Goal: Information Seeking & Learning: Check status

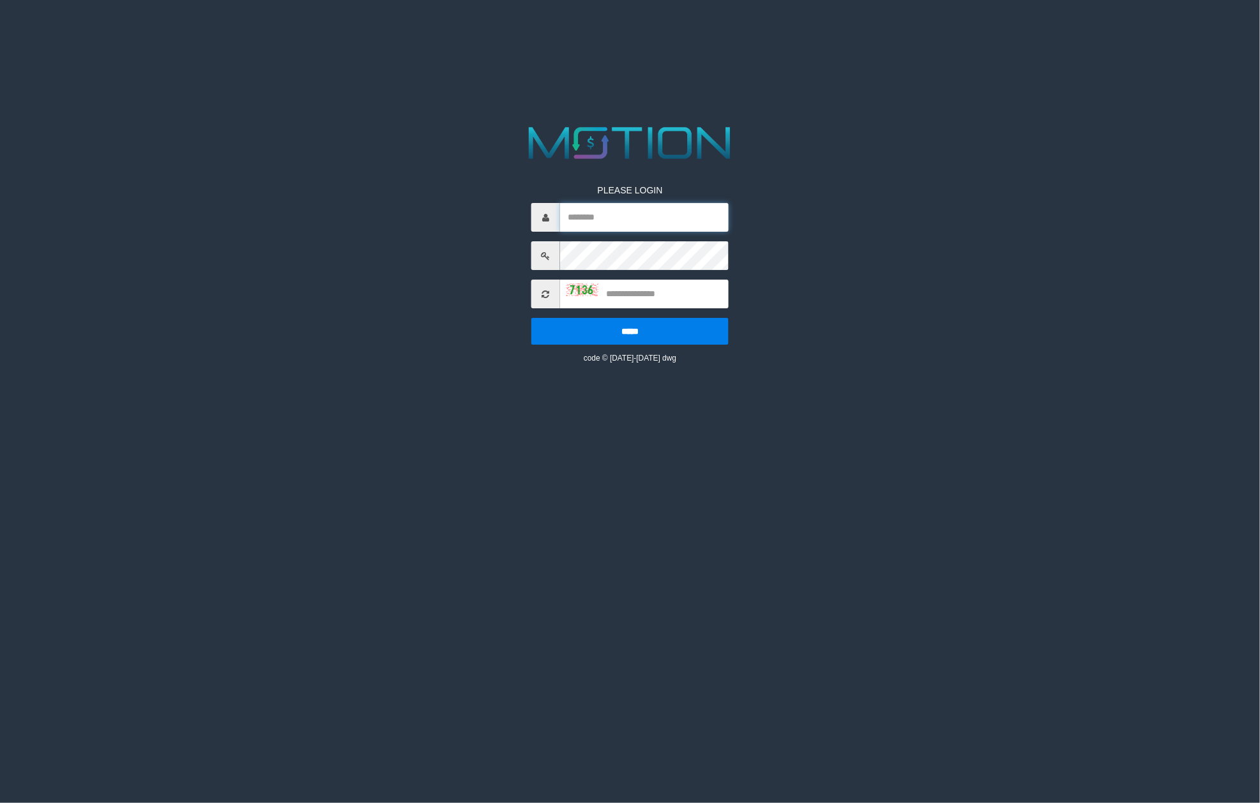
type input "**********"
click at [639, 298] on input "text" at bounding box center [644, 294] width 169 height 29
type input "****"
click at [531, 318] on input "*****" at bounding box center [629, 331] width 197 height 27
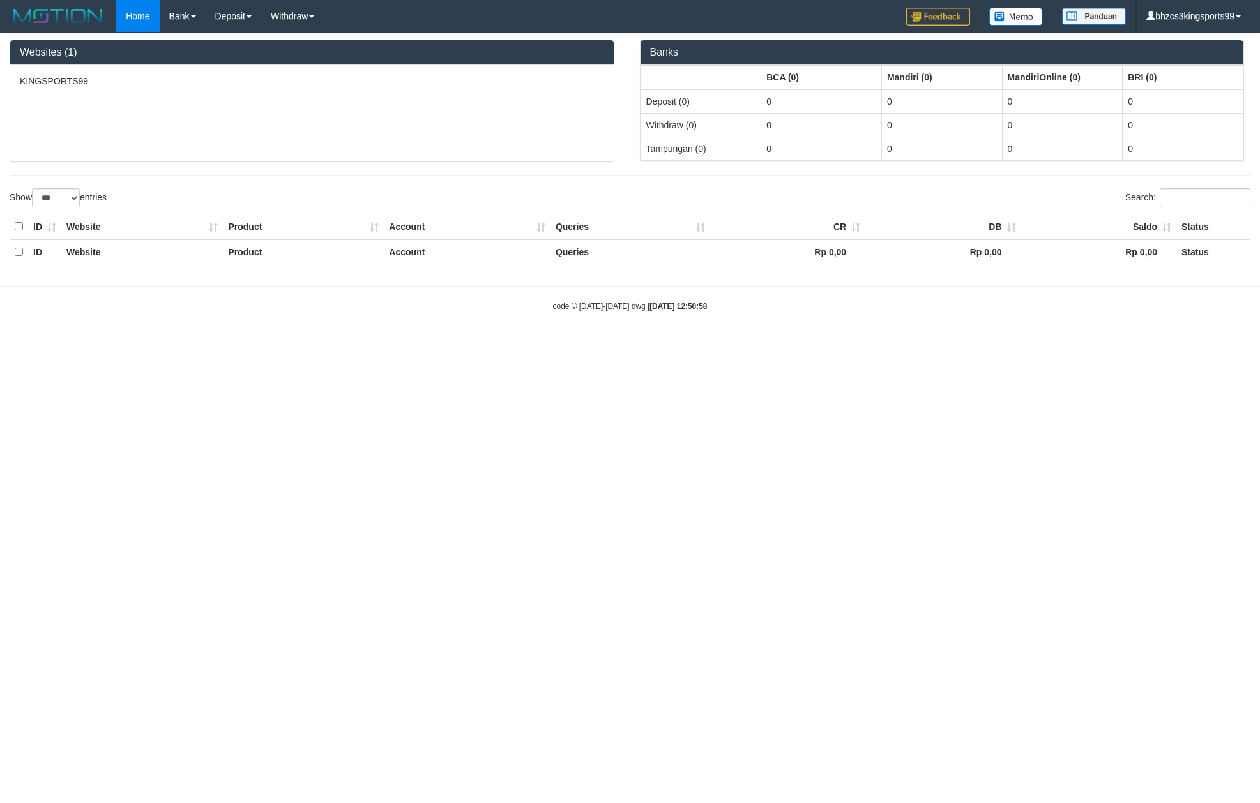
select select "***"
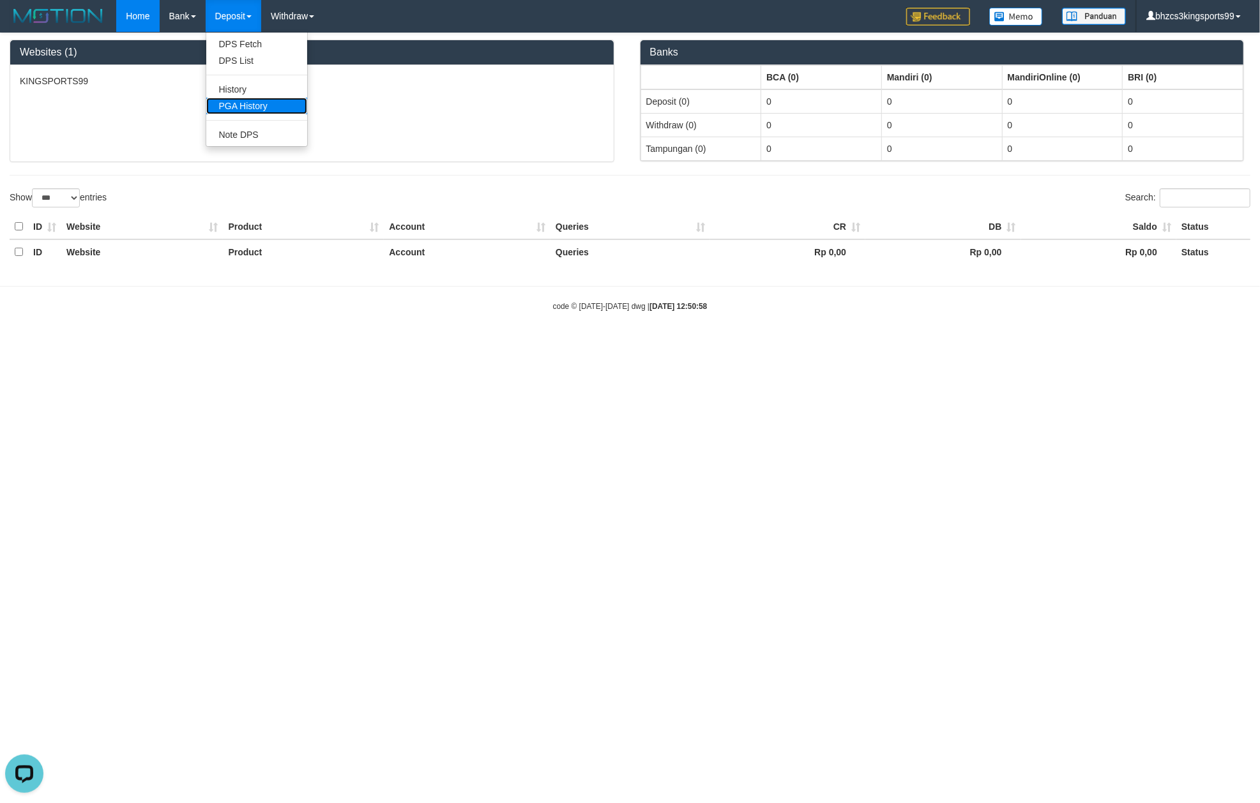
click at [273, 108] on link "PGA History" at bounding box center [256, 106] width 101 height 17
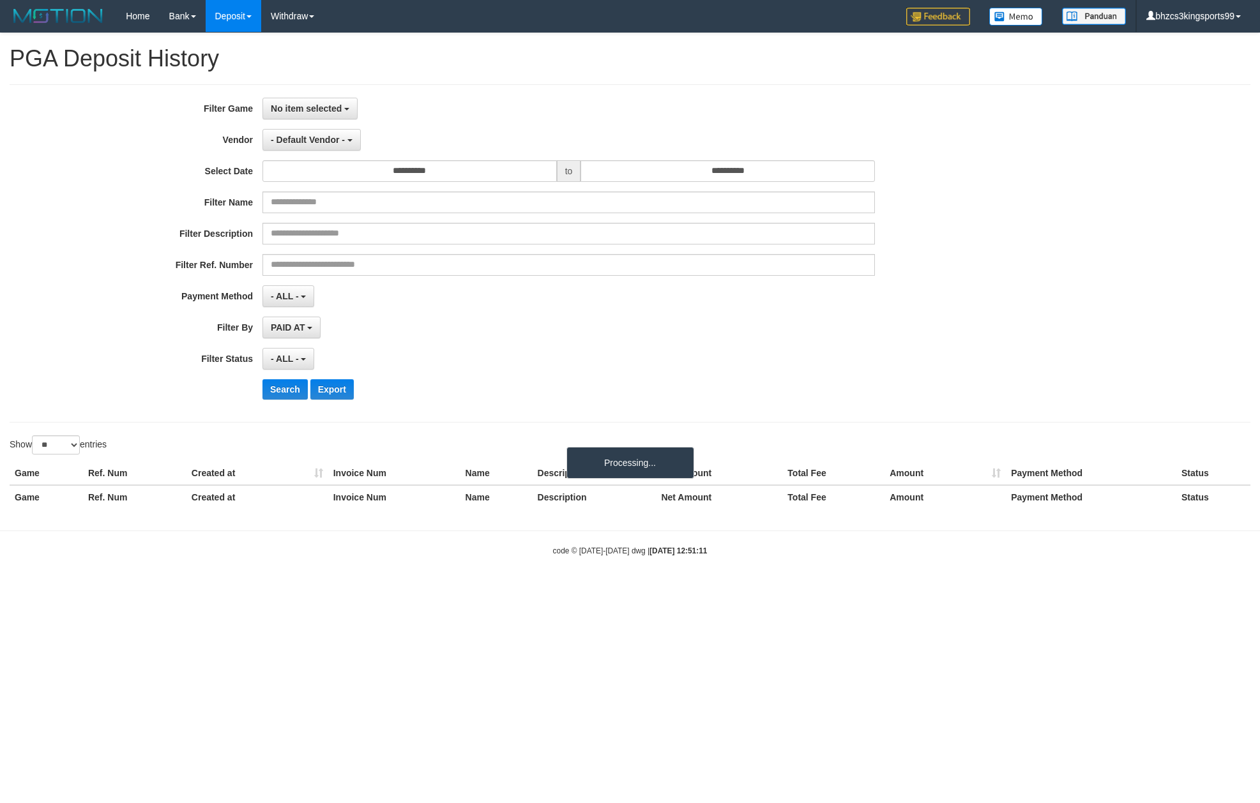
select select
select select "**"
drag, startPoint x: 325, startPoint y: 111, endPoint x: 343, endPoint y: 155, distance: 47.0
click at [343, 152] on div "**********" at bounding box center [525, 254] width 1050 height 312
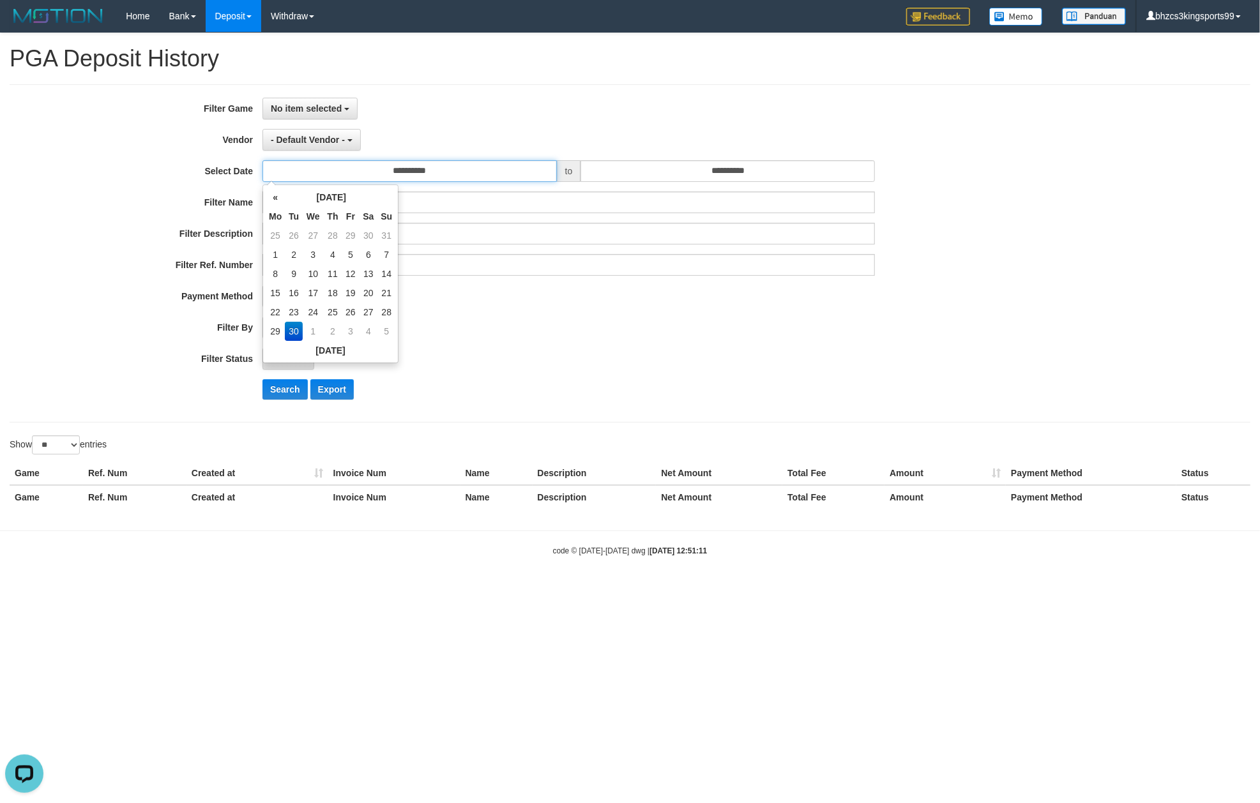
click at [397, 182] on input "**********" at bounding box center [409, 171] width 294 height 22
click at [280, 312] on td "22" at bounding box center [275, 312] width 19 height 19
type input "**********"
click at [662, 170] on input "**********" at bounding box center [727, 171] width 294 height 22
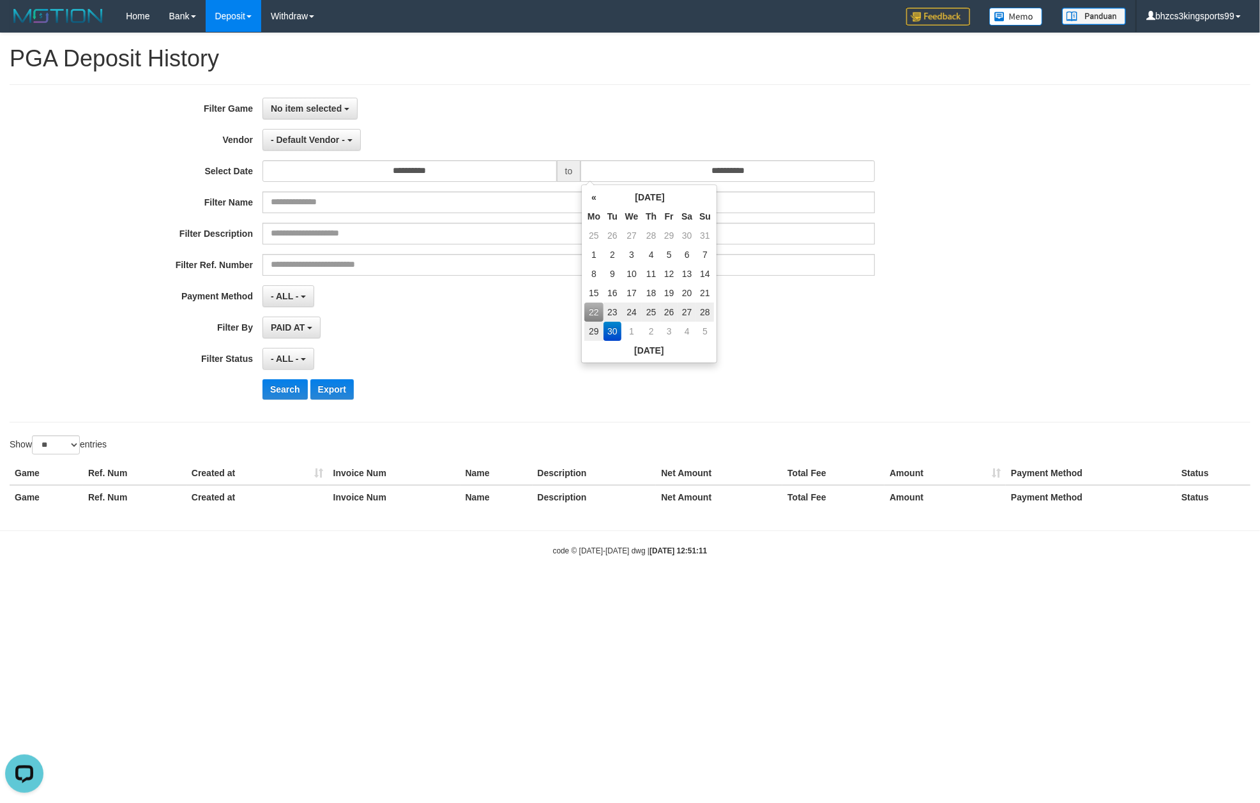
click at [706, 315] on td "28" at bounding box center [705, 312] width 18 height 19
type input "**********"
drag, startPoint x: 447, startPoint y: 371, endPoint x: 425, endPoint y: 338, distance: 40.0
click at [443, 370] on div "- ALL - SELECT ALL - ALL - SELECT STATUS PENDING/UNPAID PAID CANCELED EXPIRED" at bounding box center [568, 359] width 612 height 22
click at [291, 305] on button "- ALL -" at bounding box center [288, 296] width 52 height 22
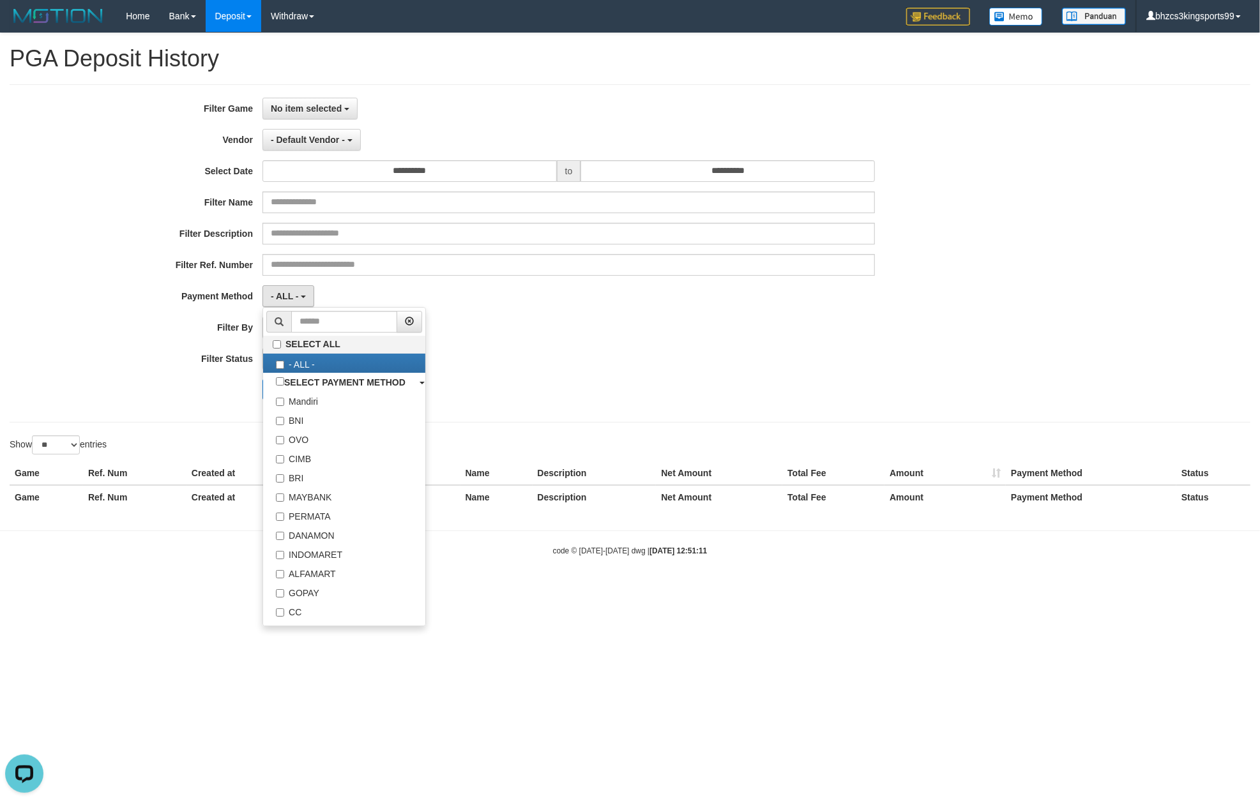
click at [533, 290] on div "- ALL - SELECT ALL - ALL - SELECT PAYMENT METHOD Mandiri BNI OVO CIMB BRI MAYBA…" at bounding box center [568, 296] width 612 height 22
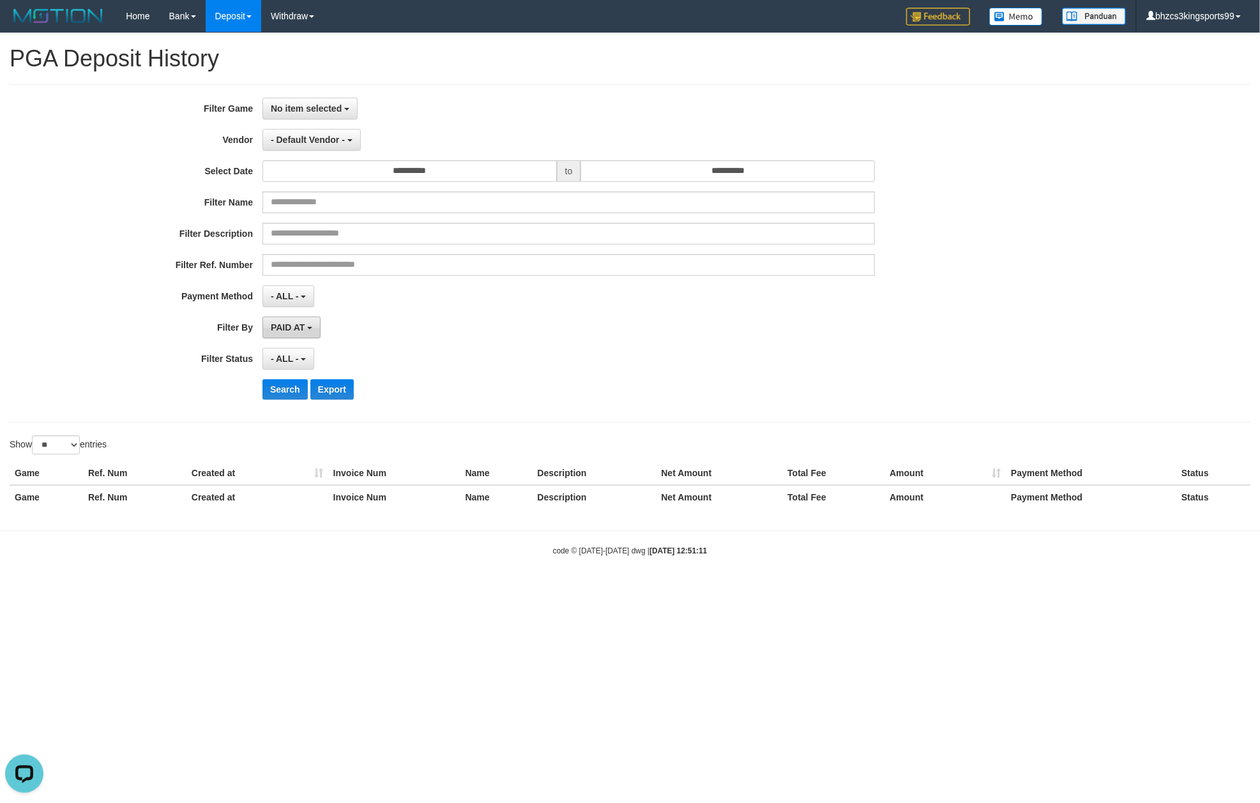
click at [305, 321] on button "PAID AT" at bounding box center [291, 328] width 58 height 22
click at [504, 324] on div "PAID AT PAID AT CREATED AT" at bounding box center [568, 328] width 612 height 22
click at [294, 356] on span "- ALL -" at bounding box center [285, 359] width 28 height 10
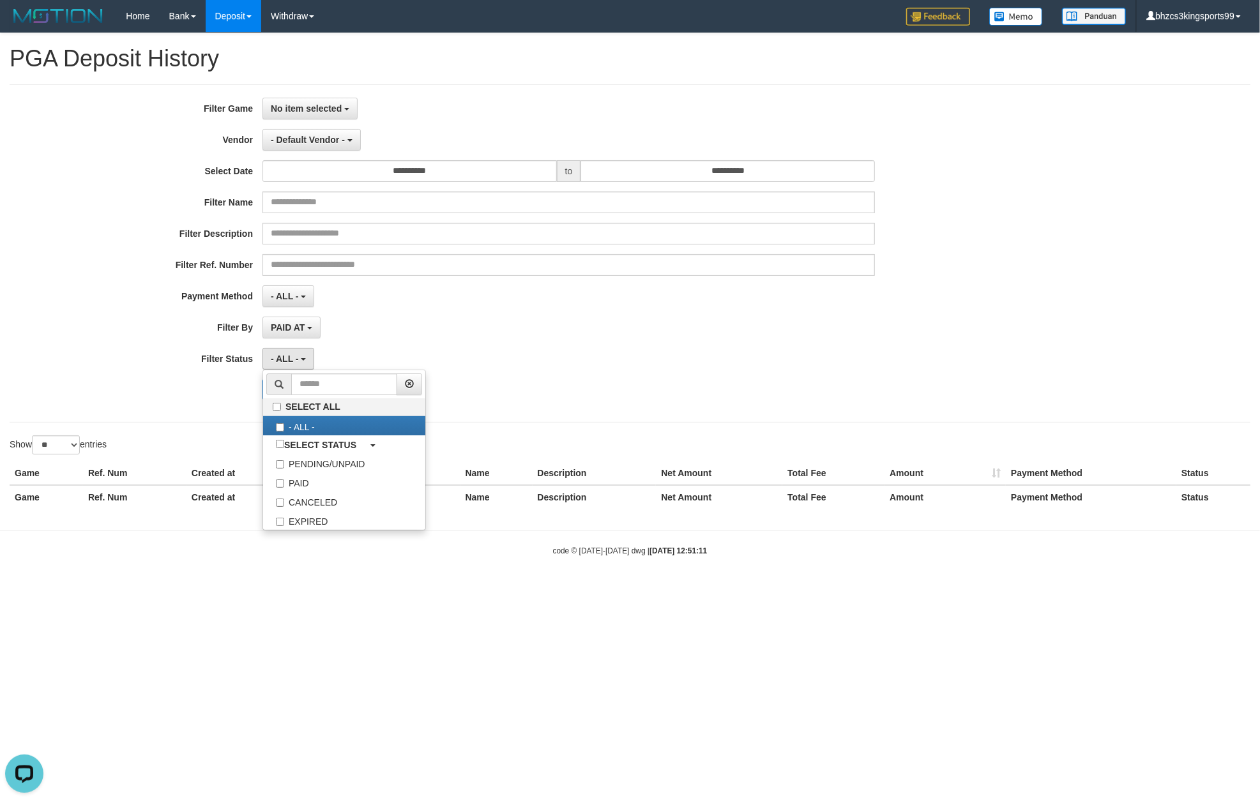
click at [618, 366] on div "- ALL - SELECT ALL - ALL - SELECT STATUS PENDING/UNPAID PAID CANCELED EXPIRED" at bounding box center [568, 359] width 612 height 22
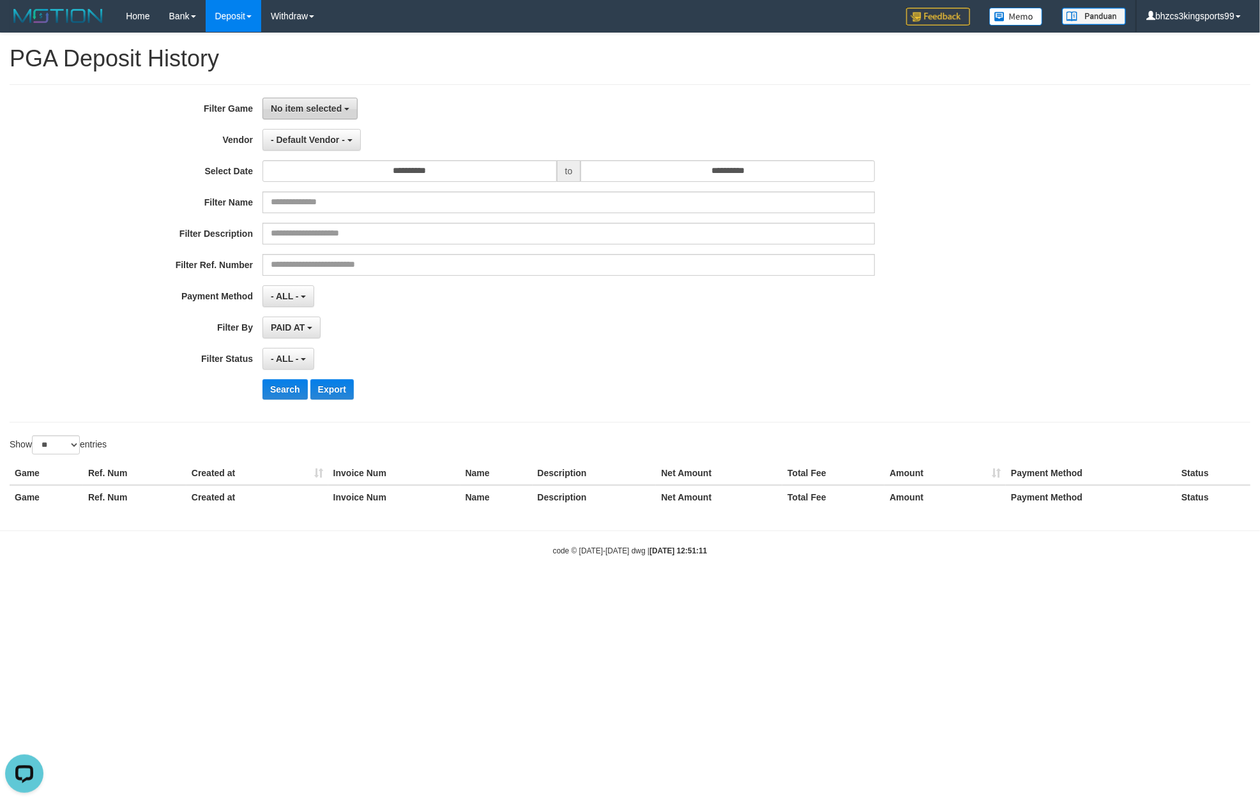
click at [325, 114] on button "No item selected" at bounding box center [309, 109] width 95 height 22
click at [356, 172] on label "[ISPORT] KINGSPORTS99" at bounding box center [344, 174] width 162 height 19
select select "****"
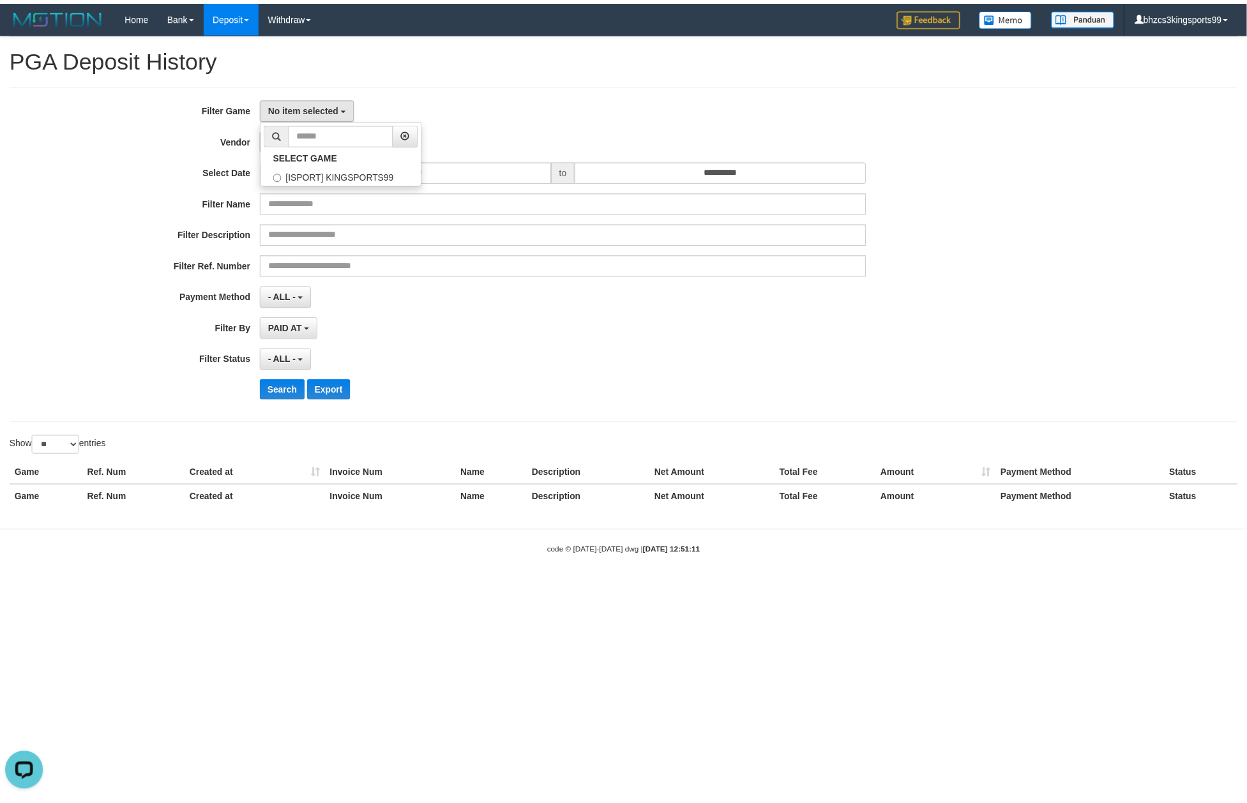
scroll to position [11, 0]
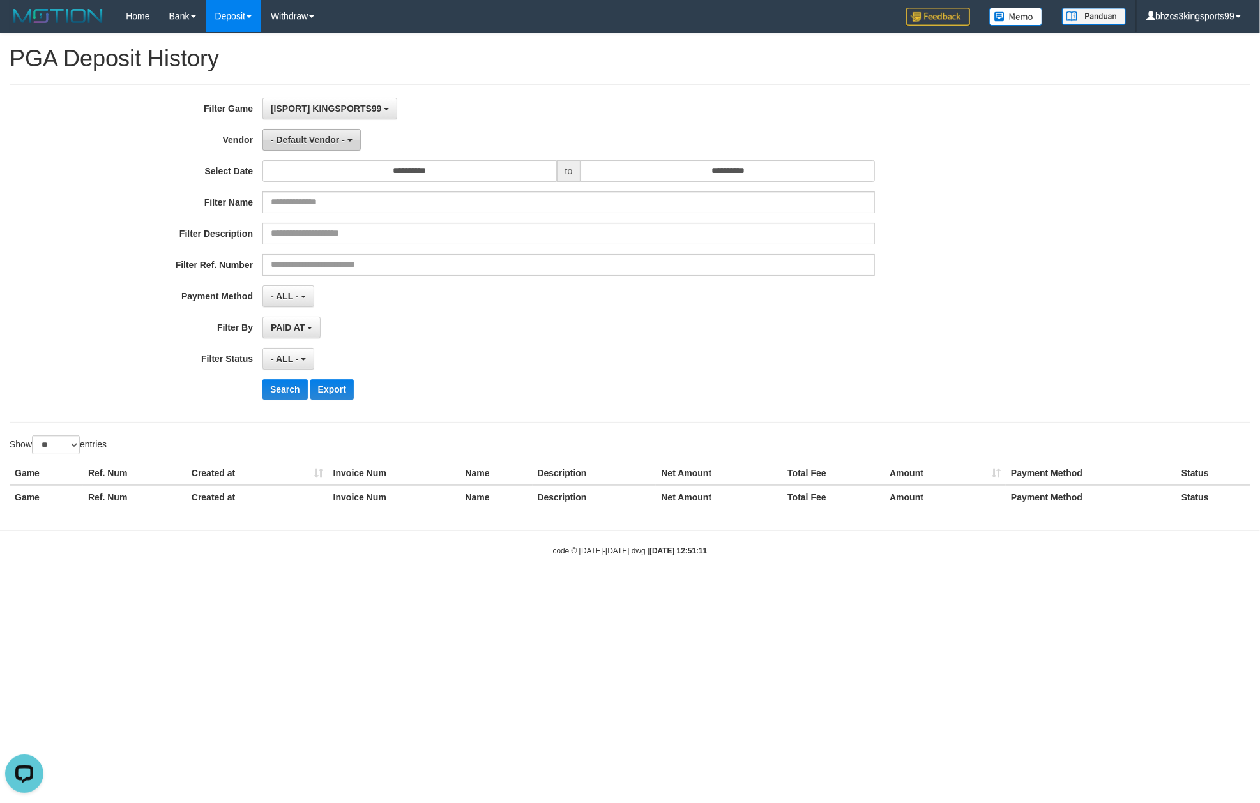
click at [319, 135] on span "- Default Vendor -" at bounding box center [308, 140] width 74 height 10
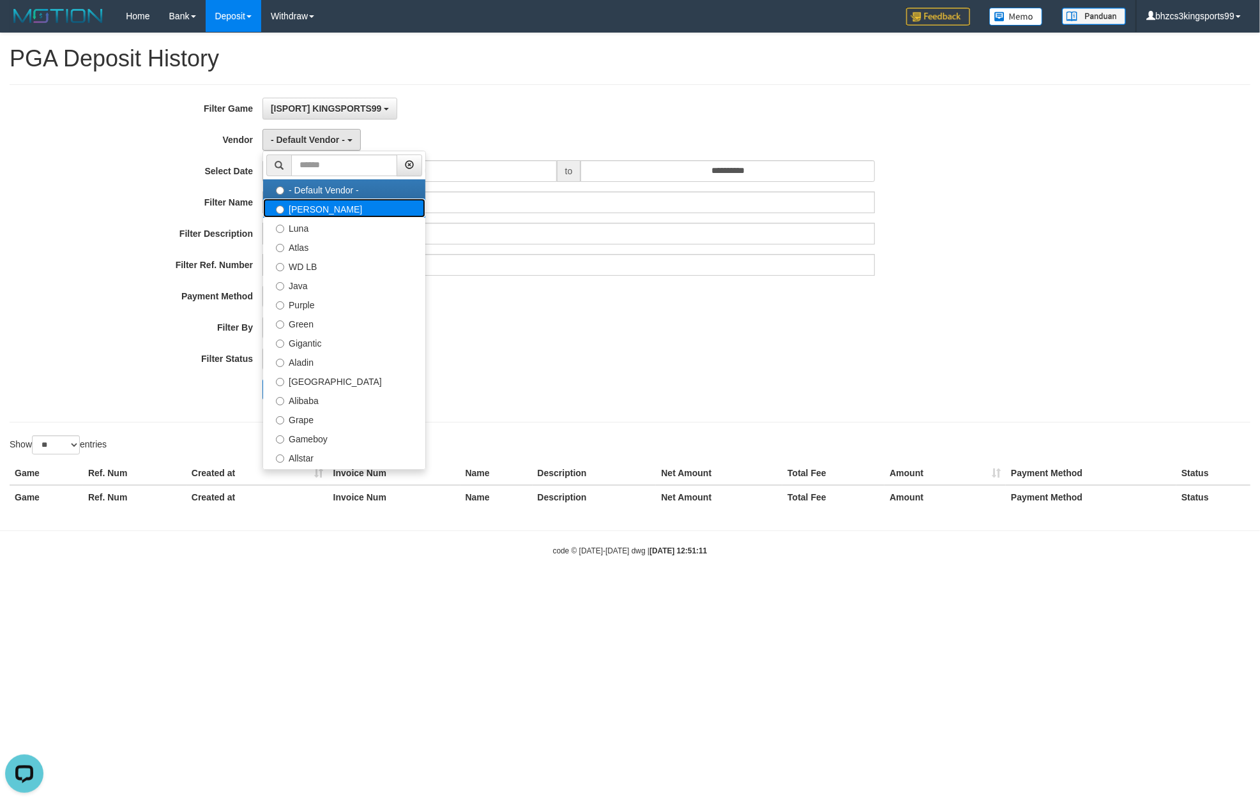
click at [333, 210] on label "Lucy" at bounding box center [344, 208] width 162 height 19
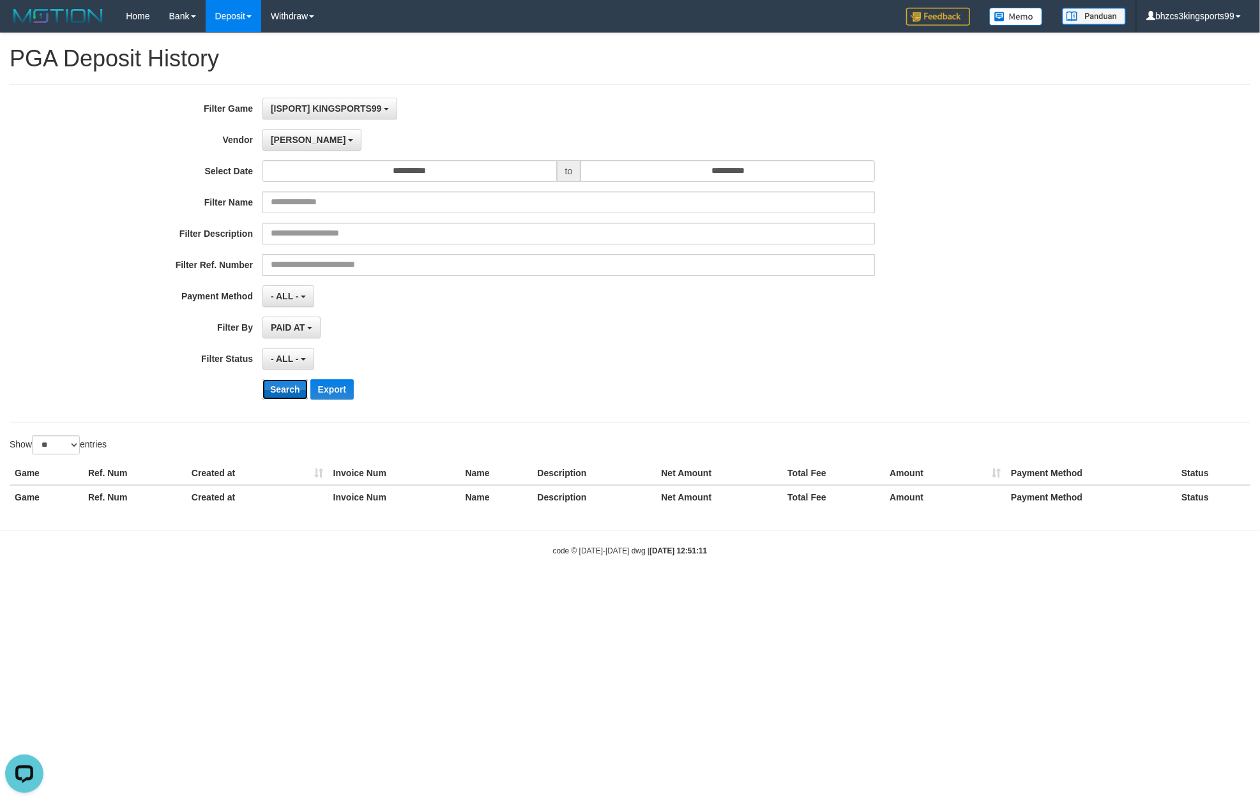
click at [282, 391] on button "Search" at bounding box center [284, 389] width 45 height 20
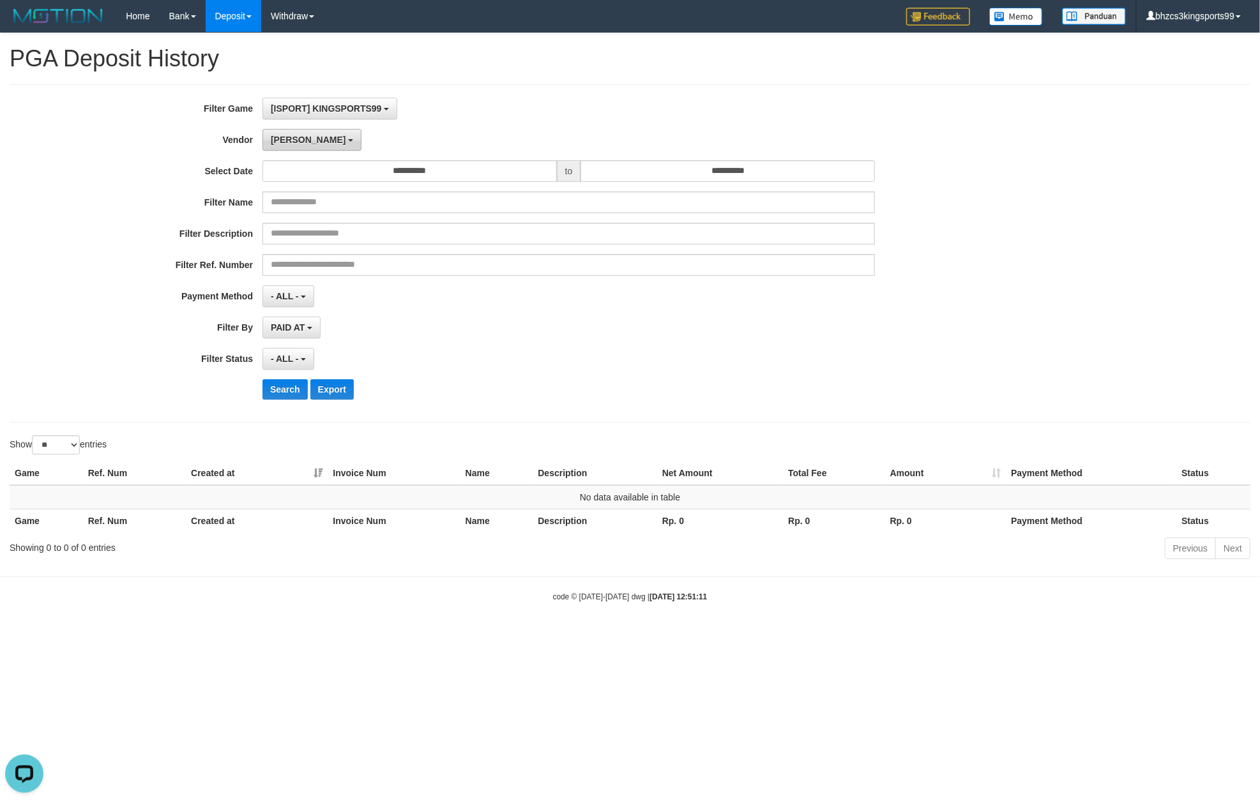
click at [286, 146] on button "Lucy" at bounding box center [311, 140] width 99 height 22
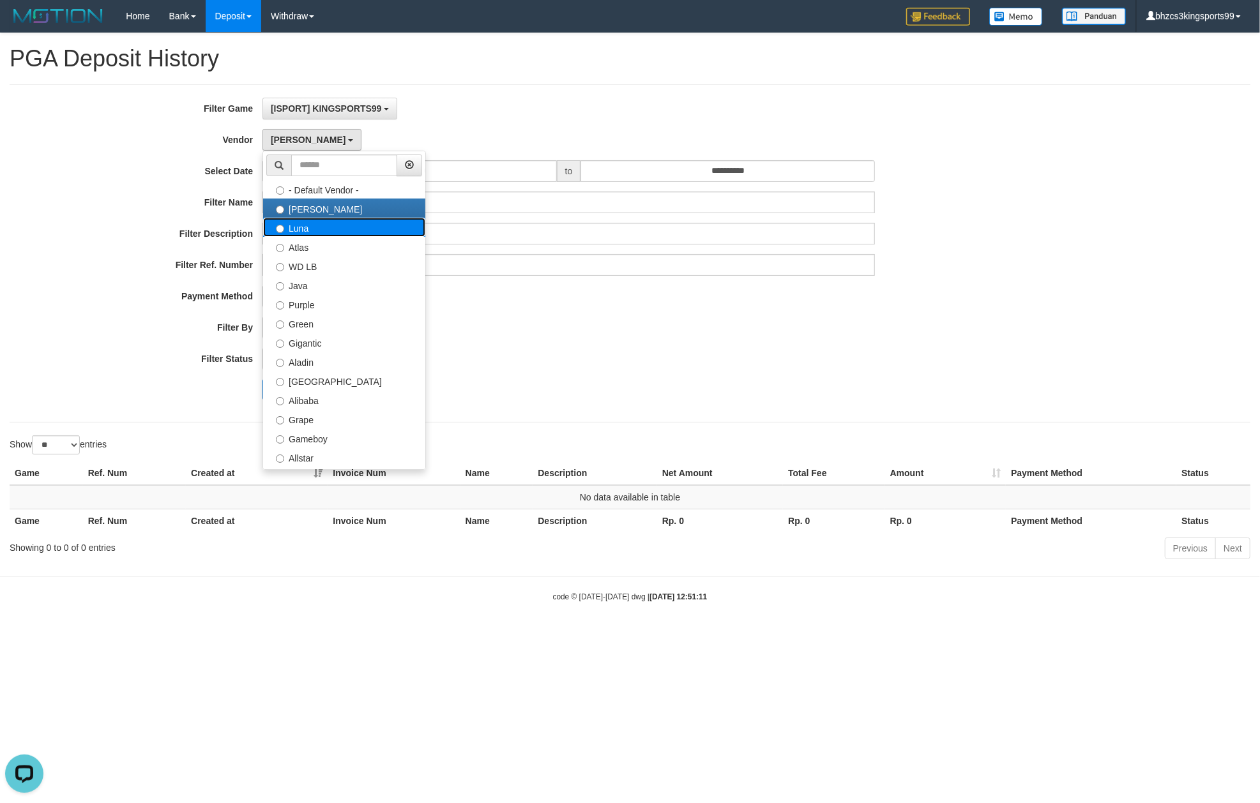
click at [318, 232] on label "Luna" at bounding box center [344, 227] width 162 height 19
select select "**********"
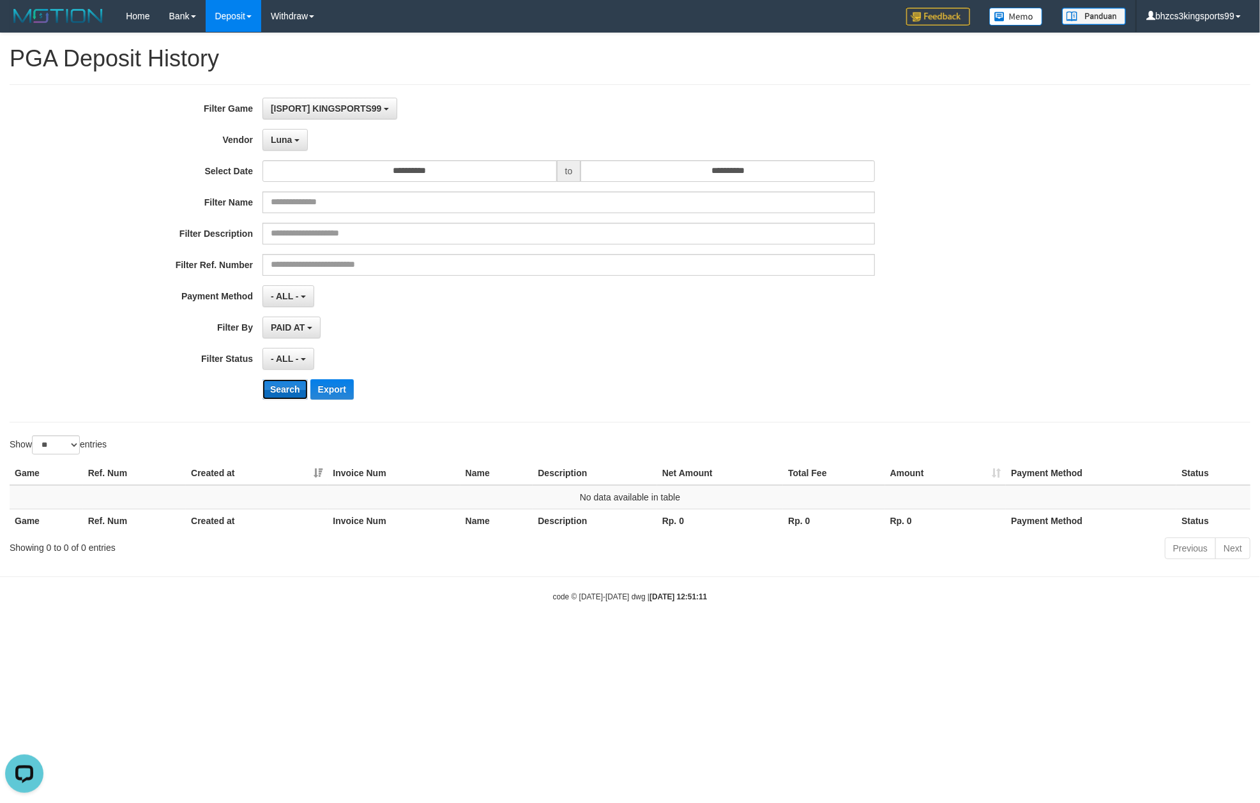
click at [284, 389] on button "Search" at bounding box center [284, 389] width 45 height 20
click at [282, 142] on span "Luna" at bounding box center [281, 140] width 21 height 10
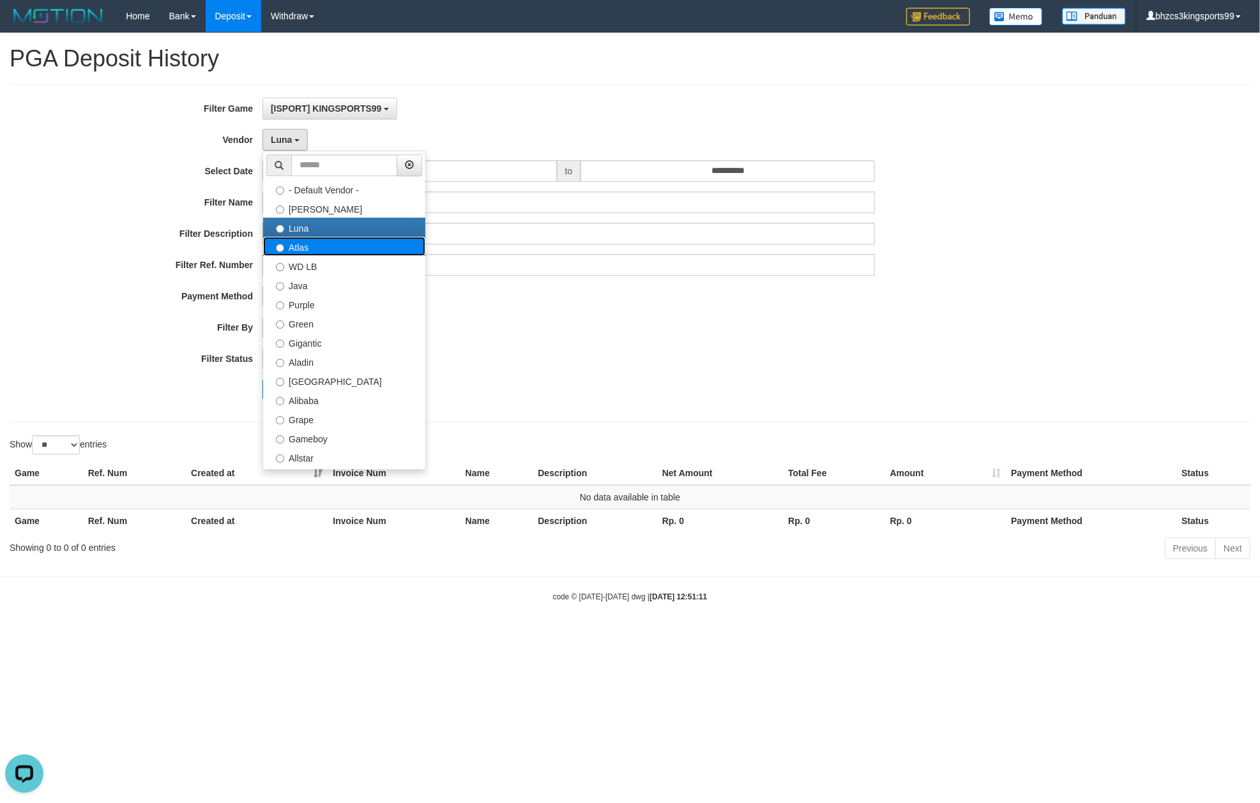
click at [330, 246] on label "Atlas" at bounding box center [344, 246] width 162 height 19
select select "**********"
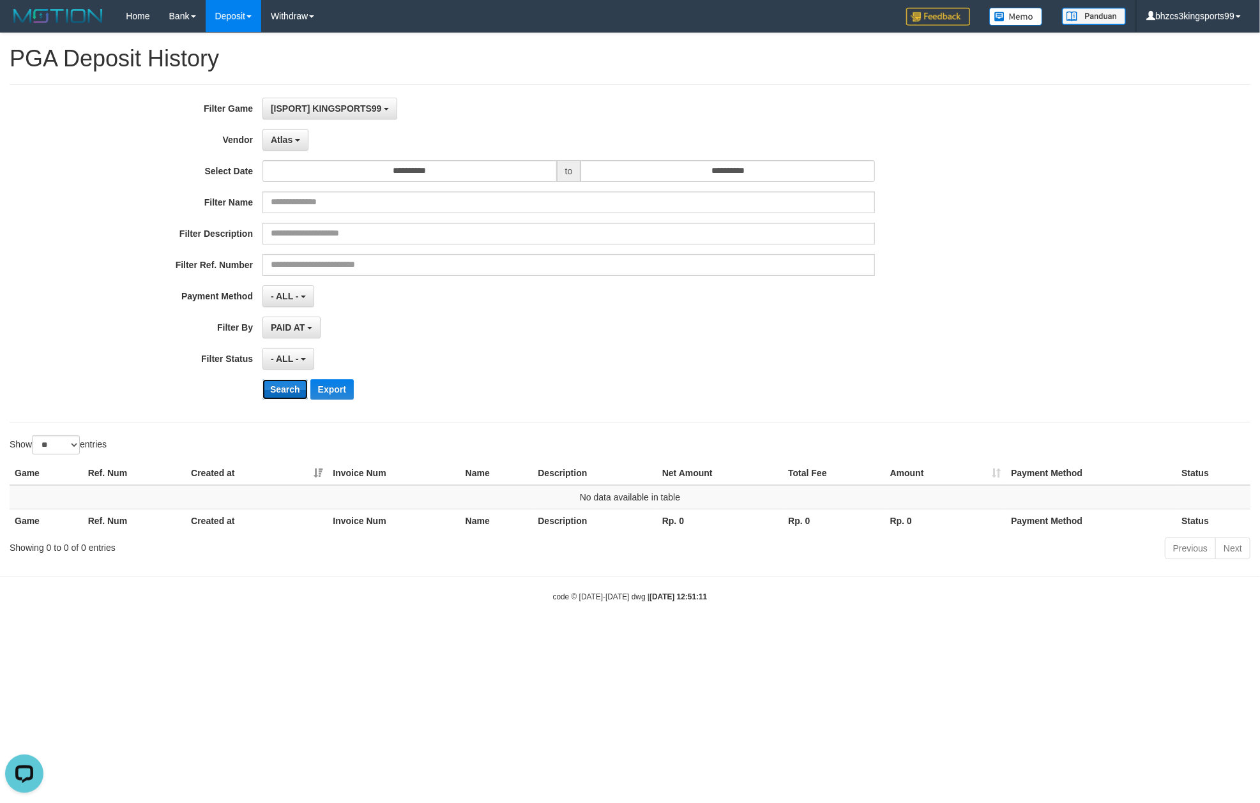
click at [287, 391] on button "Search" at bounding box center [284, 389] width 45 height 20
click at [294, 143] on button "Atlas" at bounding box center [285, 140] width 46 height 22
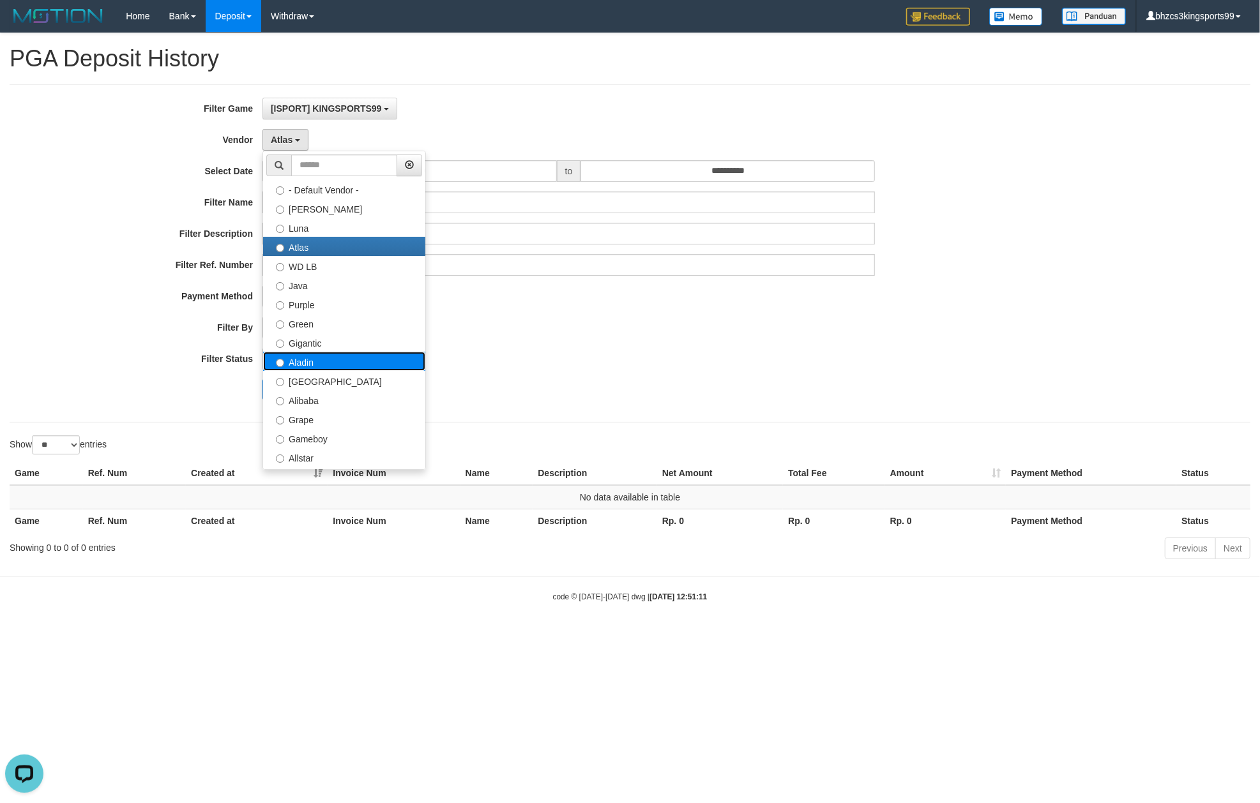
click at [305, 367] on label "Aladin" at bounding box center [344, 361] width 162 height 19
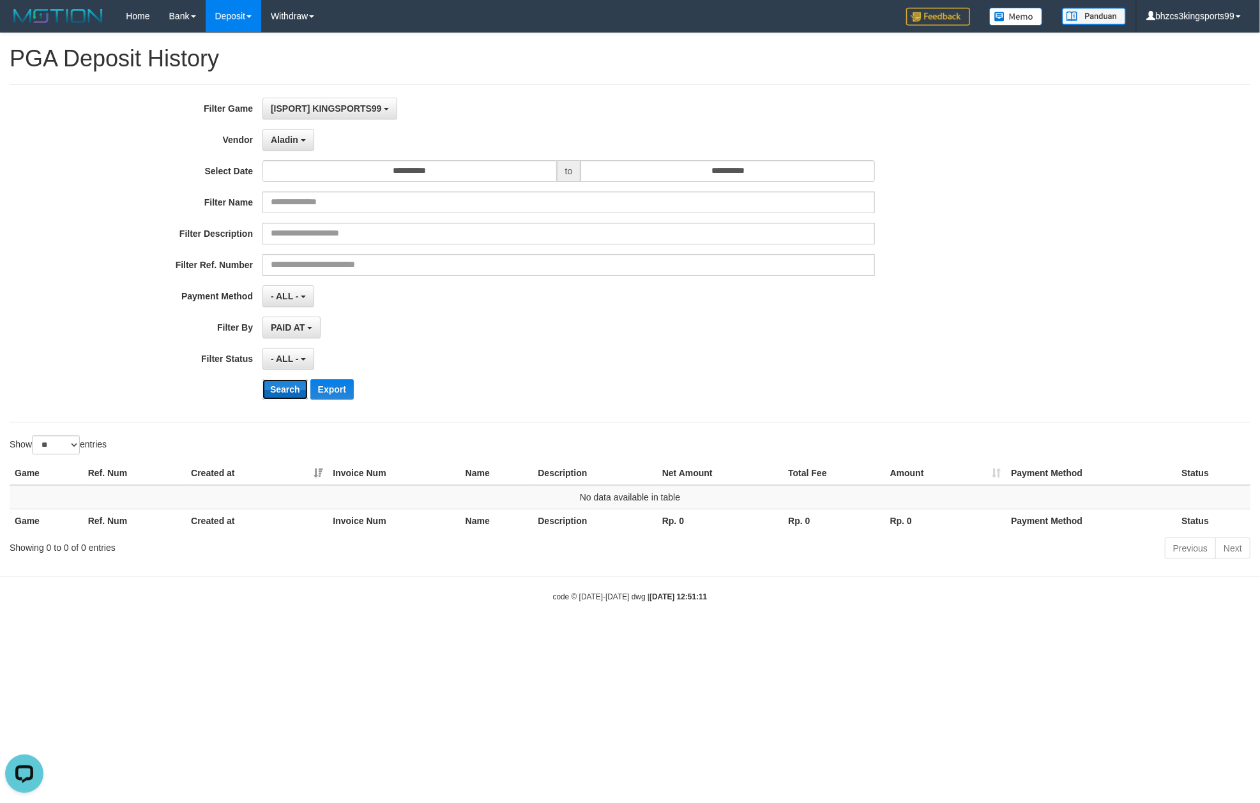
click at [282, 391] on button "Search" at bounding box center [284, 389] width 45 height 20
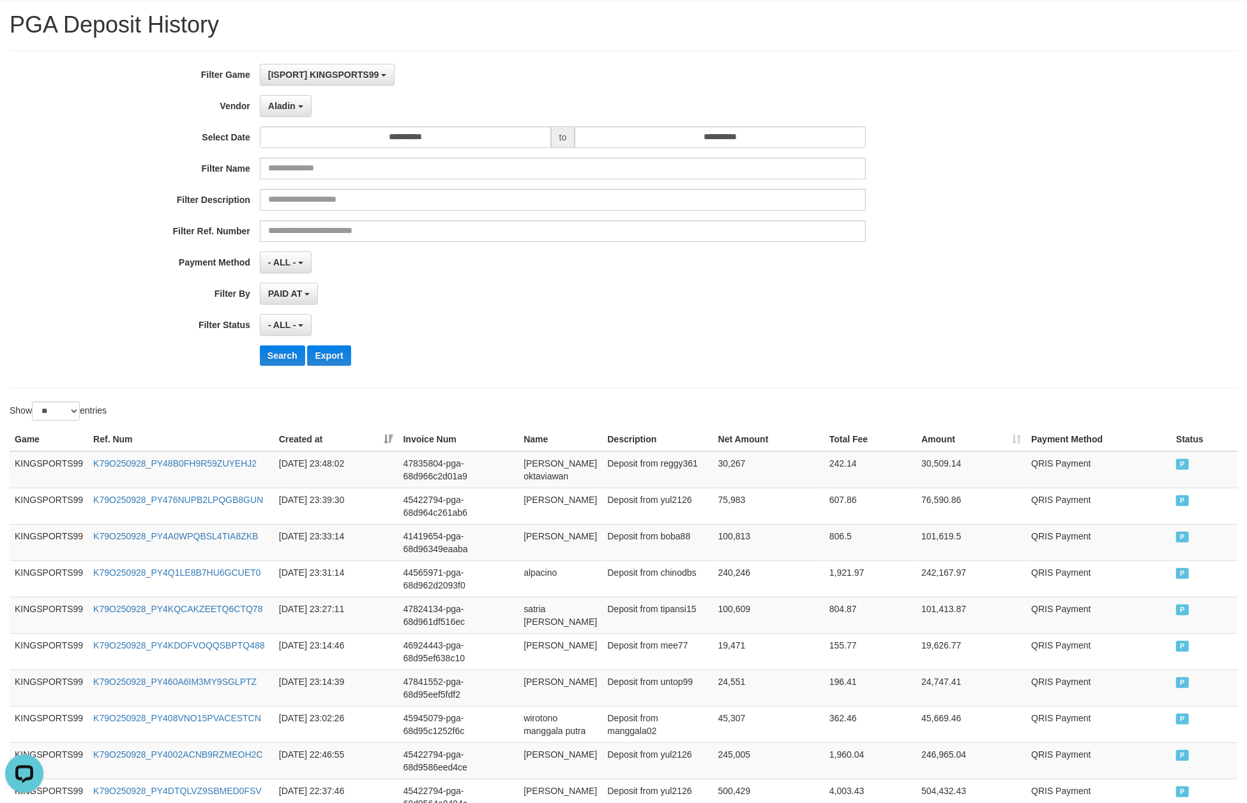
scroll to position [0, 0]
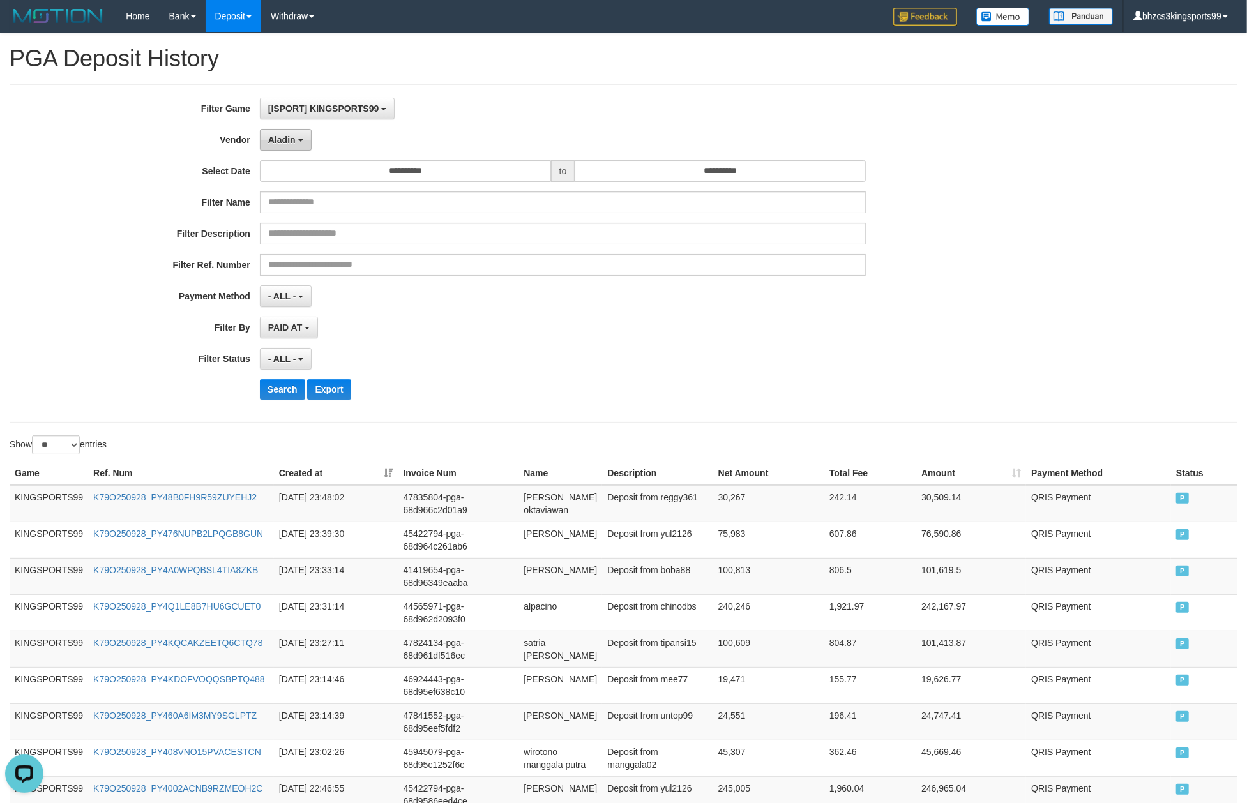
click at [299, 146] on button "Aladin" at bounding box center [286, 140] width 52 height 22
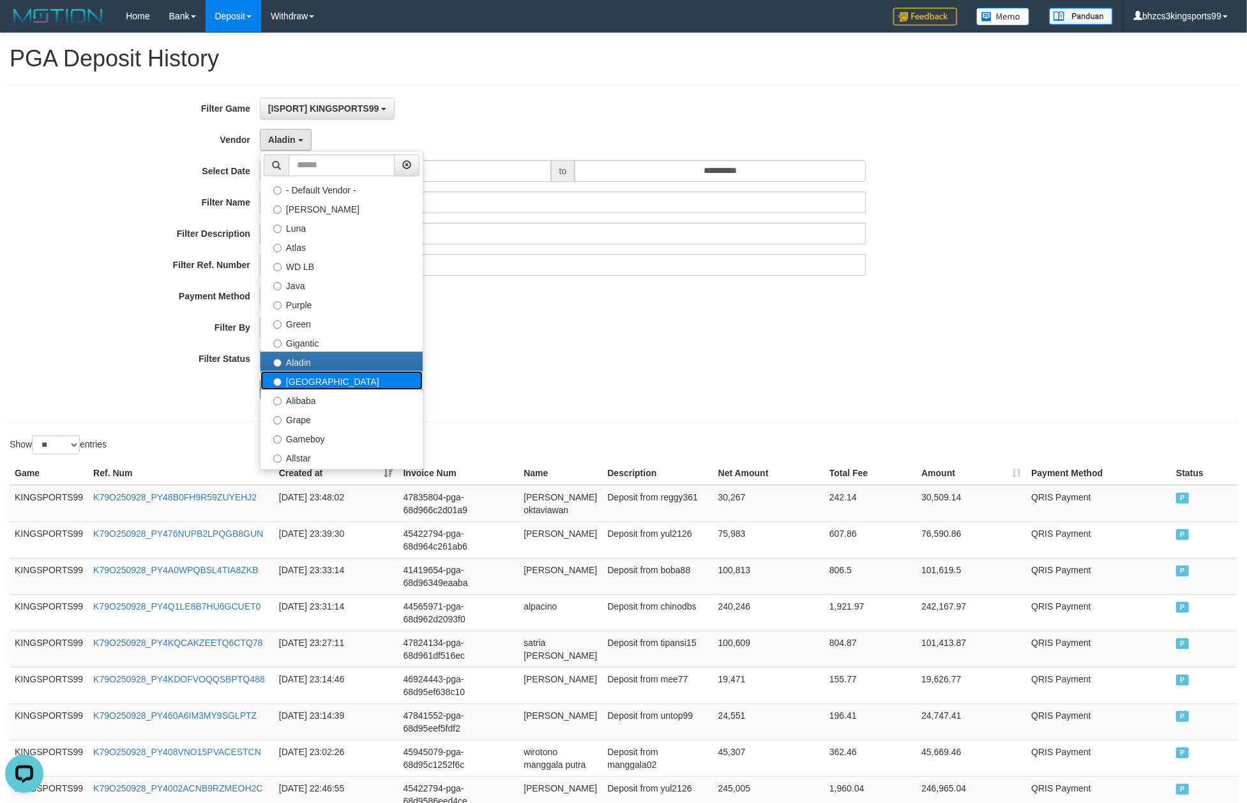
click at [315, 384] on label "Dubai" at bounding box center [342, 380] width 162 height 19
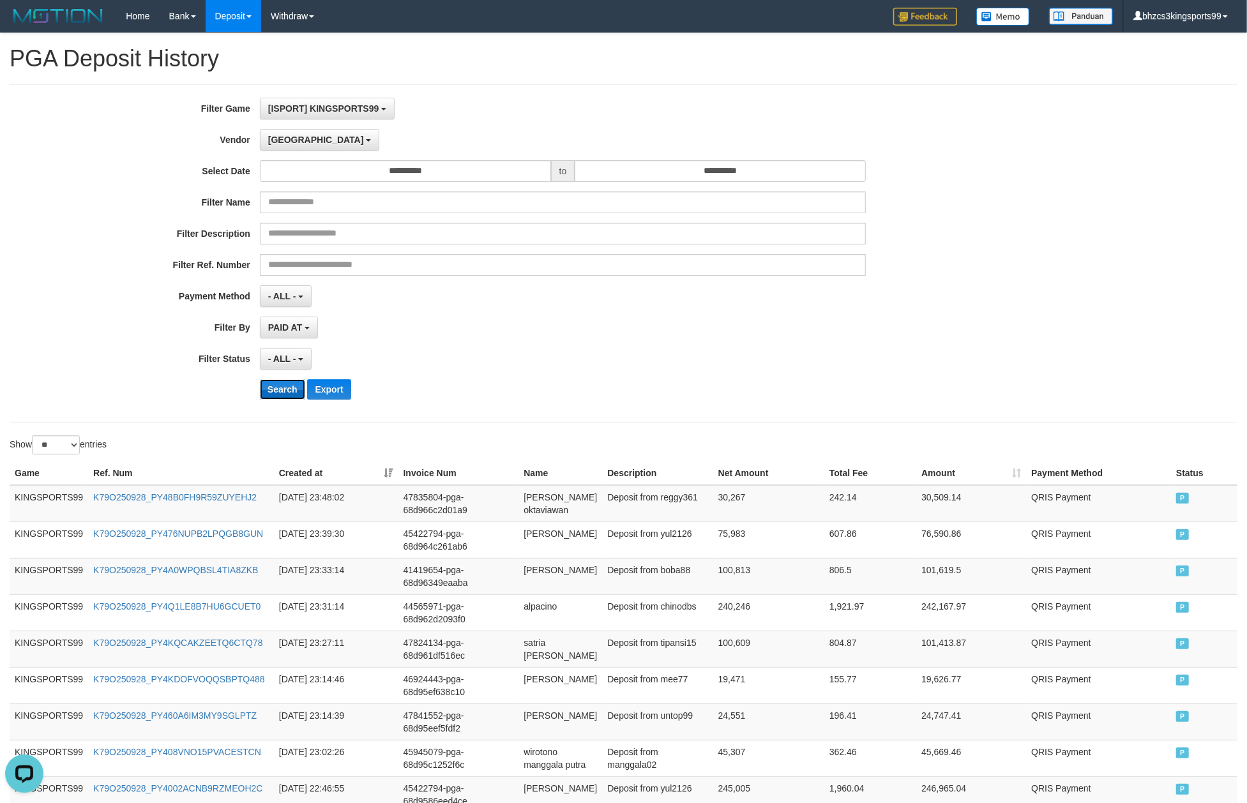
click at [279, 392] on button "Search" at bounding box center [282, 389] width 45 height 20
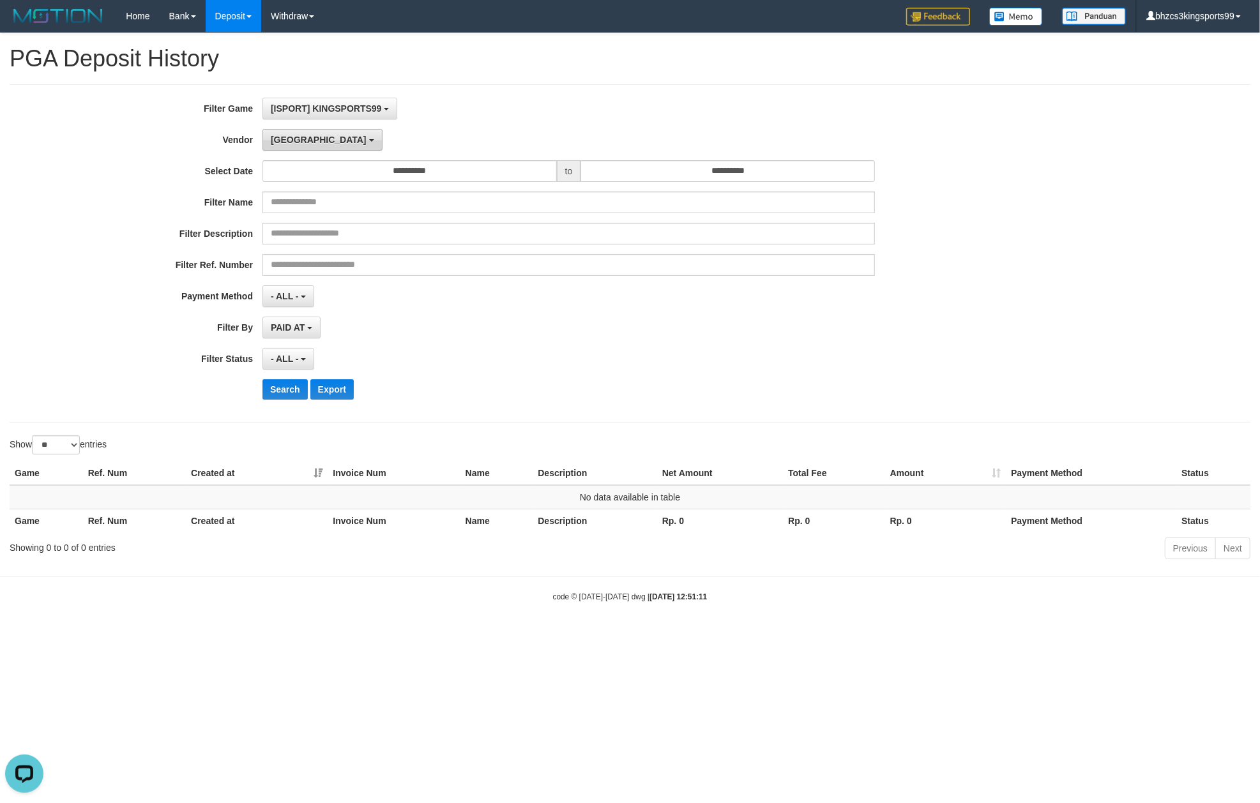
click at [309, 148] on button "Dubai" at bounding box center [321, 140] width 119 height 22
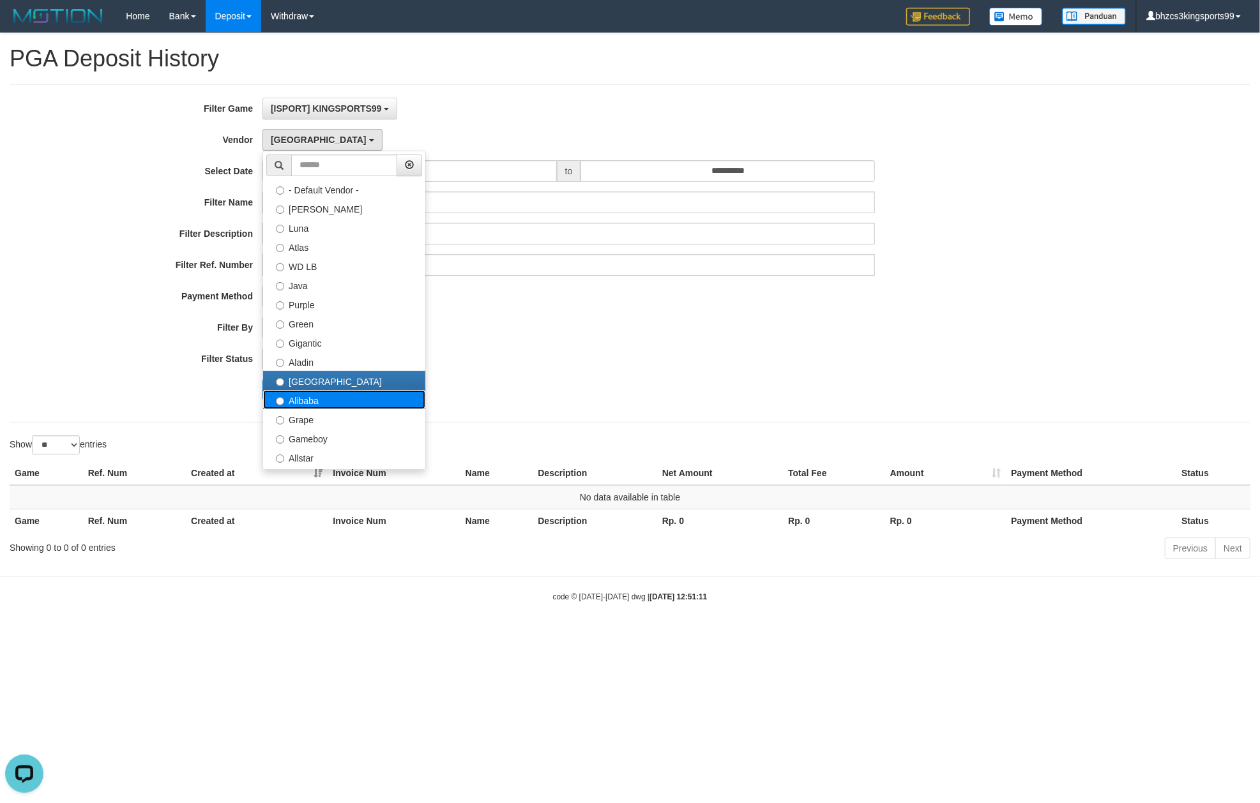
click at [322, 397] on label "Alibaba" at bounding box center [344, 399] width 162 height 19
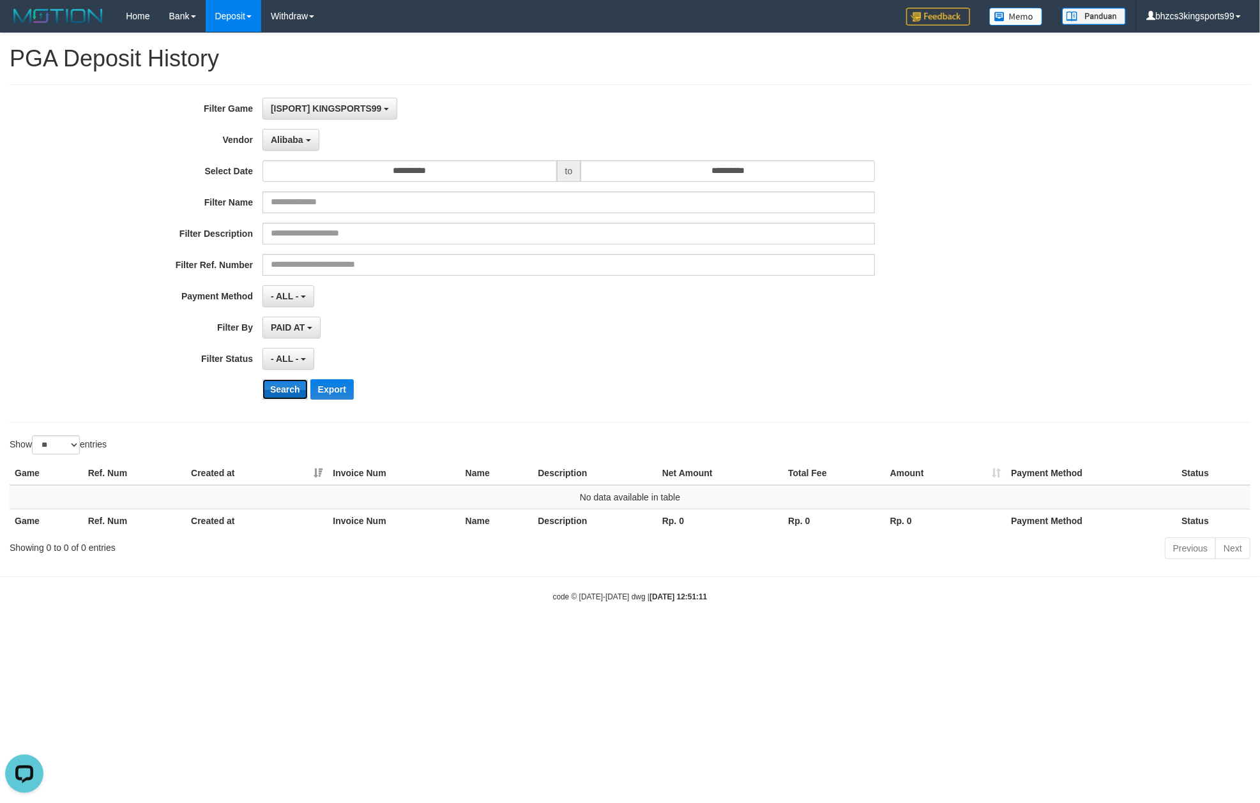
click at [276, 392] on button "Search" at bounding box center [284, 389] width 45 height 20
click at [295, 151] on button "Alibaba" at bounding box center [290, 140] width 56 height 22
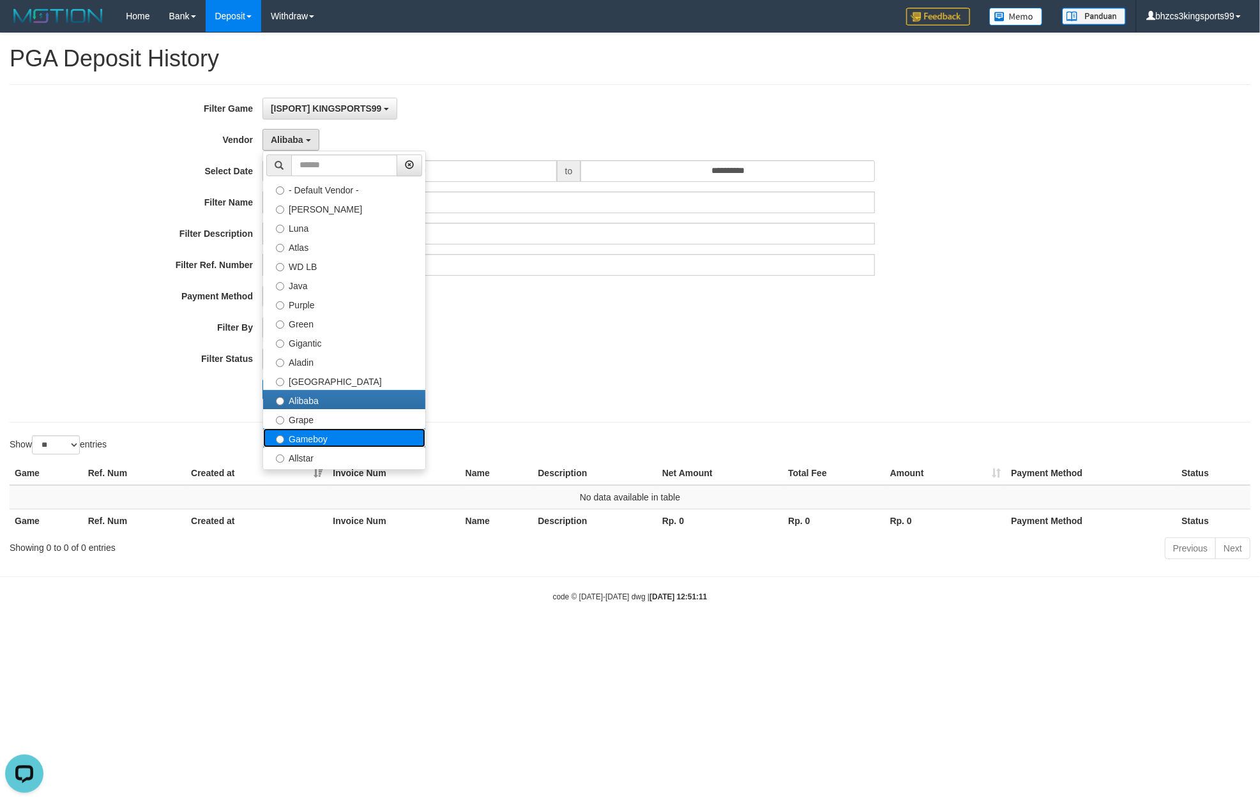
click at [313, 440] on label "Gameboy" at bounding box center [344, 437] width 162 height 19
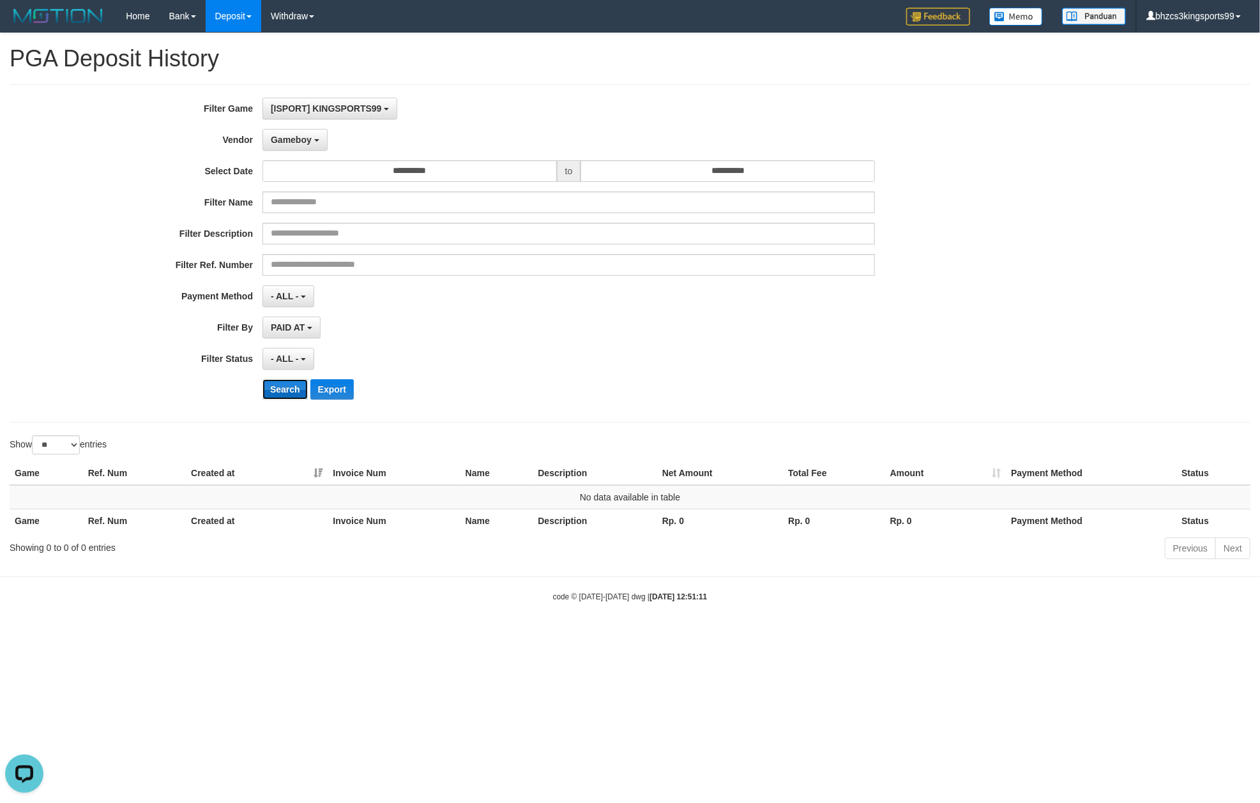
click at [287, 395] on button "Search" at bounding box center [284, 389] width 45 height 20
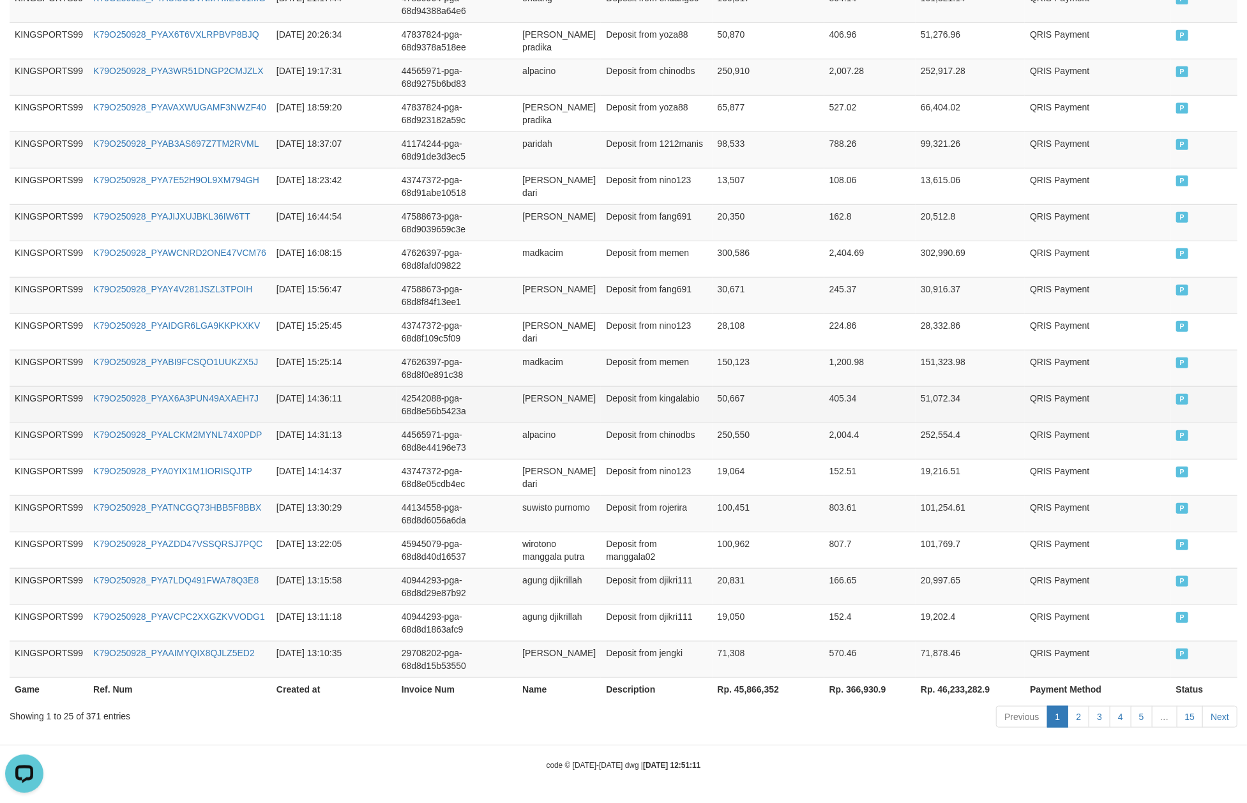
scroll to position [751, 0]
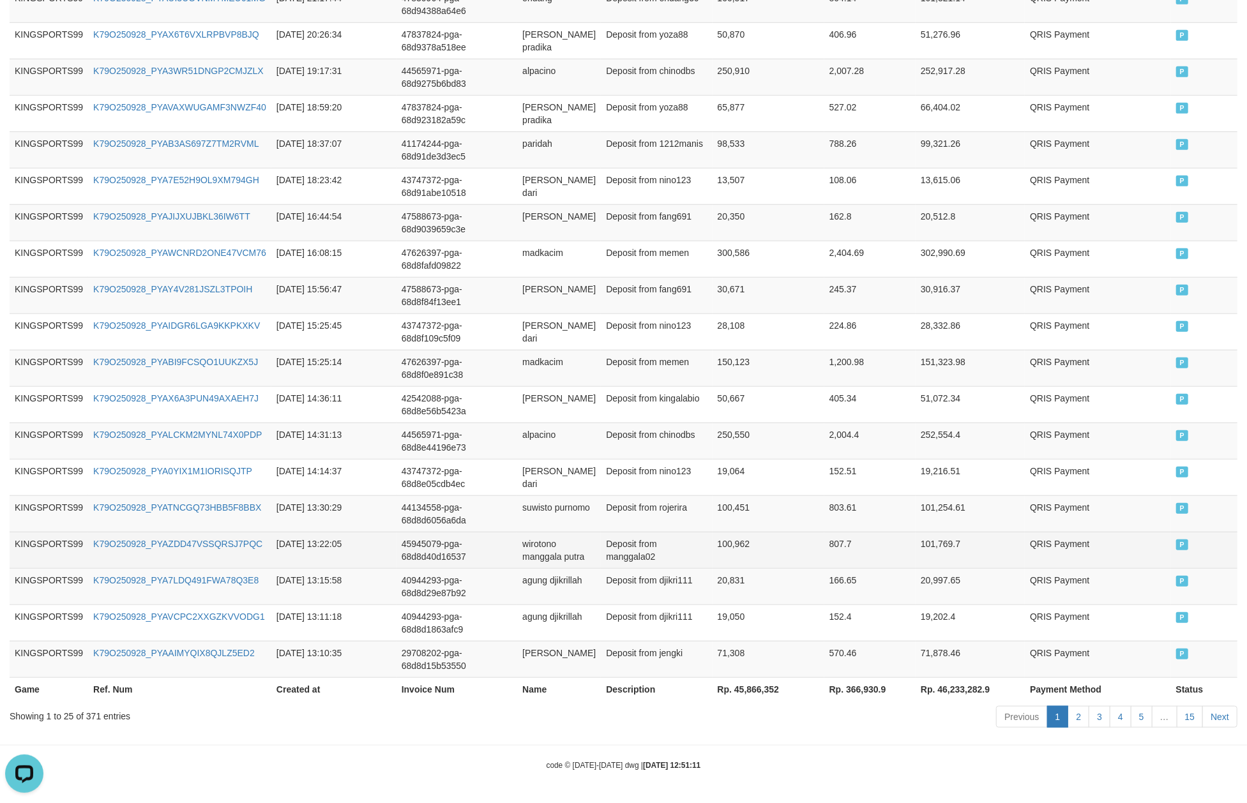
click at [736, 532] on td "100,962" at bounding box center [769, 550] width 112 height 36
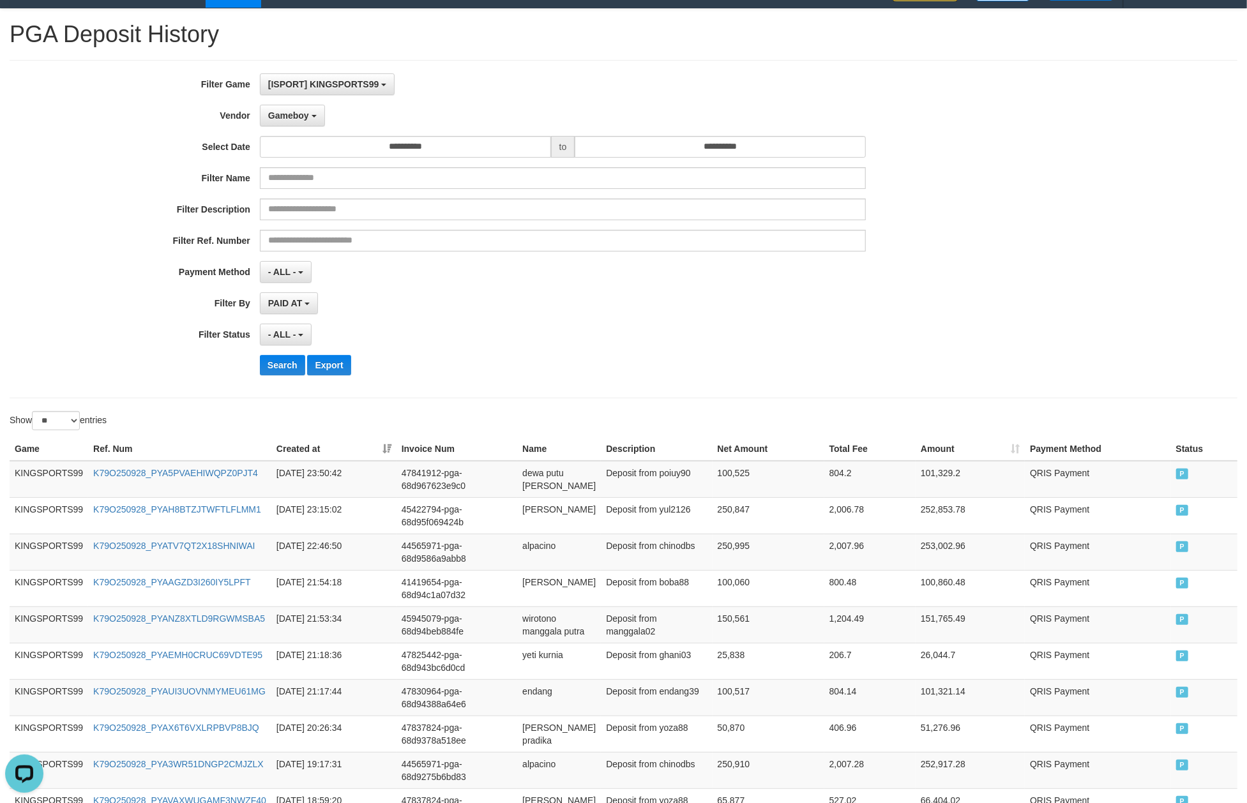
scroll to position [0, 0]
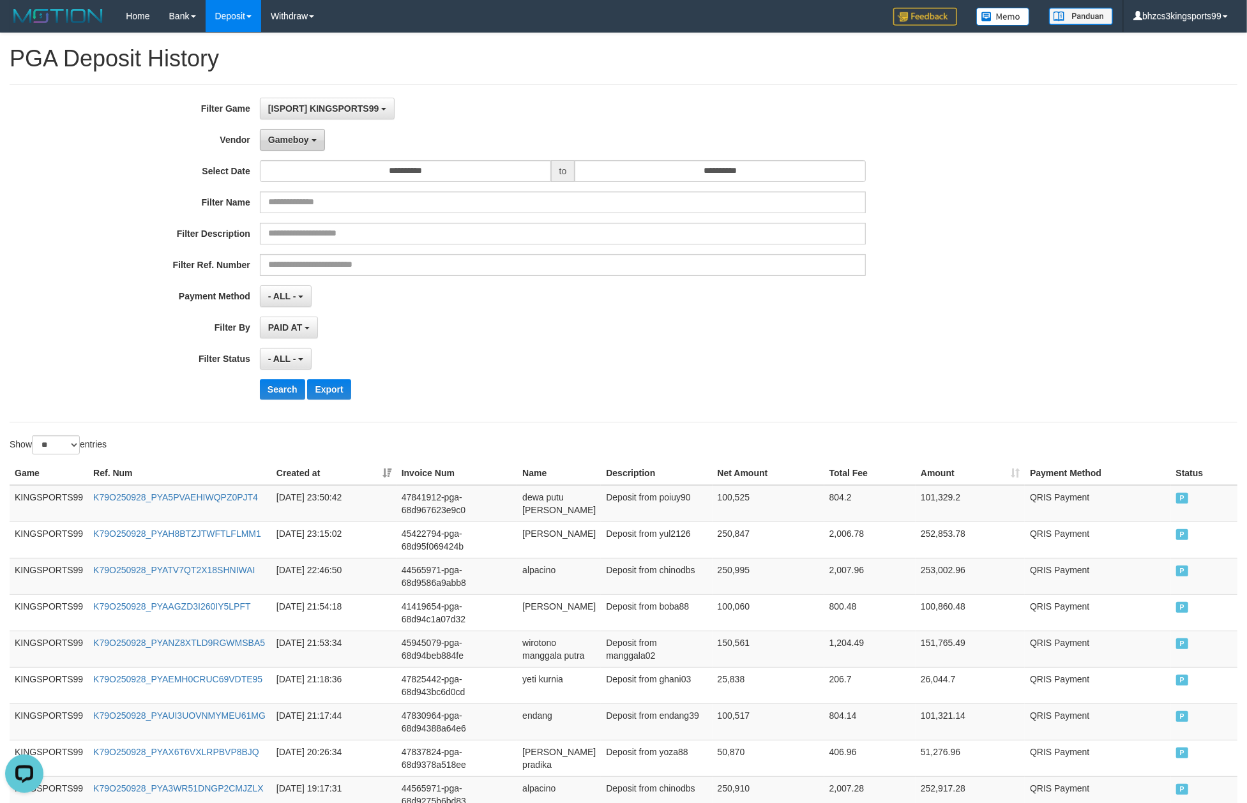
click at [304, 147] on button "Gameboy" at bounding box center [292, 140] width 65 height 22
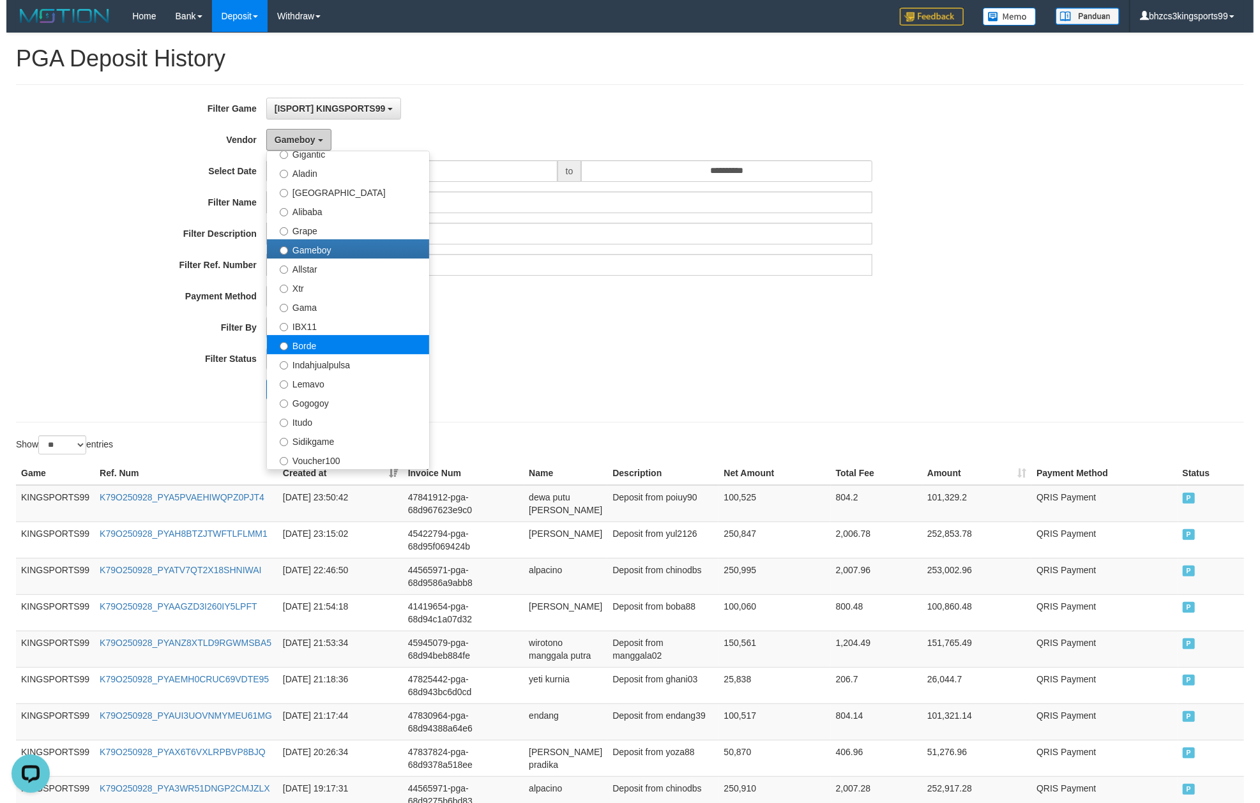
scroll to position [227, 0]
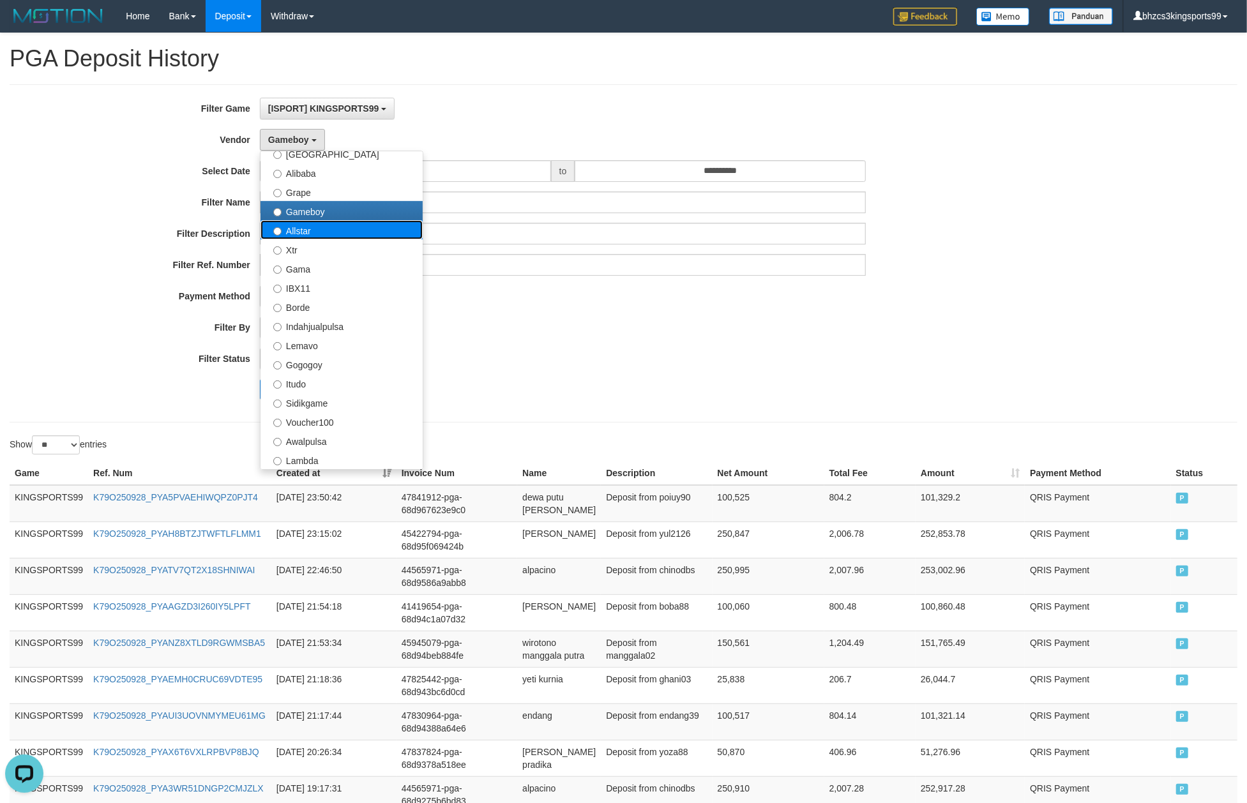
click at [300, 235] on label "Allstar" at bounding box center [342, 229] width 162 height 19
select select "**********"
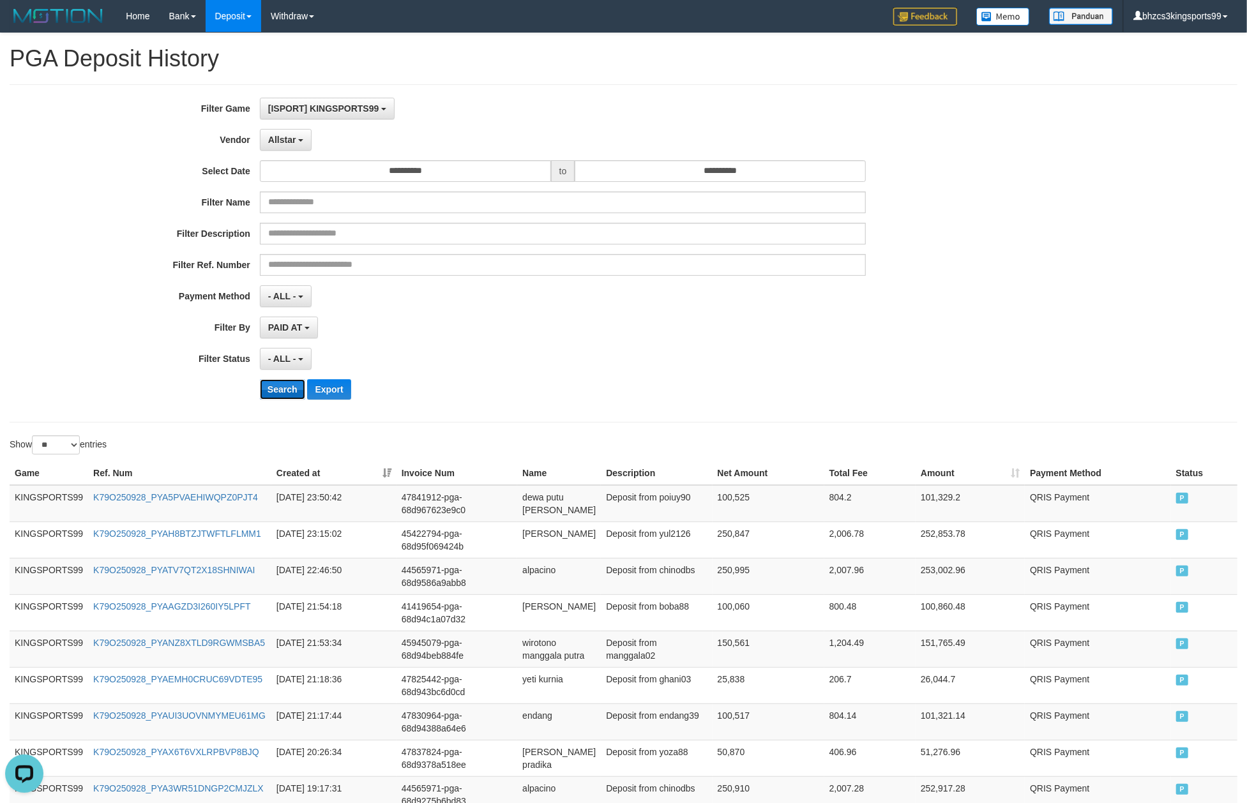
click at [285, 388] on button "Search" at bounding box center [282, 389] width 45 height 20
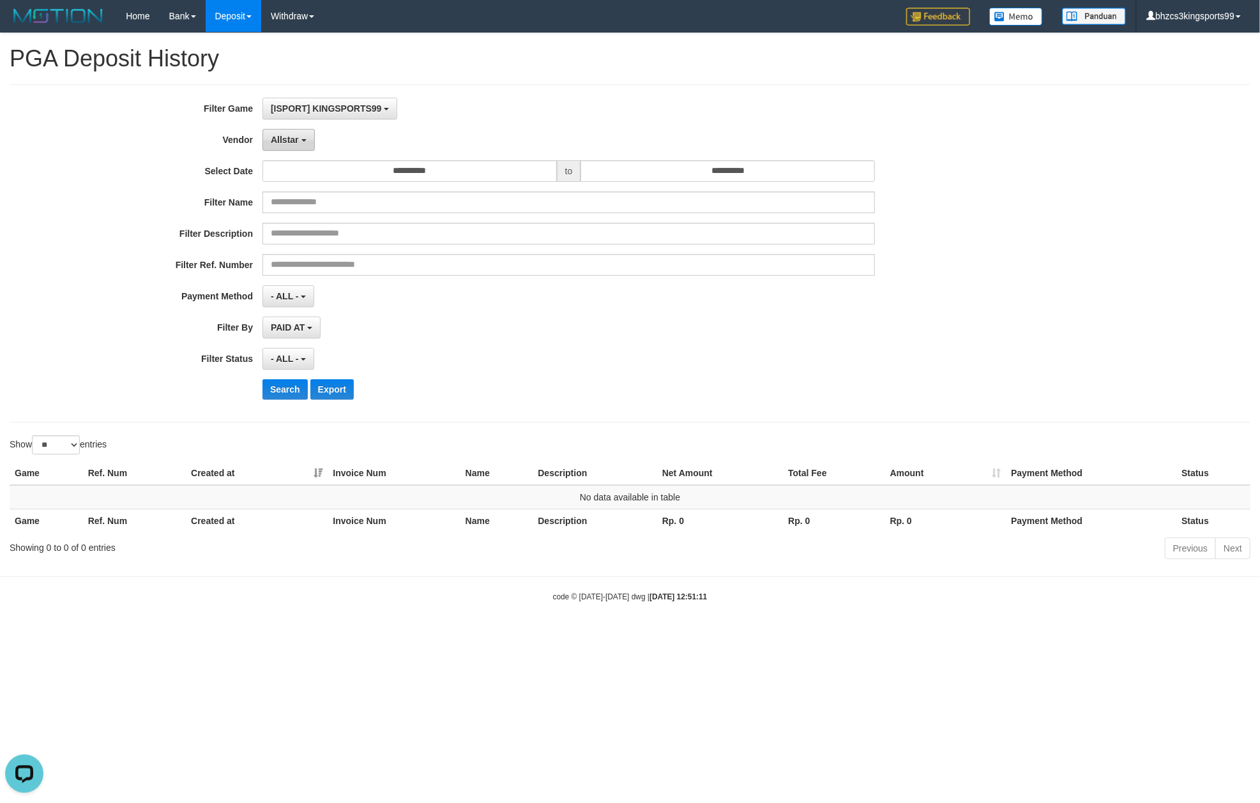
click at [292, 147] on button "Allstar" at bounding box center [288, 140] width 52 height 22
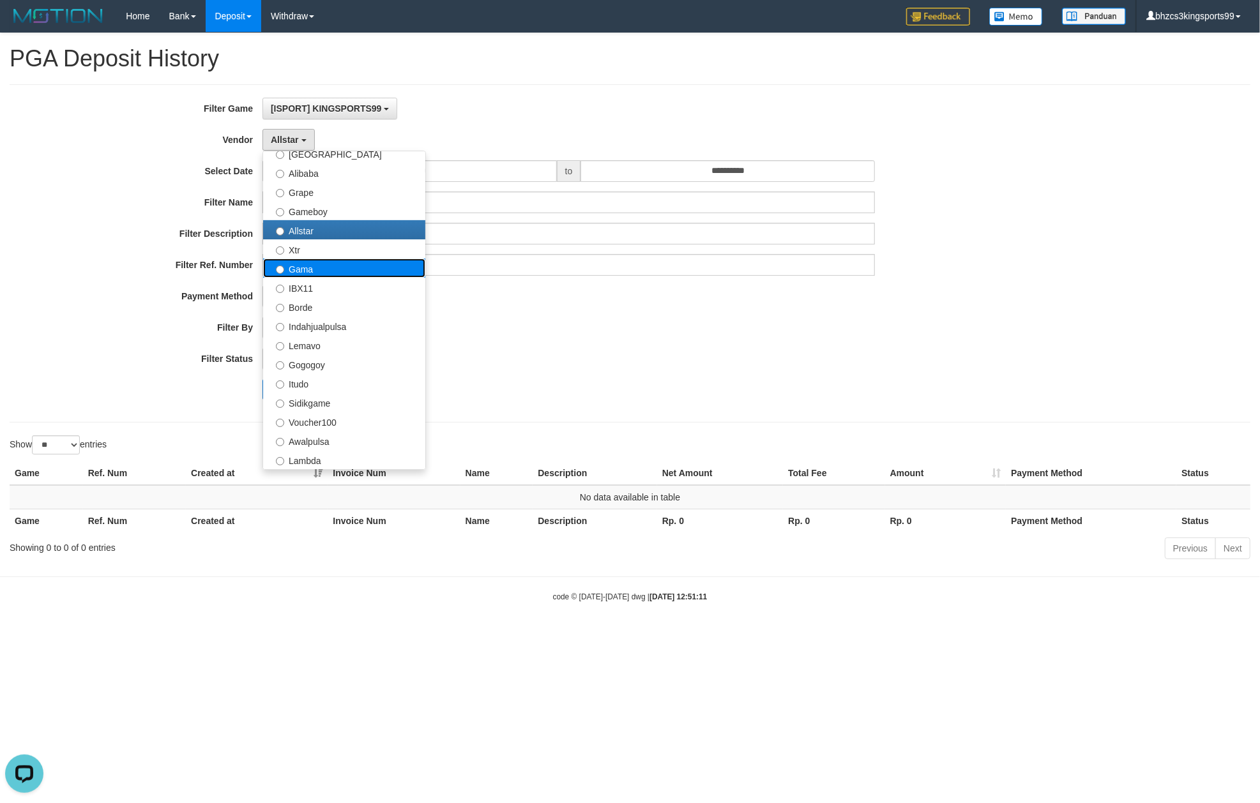
click at [337, 261] on label "Gama" at bounding box center [344, 268] width 162 height 19
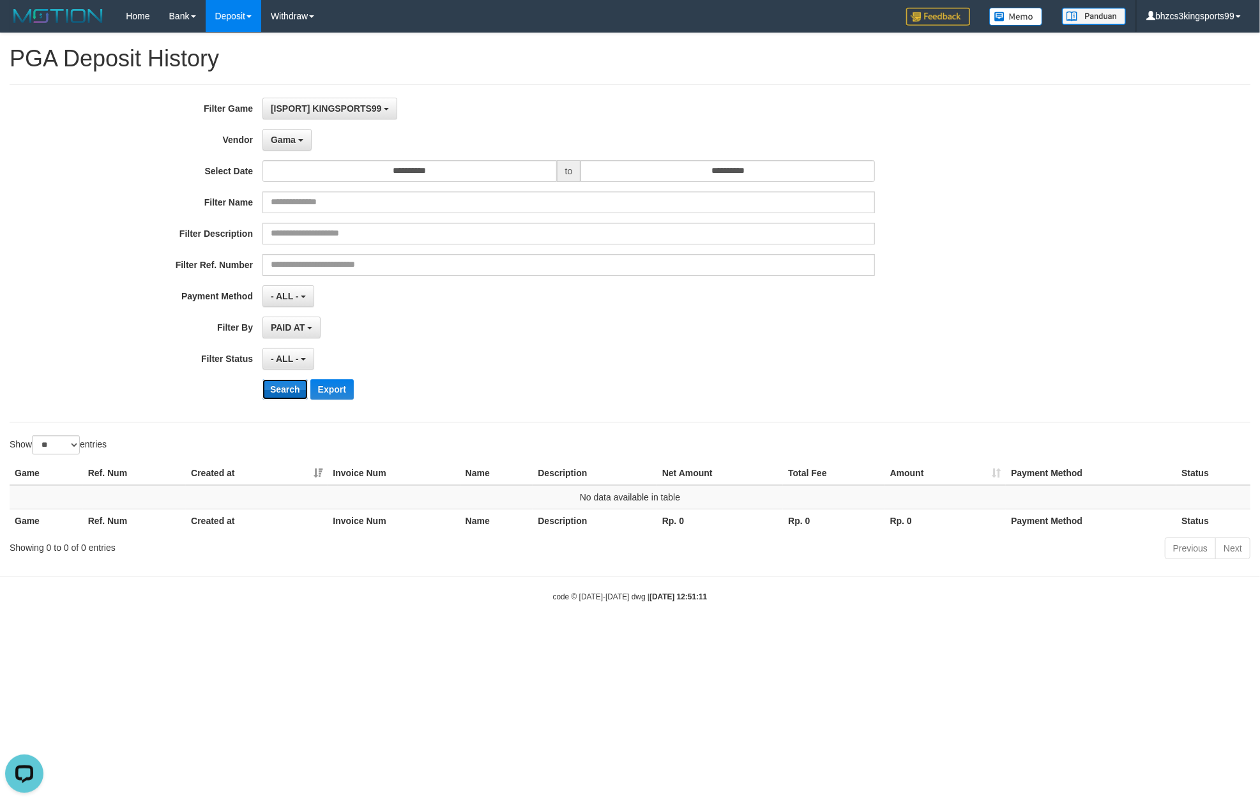
click at [282, 384] on button "Search" at bounding box center [284, 389] width 45 height 20
click at [299, 151] on button "Gama" at bounding box center [286, 140] width 49 height 22
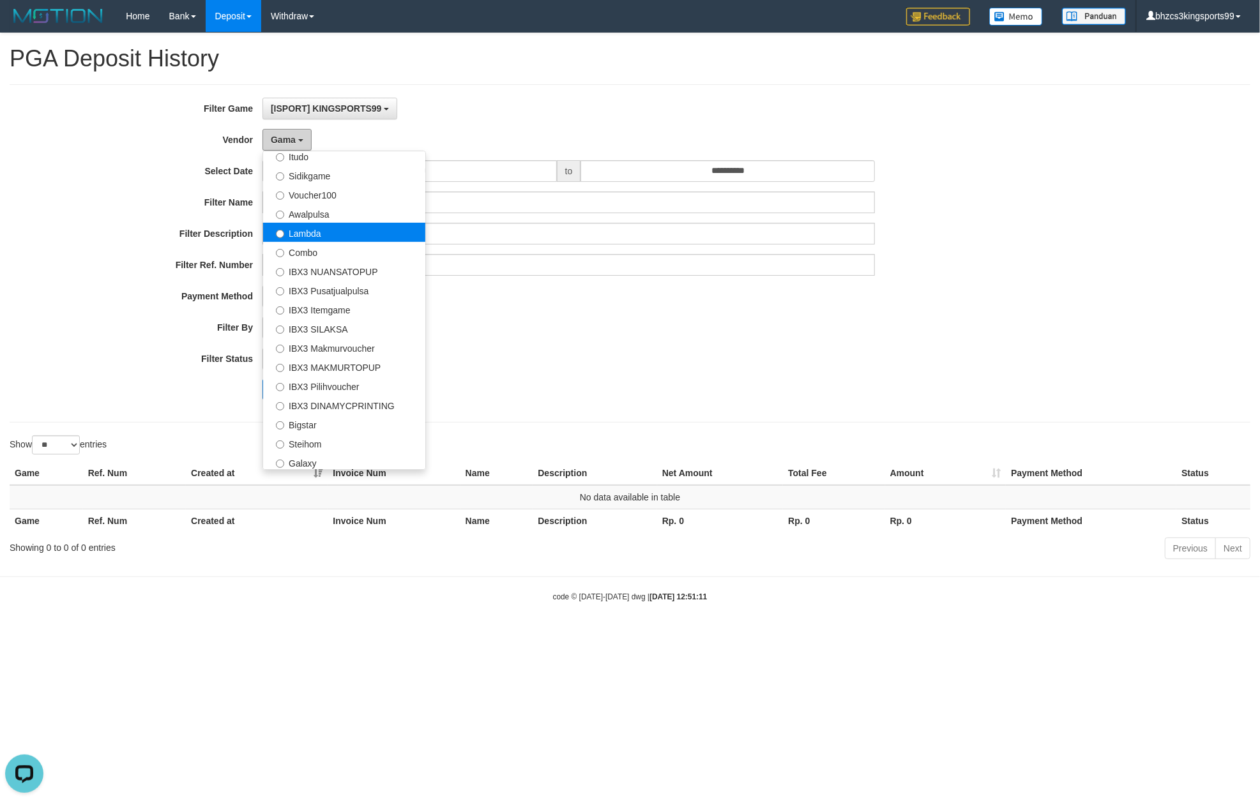
scroll to position [458, 0]
click at [335, 460] on label "Galaxy" at bounding box center [344, 459] width 162 height 19
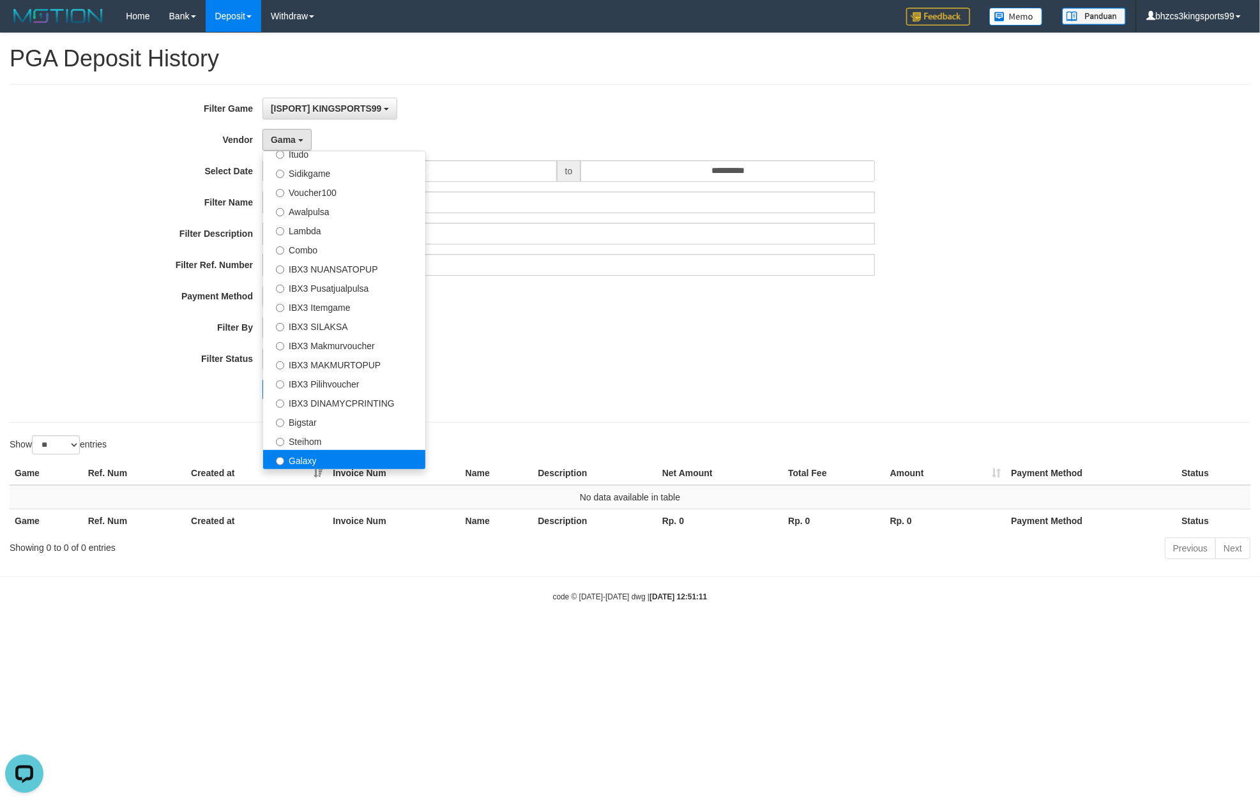
select select "**********"
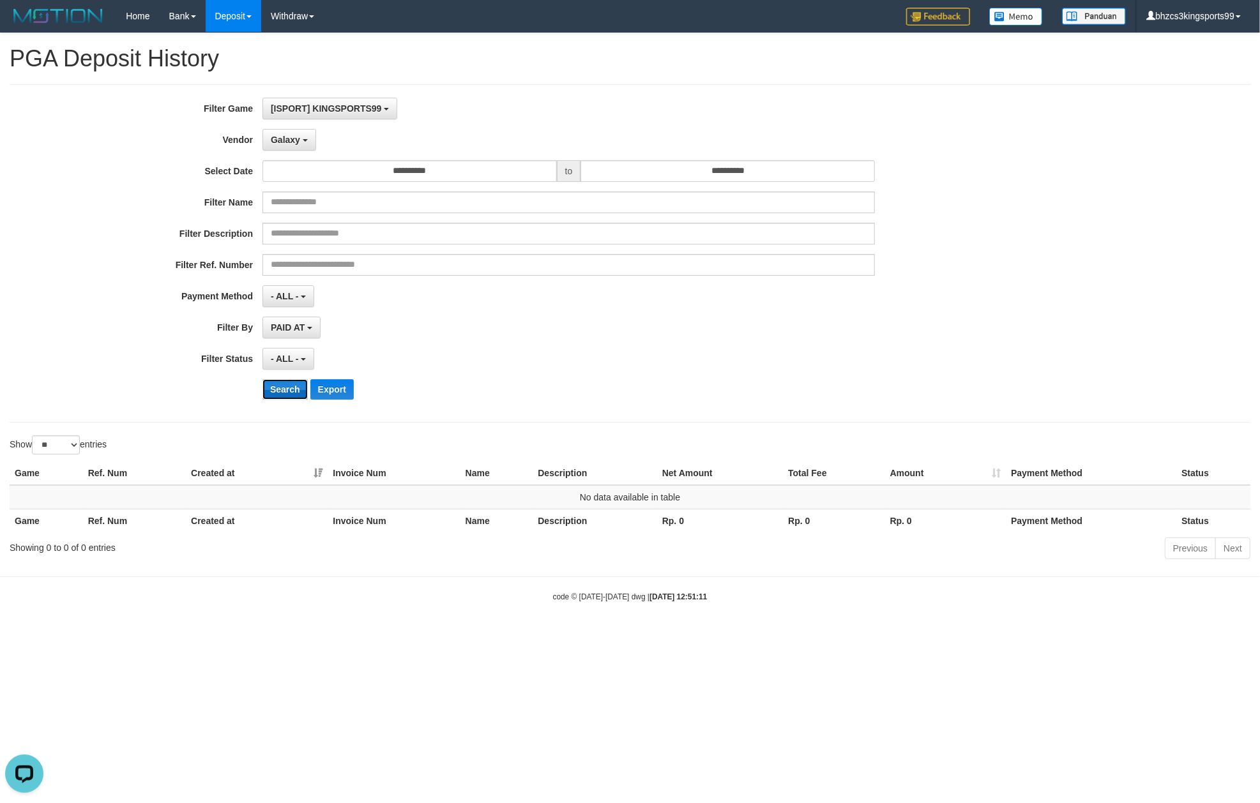
click at [276, 397] on button "Search" at bounding box center [284, 389] width 45 height 20
click at [304, 140] on b "button" at bounding box center [305, 140] width 5 height 3
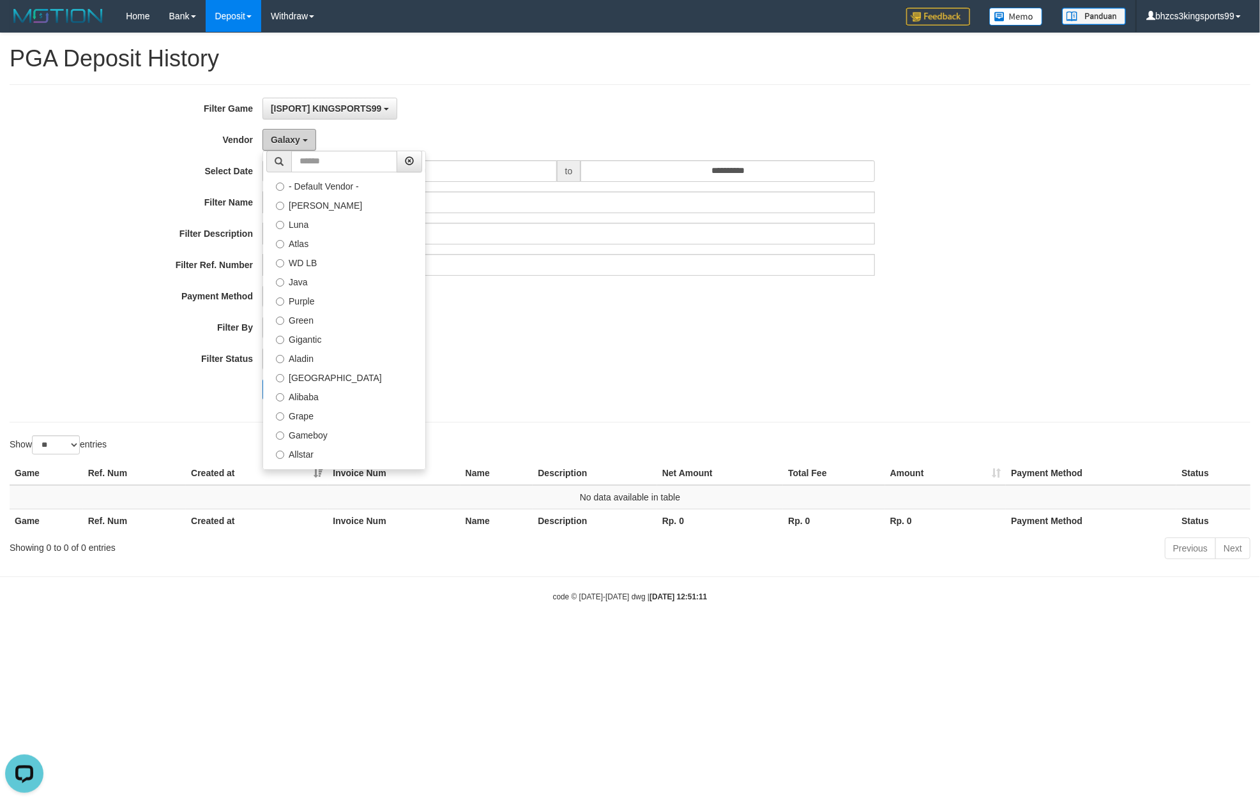
scroll to position [0, 0]
click at [211, 635] on html "Toggle navigation Home Bank Account List Load By Website Group [ISPORT] KINGSPO…" at bounding box center [630, 317] width 1260 height 635
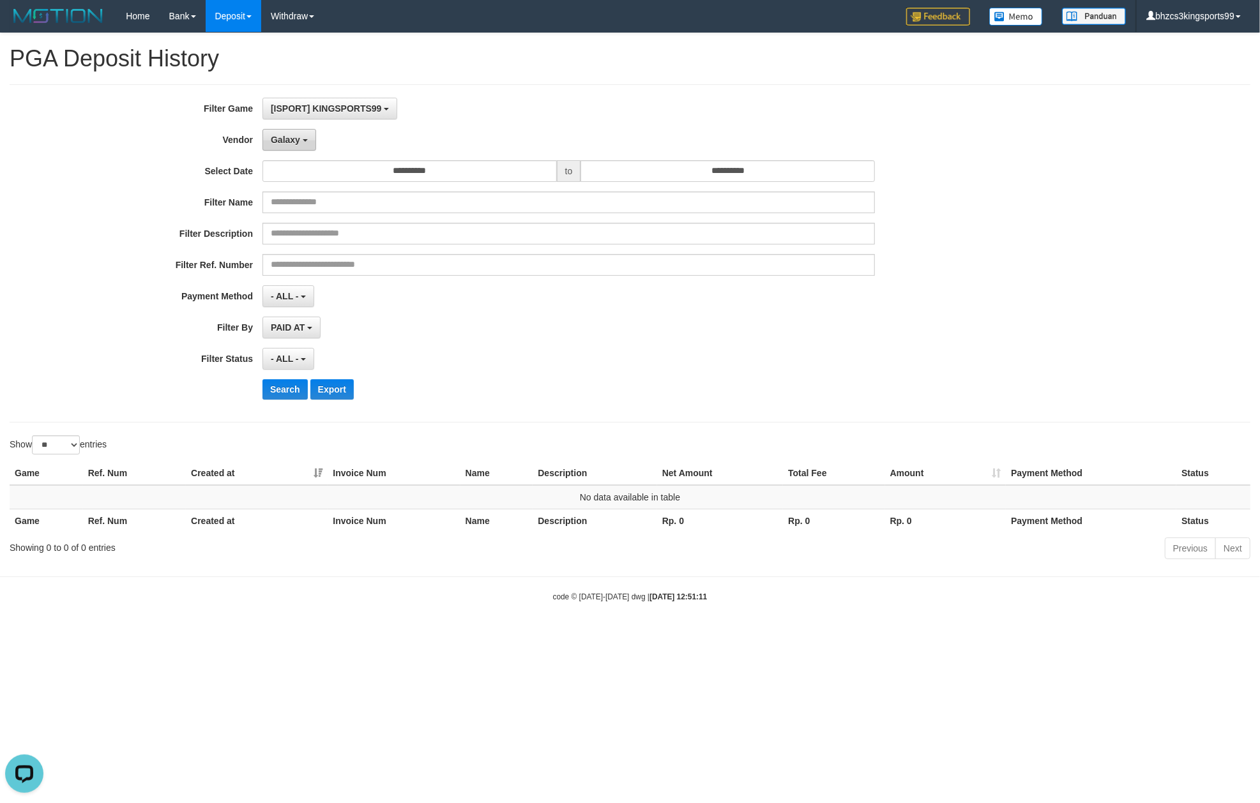
click at [296, 133] on button "Galaxy" at bounding box center [289, 140] width 54 height 22
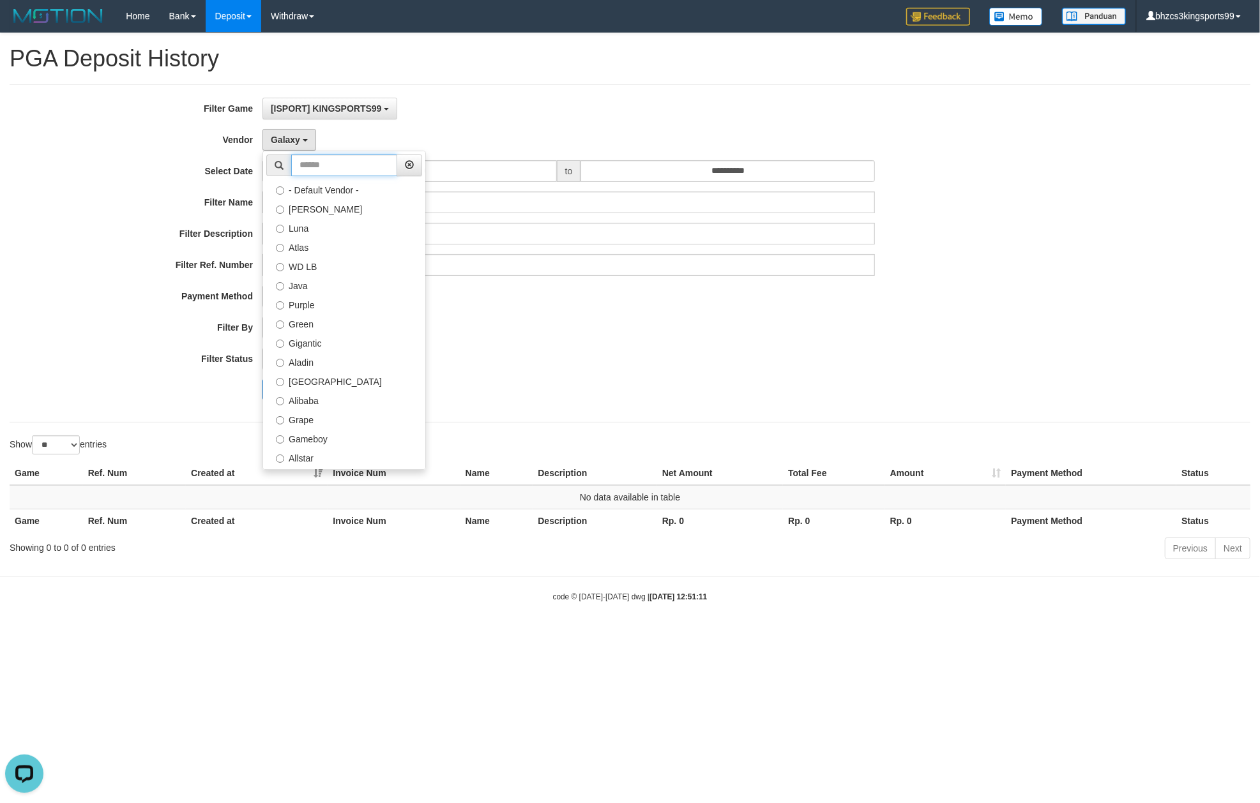
click at [361, 164] on input "text" at bounding box center [344, 166] width 106 height 22
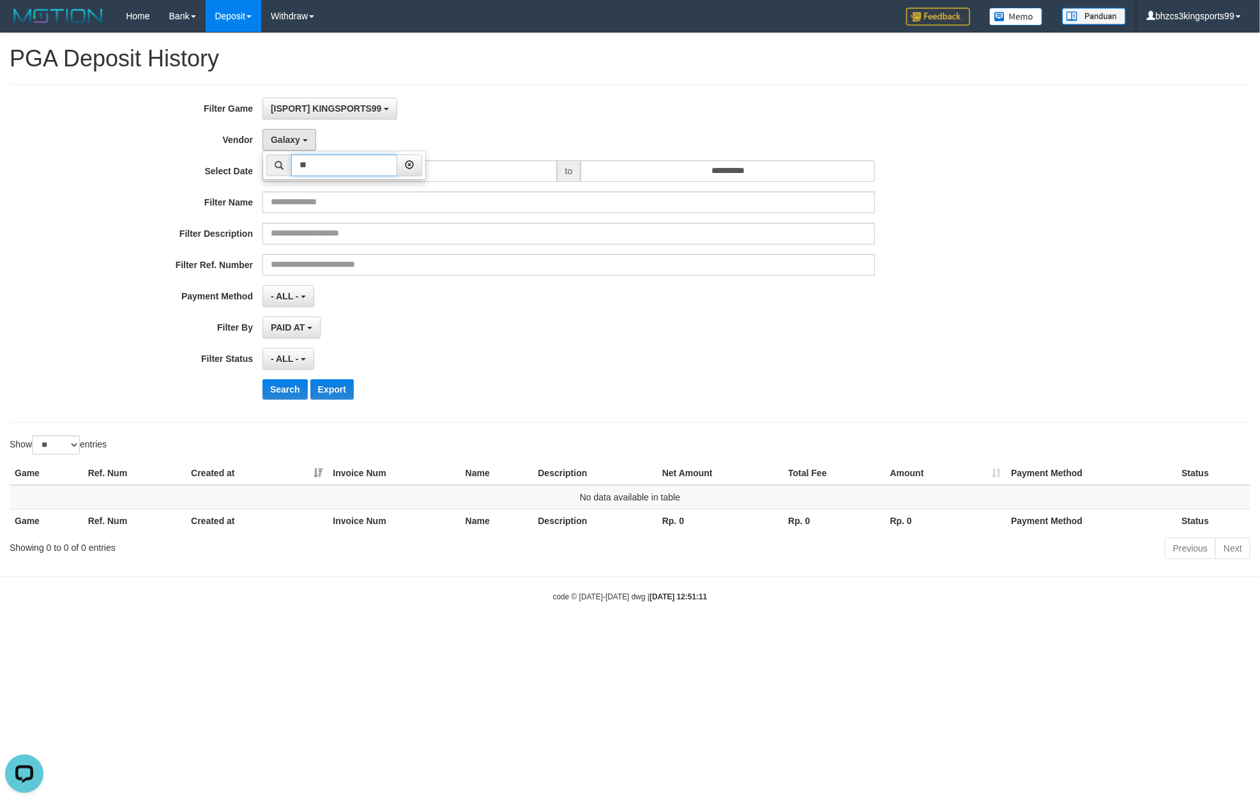
type input "*"
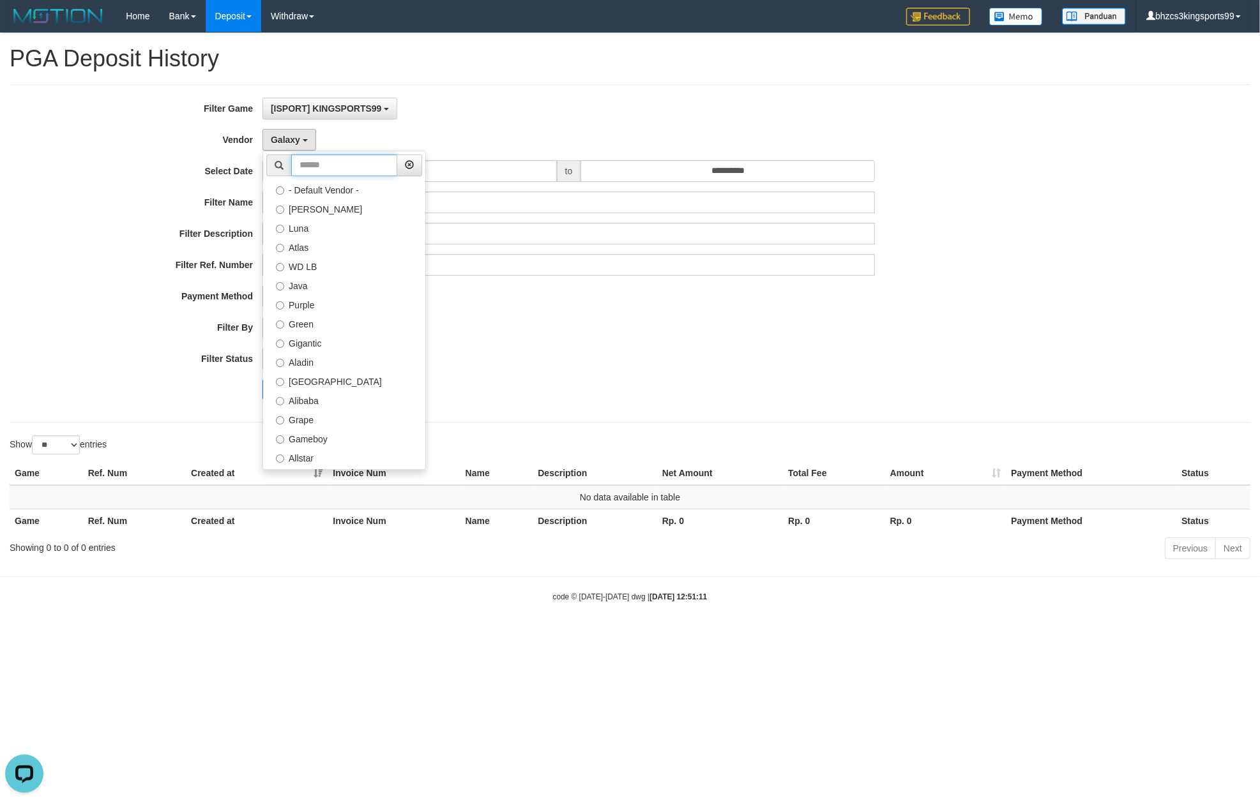
click at [383, 176] on input "text" at bounding box center [344, 166] width 106 height 22
click at [310, 149] on button "Galaxy" at bounding box center [289, 140] width 54 height 22
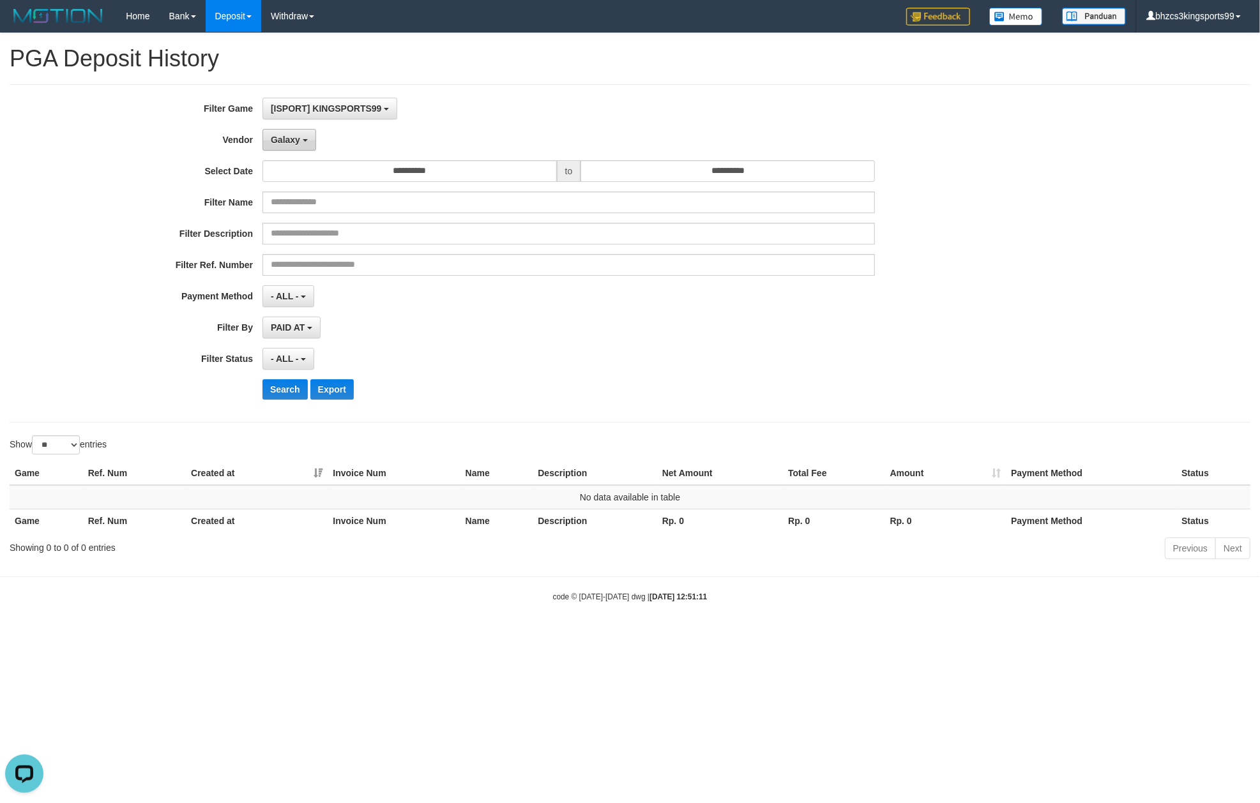
click at [310, 149] on button "Galaxy" at bounding box center [289, 140] width 54 height 22
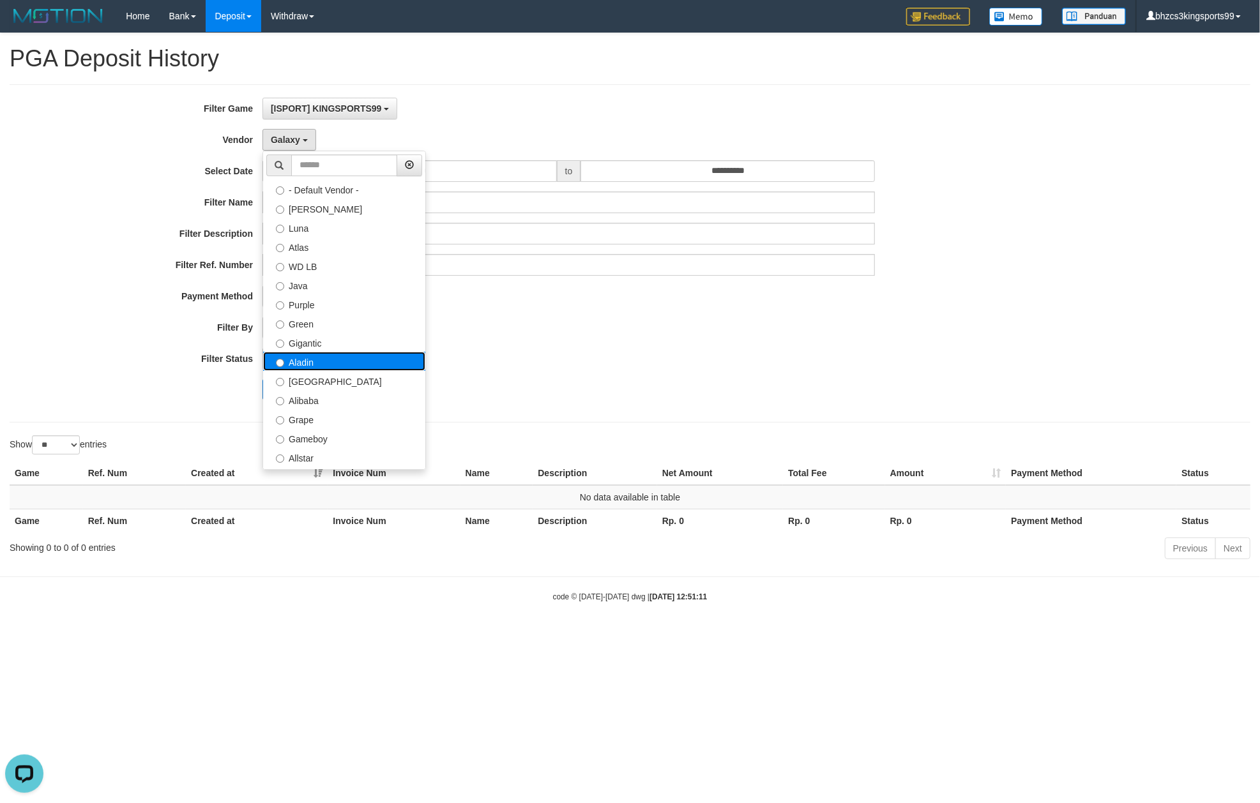
click at [359, 359] on label "Aladin" at bounding box center [344, 361] width 162 height 19
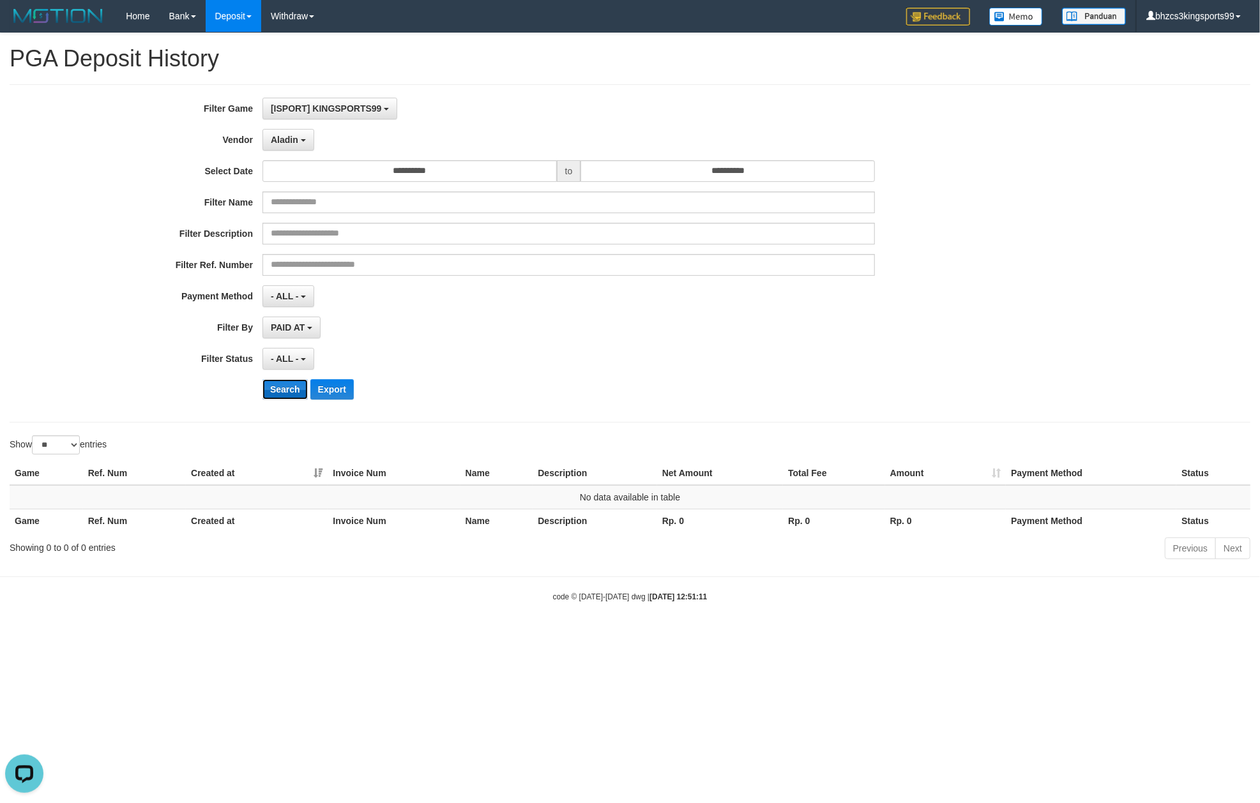
click at [279, 386] on button "Search" at bounding box center [284, 389] width 45 height 20
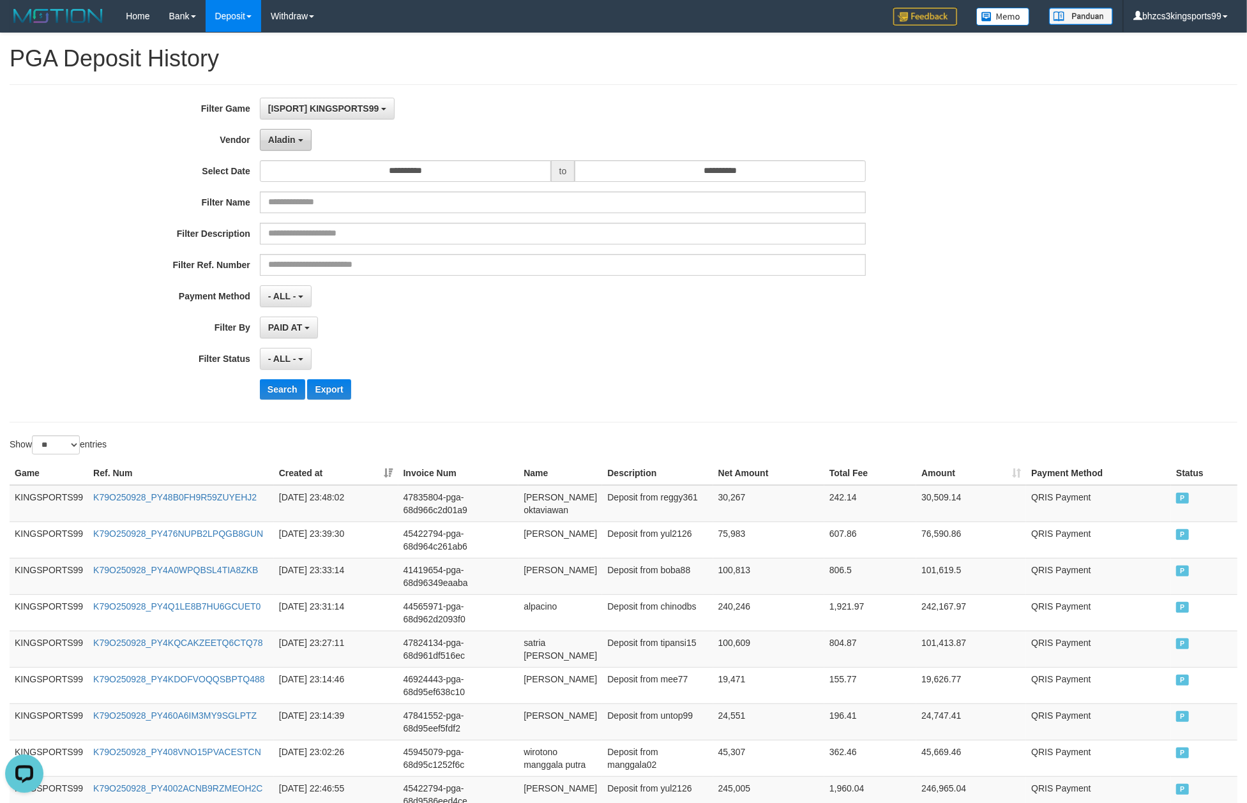
click at [294, 141] on span "Aladin" at bounding box center [281, 140] width 27 height 10
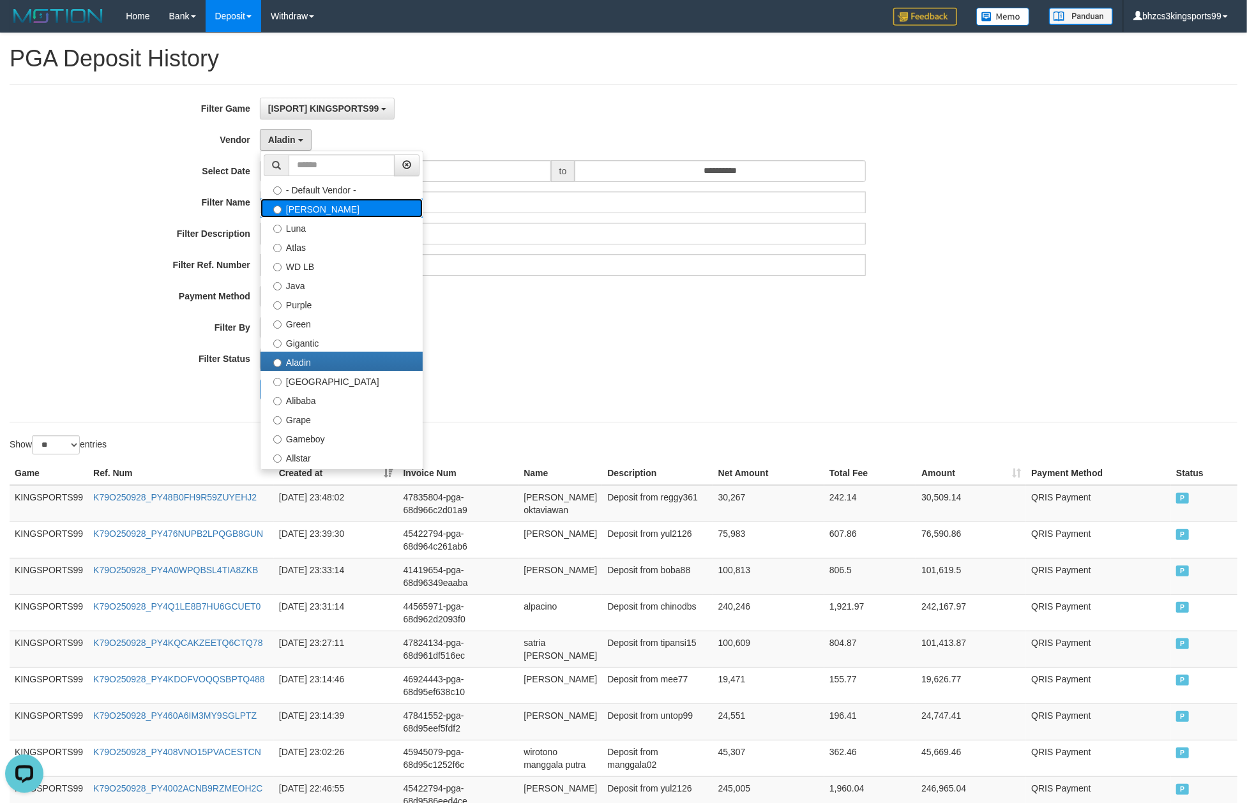
click at [340, 212] on label "Lucy" at bounding box center [342, 208] width 162 height 19
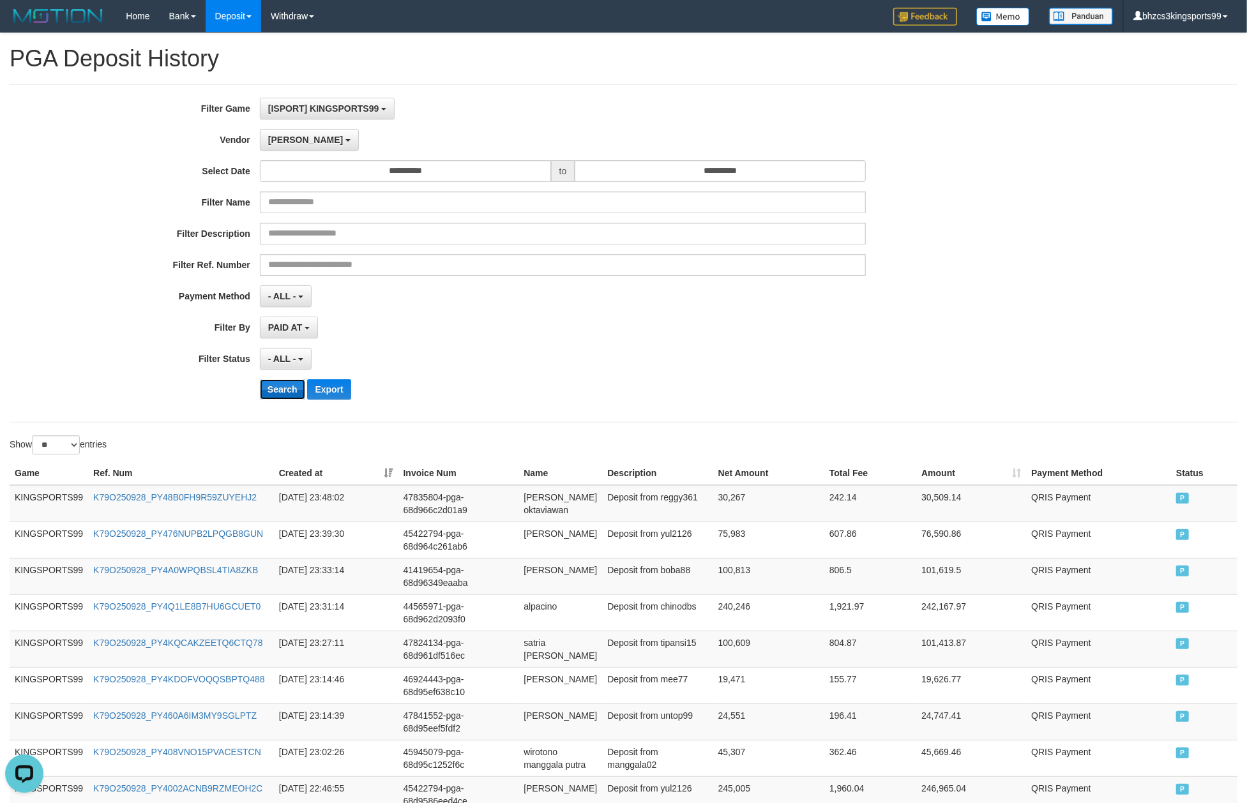
click at [281, 393] on button "Search" at bounding box center [282, 389] width 45 height 20
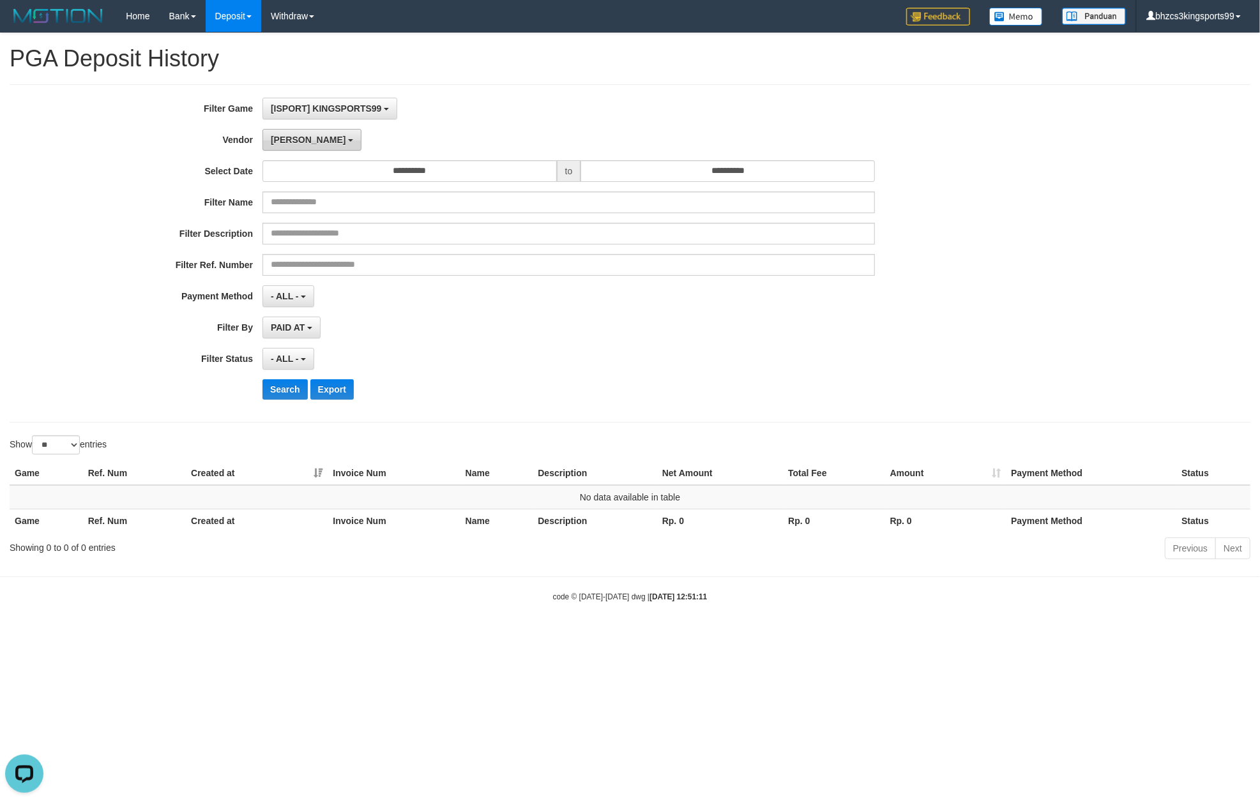
click at [287, 151] on button "Lucy" at bounding box center [311, 140] width 99 height 22
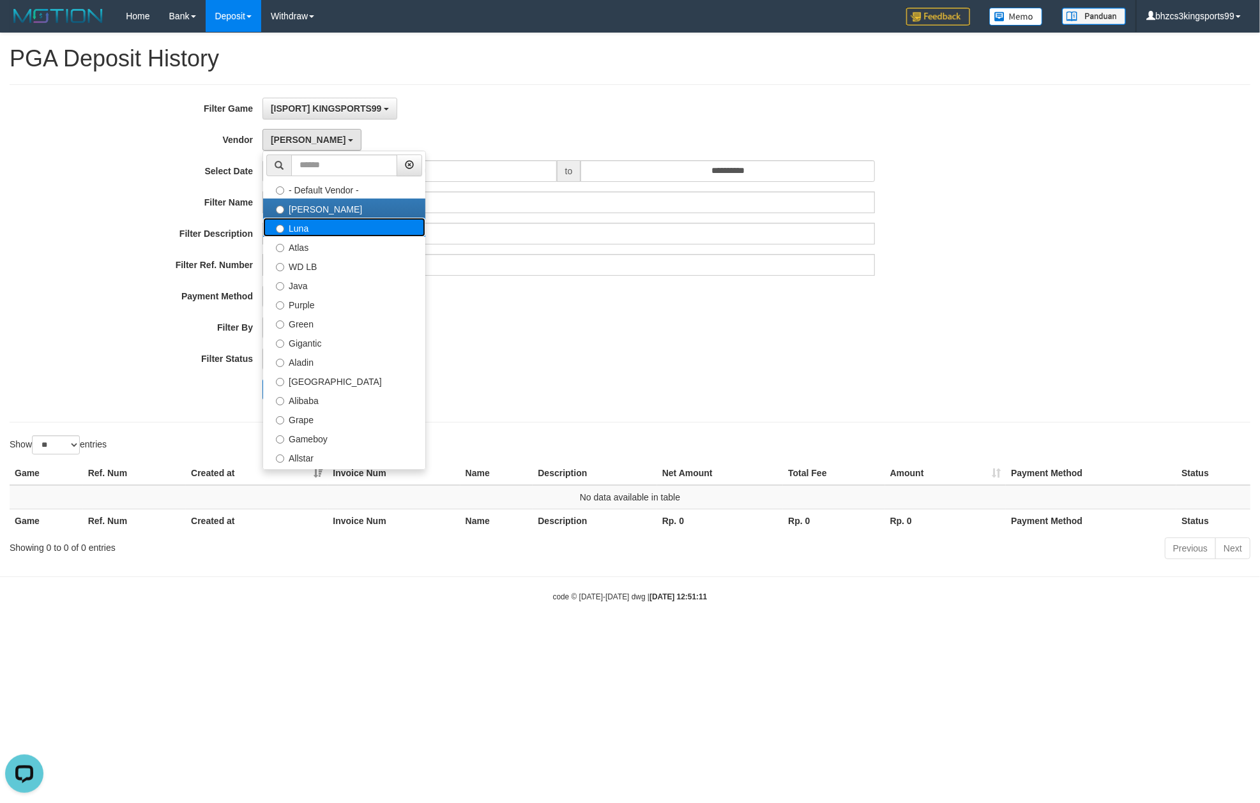
click at [347, 232] on label "Luna" at bounding box center [344, 227] width 162 height 19
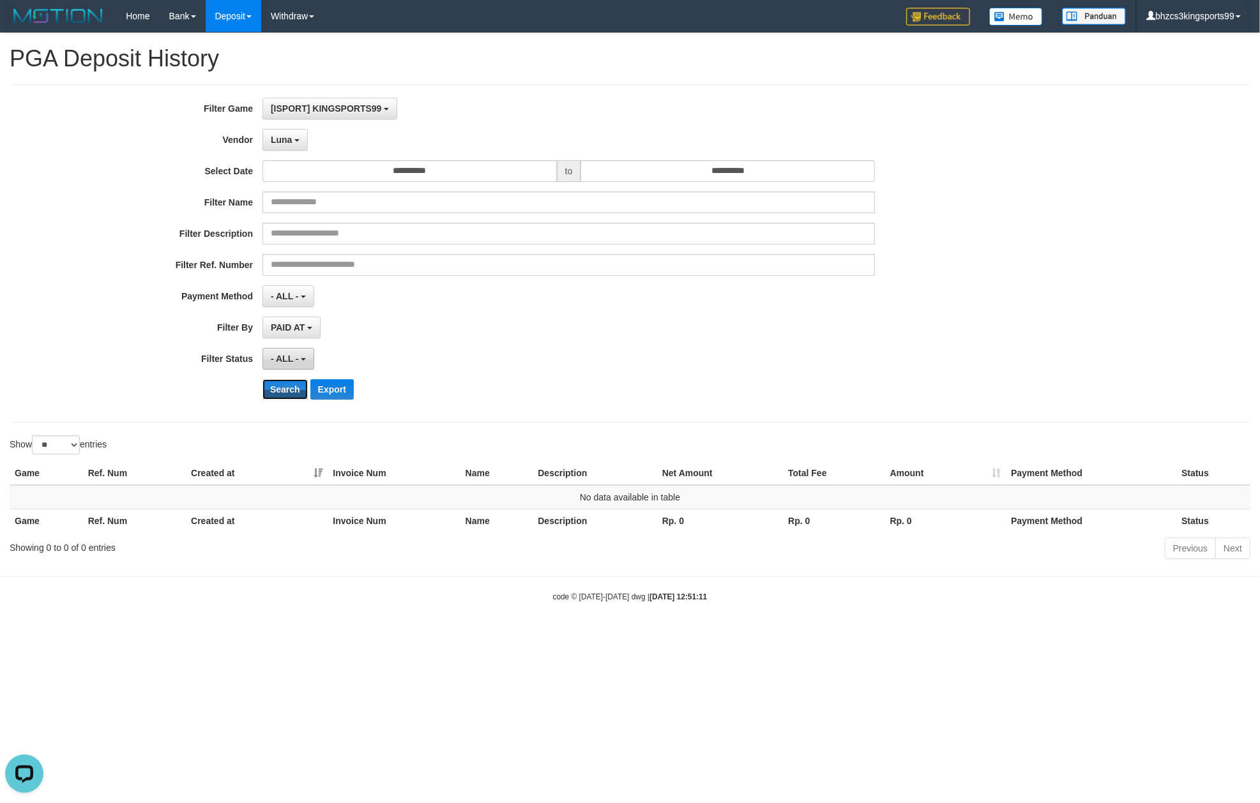
drag, startPoint x: 272, startPoint y: 392, endPoint x: 272, endPoint y: 371, distance: 21.1
click at [272, 391] on button "Search" at bounding box center [284, 389] width 45 height 20
click at [294, 146] on button "Luna" at bounding box center [284, 140] width 45 height 22
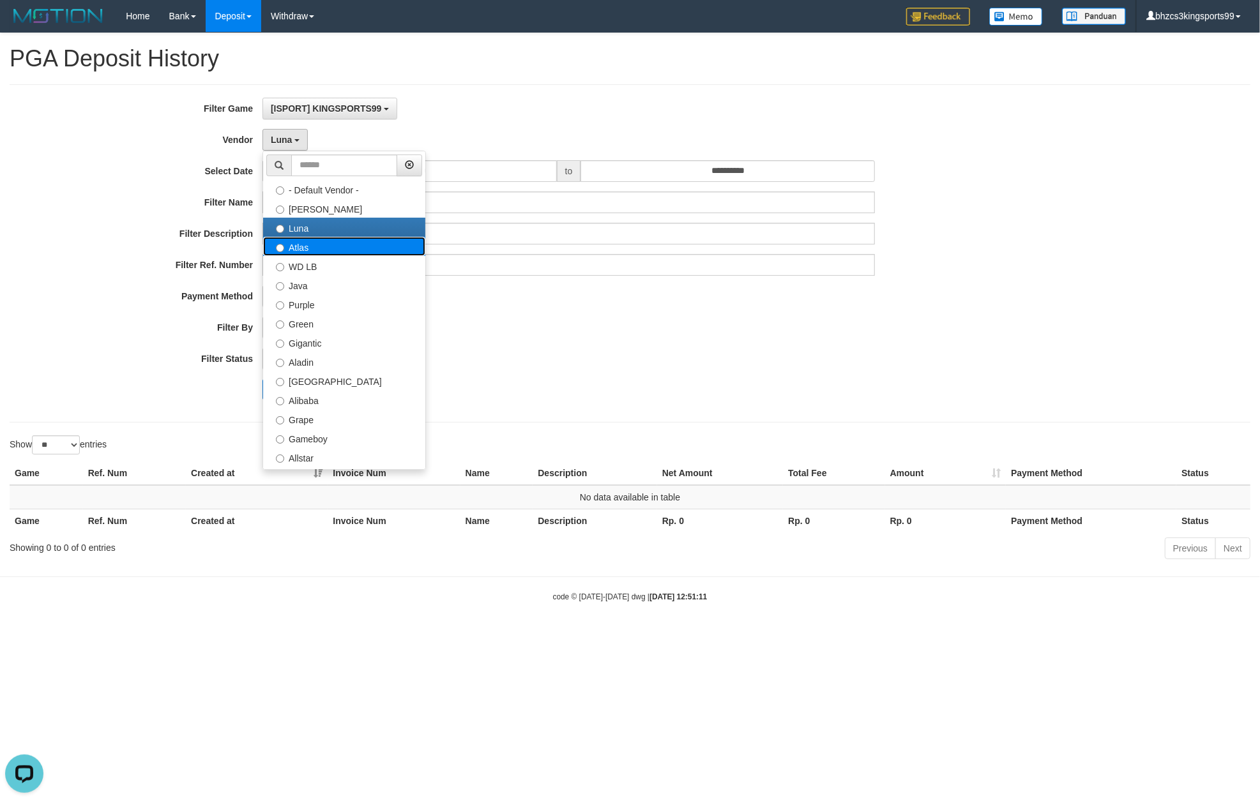
click at [313, 241] on label "Atlas" at bounding box center [344, 246] width 162 height 19
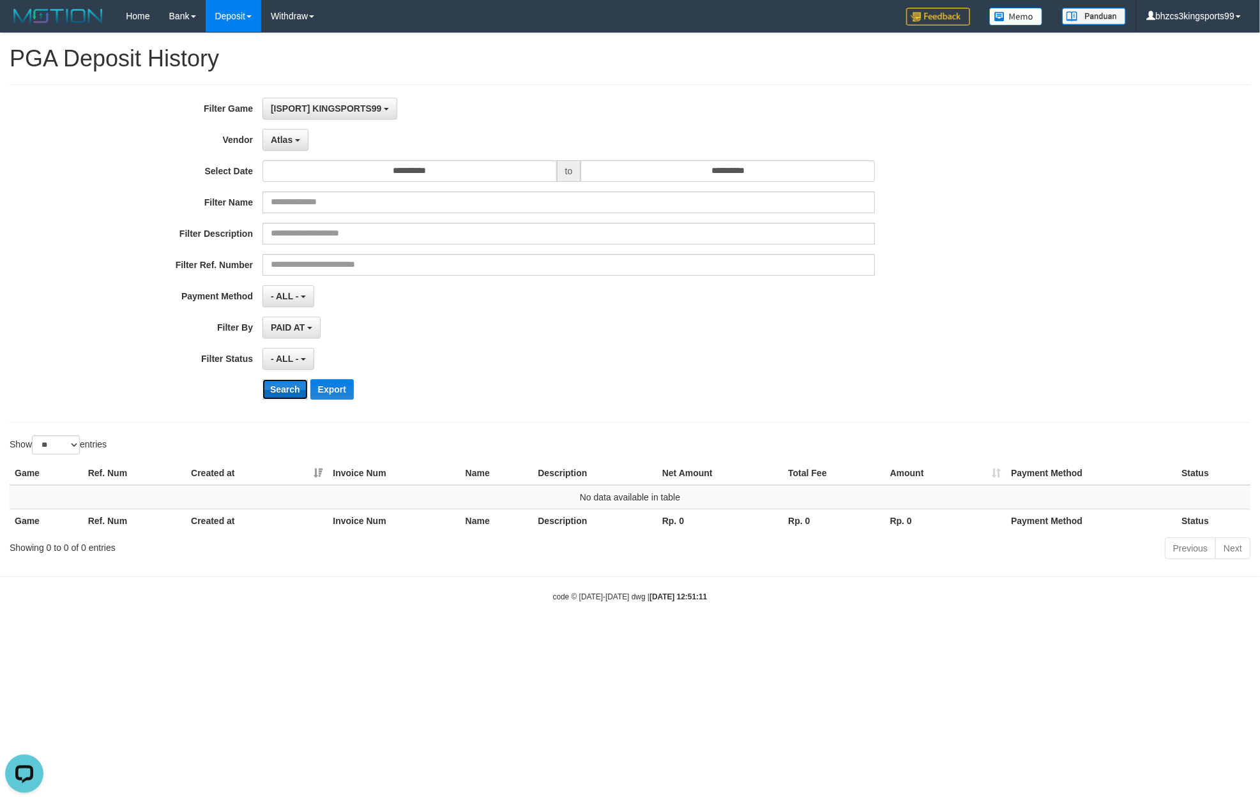
click at [280, 397] on button "Search" at bounding box center [284, 389] width 45 height 20
click at [302, 147] on button "Atlas" at bounding box center [285, 140] width 46 height 22
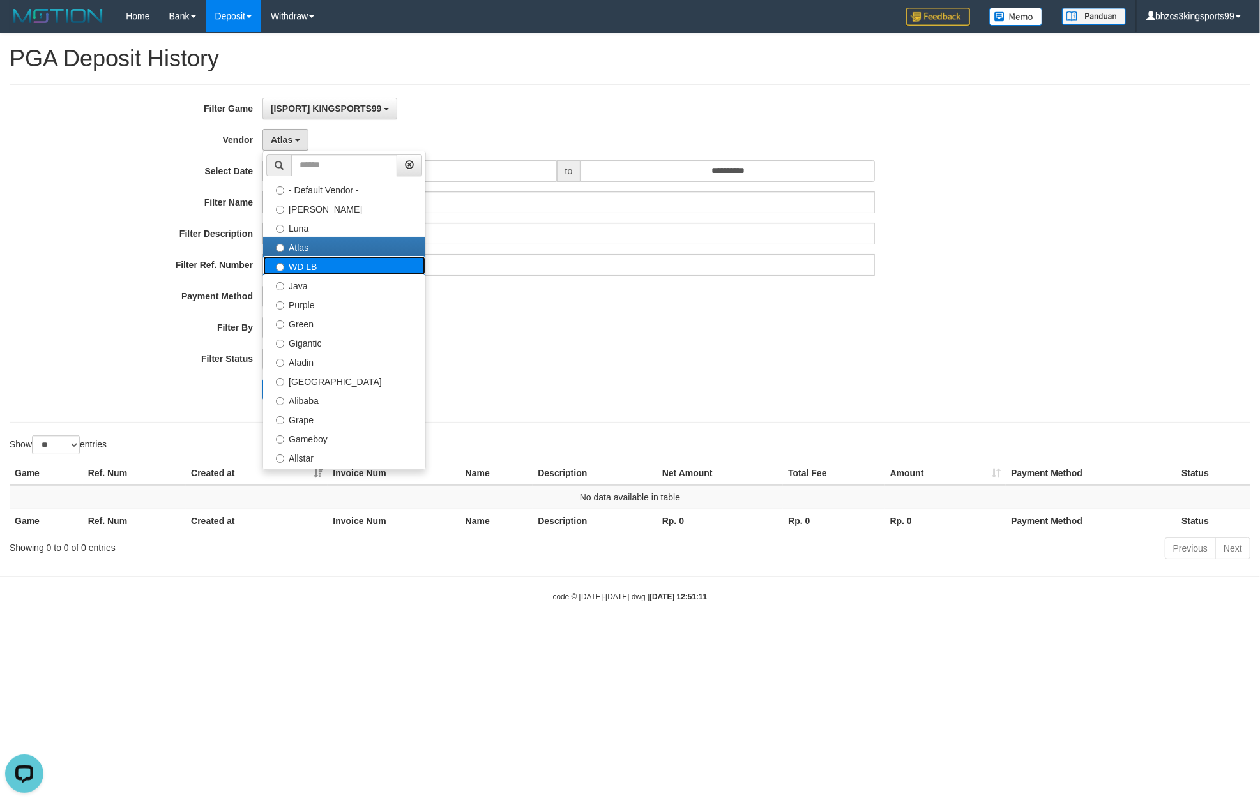
click at [324, 264] on label "WD LB" at bounding box center [344, 265] width 162 height 19
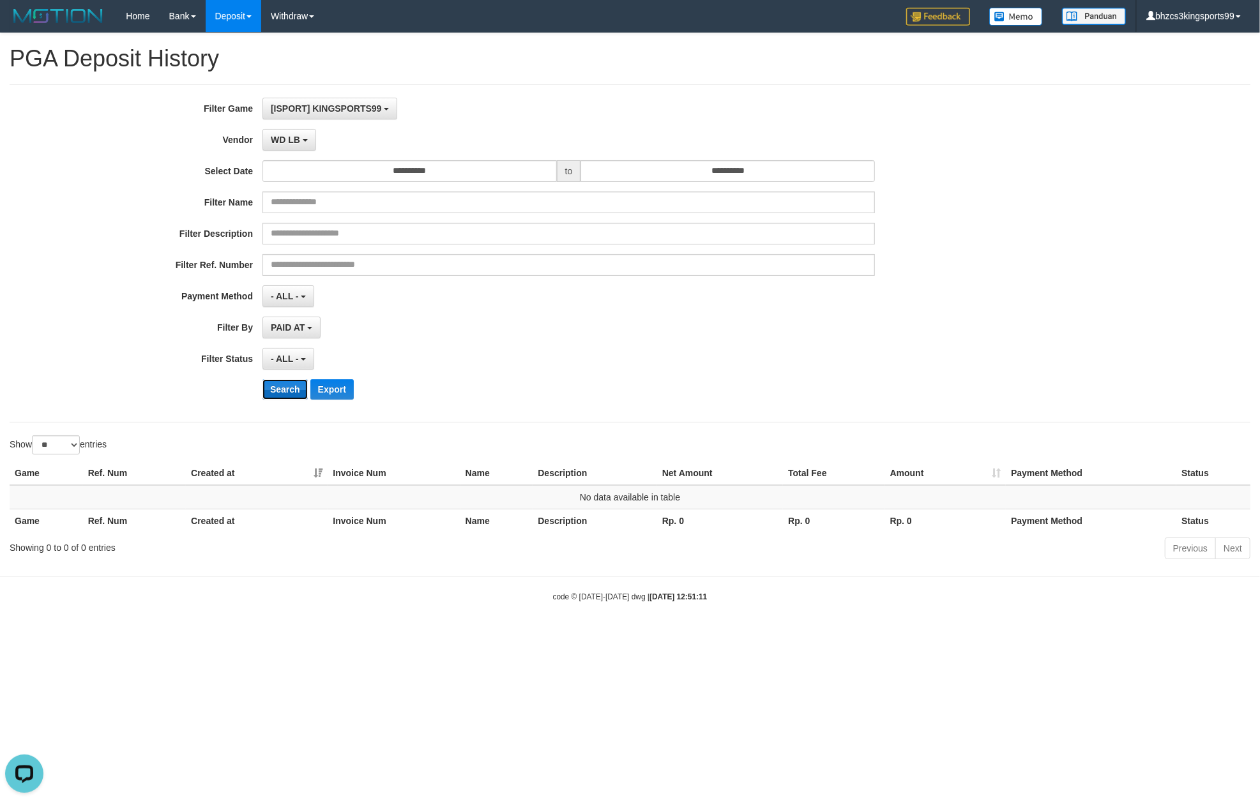
click at [277, 389] on button "Search" at bounding box center [284, 389] width 45 height 20
click at [308, 146] on button "WD LB" at bounding box center [289, 140] width 54 height 22
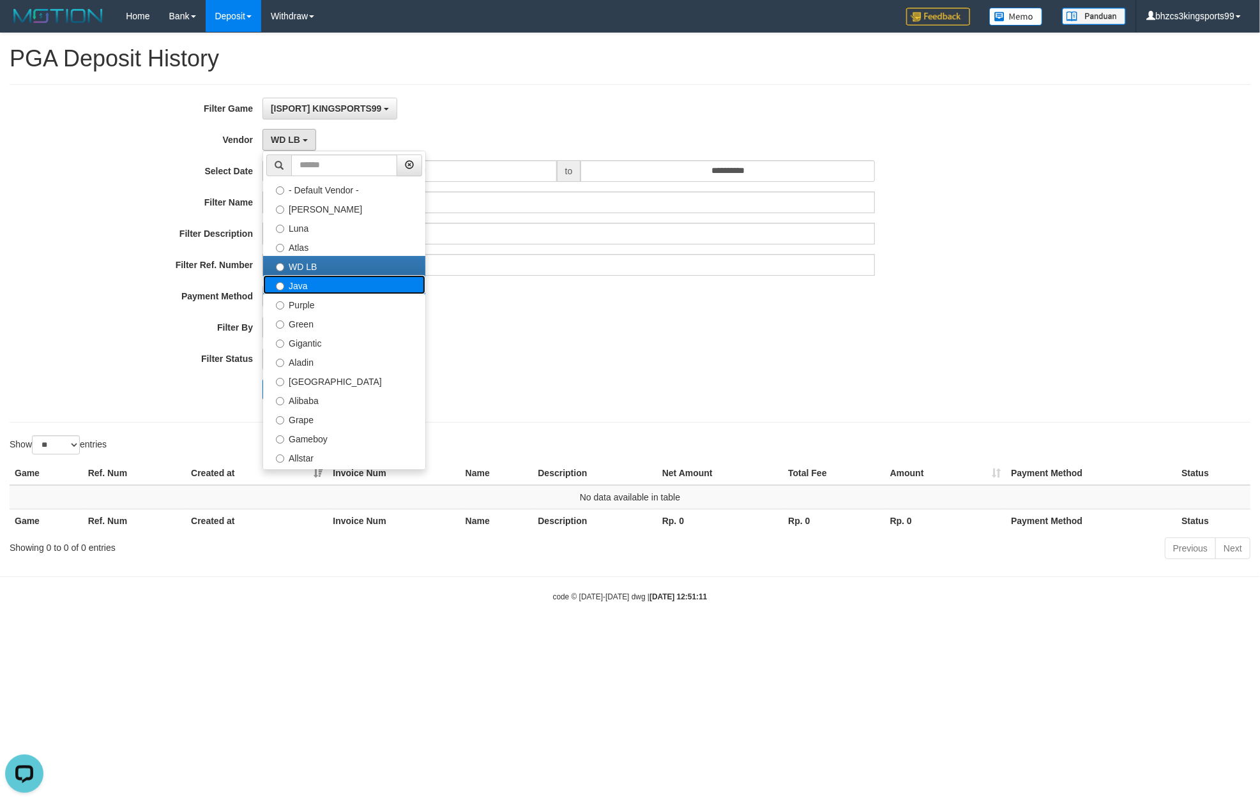
click at [318, 291] on label "Java" at bounding box center [344, 284] width 162 height 19
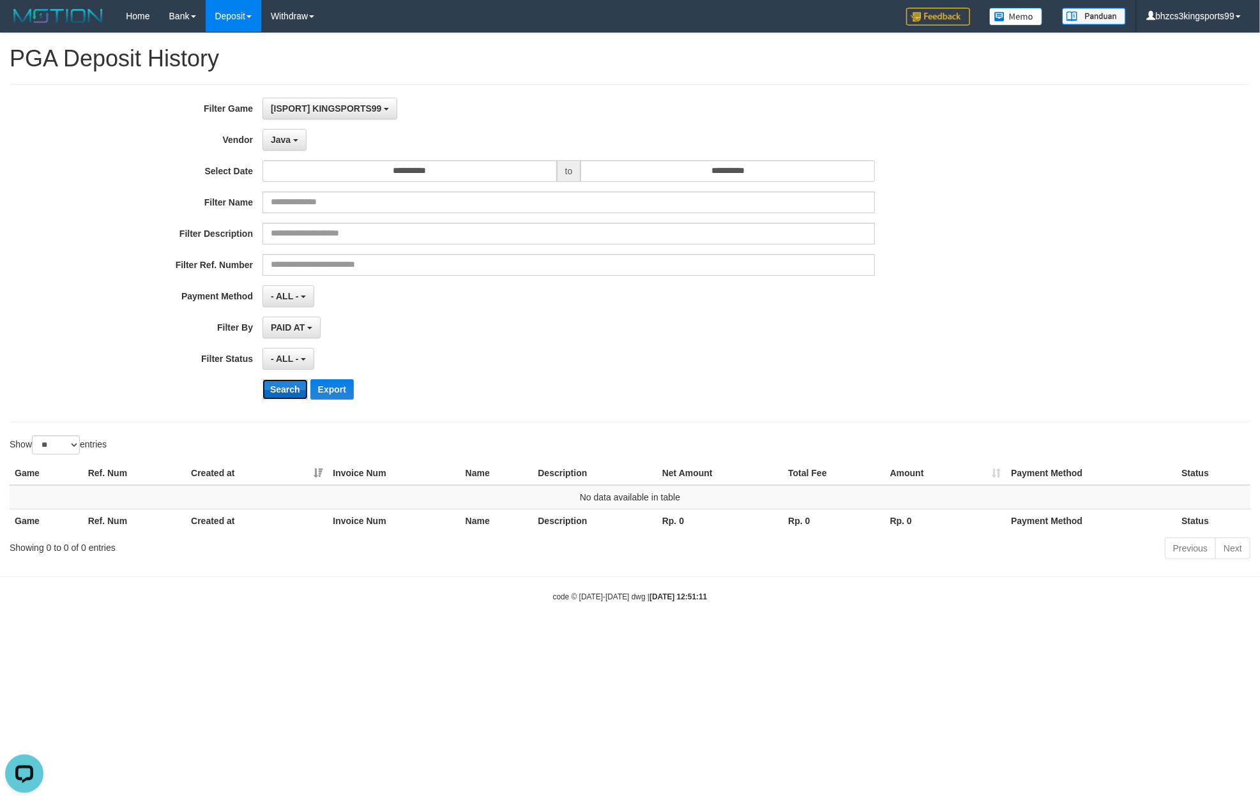
click at [280, 400] on button "Search" at bounding box center [284, 389] width 45 height 20
click at [307, 144] on button "Java" at bounding box center [284, 140] width 44 height 22
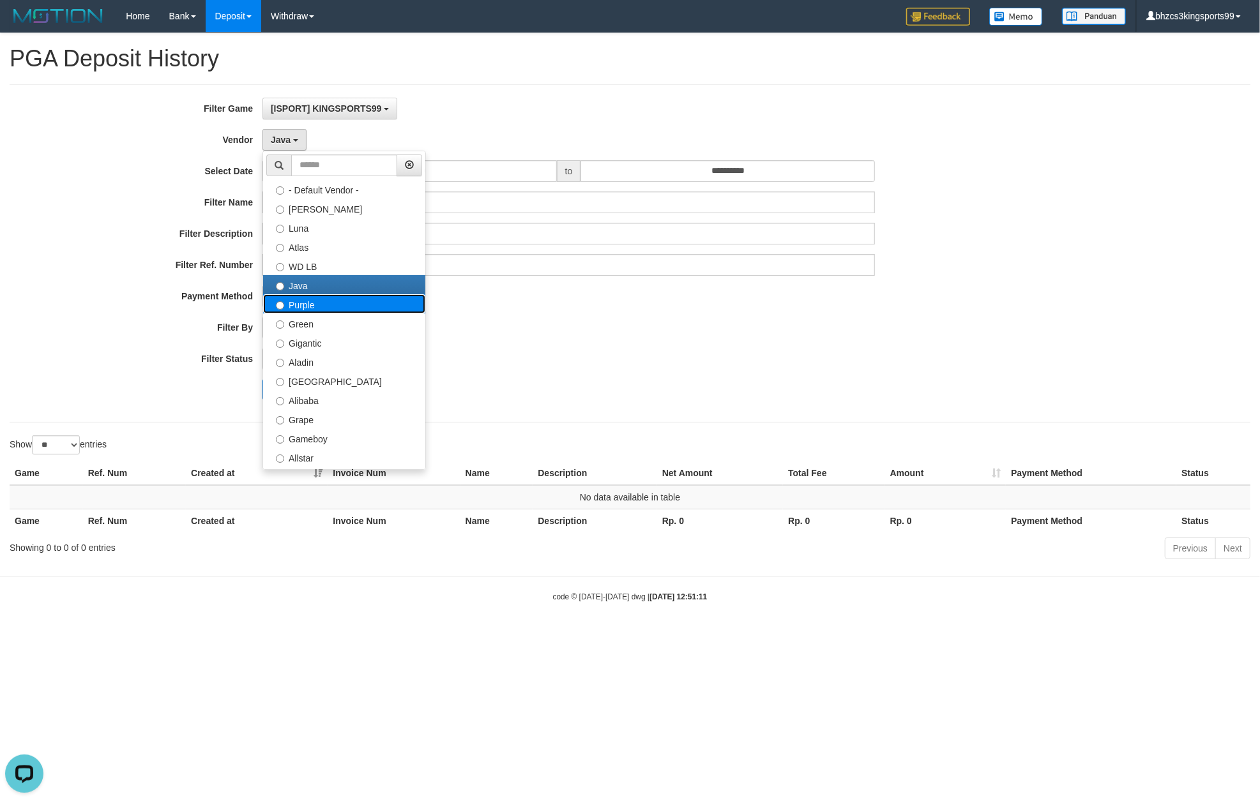
click at [310, 300] on label "Purple" at bounding box center [344, 303] width 162 height 19
select select "**********"
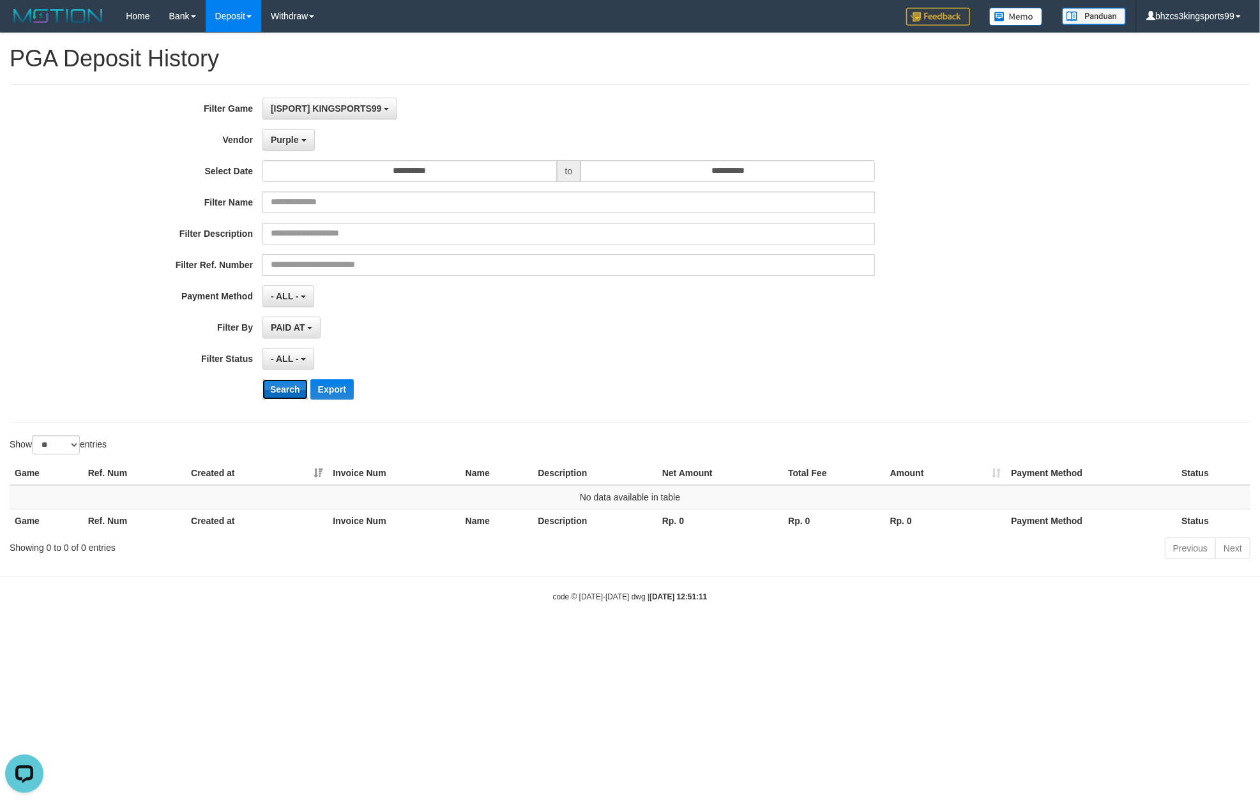
click at [282, 396] on button "Search" at bounding box center [284, 389] width 45 height 20
click at [302, 144] on button "Purple" at bounding box center [288, 140] width 52 height 22
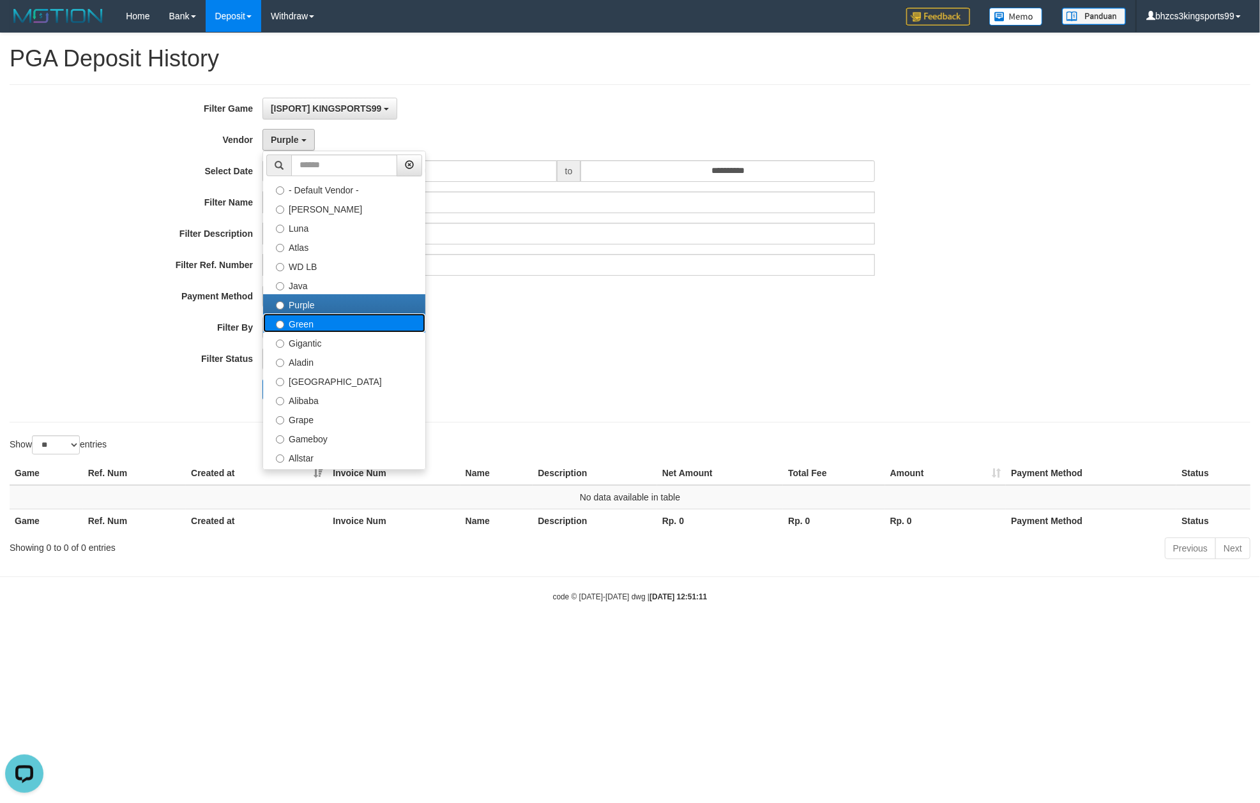
click at [315, 331] on label "Green" at bounding box center [344, 323] width 162 height 19
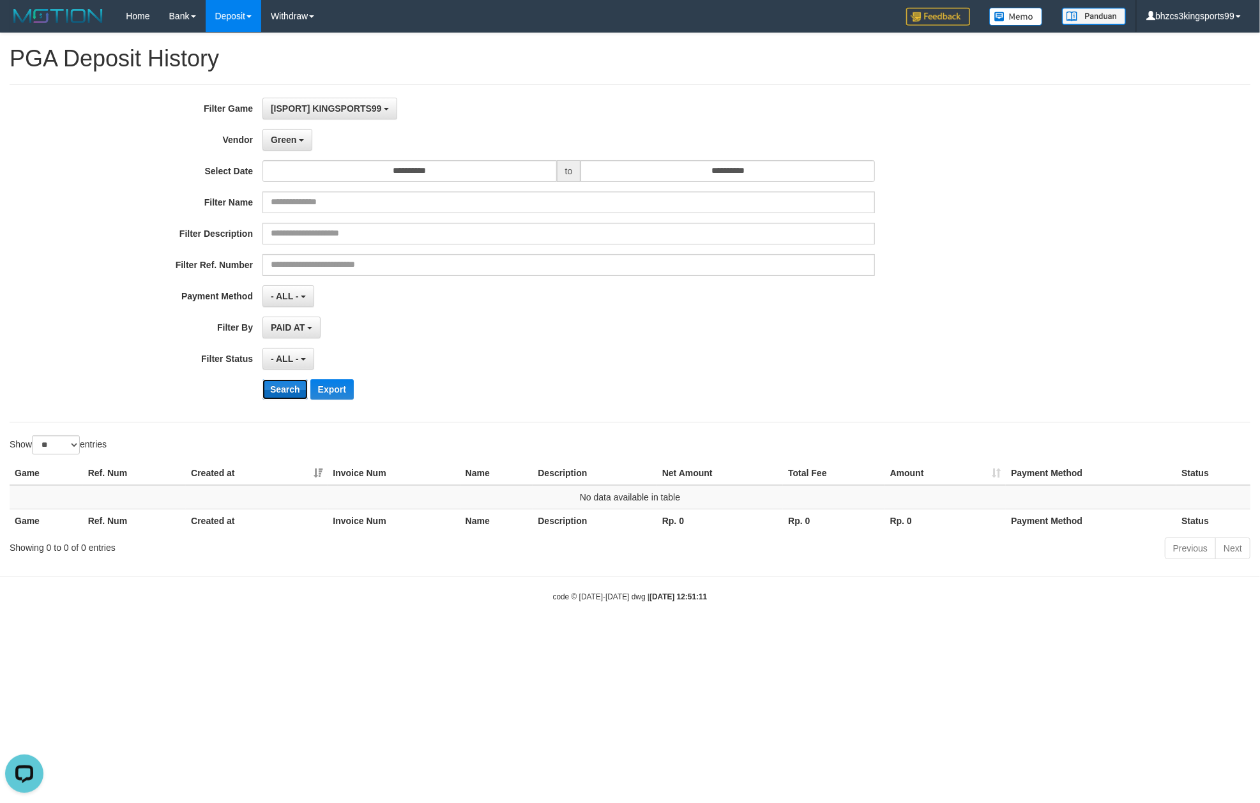
click at [276, 396] on button "Search" at bounding box center [284, 389] width 45 height 20
click at [295, 146] on button "Green" at bounding box center [287, 140] width 50 height 22
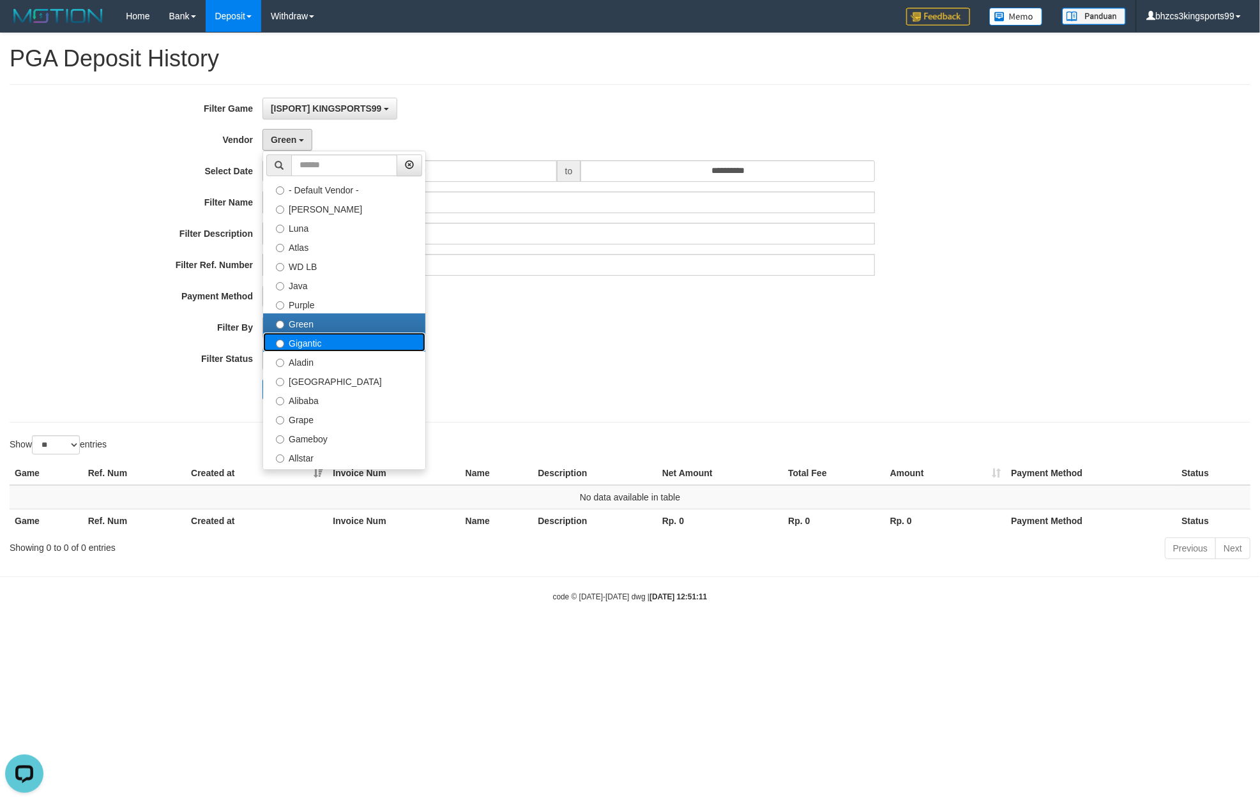
click at [307, 351] on label "Gigantic" at bounding box center [344, 342] width 162 height 19
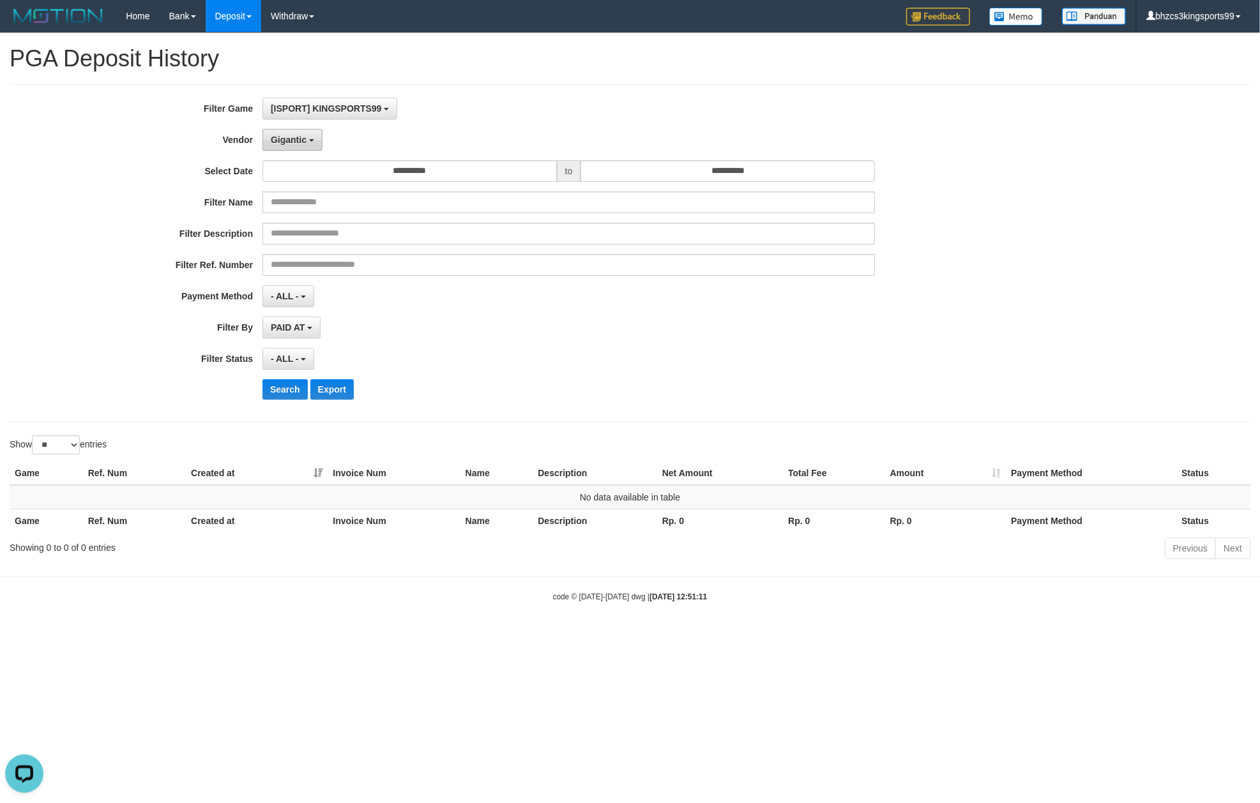
click at [308, 148] on button "Gigantic" at bounding box center [292, 140] width 60 height 22
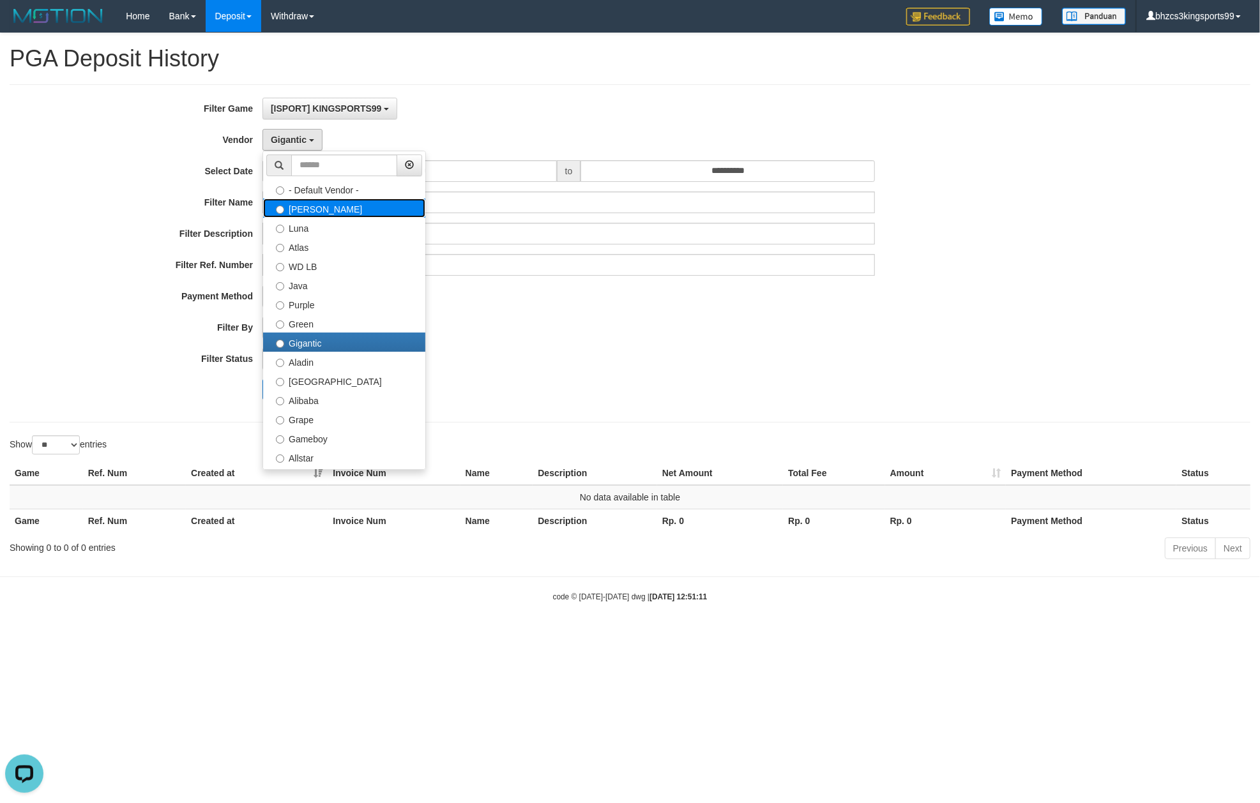
click at [335, 213] on label "Lucy" at bounding box center [344, 208] width 162 height 19
select select "**********"
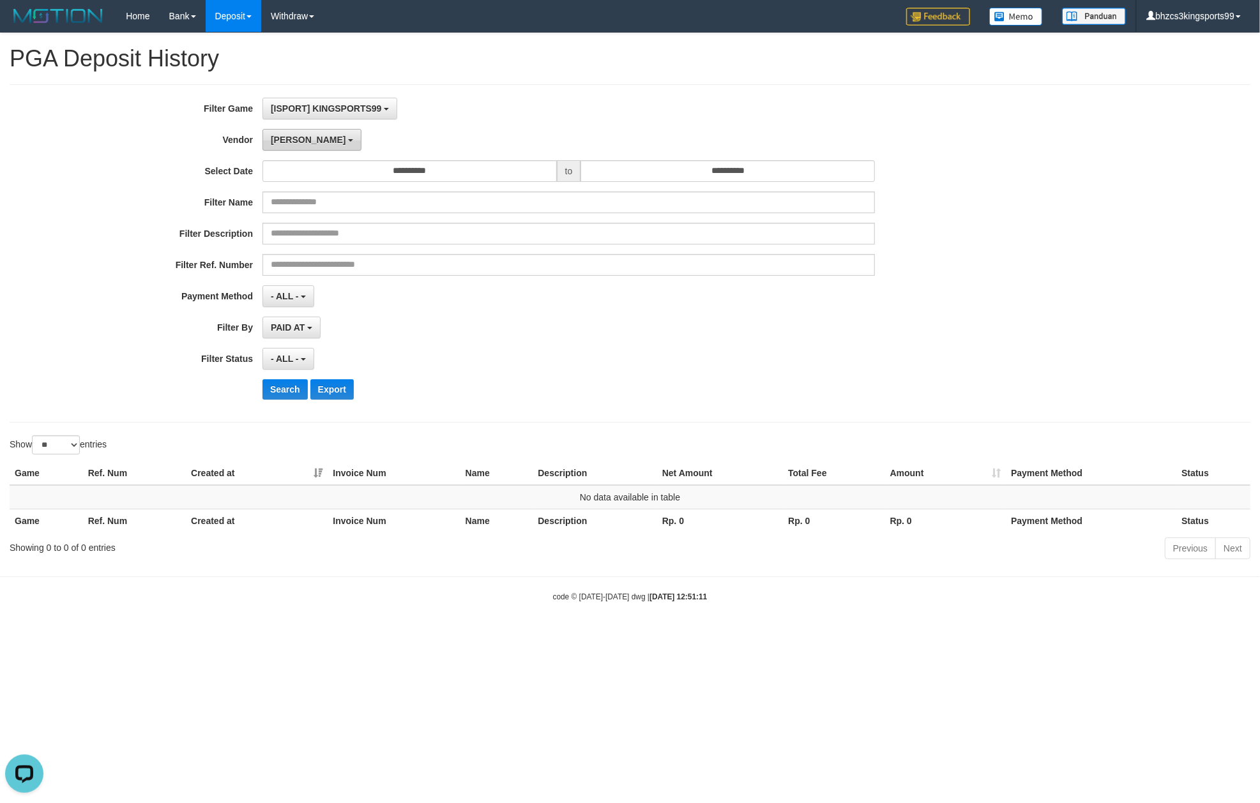
click at [296, 147] on button "Lucy" at bounding box center [311, 140] width 99 height 22
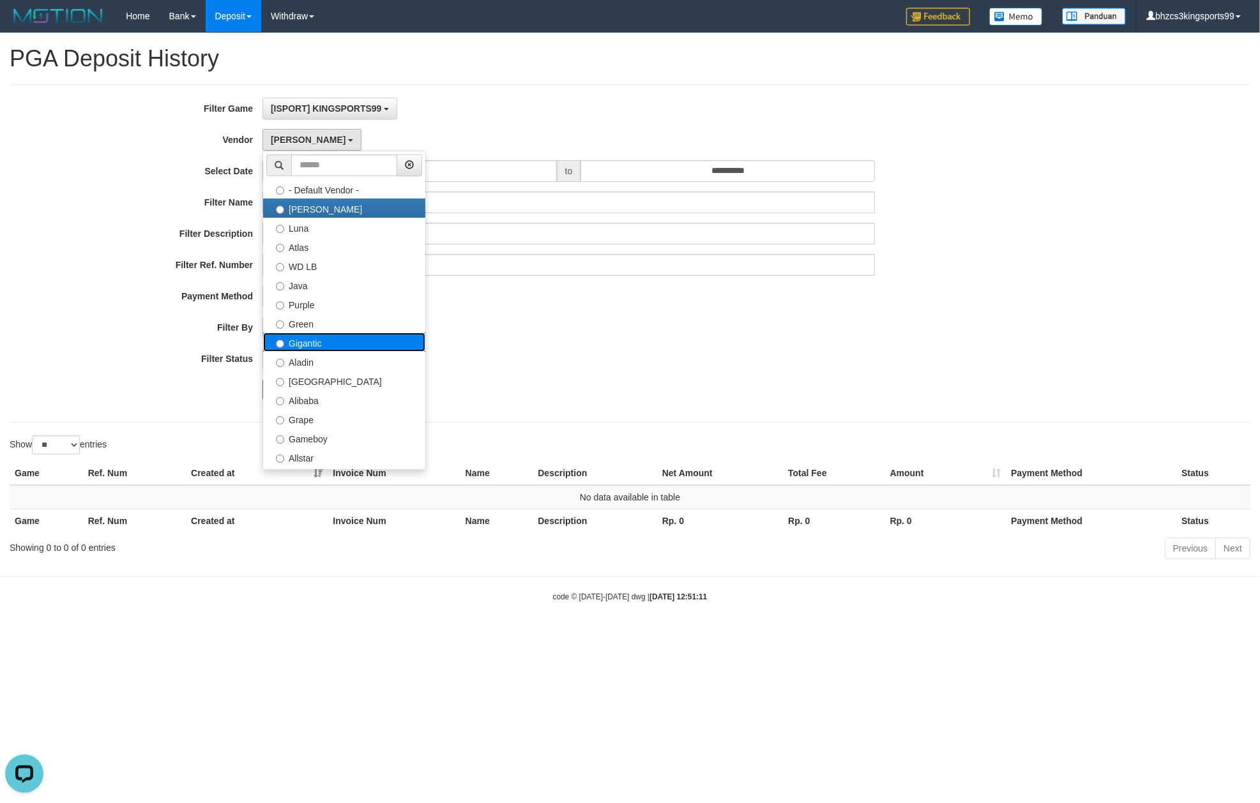
click at [322, 349] on label "Gigantic" at bounding box center [344, 342] width 162 height 19
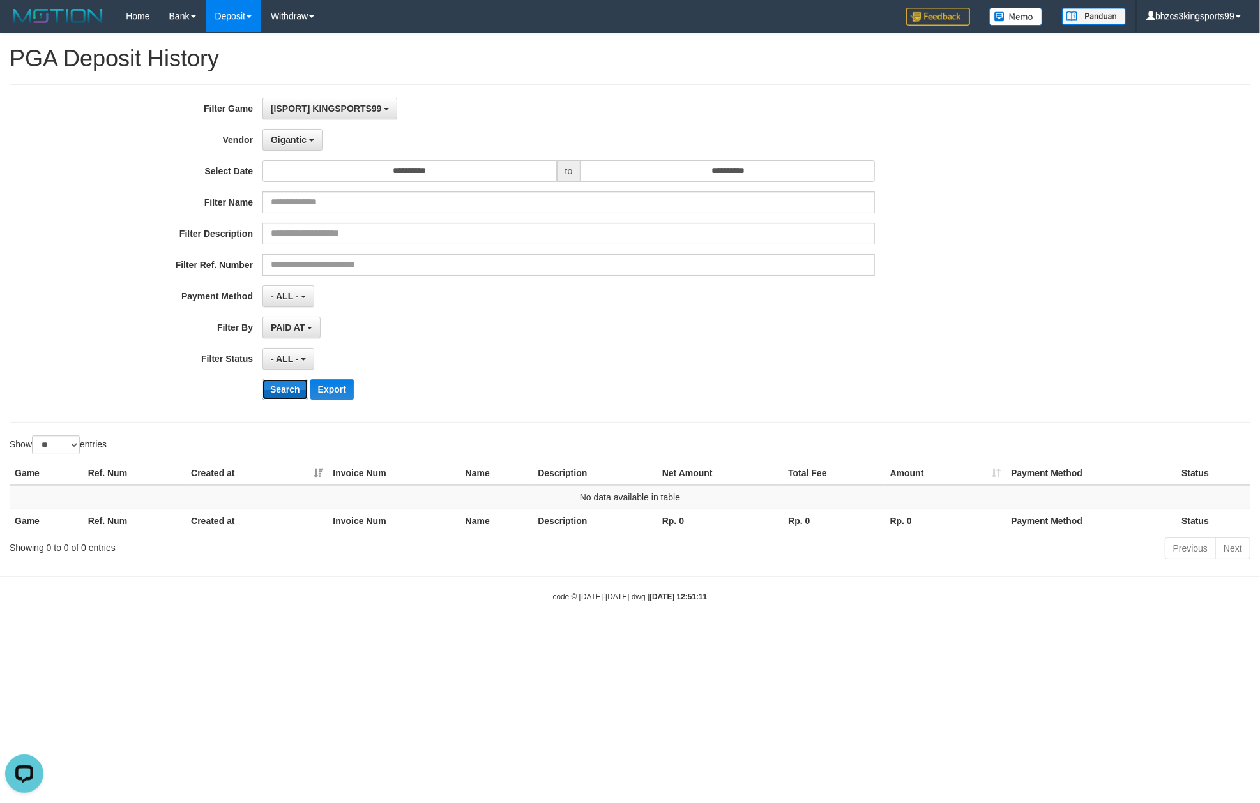
click at [290, 387] on button "Search" at bounding box center [284, 389] width 45 height 20
click at [275, 143] on span "Gigantic" at bounding box center [289, 140] width 36 height 10
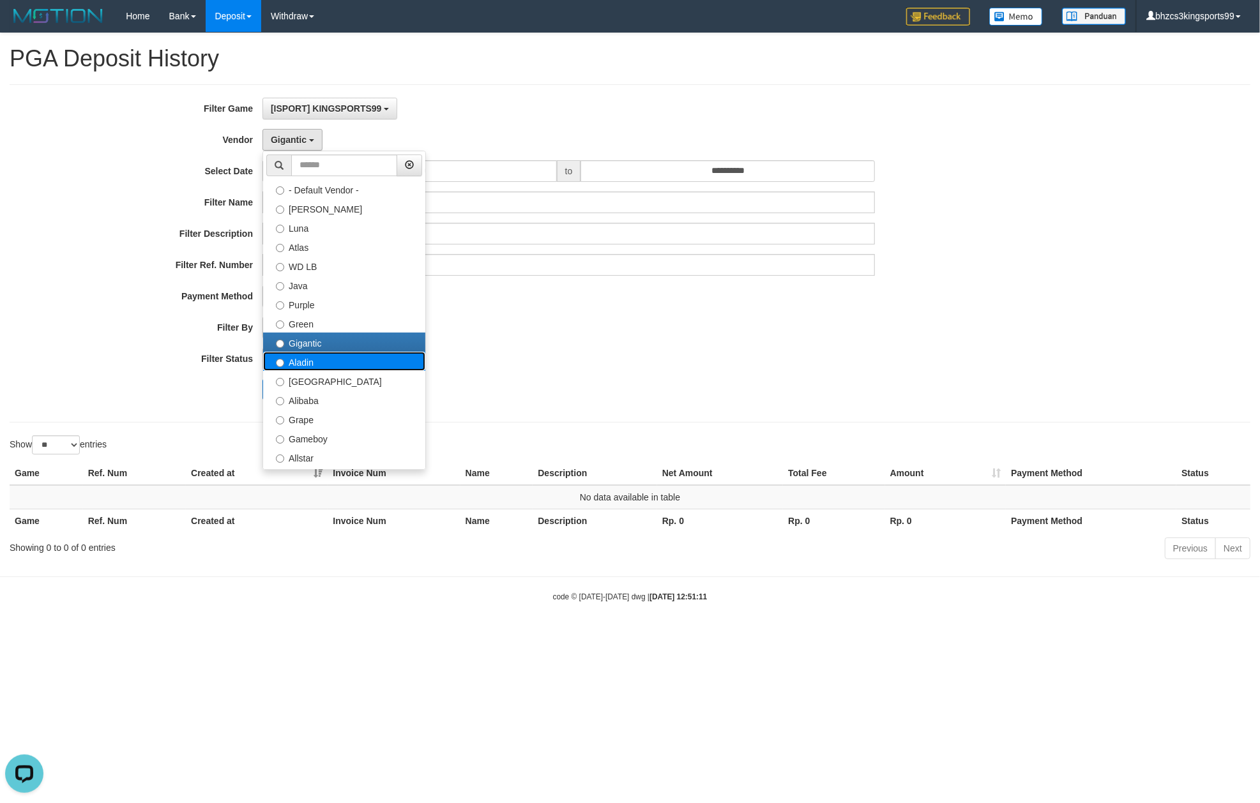
click at [321, 367] on label "Aladin" at bounding box center [344, 361] width 162 height 19
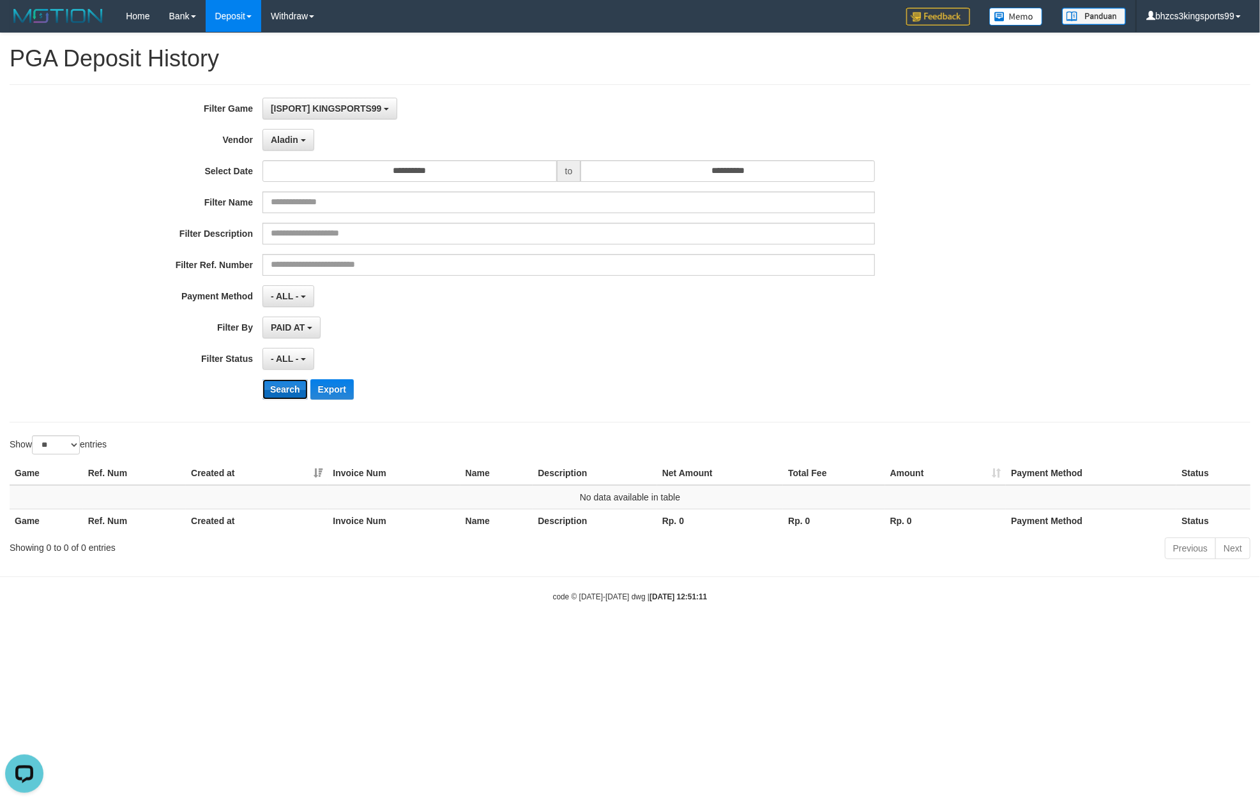
click at [295, 395] on button "Search" at bounding box center [284, 389] width 45 height 20
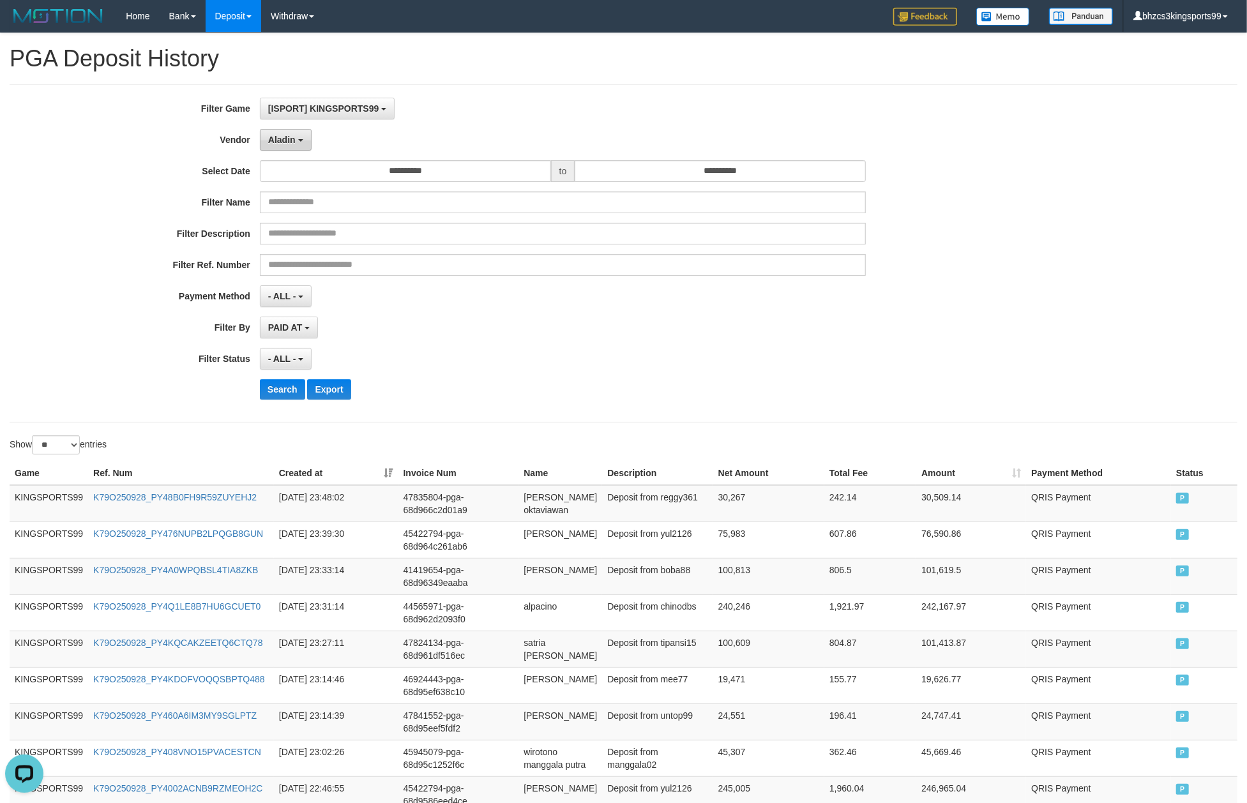
click at [307, 149] on button "Aladin" at bounding box center [286, 140] width 52 height 22
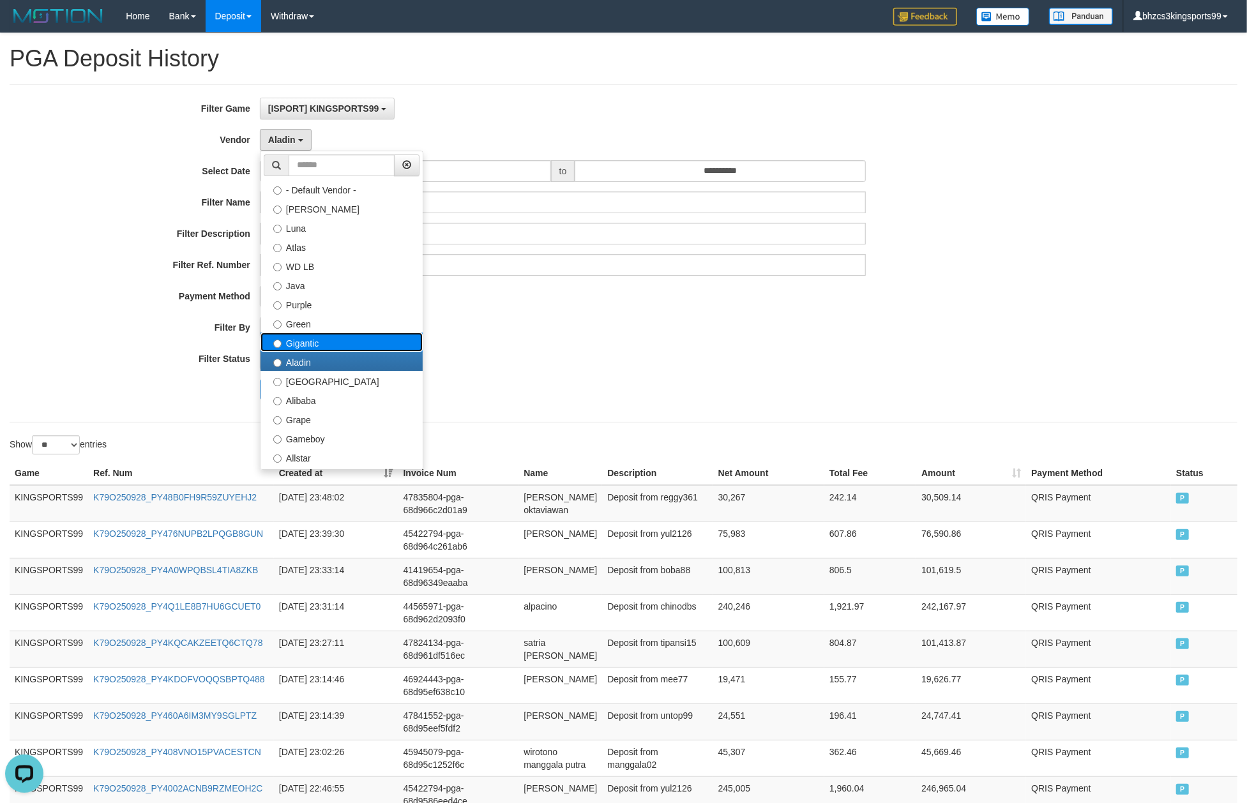
click at [325, 347] on label "Gigantic" at bounding box center [342, 342] width 162 height 19
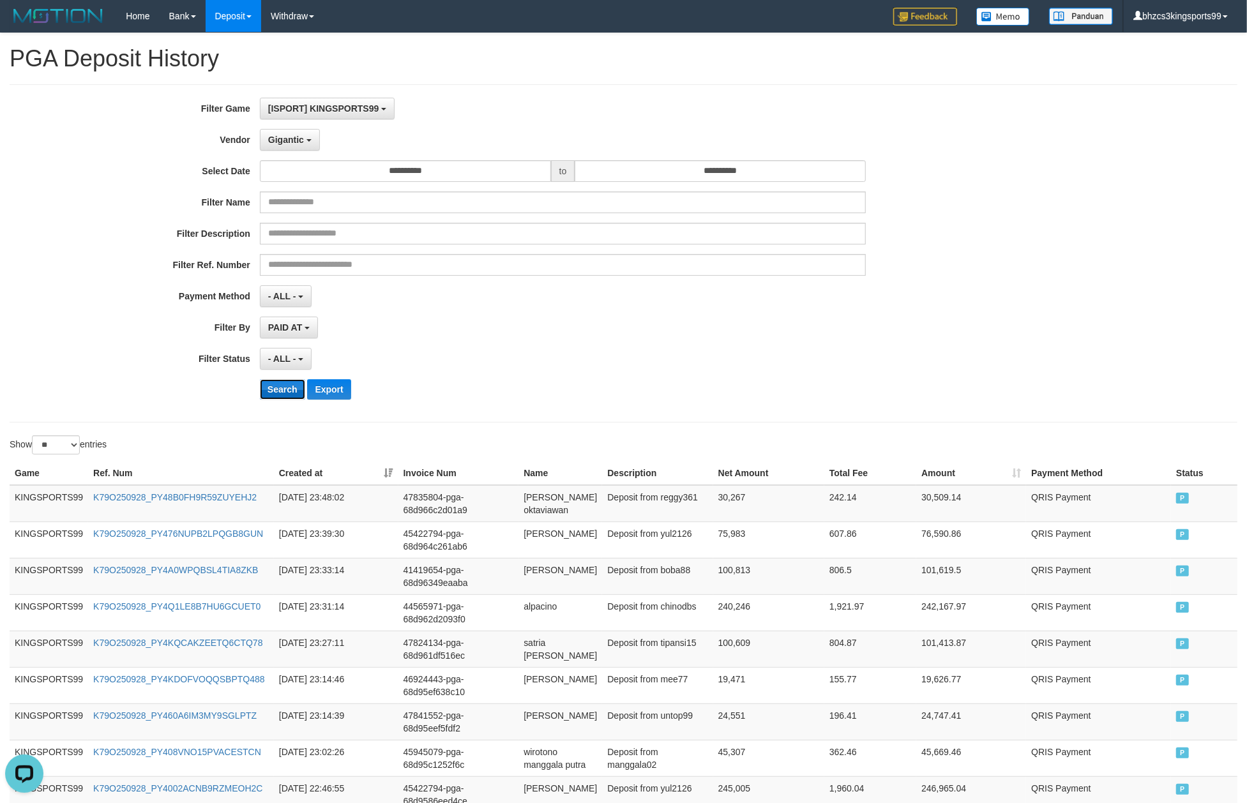
click at [290, 393] on button "Search" at bounding box center [282, 389] width 45 height 20
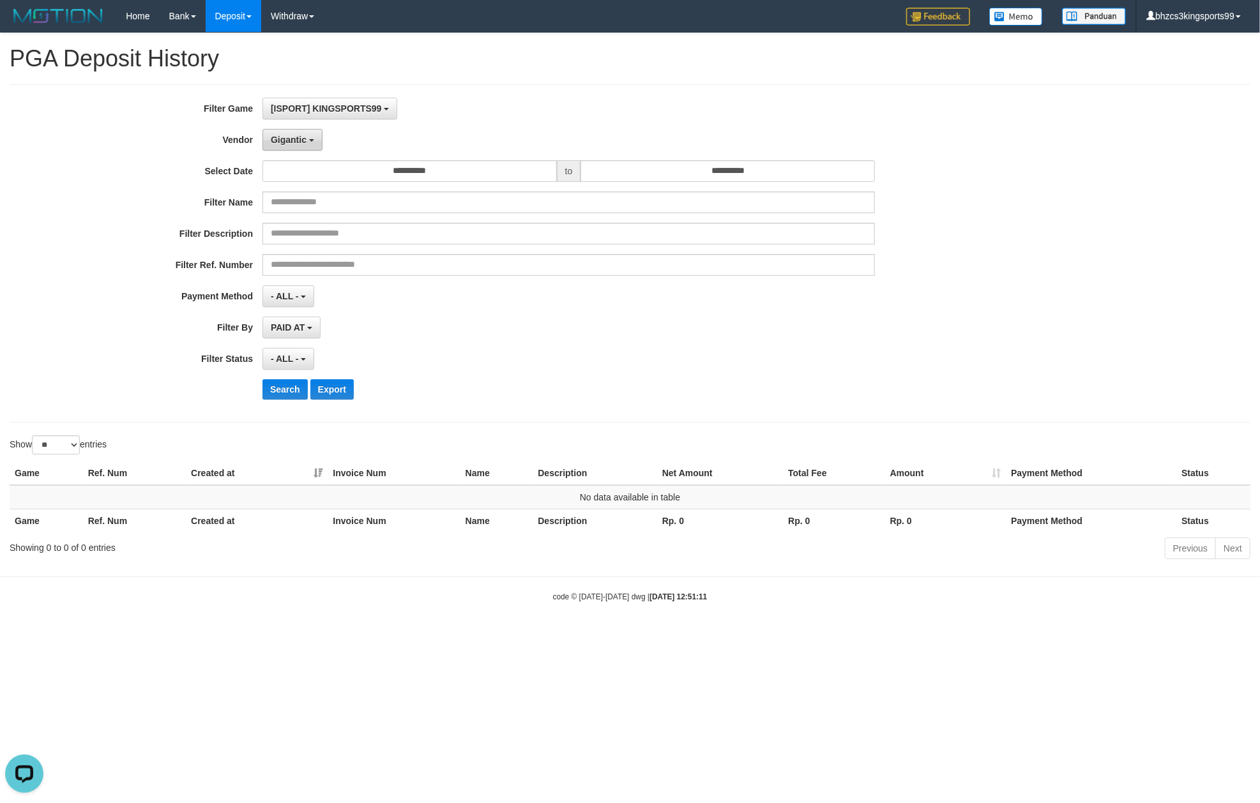
click at [297, 144] on span "Gigantic" at bounding box center [289, 140] width 36 height 10
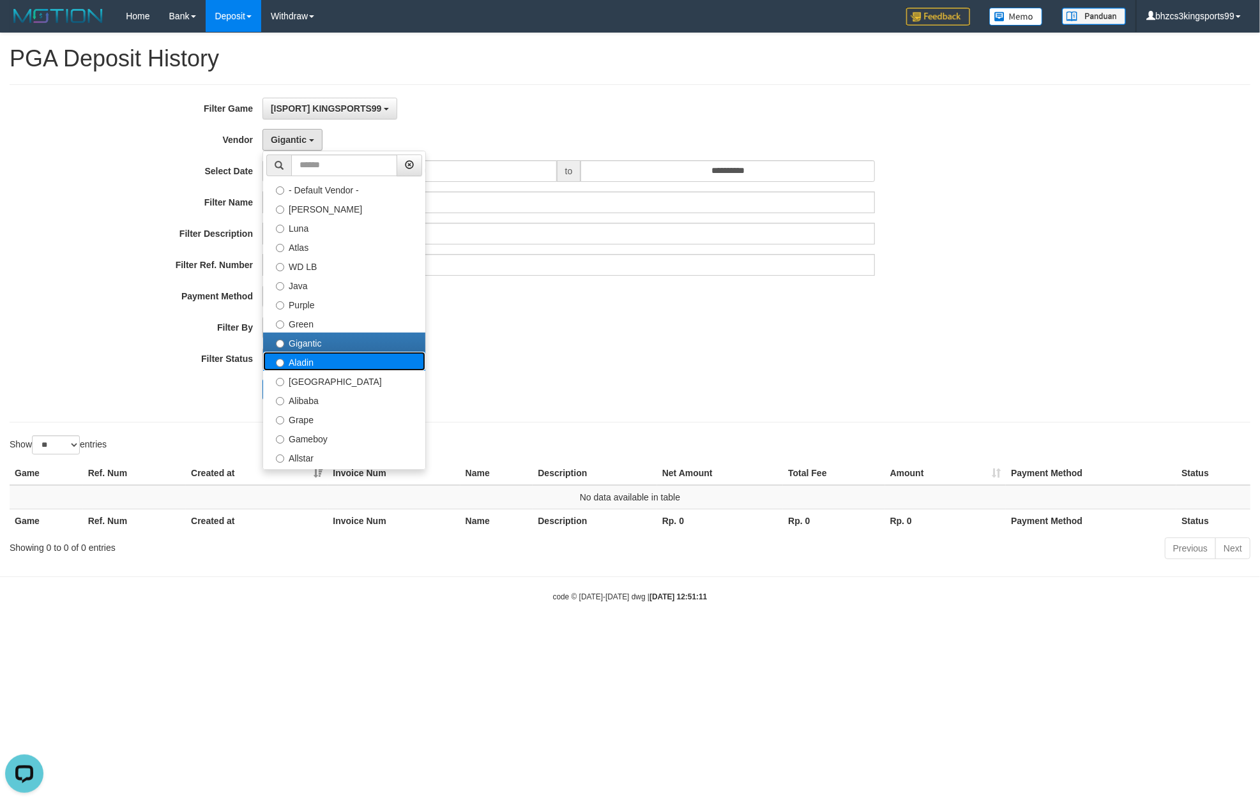
click at [317, 365] on label "Aladin" at bounding box center [344, 361] width 162 height 19
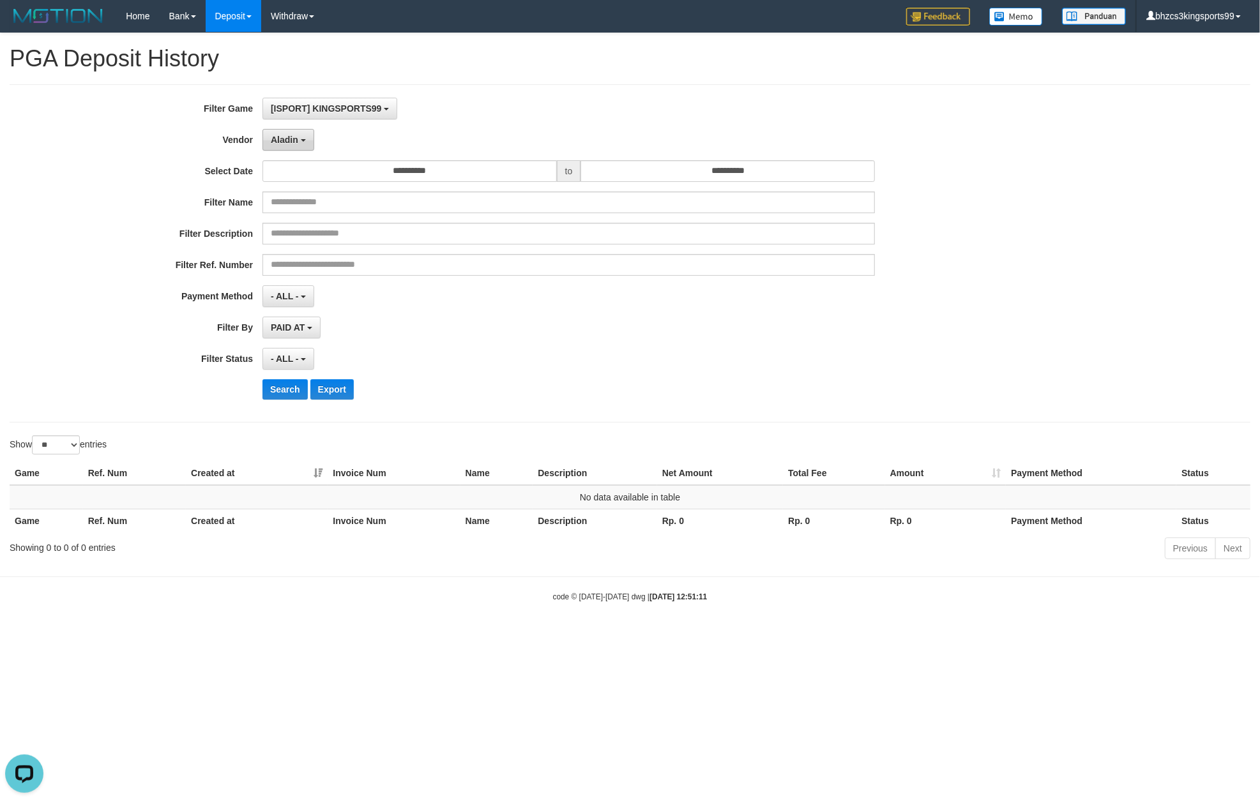
click at [287, 151] on button "Aladin" at bounding box center [288, 140] width 52 height 22
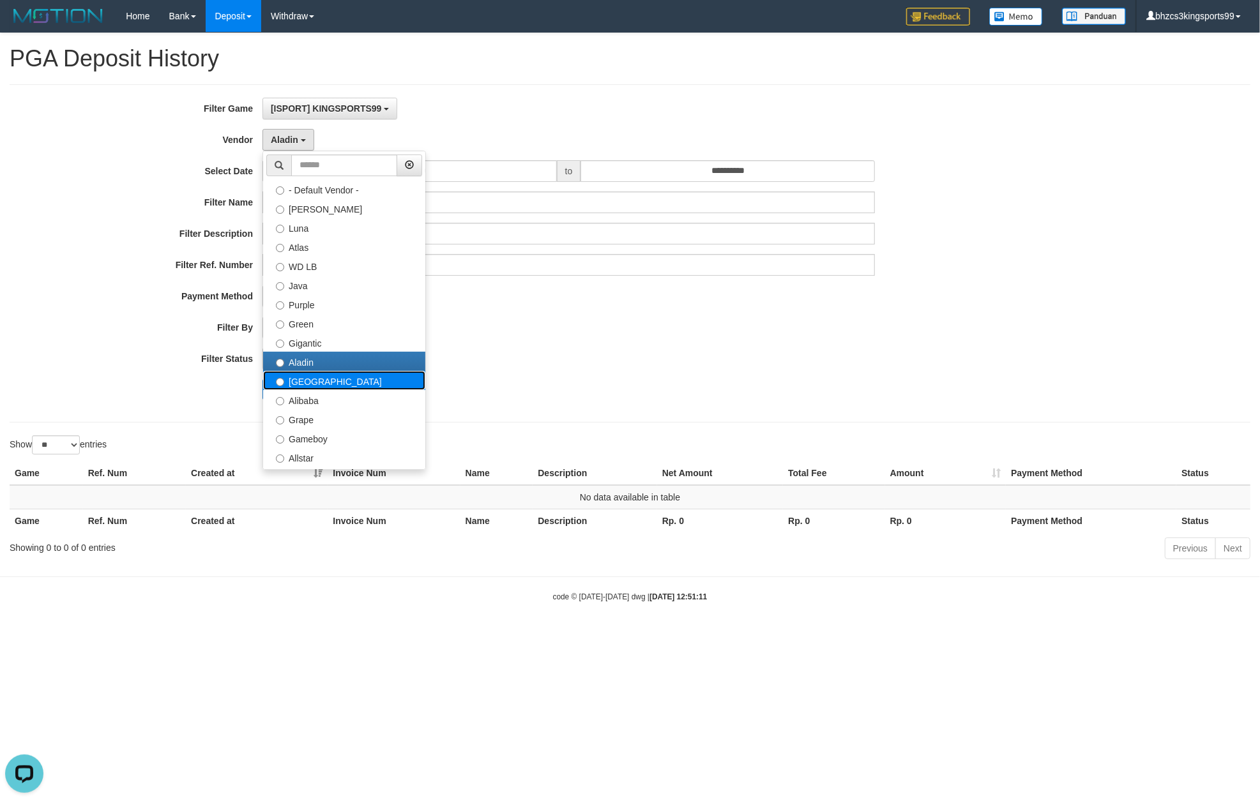
click at [309, 379] on label "Dubai" at bounding box center [344, 380] width 162 height 19
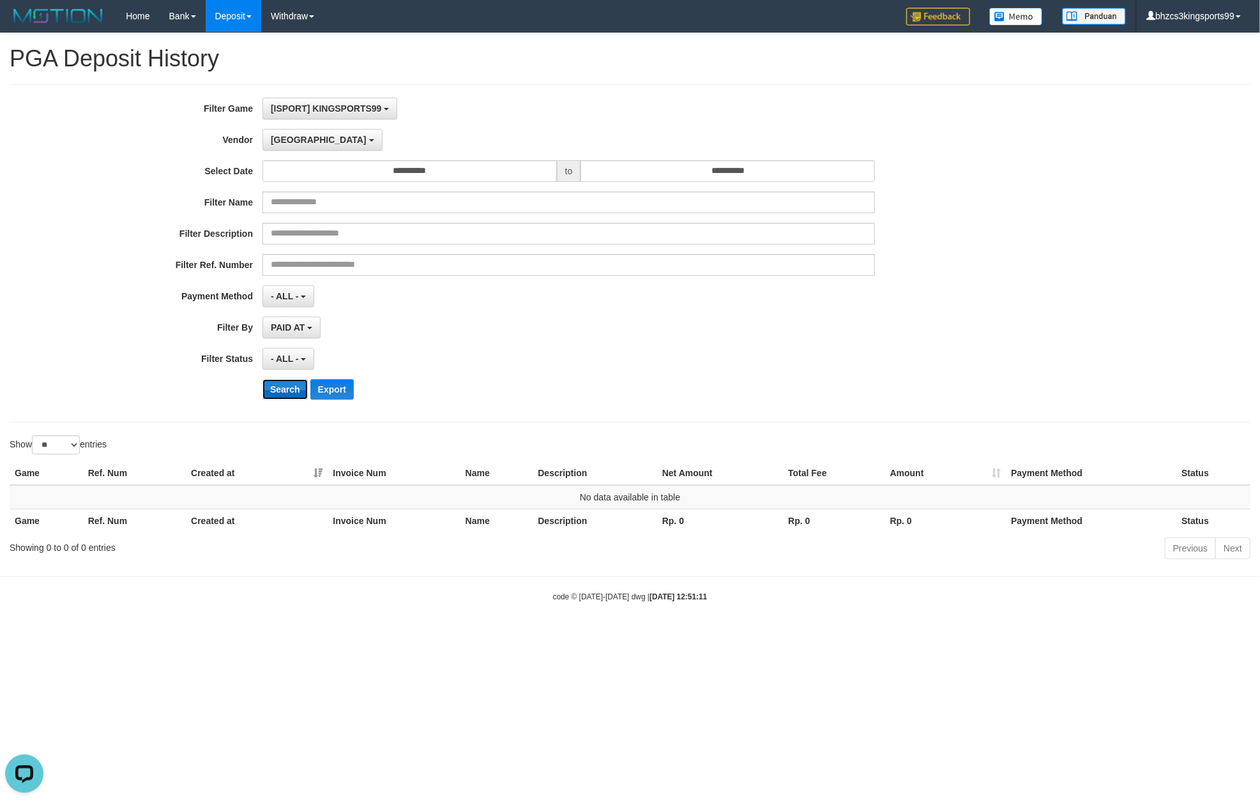
click at [289, 394] on button "Search" at bounding box center [284, 389] width 45 height 20
click at [299, 146] on button "Dubai" at bounding box center [321, 140] width 119 height 22
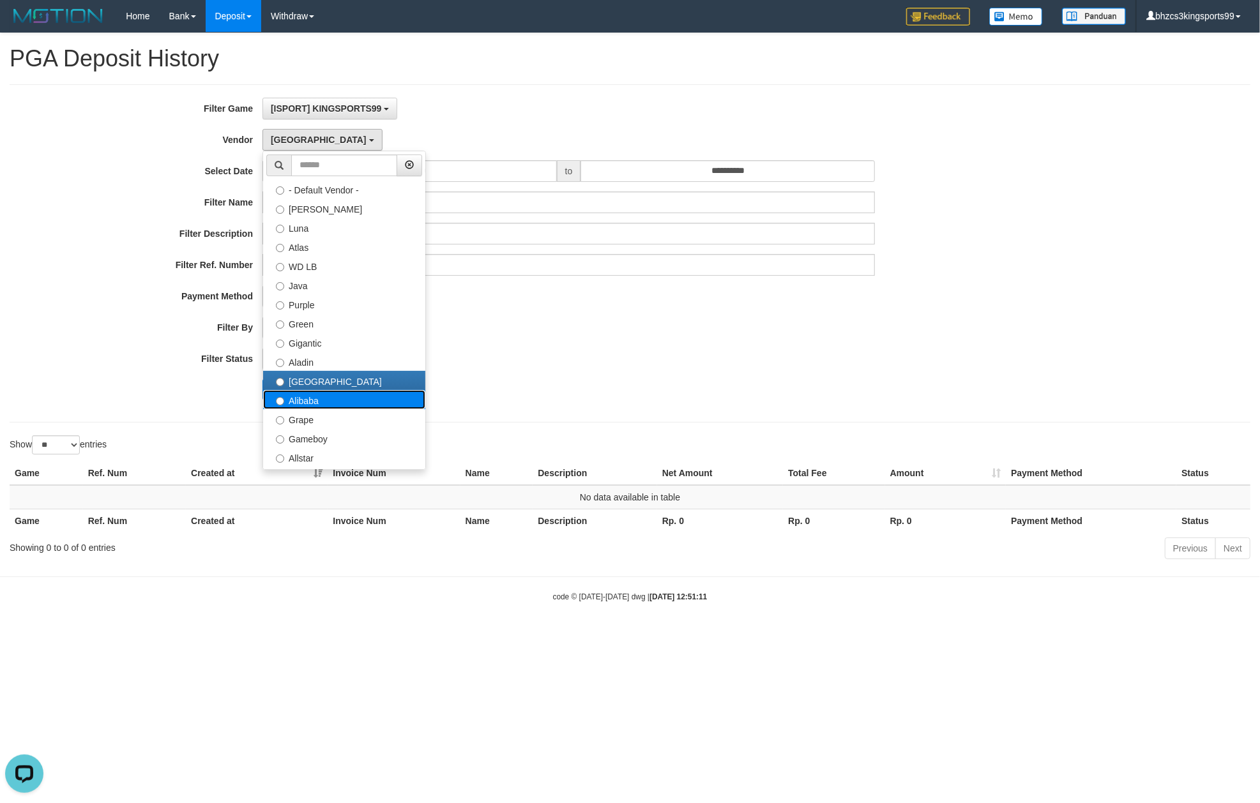
click at [305, 399] on label "Alibaba" at bounding box center [344, 399] width 162 height 19
select select "**********"
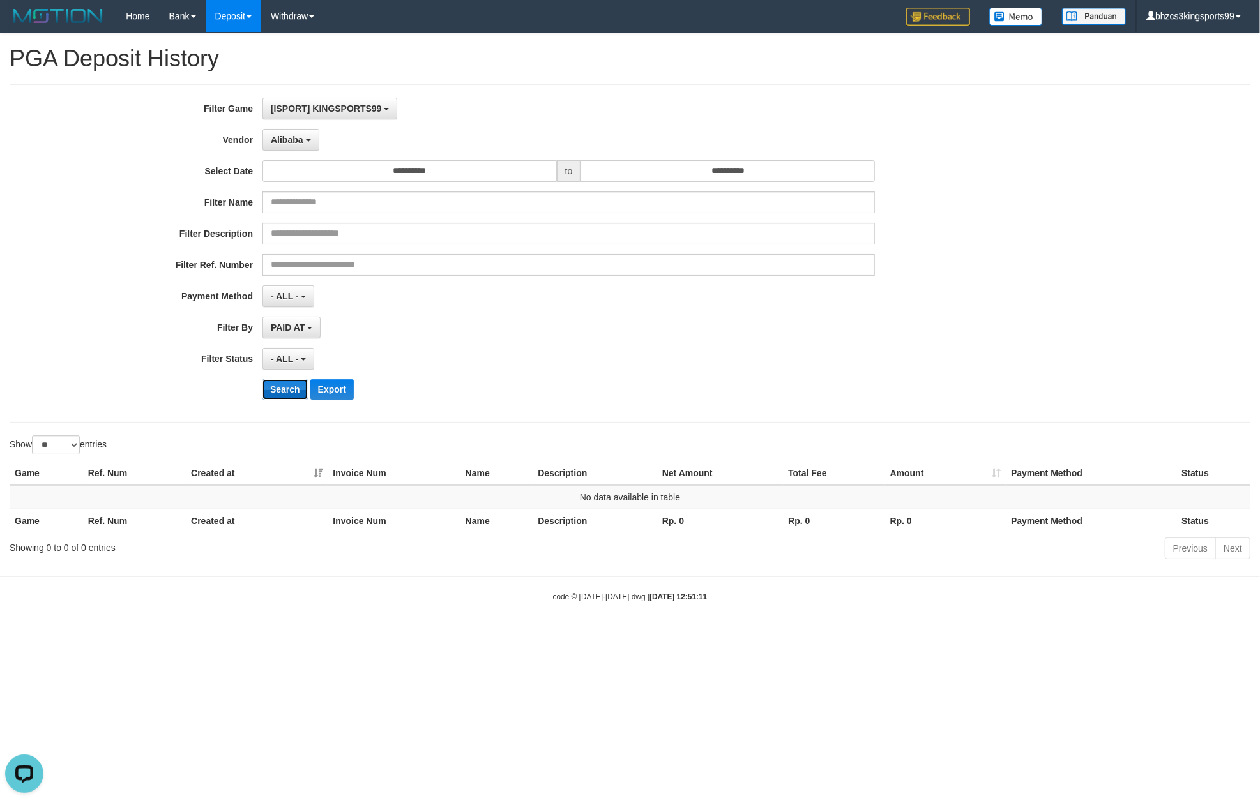
click at [284, 386] on button "Search" at bounding box center [284, 389] width 45 height 20
click at [307, 146] on button "Alibaba" at bounding box center [290, 140] width 56 height 22
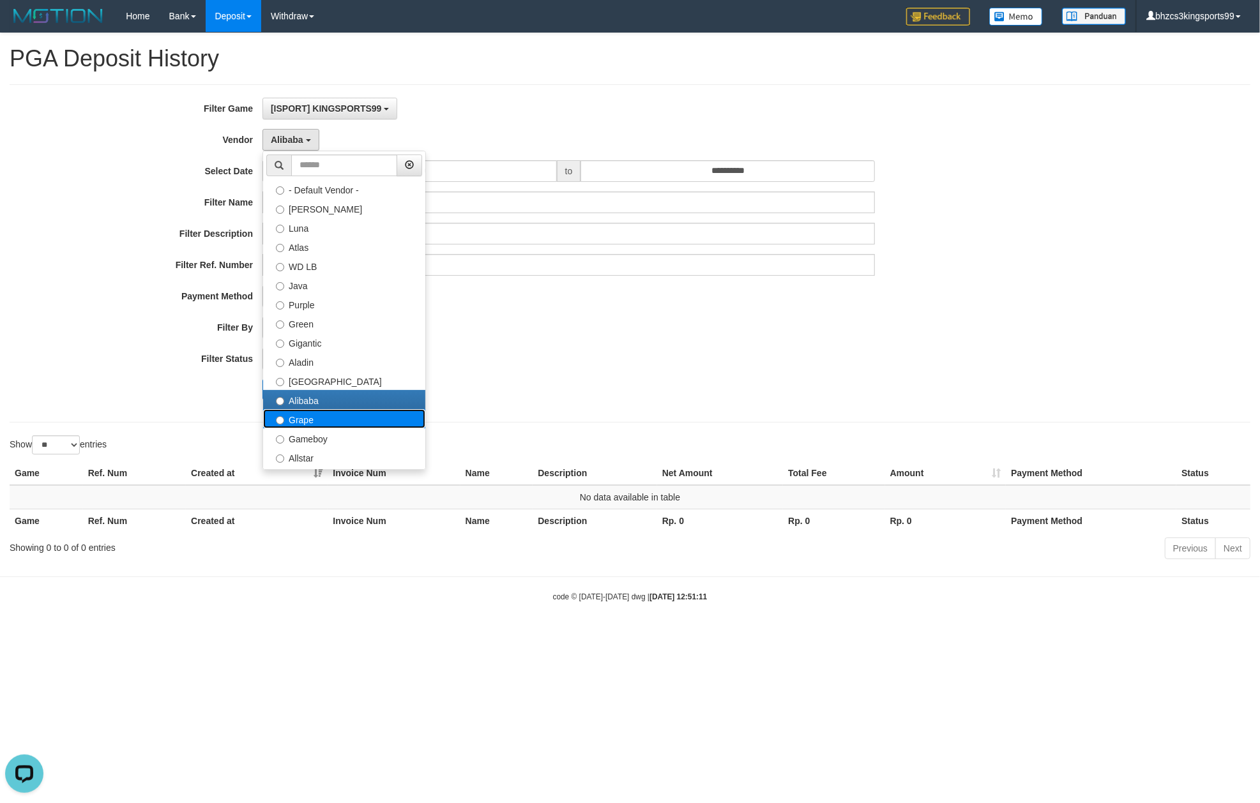
click at [299, 414] on label "Grape" at bounding box center [344, 418] width 162 height 19
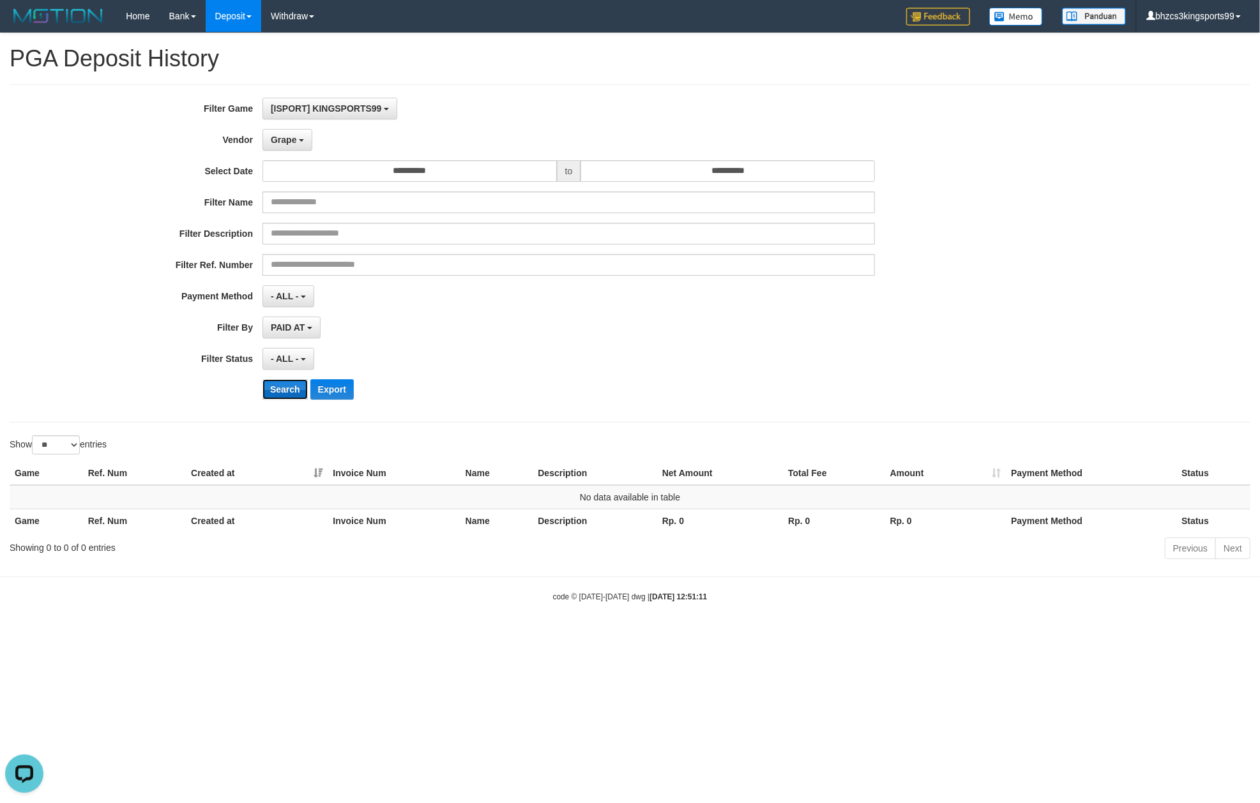
click at [281, 395] on button "Search" at bounding box center [284, 389] width 45 height 20
click at [299, 144] on button "Grape" at bounding box center [287, 140] width 50 height 22
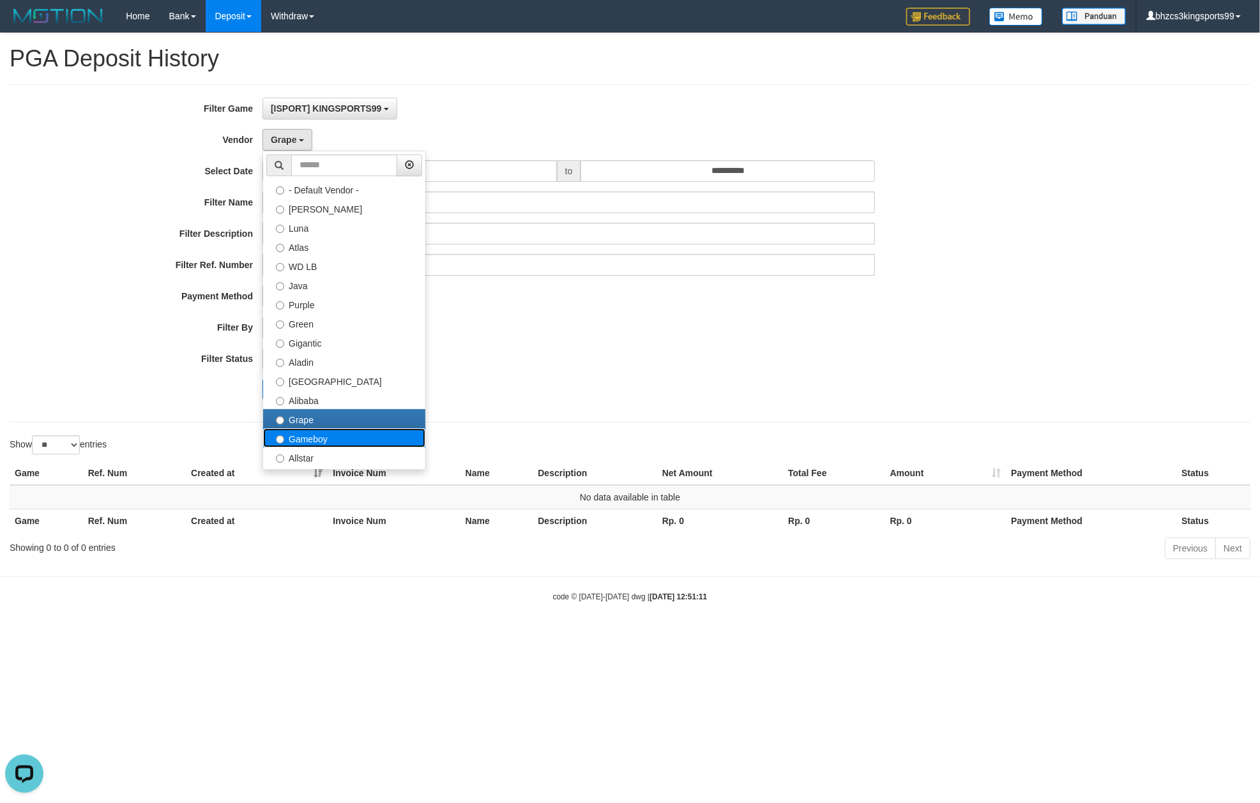
click at [307, 434] on label "Gameboy" at bounding box center [344, 437] width 162 height 19
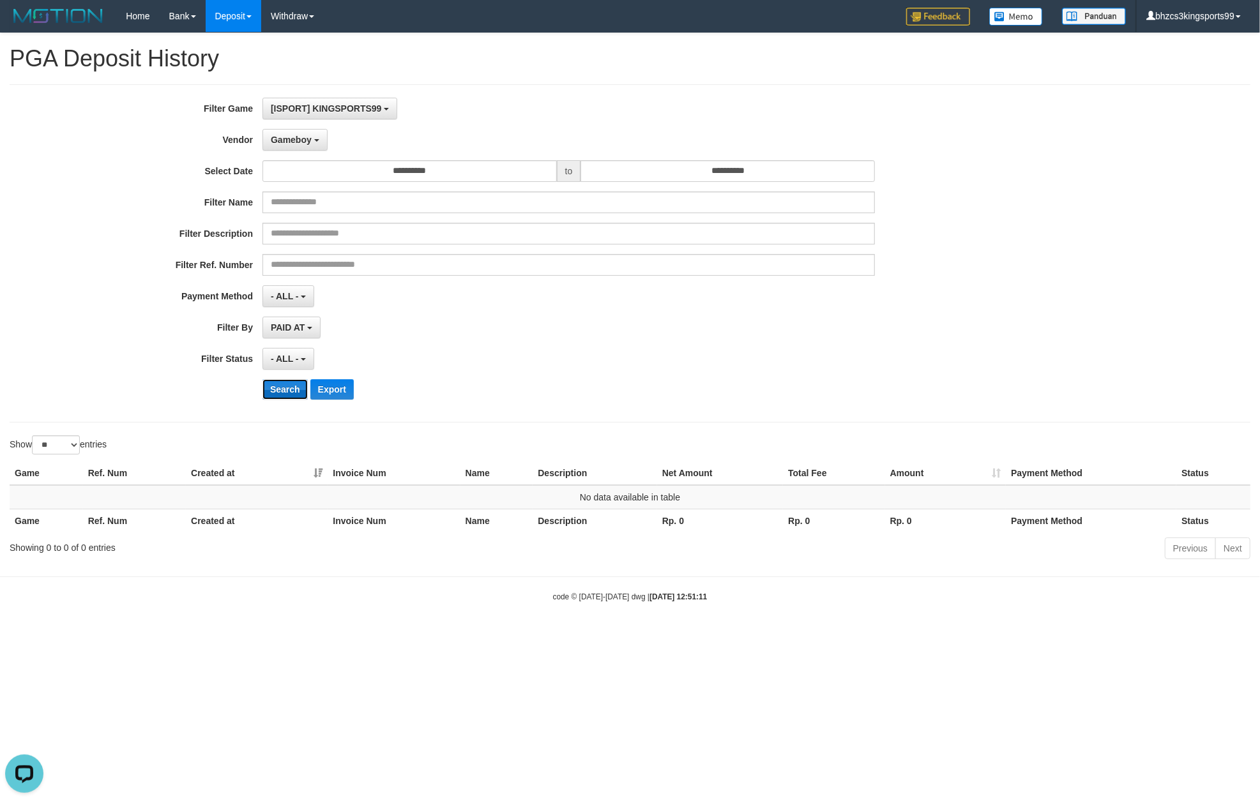
click at [286, 391] on button "Search" at bounding box center [284, 389] width 45 height 20
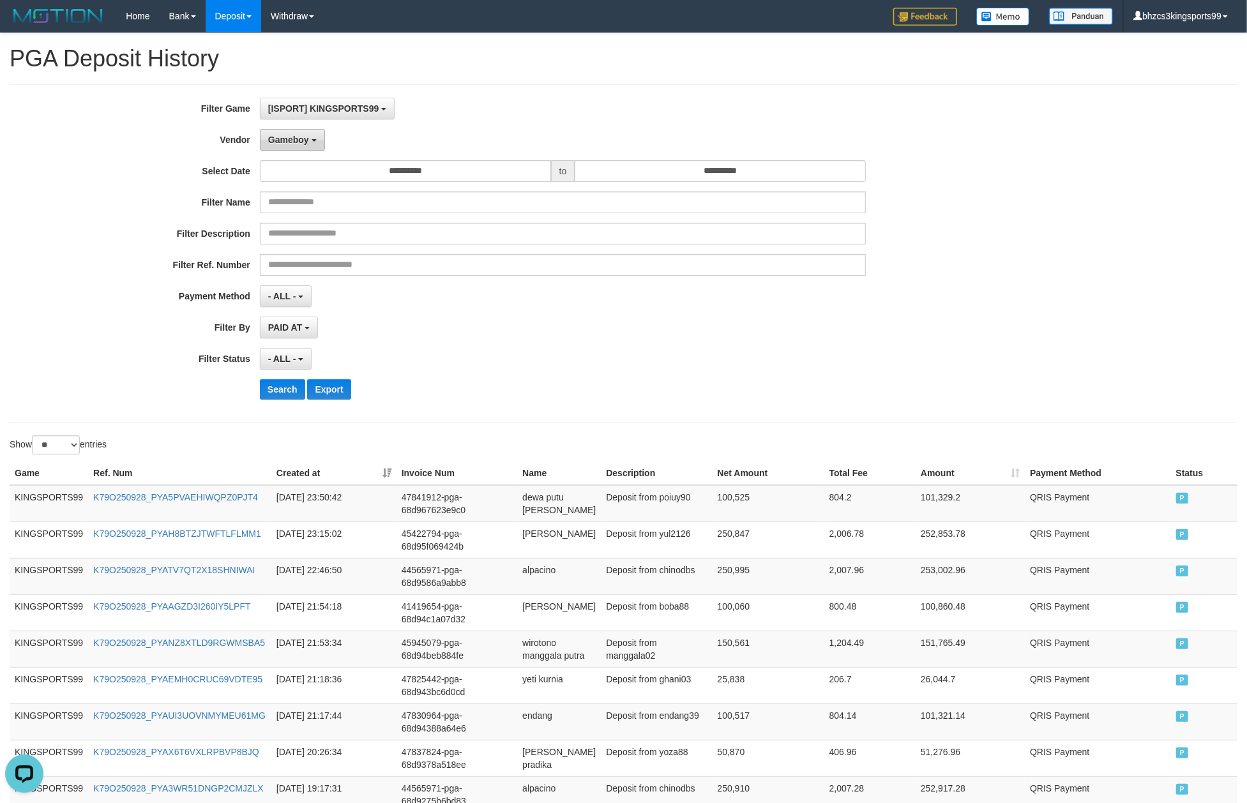
click at [307, 142] on span "Gameboy" at bounding box center [288, 140] width 41 height 10
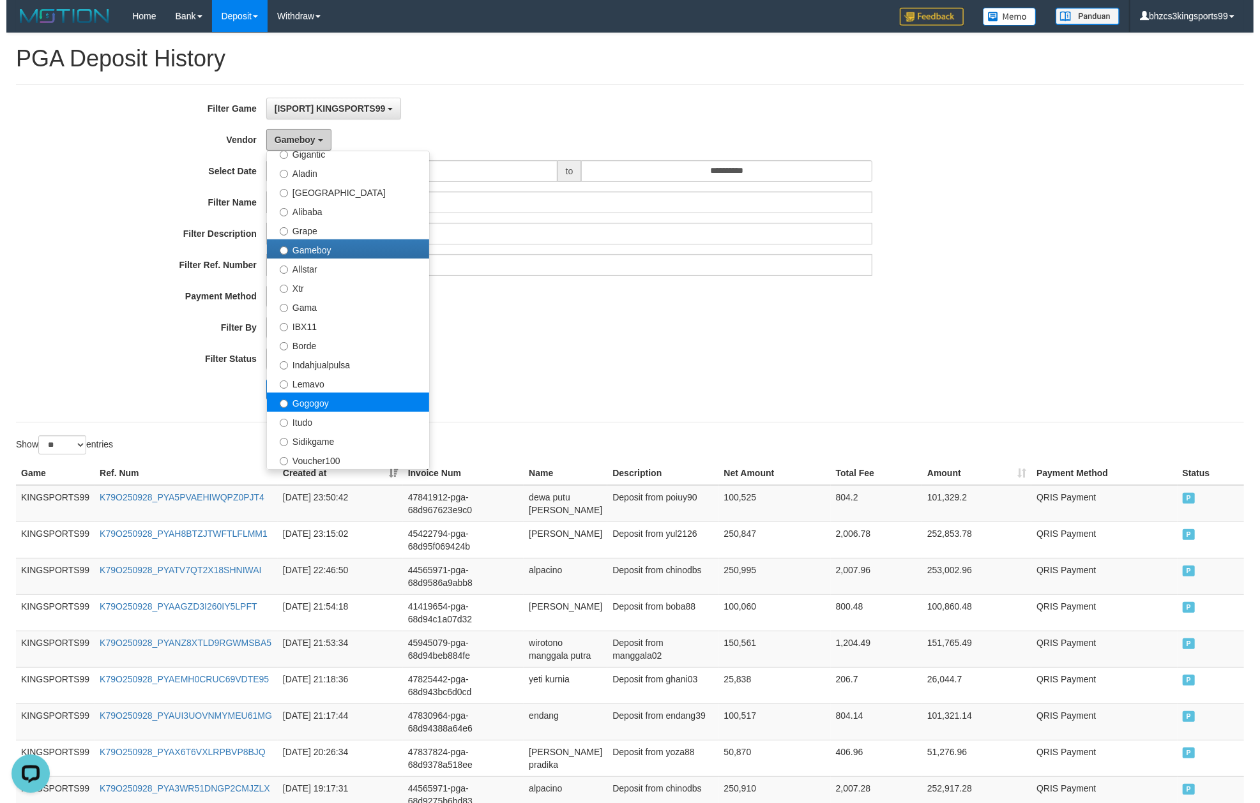
scroll to position [227, 0]
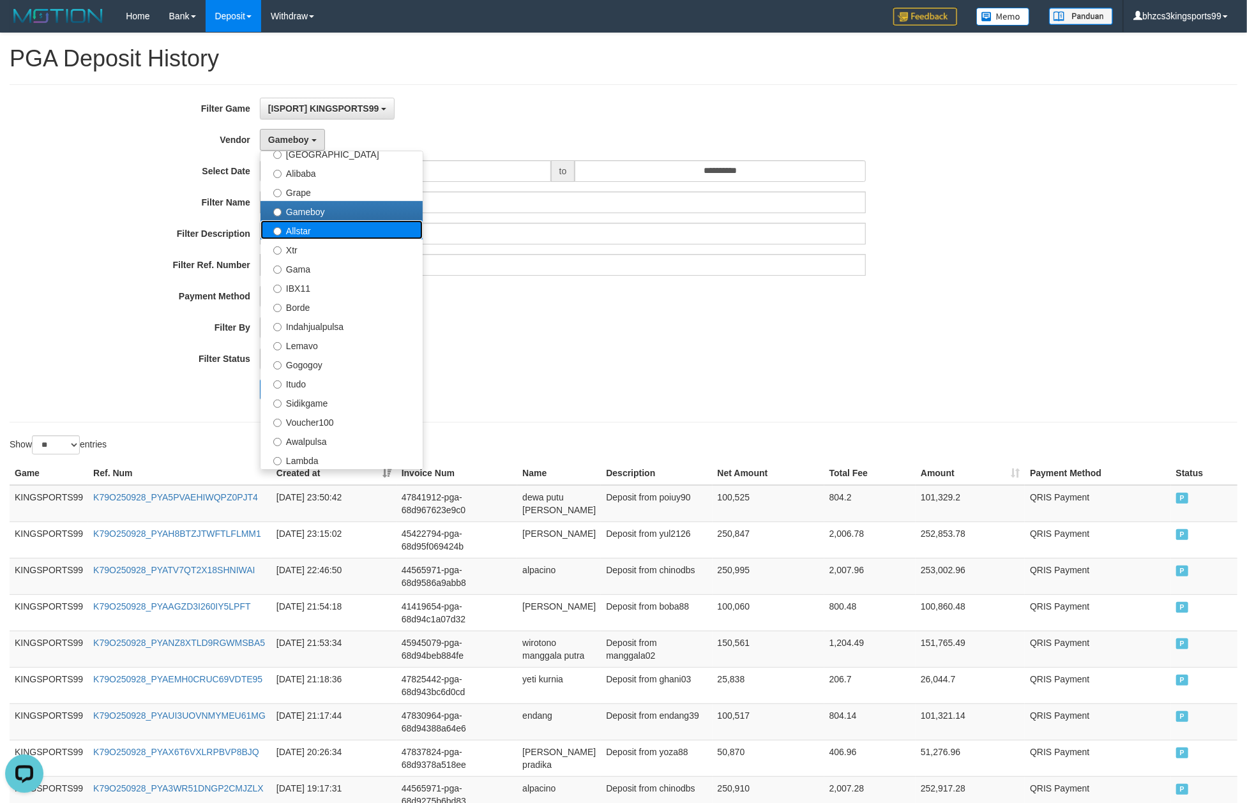
click at [332, 230] on label "Allstar" at bounding box center [342, 229] width 162 height 19
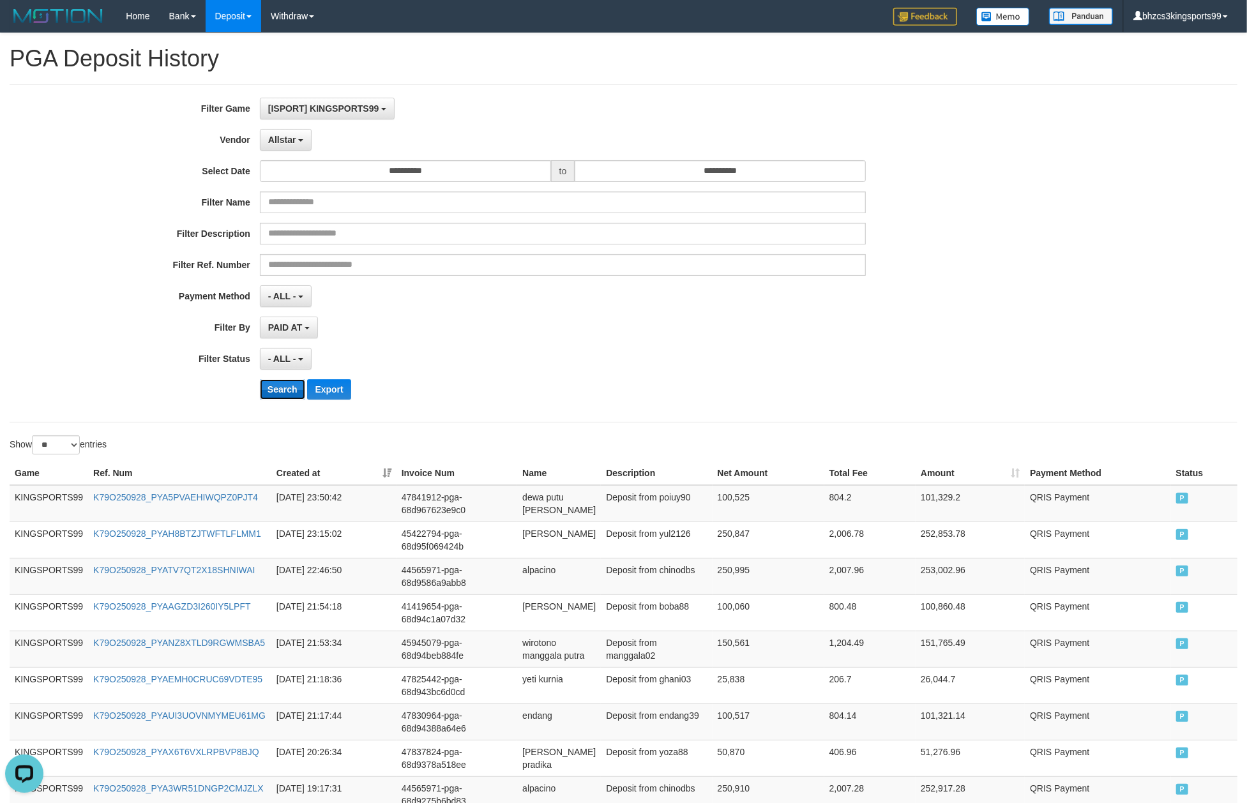
click at [291, 387] on button "Search" at bounding box center [282, 389] width 45 height 20
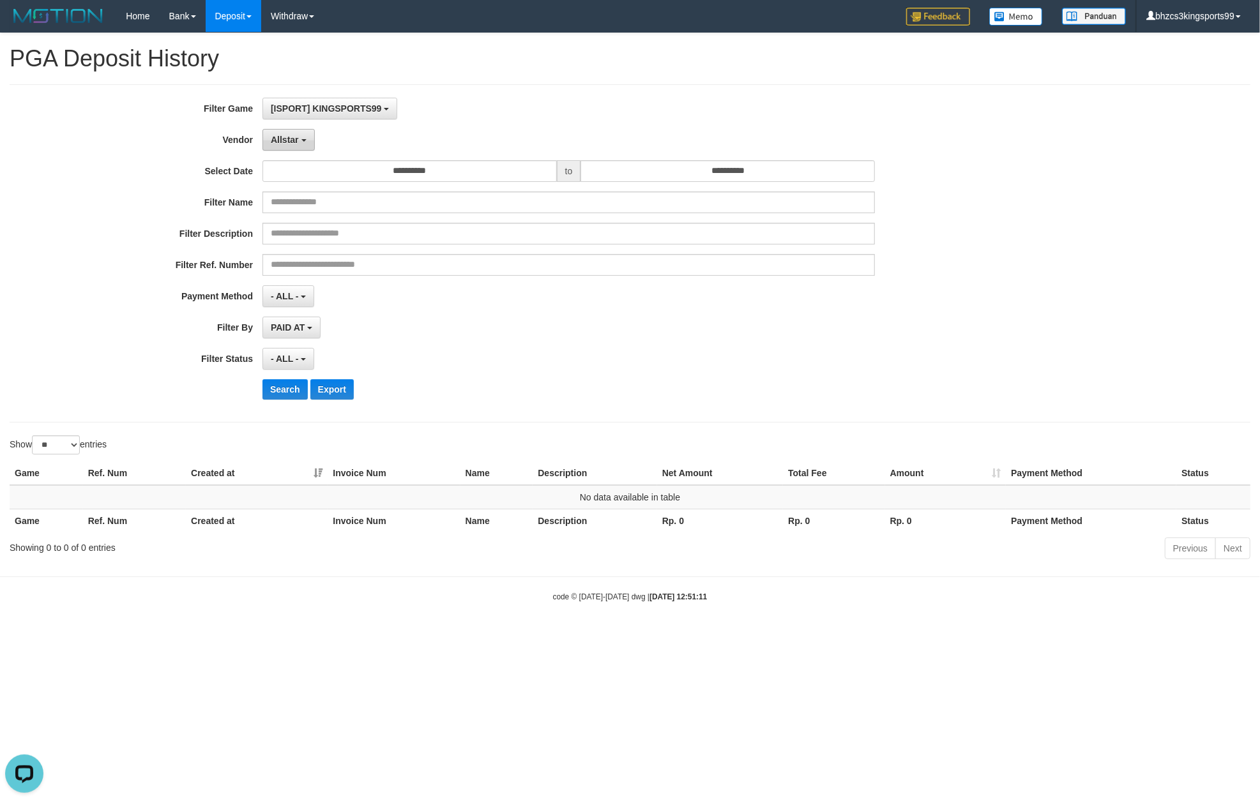
click at [286, 135] on span "Allstar" at bounding box center [285, 140] width 28 height 10
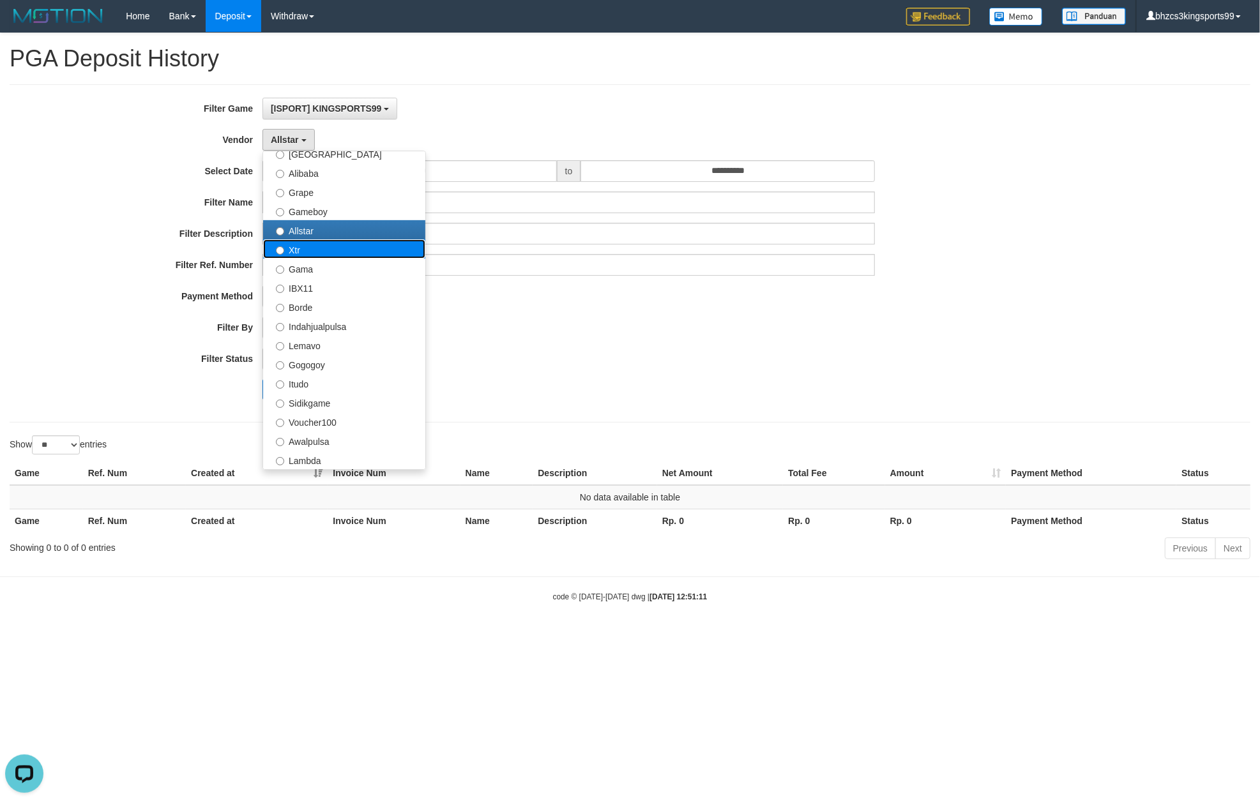
click at [319, 251] on label "Xtr" at bounding box center [344, 248] width 162 height 19
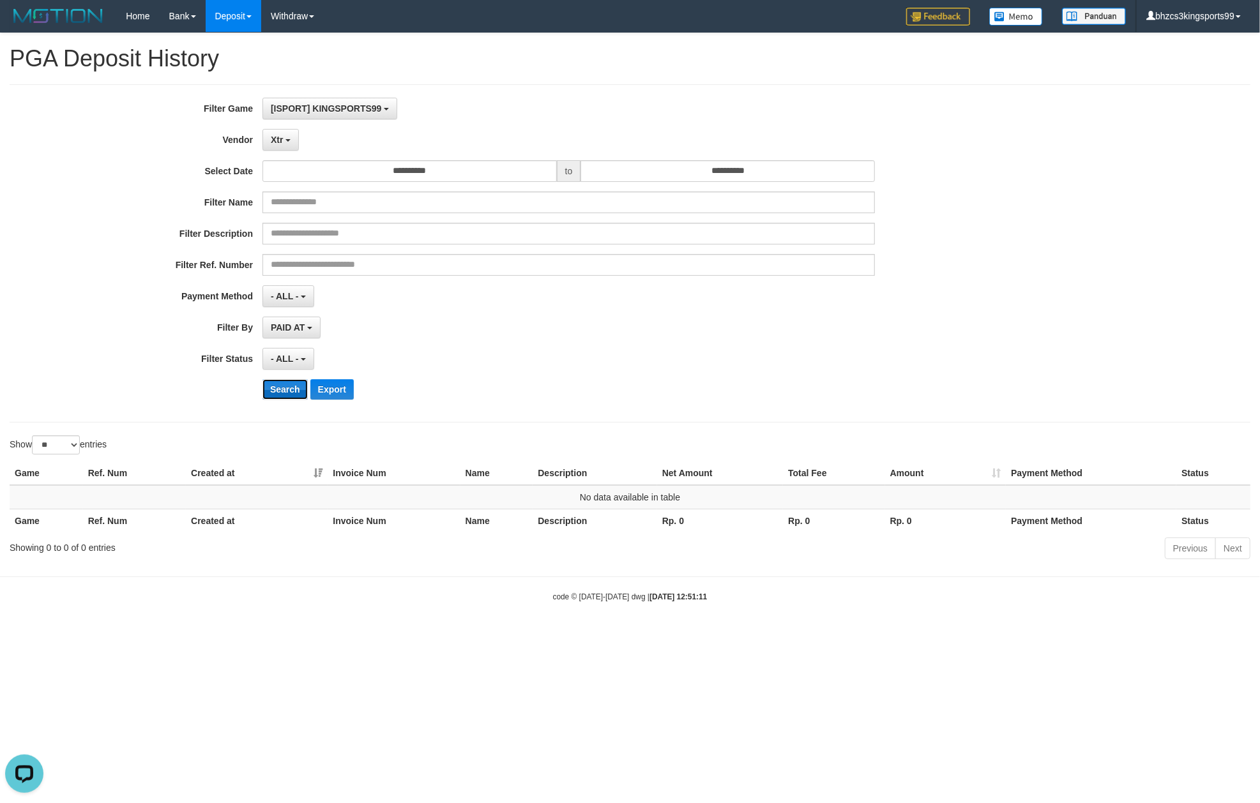
click at [292, 383] on button "Search" at bounding box center [284, 389] width 45 height 20
click at [281, 141] on span "Xtr" at bounding box center [277, 140] width 12 height 10
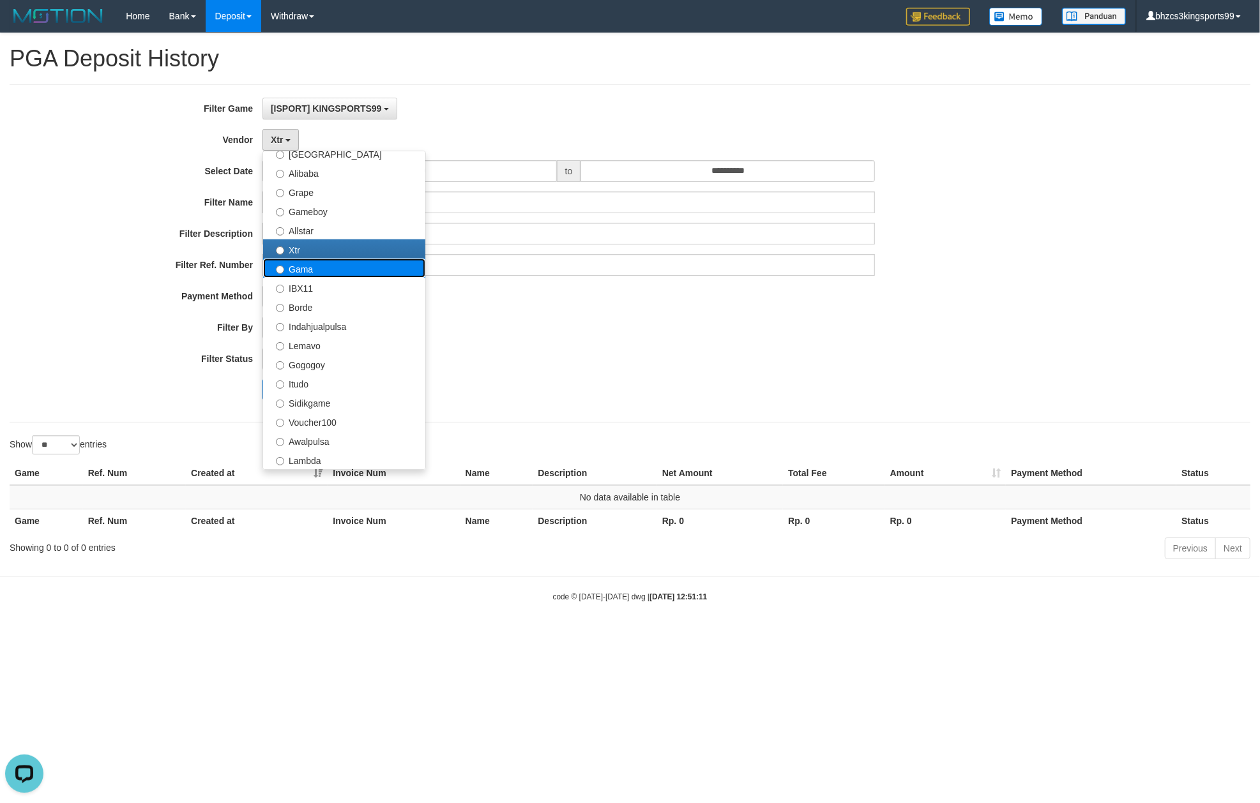
click at [321, 274] on label "Gama" at bounding box center [344, 268] width 162 height 19
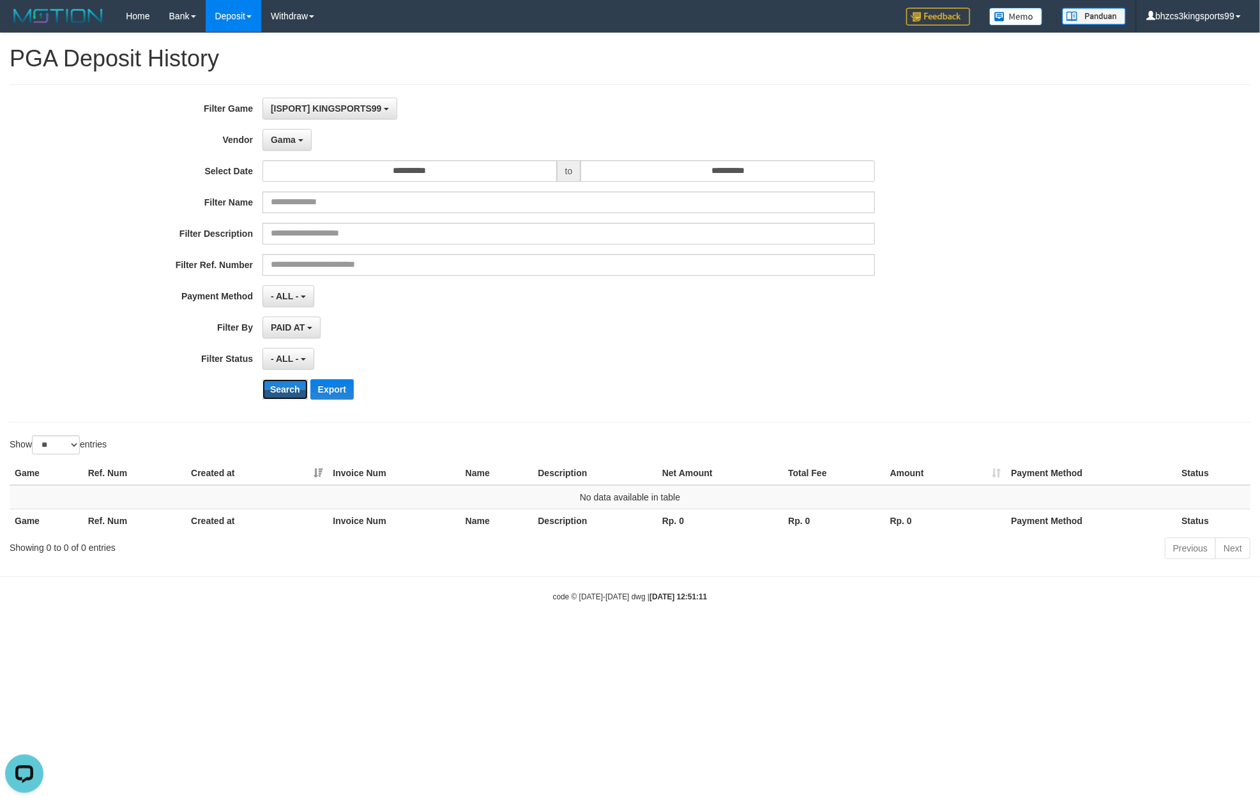
drag, startPoint x: 292, startPoint y: 386, endPoint x: 290, endPoint y: 375, distance: 10.5
click at [292, 386] on button "Search" at bounding box center [284, 389] width 45 height 20
click at [307, 142] on button "Gama" at bounding box center [286, 140] width 49 height 22
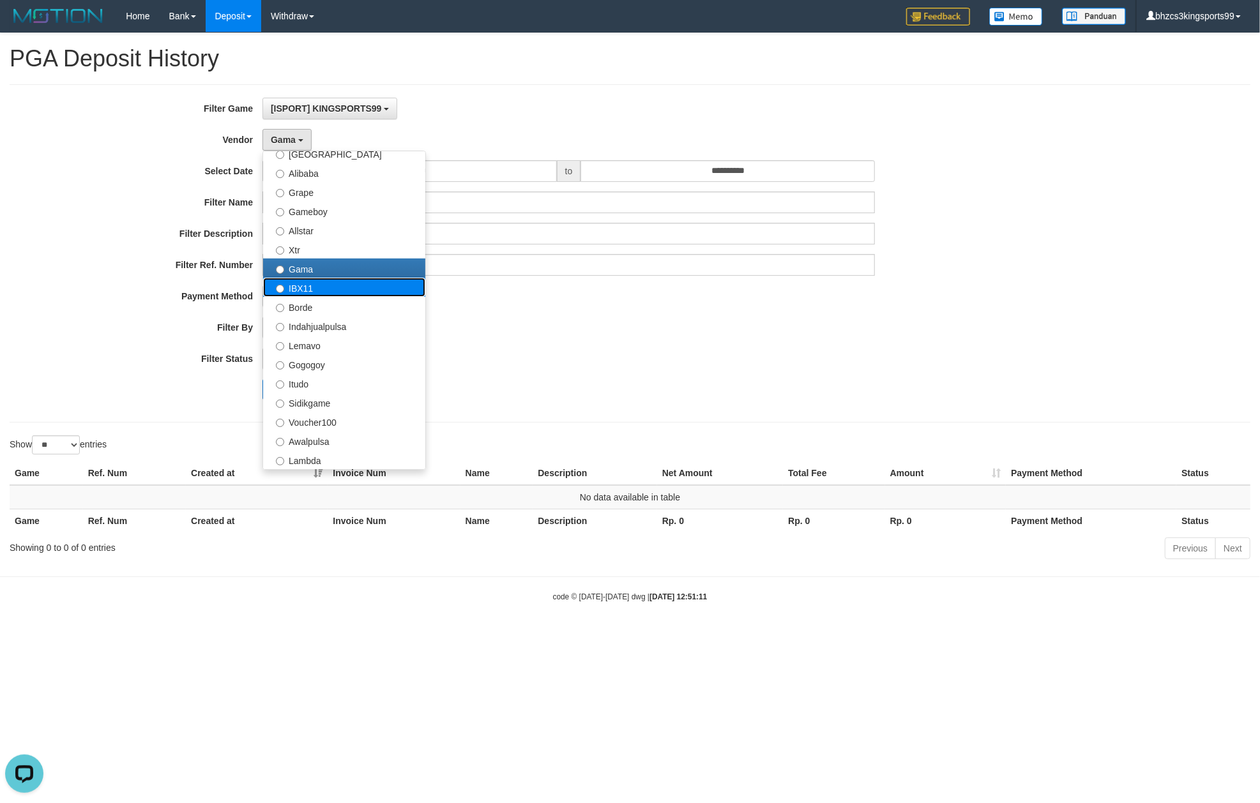
click at [321, 294] on label "IBX11" at bounding box center [344, 287] width 162 height 19
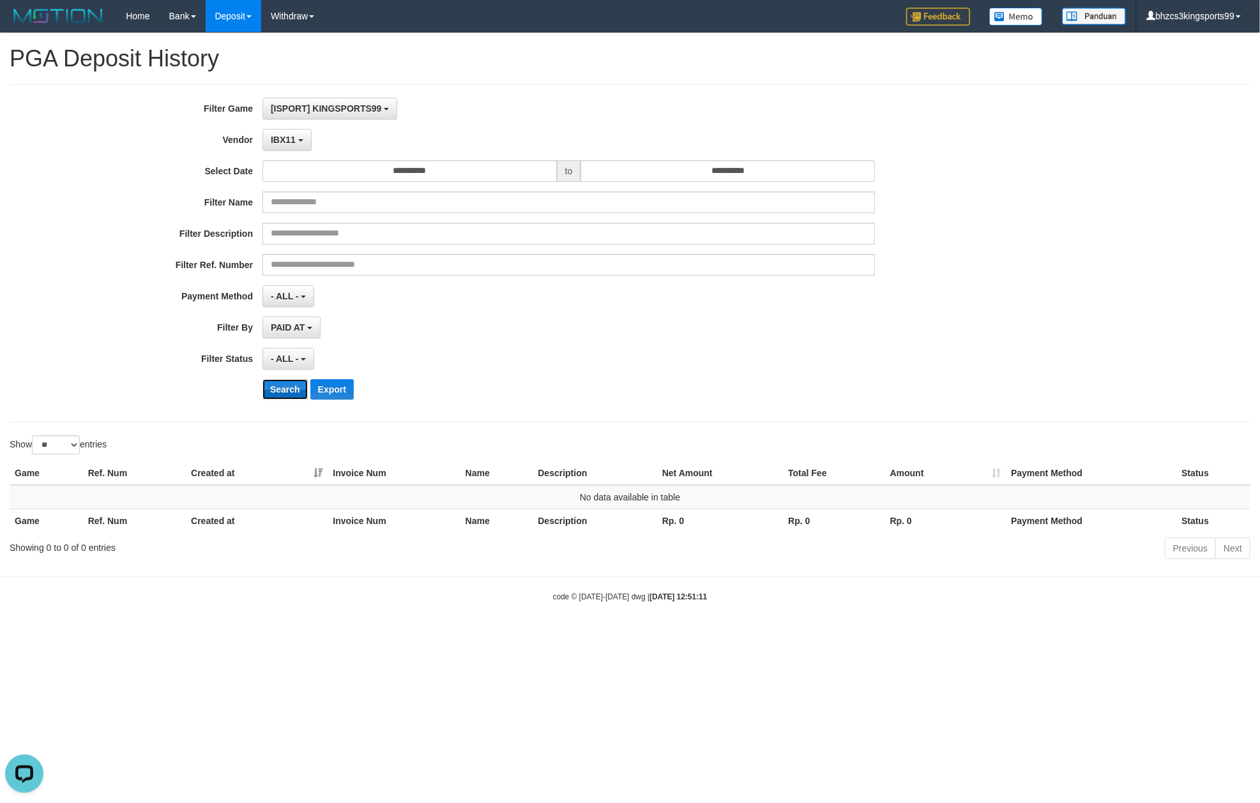
click at [282, 394] on button "Search" at bounding box center [284, 389] width 45 height 20
click at [298, 151] on button "IBX11" at bounding box center [286, 140] width 49 height 22
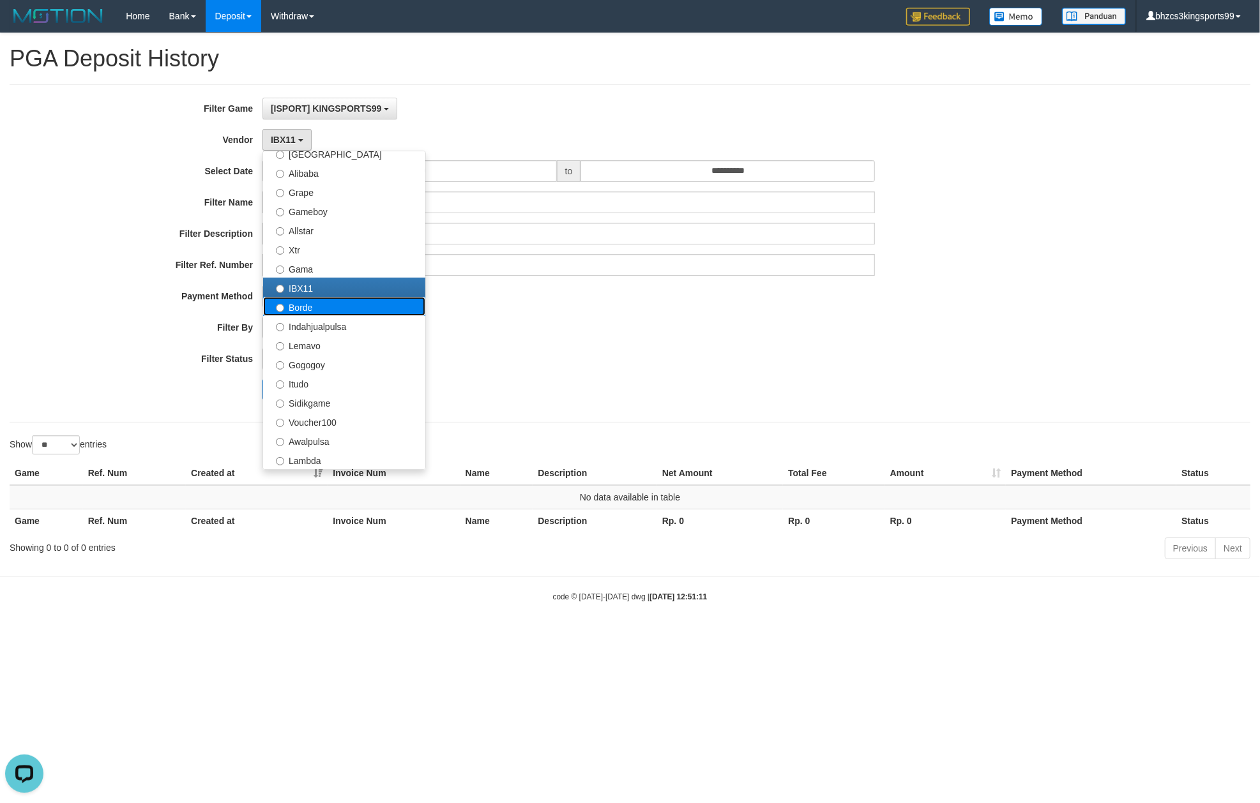
click at [308, 310] on label "Borde" at bounding box center [344, 306] width 162 height 19
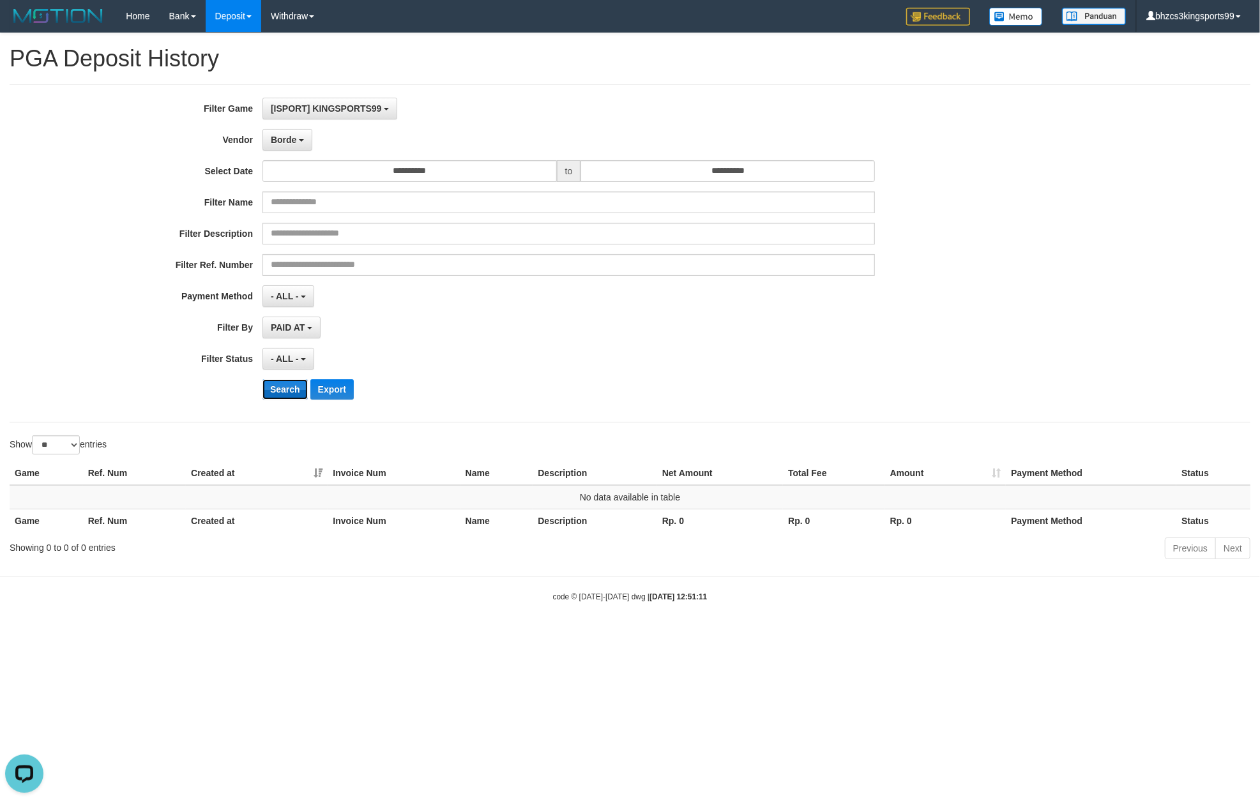
click at [296, 392] on button "Search" at bounding box center [284, 389] width 45 height 20
click at [307, 143] on button "Borde" at bounding box center [287, 140] width 50 height 22
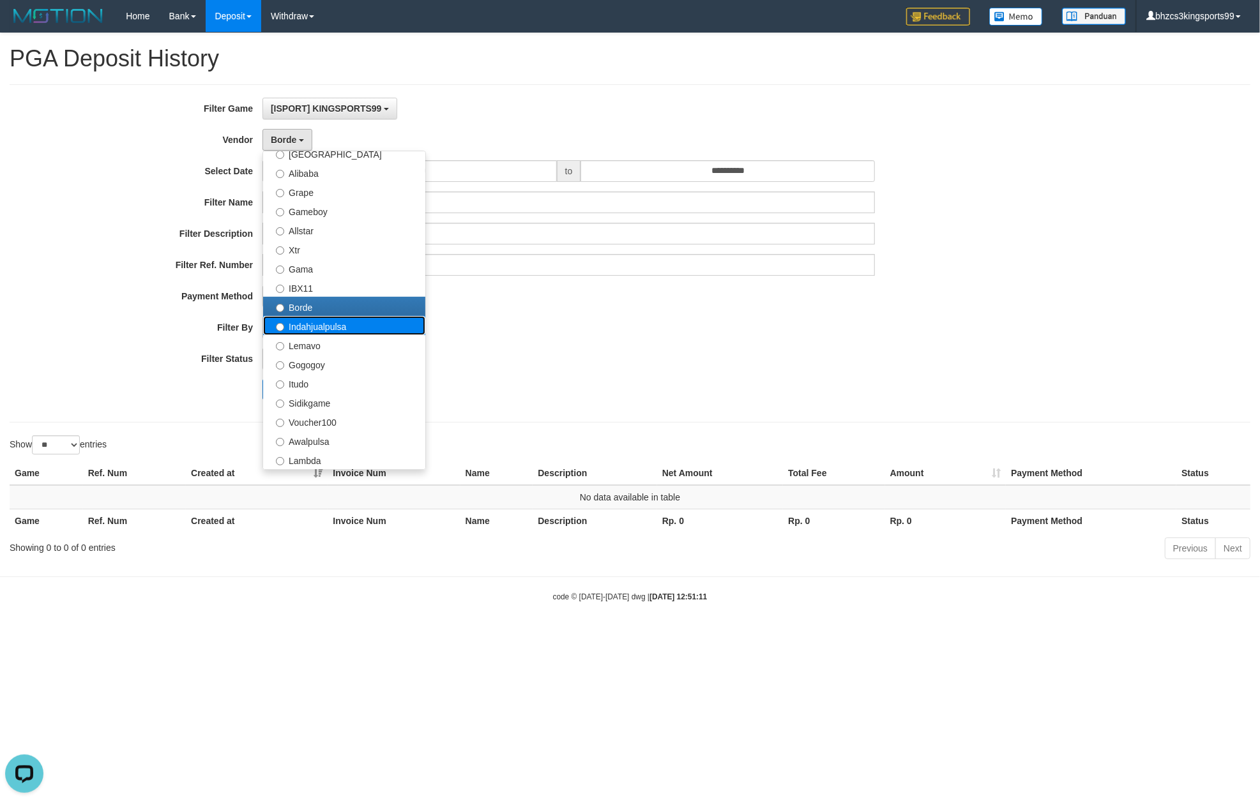
click at [322, 326] on label "Indahjualpulsa" at bounding box center [344, 325] width 162 height 19
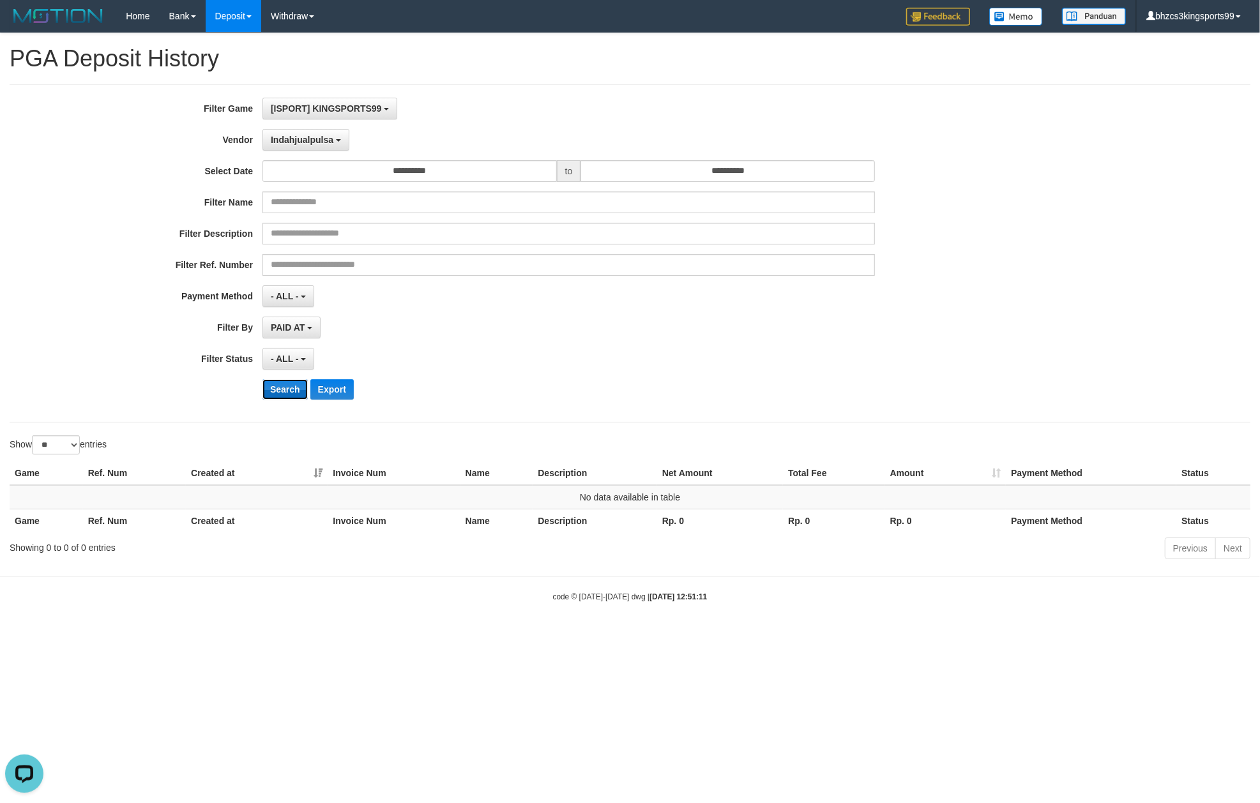
click at [287, 395] on button "Search" at bounding box center [284, 389] width 45 height 20
click at [305, 140] on span "Indahjualpulsa" at bounding box center [302, 140] width 63 height 10
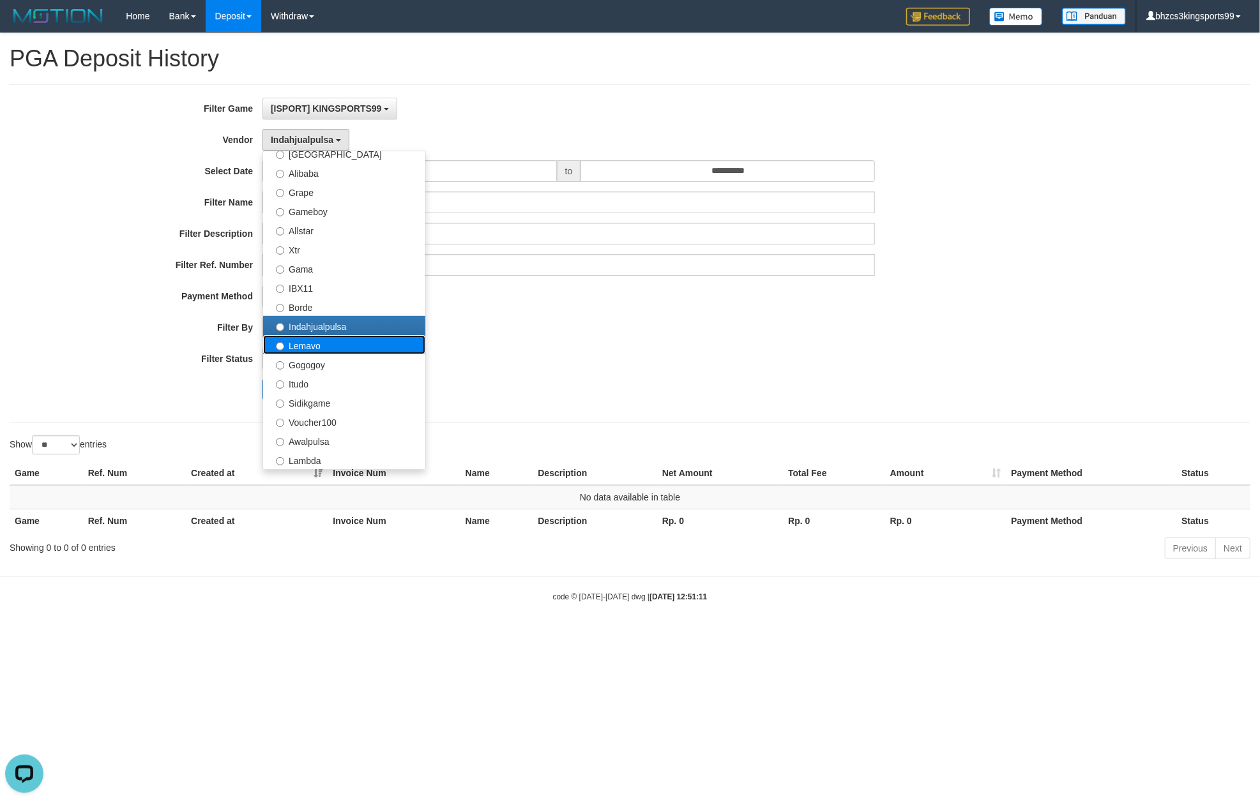
click at [320, 338] on label "Lemavo" at bounding box center [344, 344] width 162 height 19
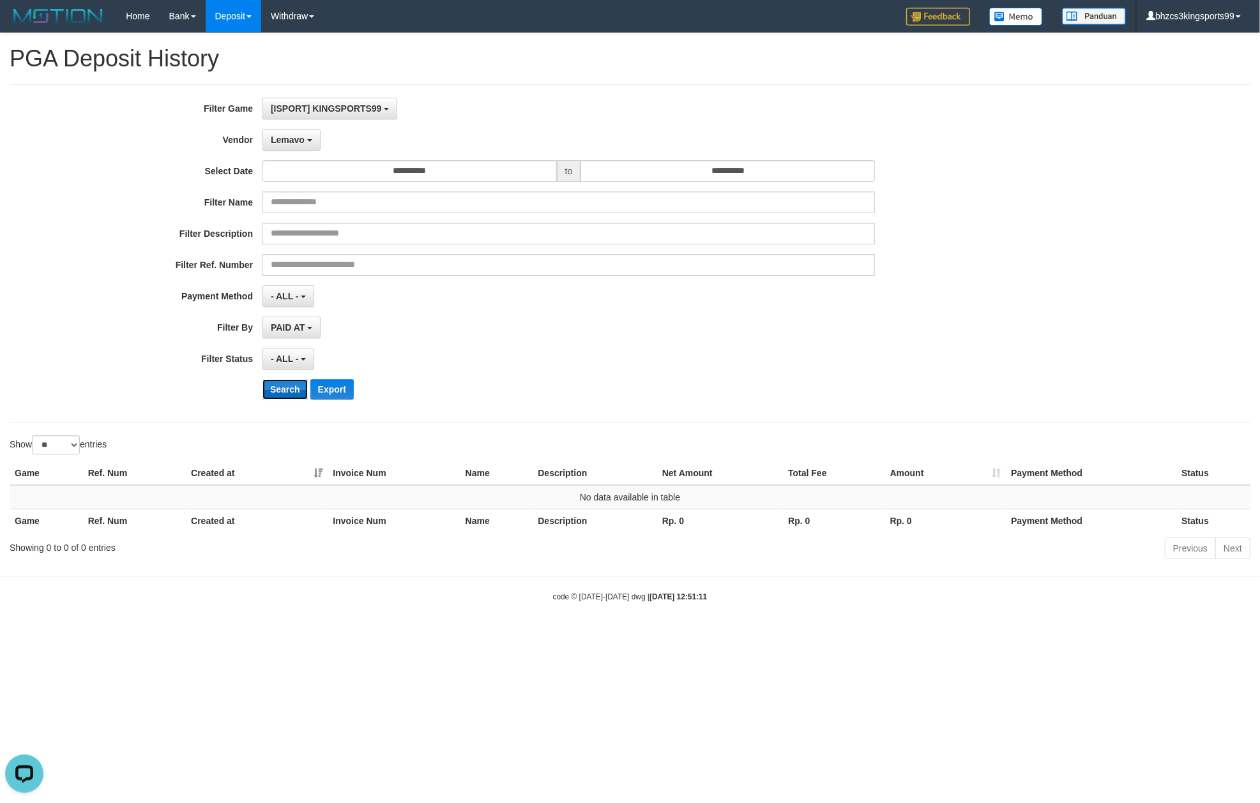
click at [282, 386] on button "Search" at bounding box center [284, 389] width 45 height 20
click at [292, 147] on button "Lemavo" at bounding box center [291, 140] width 58 height 22
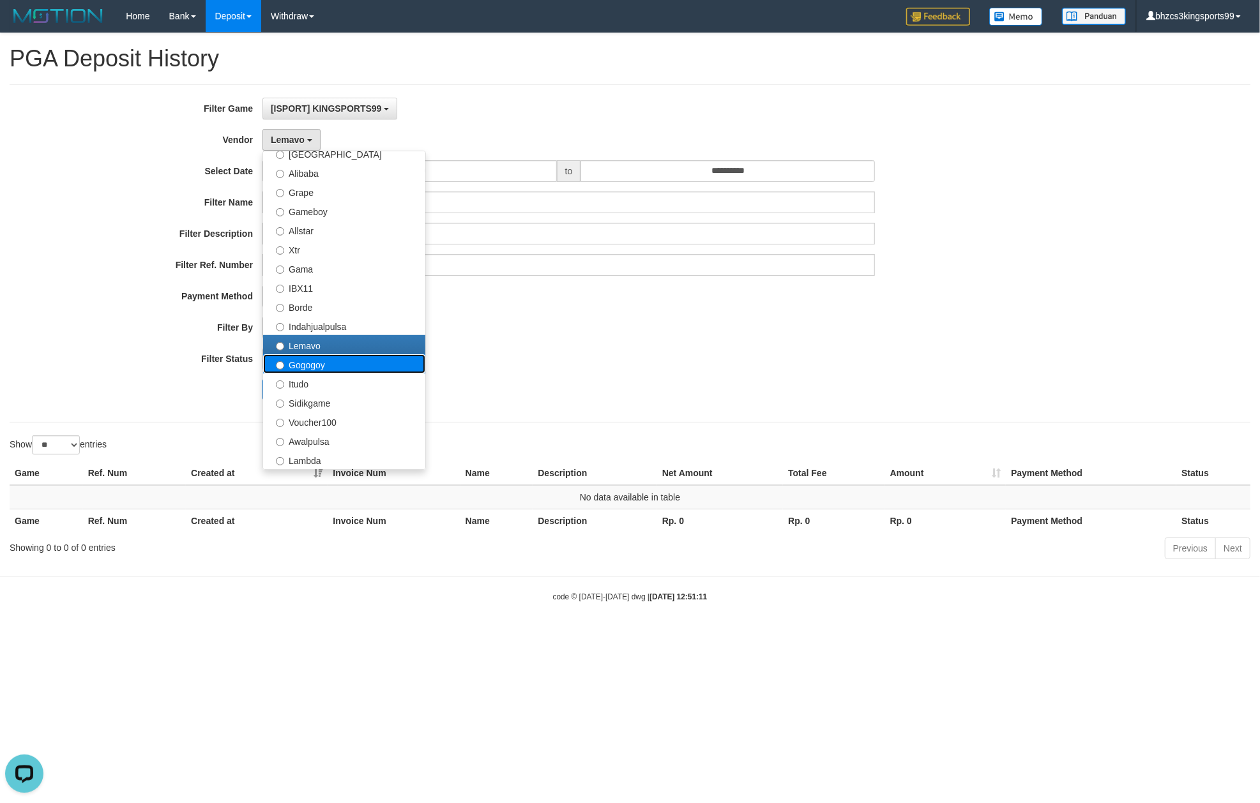
click at [296, 361] on label "Gogogoy" at bounding box center [344, 363] width 162 height 19
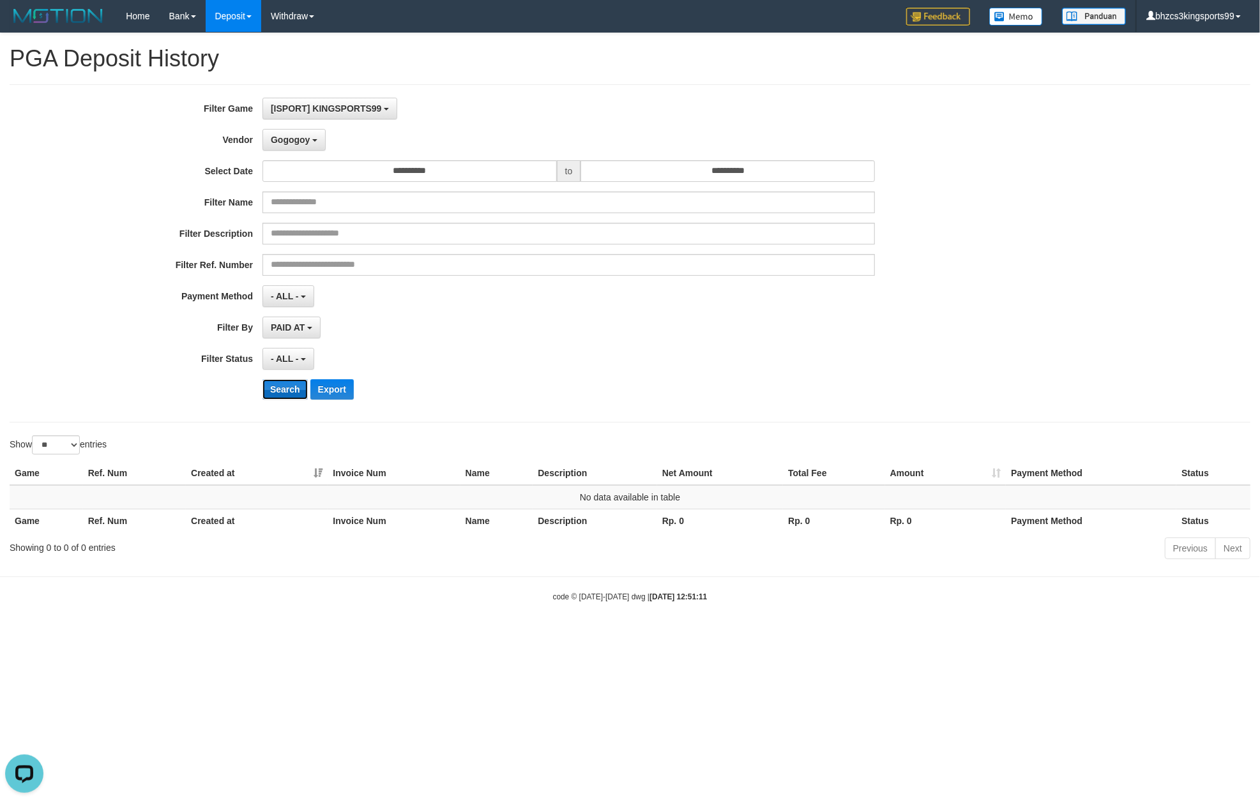
click at [286, 400] on button "Search" at bounding box center [284, 389] width 45 height 20
click at [301, 149] on button "Gogogoy" at bounding box center [293, 140] width 63 height 22
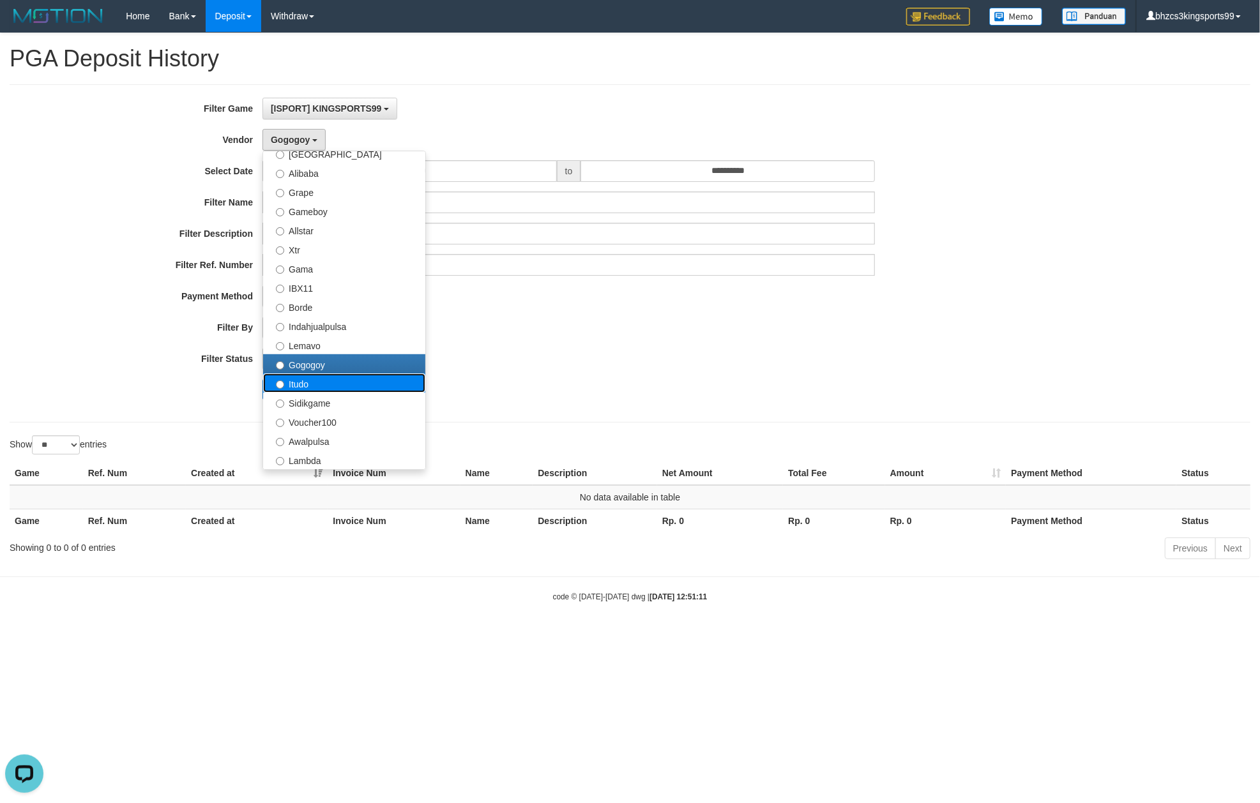
click at [299, 381] on label "Itudo" at bounding box center [344, 383] width 162 height 19
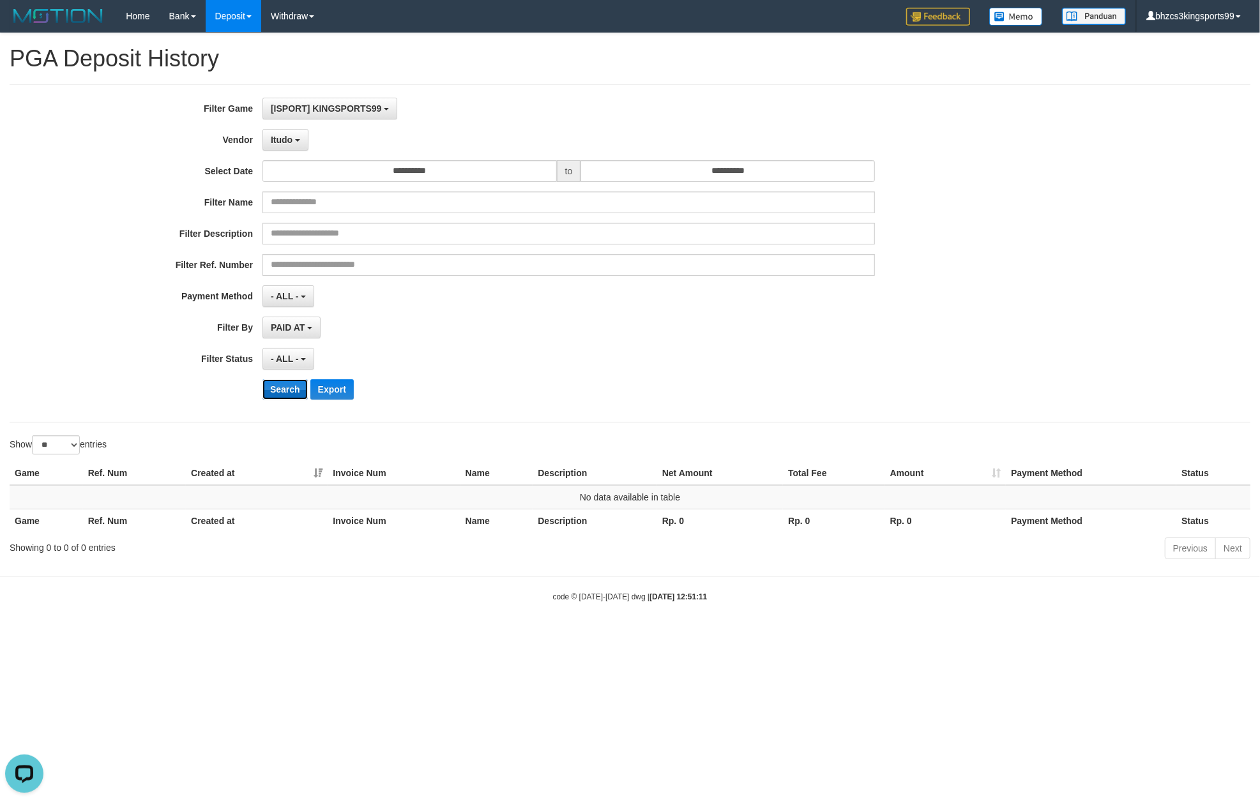
click at [282, 398] on button "Search" at bounding box center [284, 389] width 45 height 20
click at [297, 146] on button "Itudo" at bounding box center [285, 140] width 46 height 22
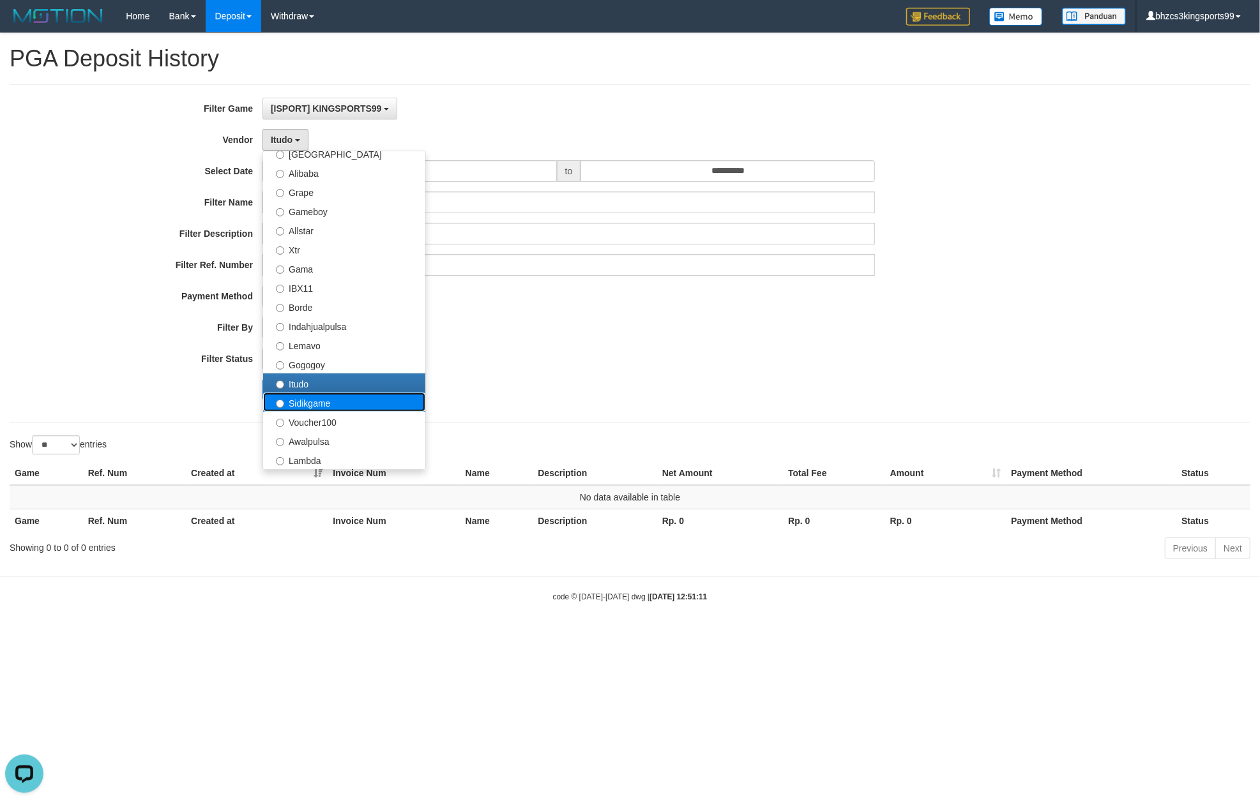
click at [318, 400] on label "Sidikgame" at bounding box center [344, 402] width 162 height 19
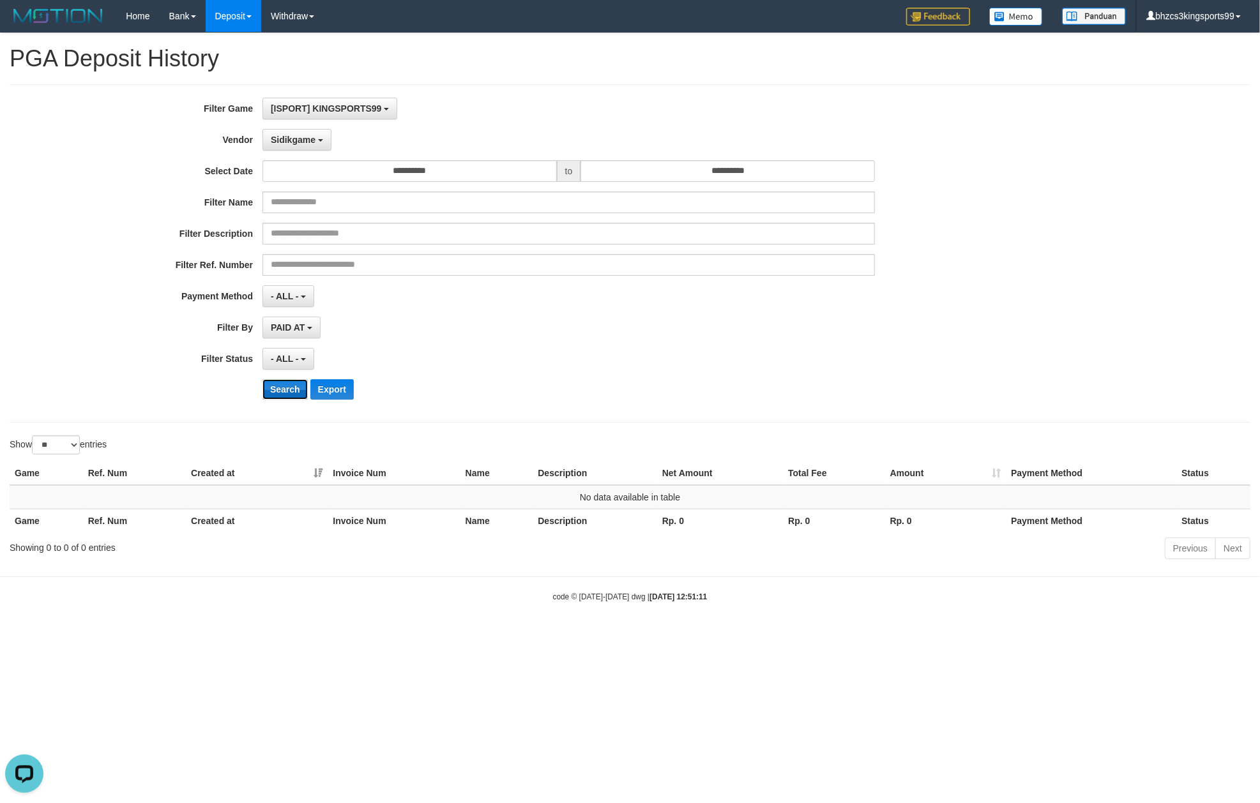
click at [287, 392] on button "Search" at bounding box center [284, 389] width 45 height 20
click at [294, 138] on span "Sidikgame" at bounding box center [293, 140] width 45 height 10
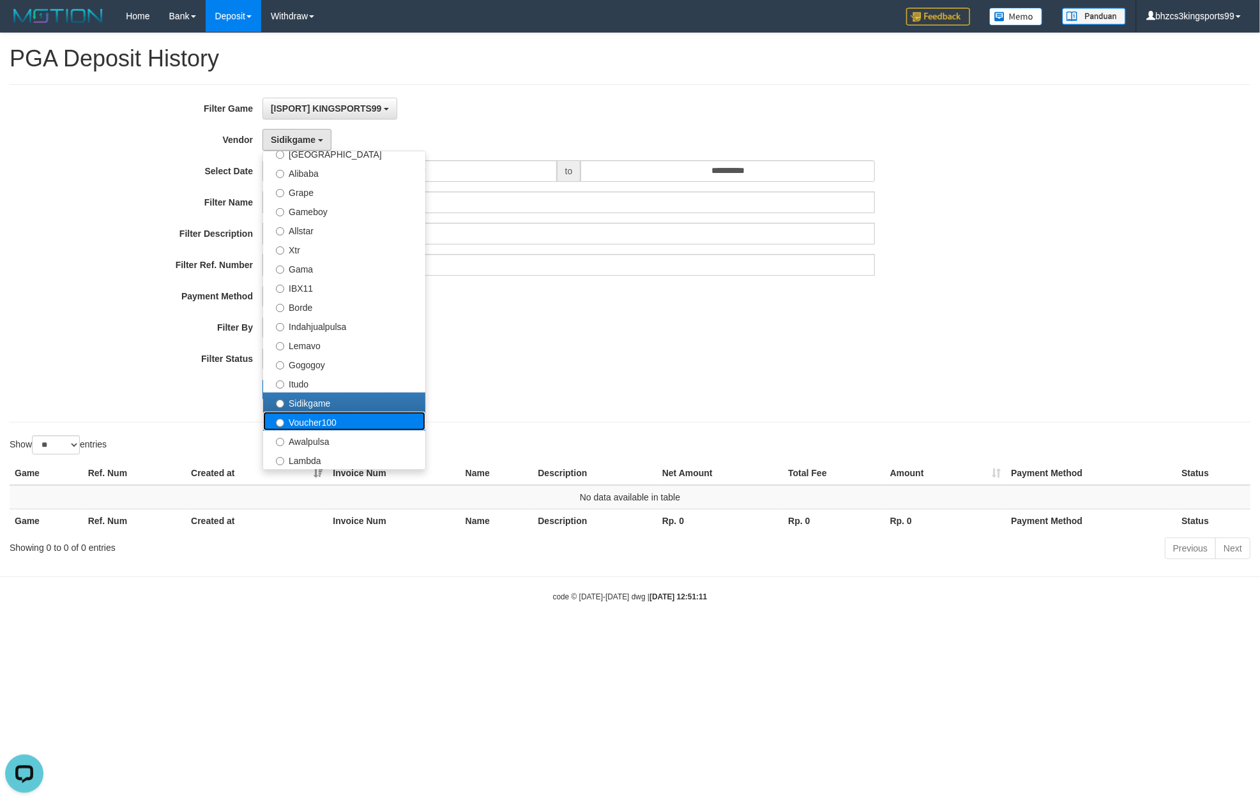
click at [300, 427] on label "Voucher100" at bounding box center [344, 421] width 162 height 19
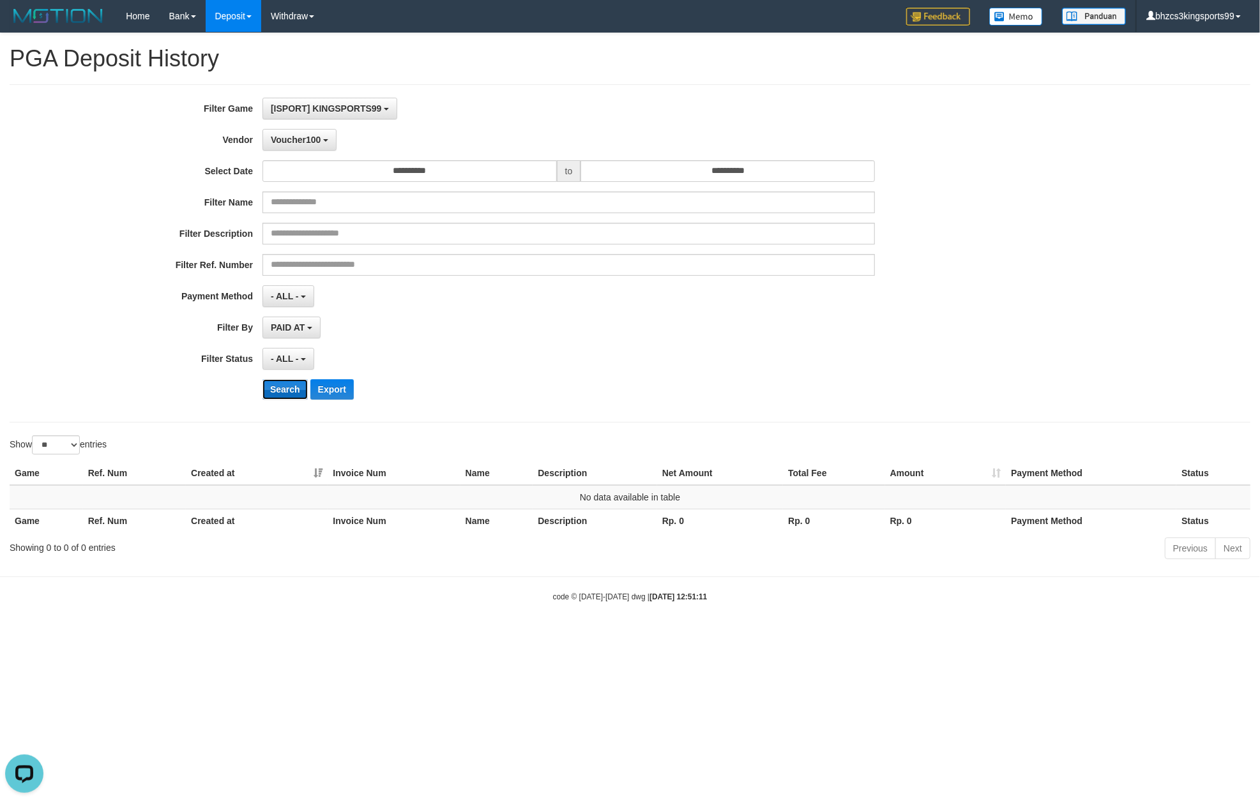
click at [282, 396] on button "Search" at bounding box center [284, 389] width 45 height 20
click at [307, 137] on span "Voucher100" at bounding box center [296, 140] width 50 height 10
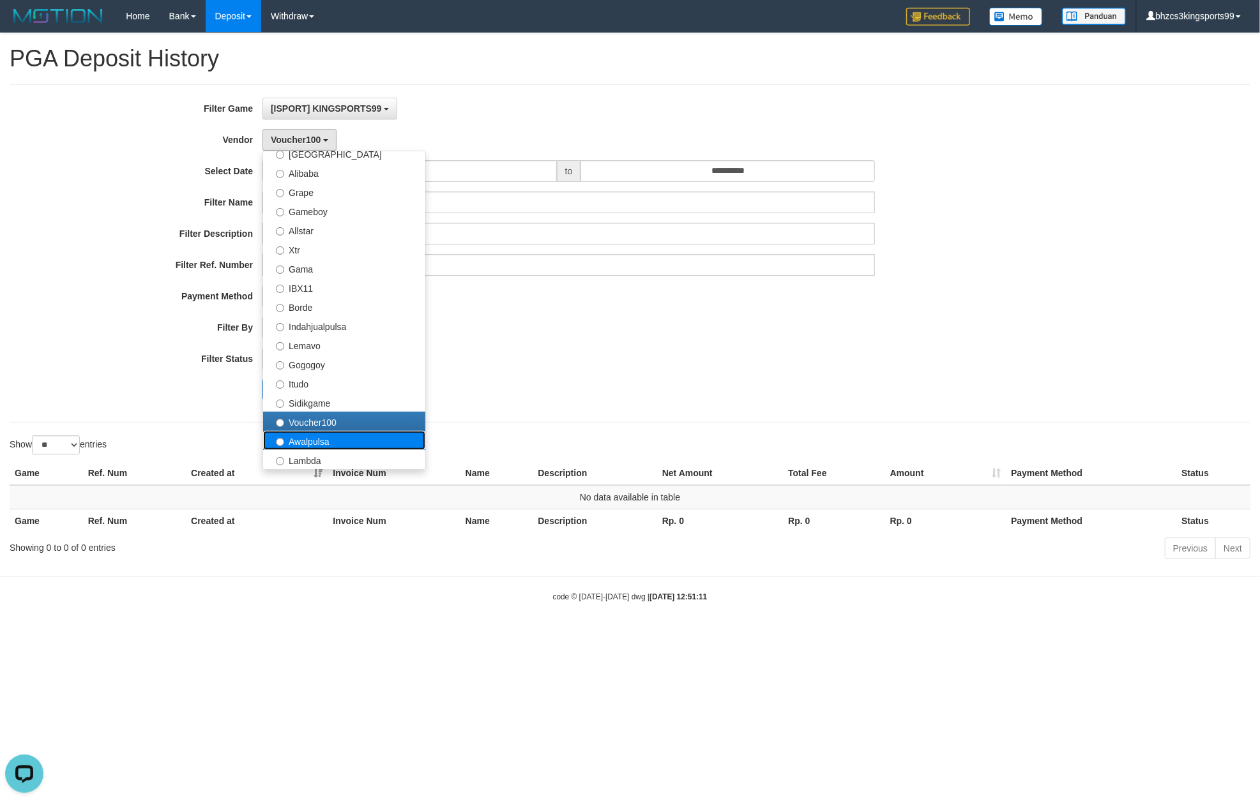
click at [309, 435] on label "Awalpulsa" at bounding box center [344, 440] width 162 height 19
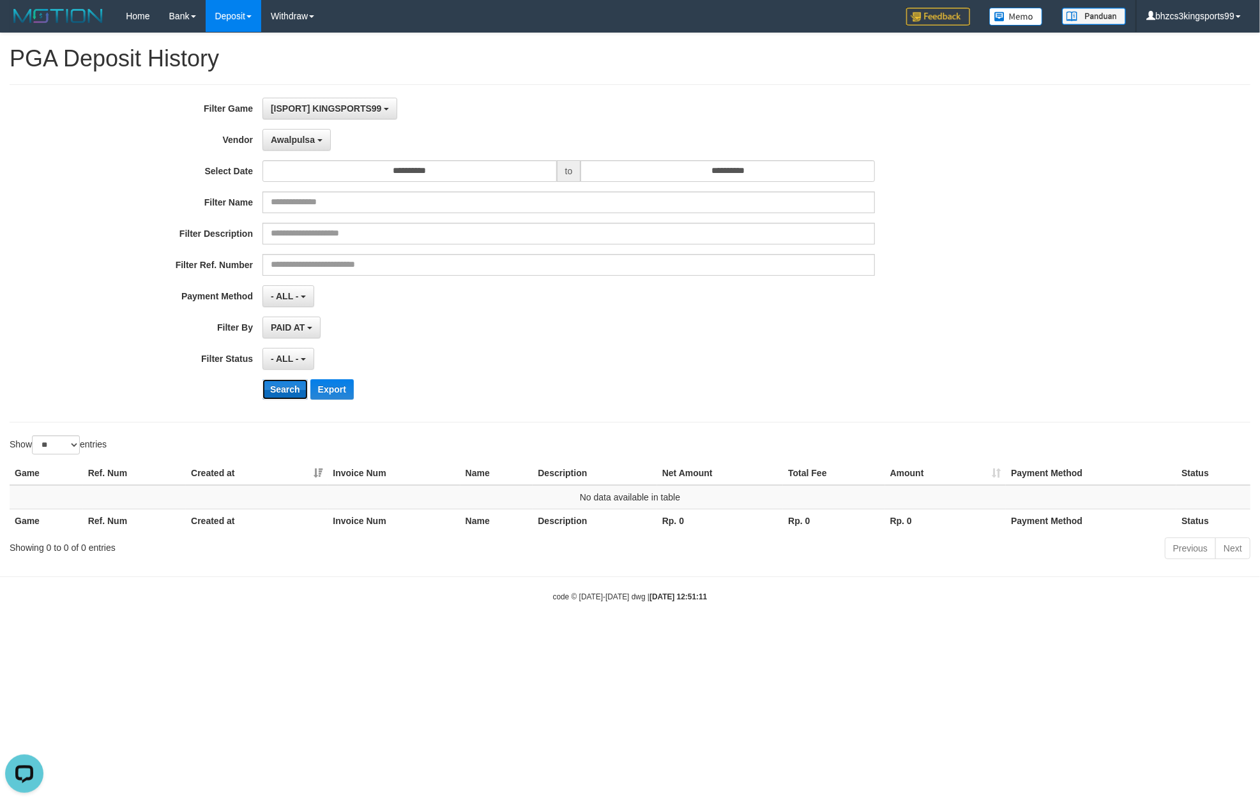
click at [284, 381] on button "Search" at bounding box center [284, 389] width 45 height 20
click at [301, 138] on span "Awalpulsa" at bounding box center [293, 140] width 44 height 10
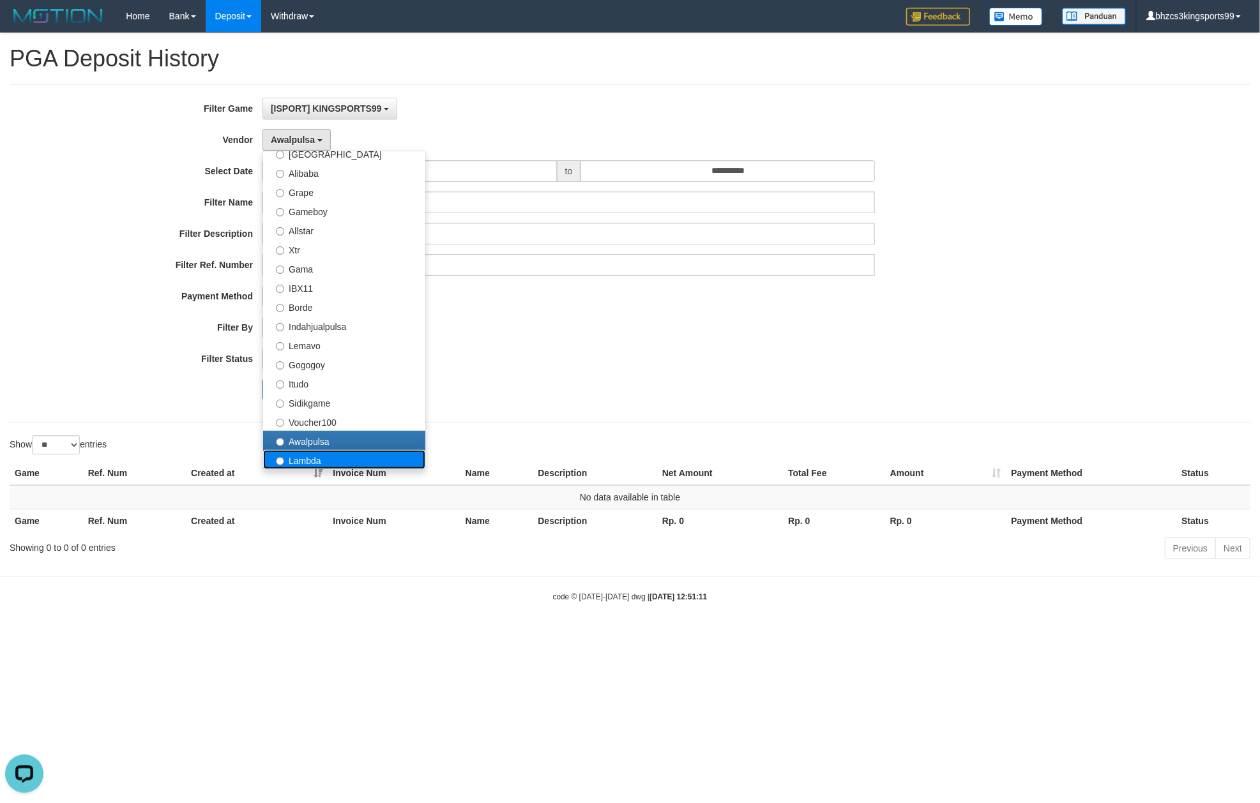
click at [299, 457] on label "Lambda" at bounding box center [344, 459] width 162 height 19
select select "**********"
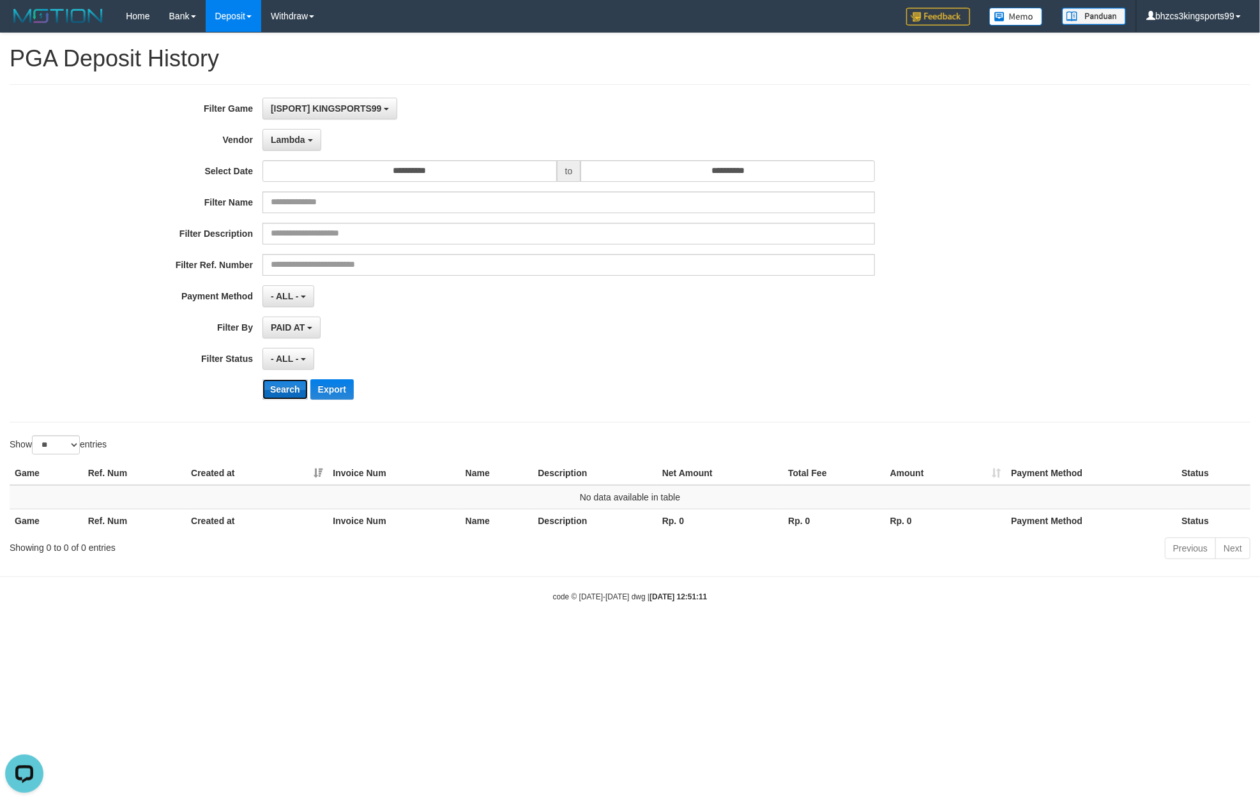
click at [279, 394] on button "Search" at bounding box center [284, 389] width 45 height 20
click at [312, 143] on button "Lambda" at bounding box center [291, 140] width 59 height 22
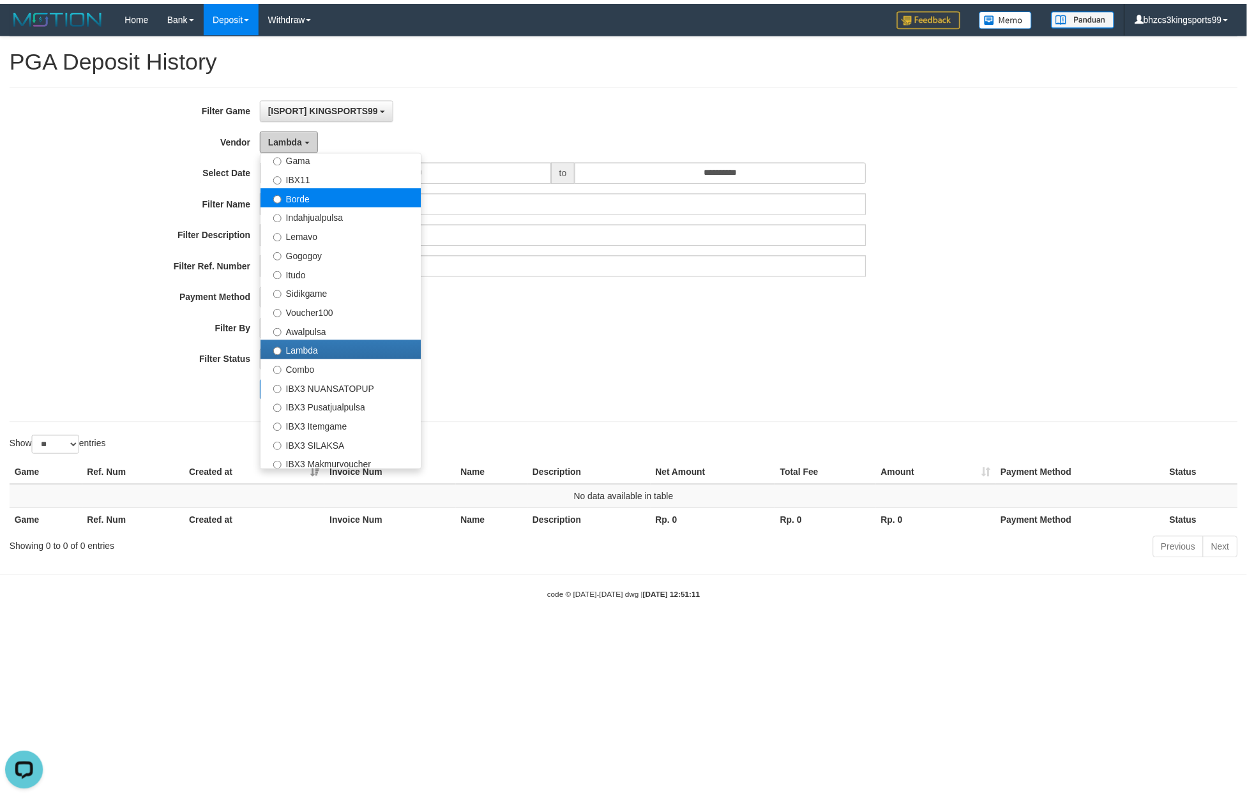
scroll to position [458, 0]
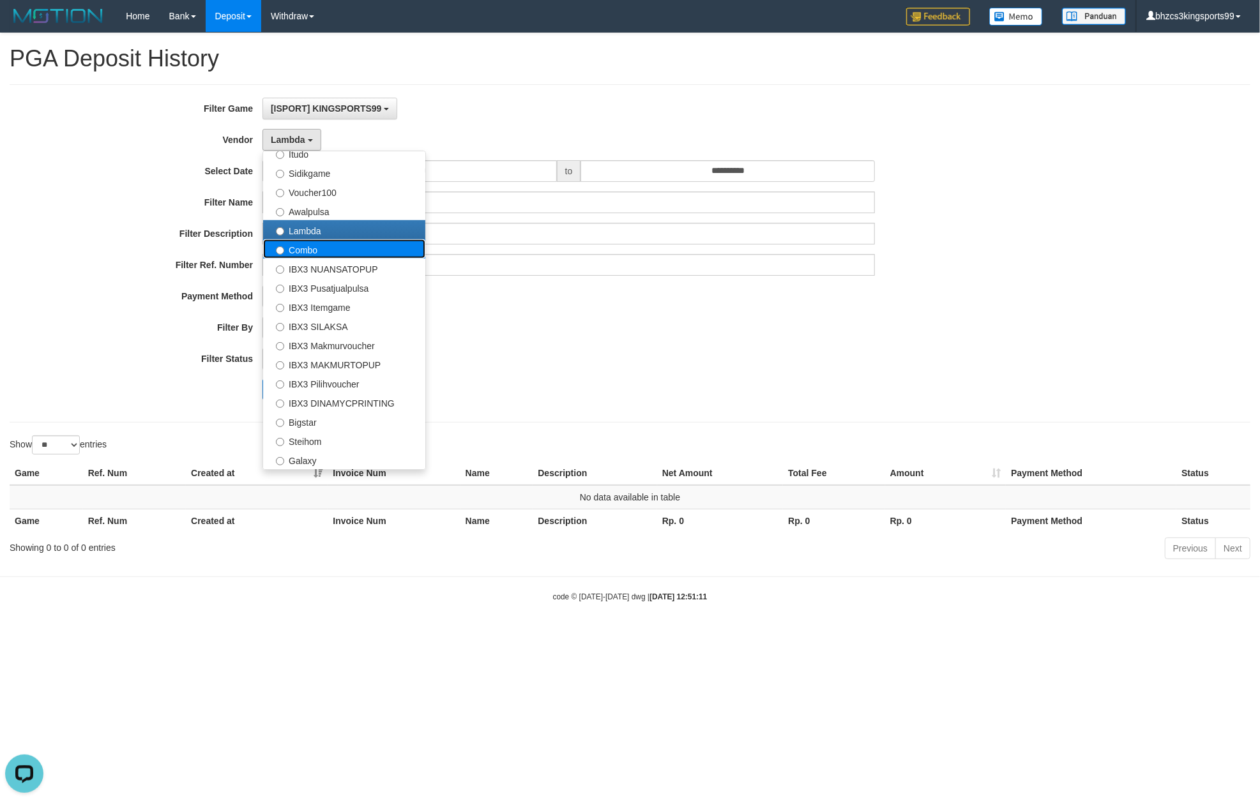
click at [289, 248] on label "Combo" at bounding box center [344, 248] width 162 height 19
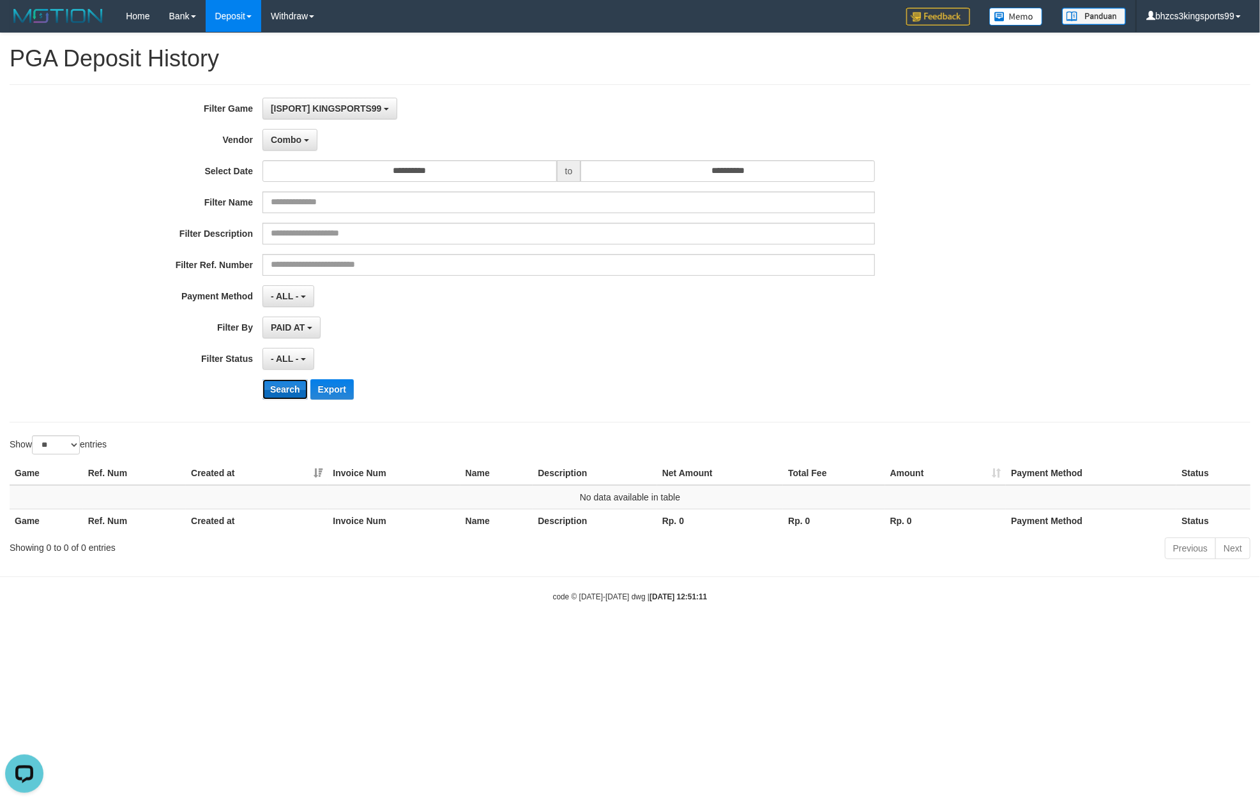
click at [287, 386] on button "Search" at bounding box center [284, 389] width 45 height 20
click at [294, 151] on button "Combo" at bounding box center [289, 140] width 55 height 22
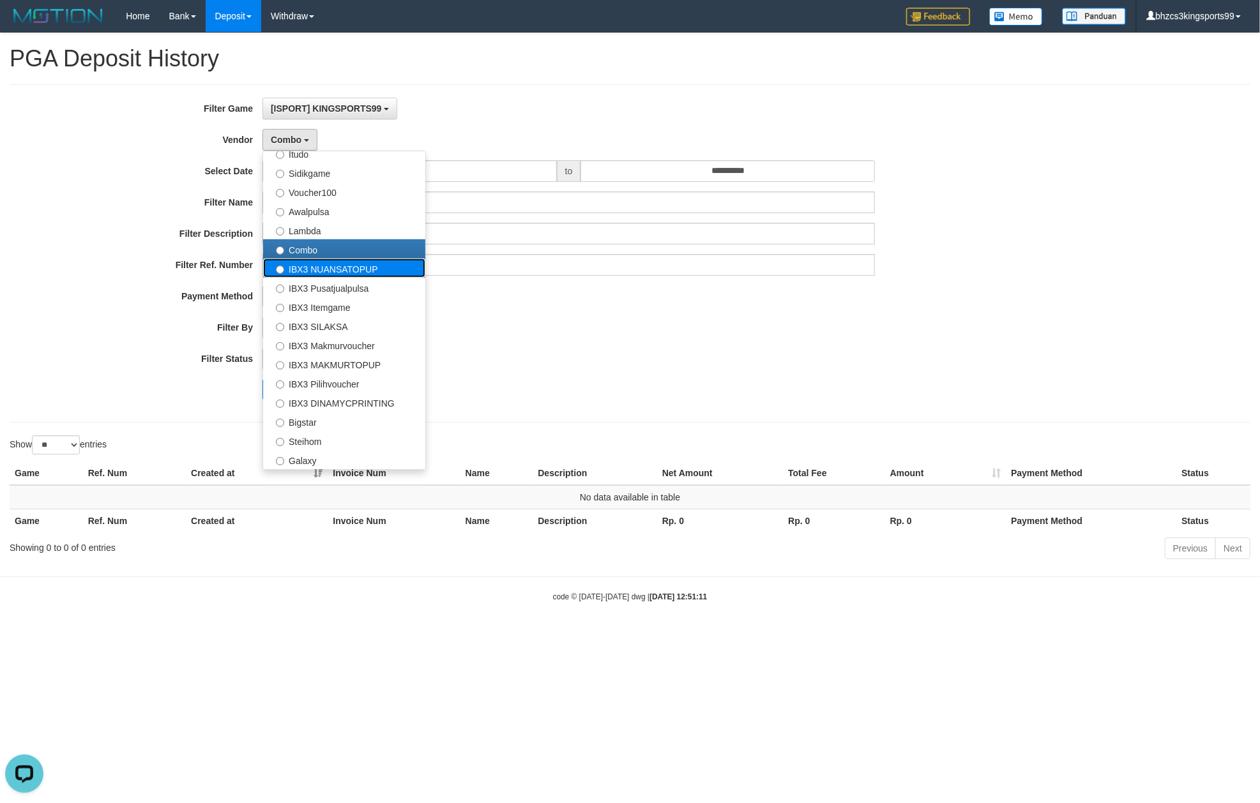
click at [325, 264] on label "IBX3 NUANSATOPUP" at bounding box center [344, 268] width 162 height 19
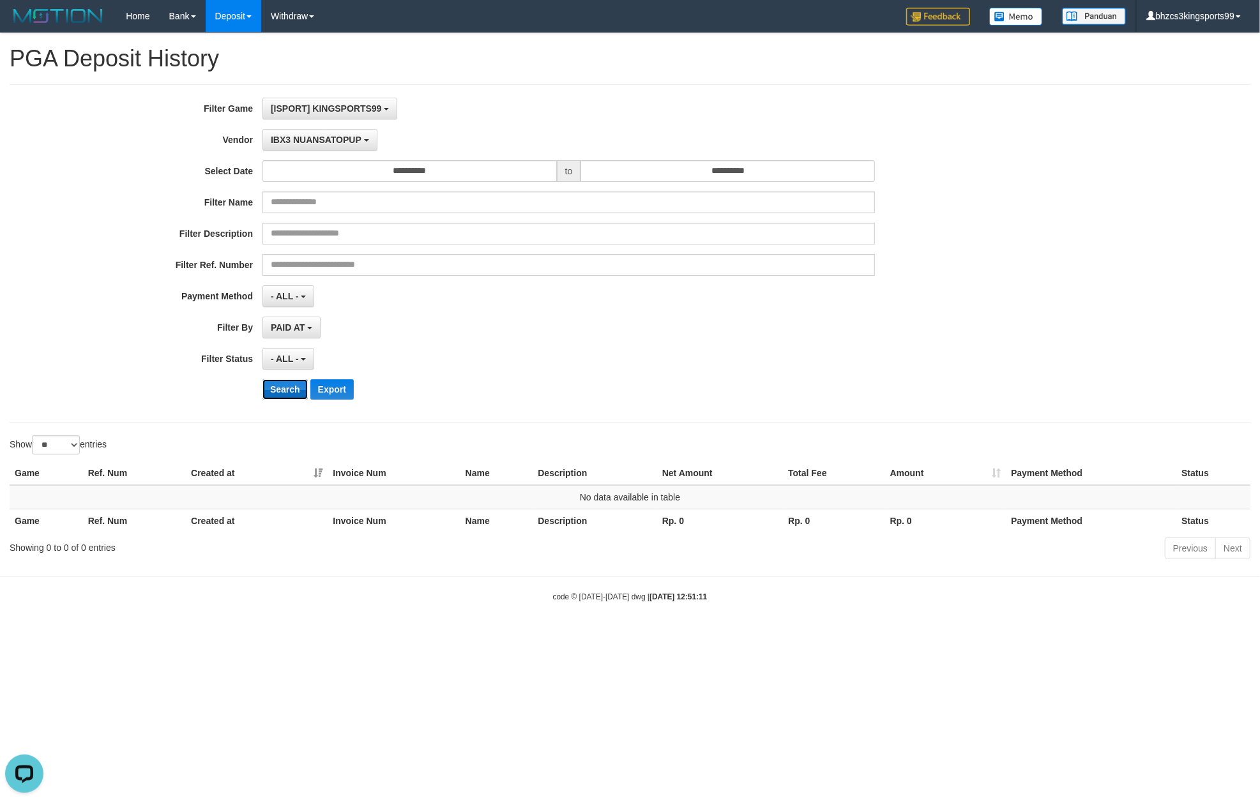
click at [279, 389] on button "Search" at bounding box center [284, 389] width 45 height 20
click at [348, 151] on button "IBX3 NUANSATOPUP" at bounding box center [319, 140] width 114 height 22
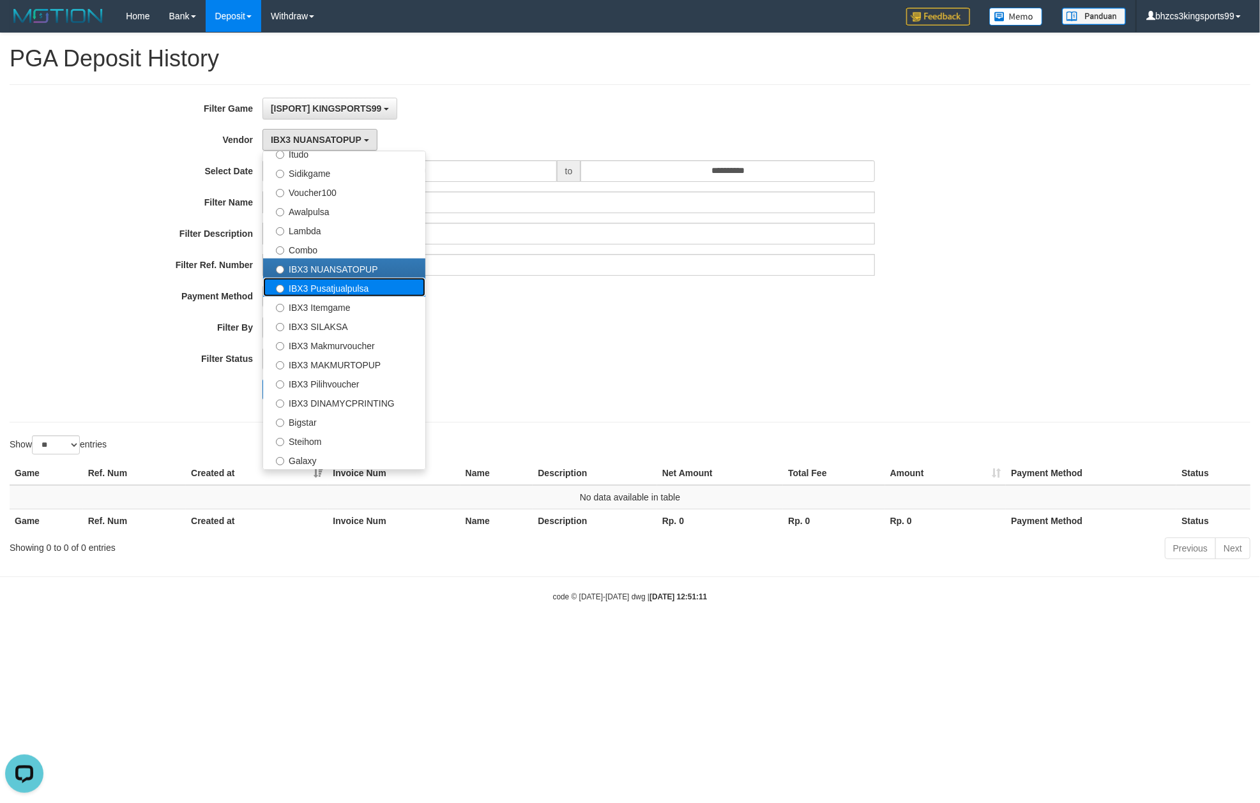
click at [335, 281] on label "IBX3 Pusatjualpulsa" at bounding box center [344, 287] width 162 height 19
select select "**********"
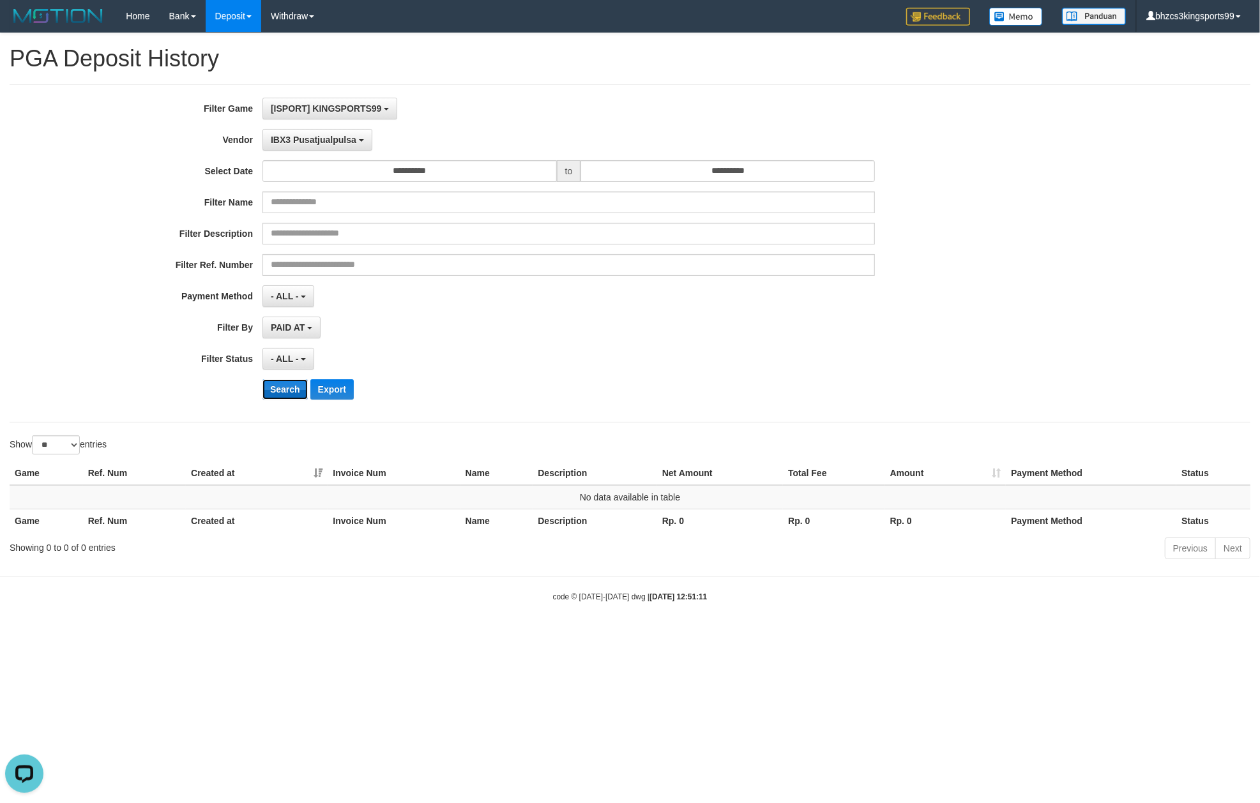
click at [281, 395] on button "Search" at bounding box center [284, 389] width 45 height 20
click at [328, 149] on button "IBX3 Pusatjualpulsa" at bounding box center [317, 140] width 110 height 22
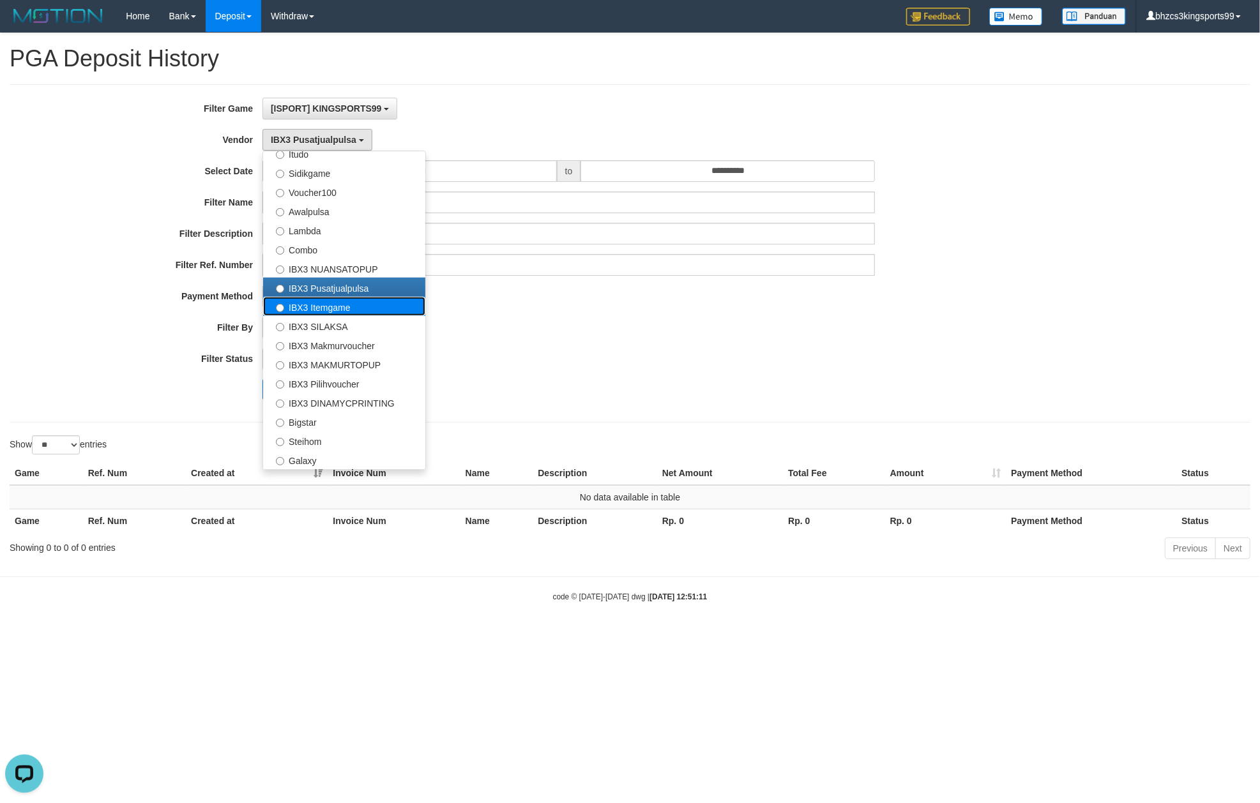
click at [338, 307] on label "IBX3 Itemgame" at bounding box center [344, 306] width 162 height 19
select select "**********"
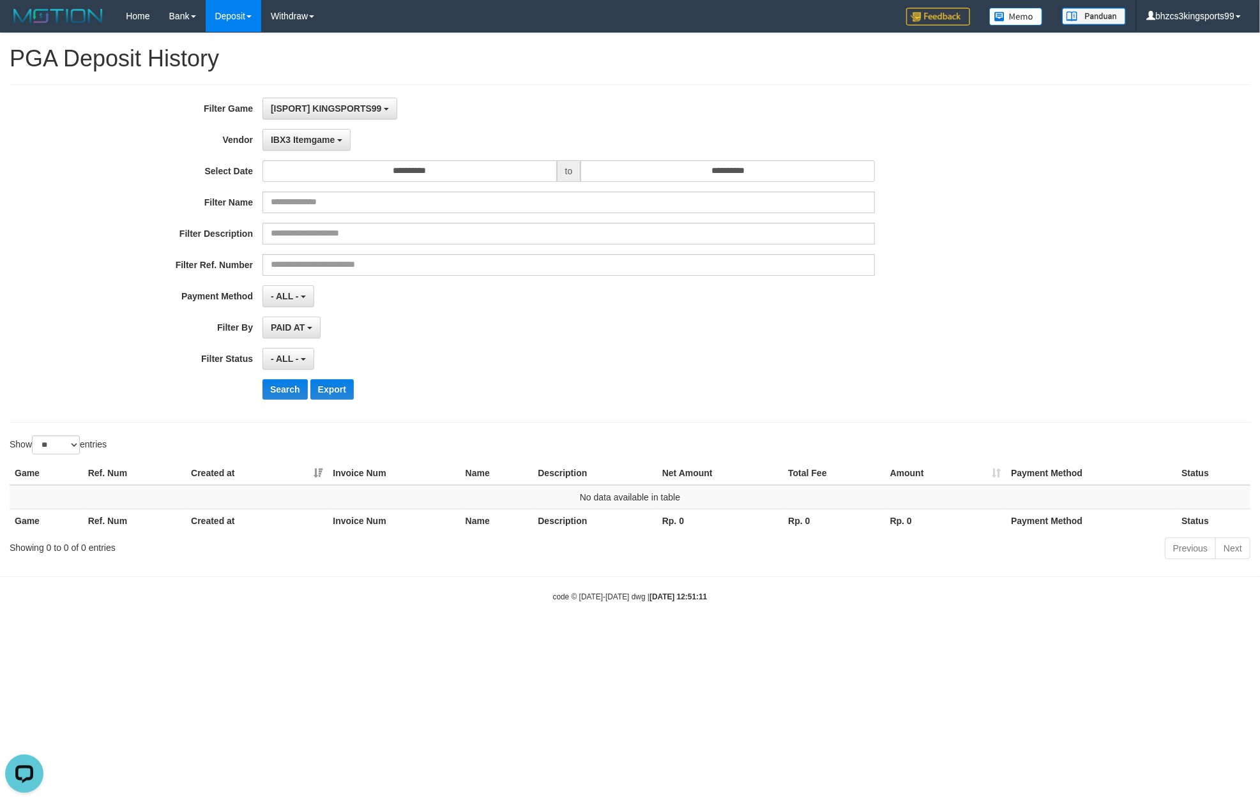
click at [291, 379] on div "**********" at bounding box center [525, 254] width 1050 height 312
click at [284, 386] on button "Search" at bounding box center [284, 389] width 45 height 20
click at [323, 139] on span "IBX3 Itemgame" at bounding box center [303, 140] width 64 height 10
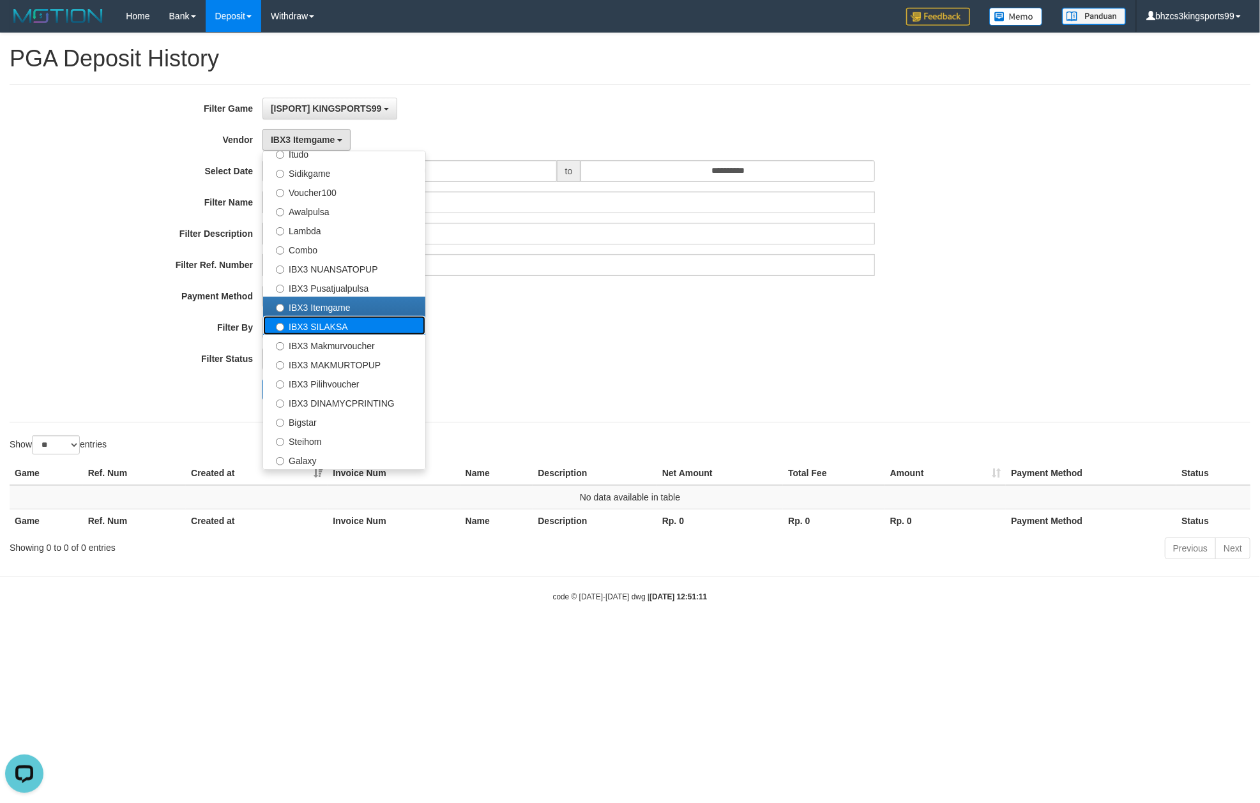
click at [347, 332] on label "IBX3 SILAKSA" at bounding box center [344, 325] width 162 height 19
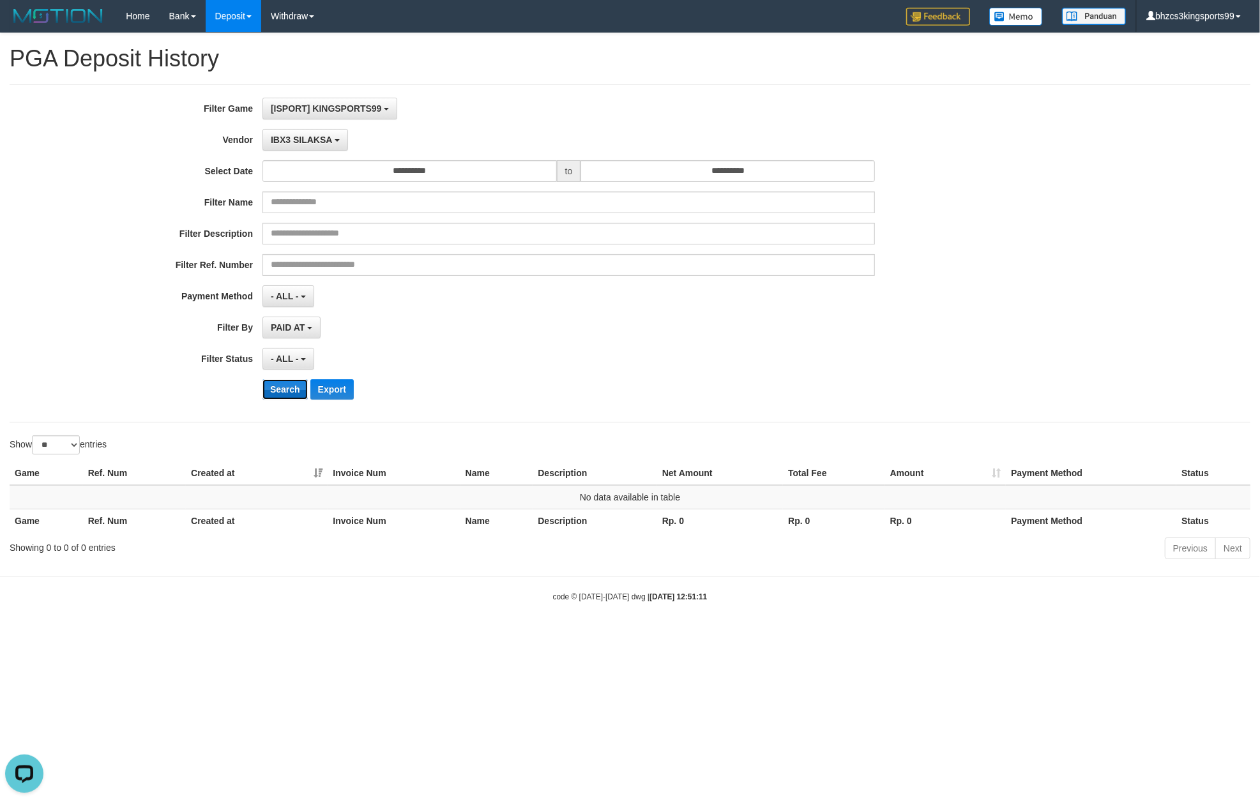
click at [273, 394] on button "Search" at bounding box center [284, 389] width 45 height 20
click at [319, 151] on button "IBX3 SILAKSA" at bounding box center [305, 140] width 86 height 22
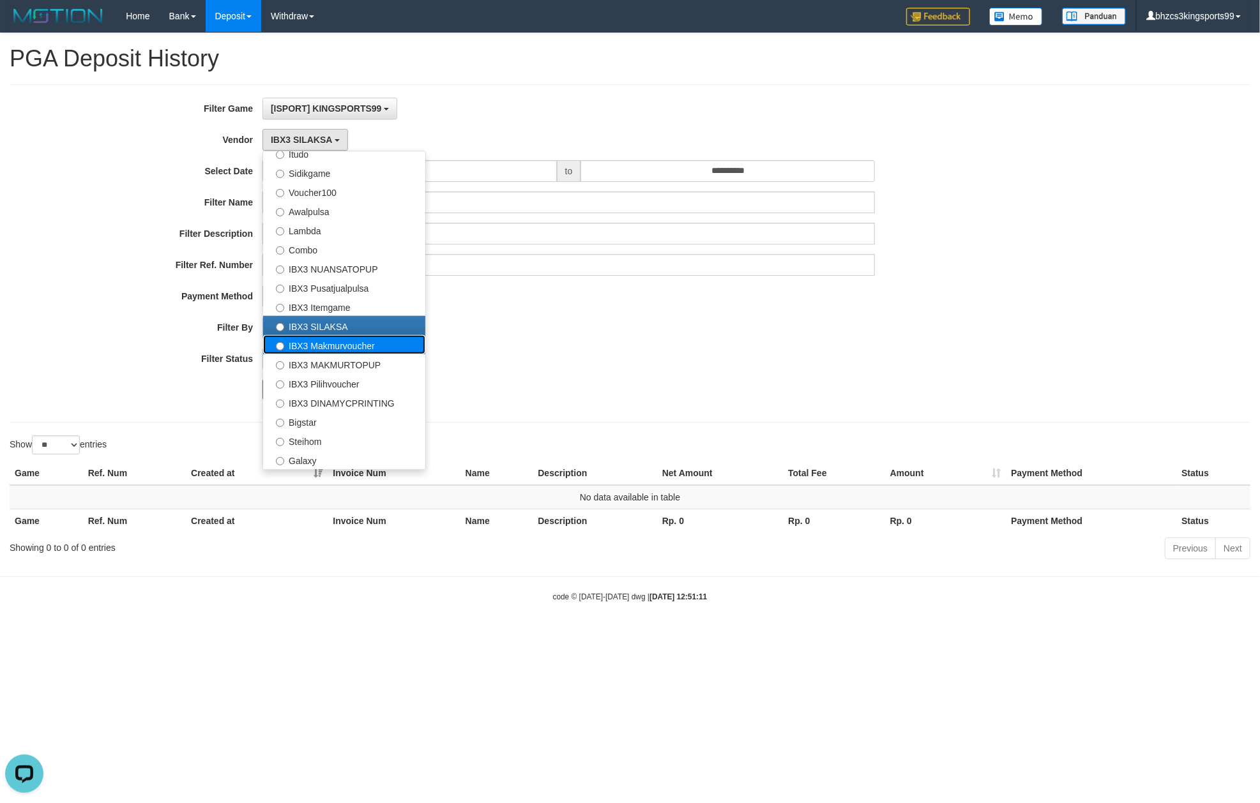
click at [341, 346] on label "IBX3 Makmurvoucher" at bounding box center [344, 344] width 162 height 19
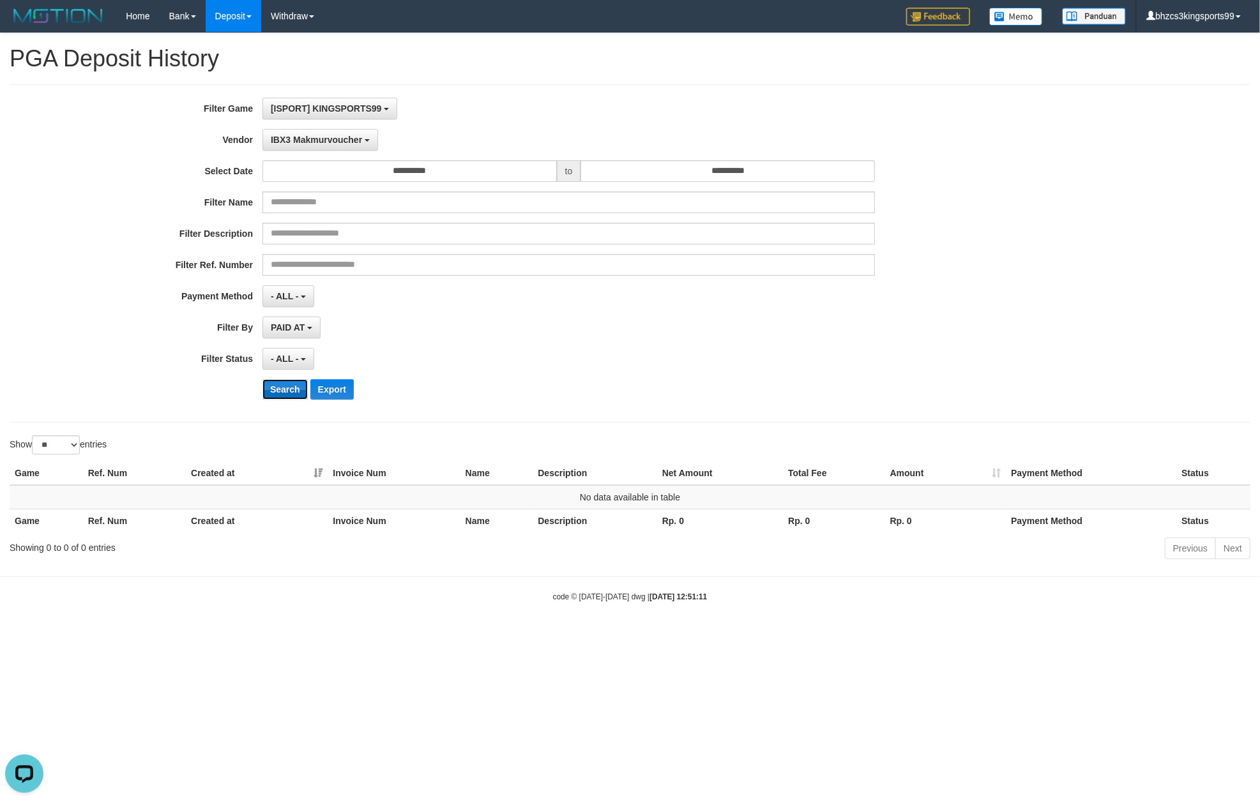
click at [282, 386] on button "Search" at bounding box center [284, 389] width 45 height 20
click at [325, 146] on button "IBX3 Makmurvoucher" at bounding box center [320, 140] width 116 height 22
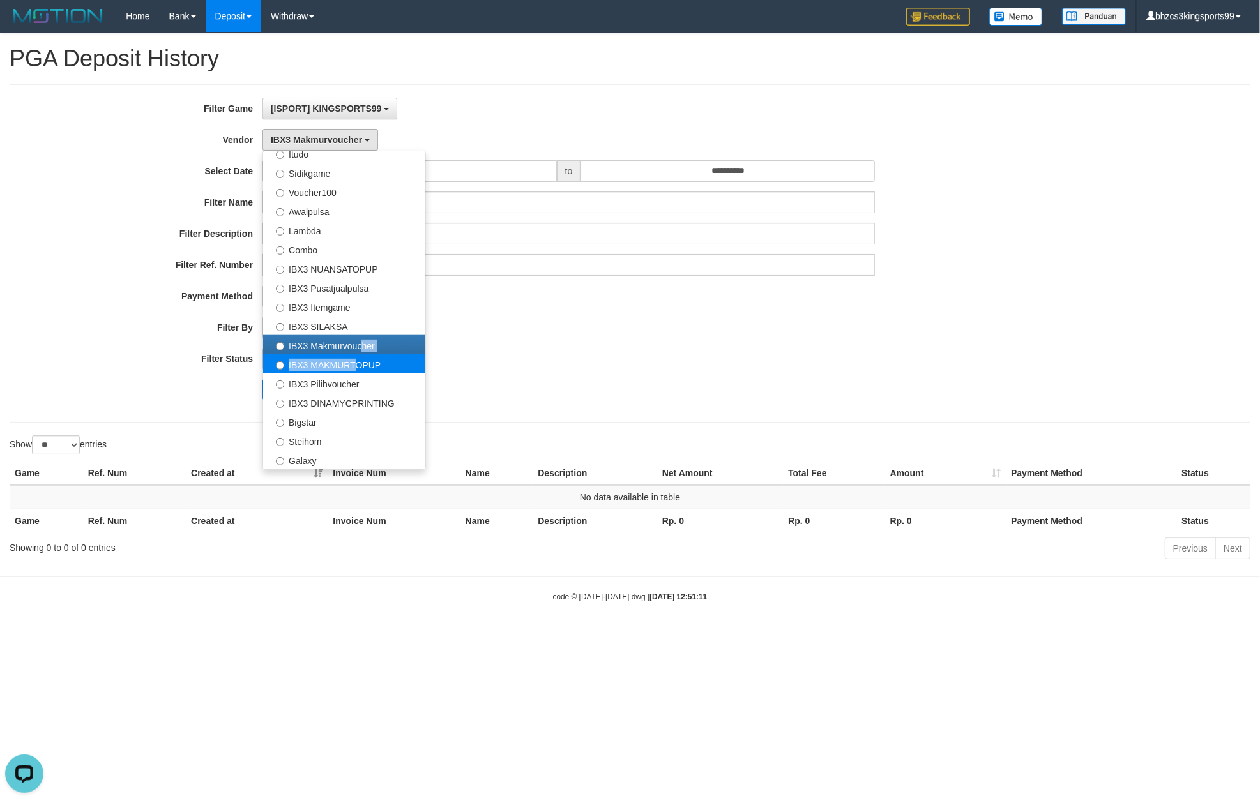
drag, startPoint x: 358, startPoint y: 353, endPoint x: 350, endPoint y: 358, distance: 9.2
click at [350, 358] on ul "- Default Vendor - Lucy Luna Atlas WD LB Java Purple Green Gigantic Aladin Duba…" at bounding box center [343, 310] width 163 height 319
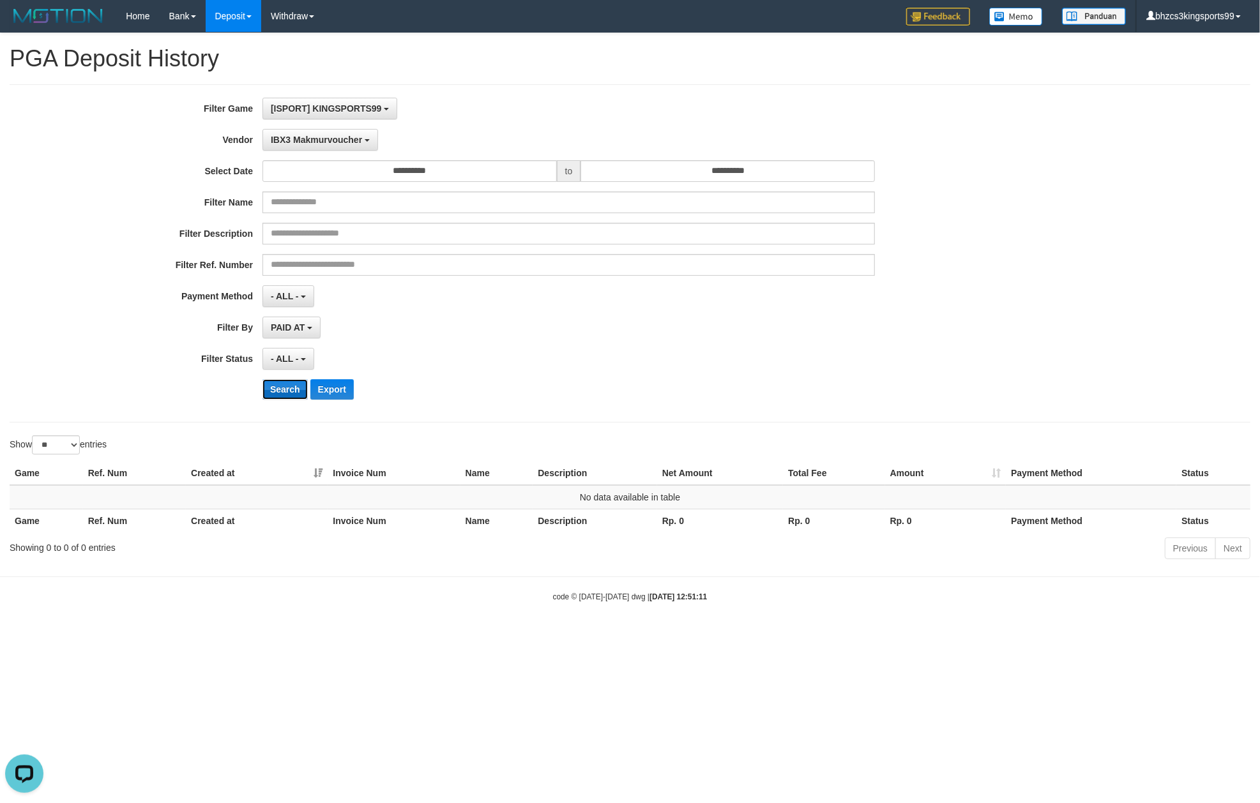
click at [275, 386] on button "Search" at bounding box center [284, 389] width 45 height 20
click at [282, 144] on span "IBX3 Makmurvoucher" at bounding box center [316, 140] width 91 height 10
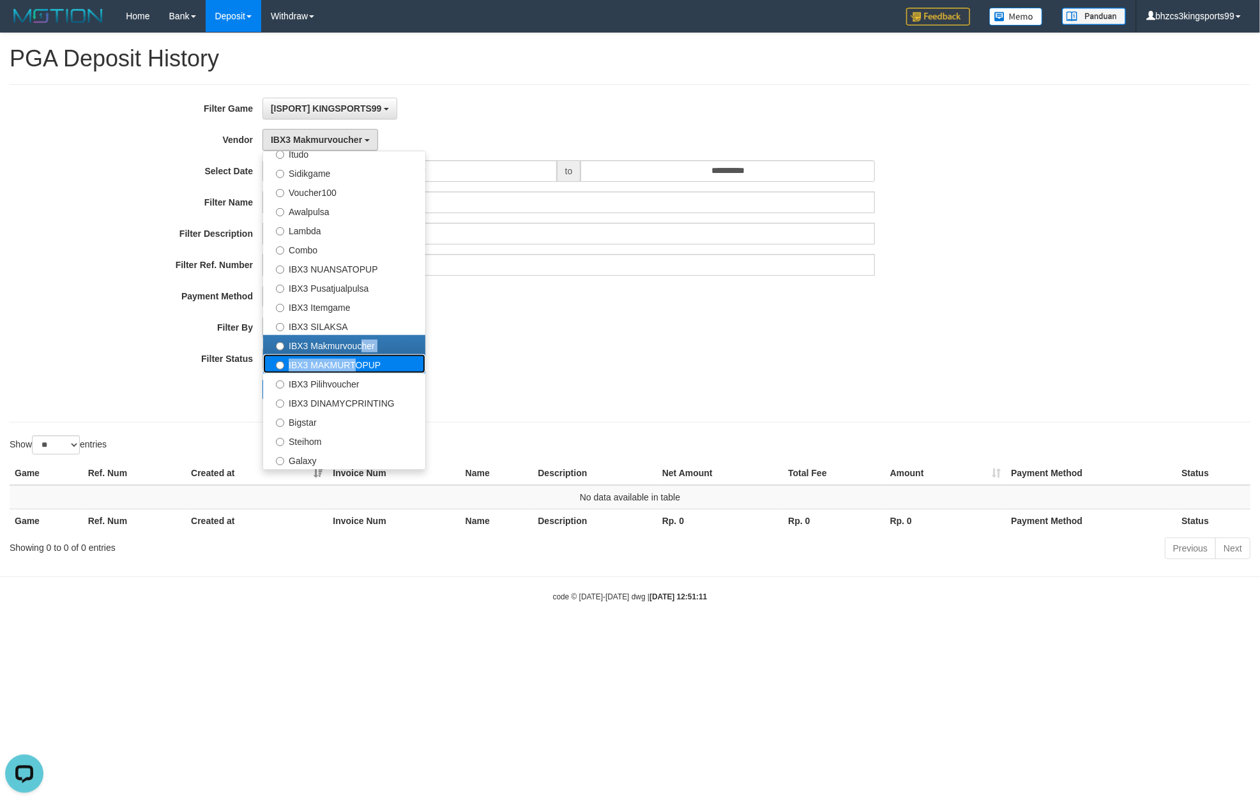
click at [309, 363] on label "IBX3 MAKMURTOPUP" at bounding box center [344, 363] width 162 height 19
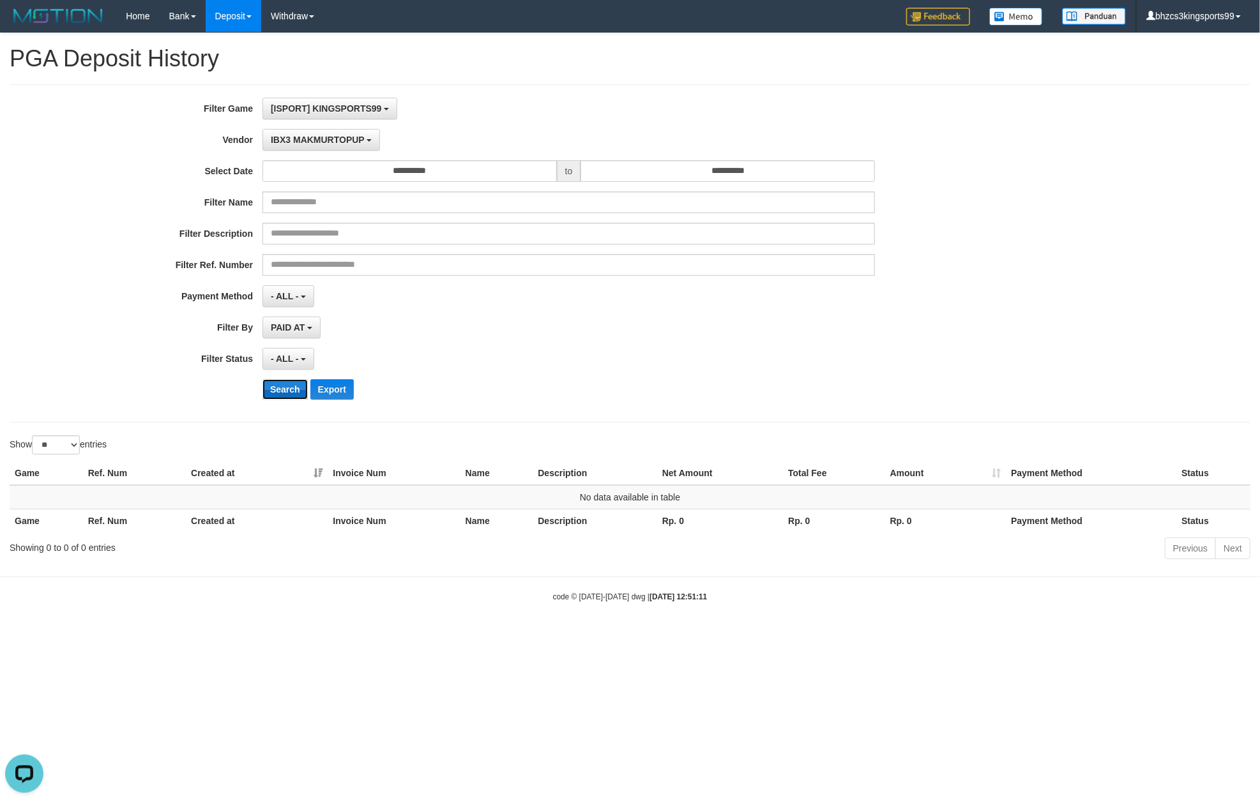
click at [278, 397] on button "Search" at bounding box center [284, 389] width 45 height 20
click at [294, 148] on button "IBX3 MAKMURTOPUP" at bounding box center [320, 140] width 117 height 22
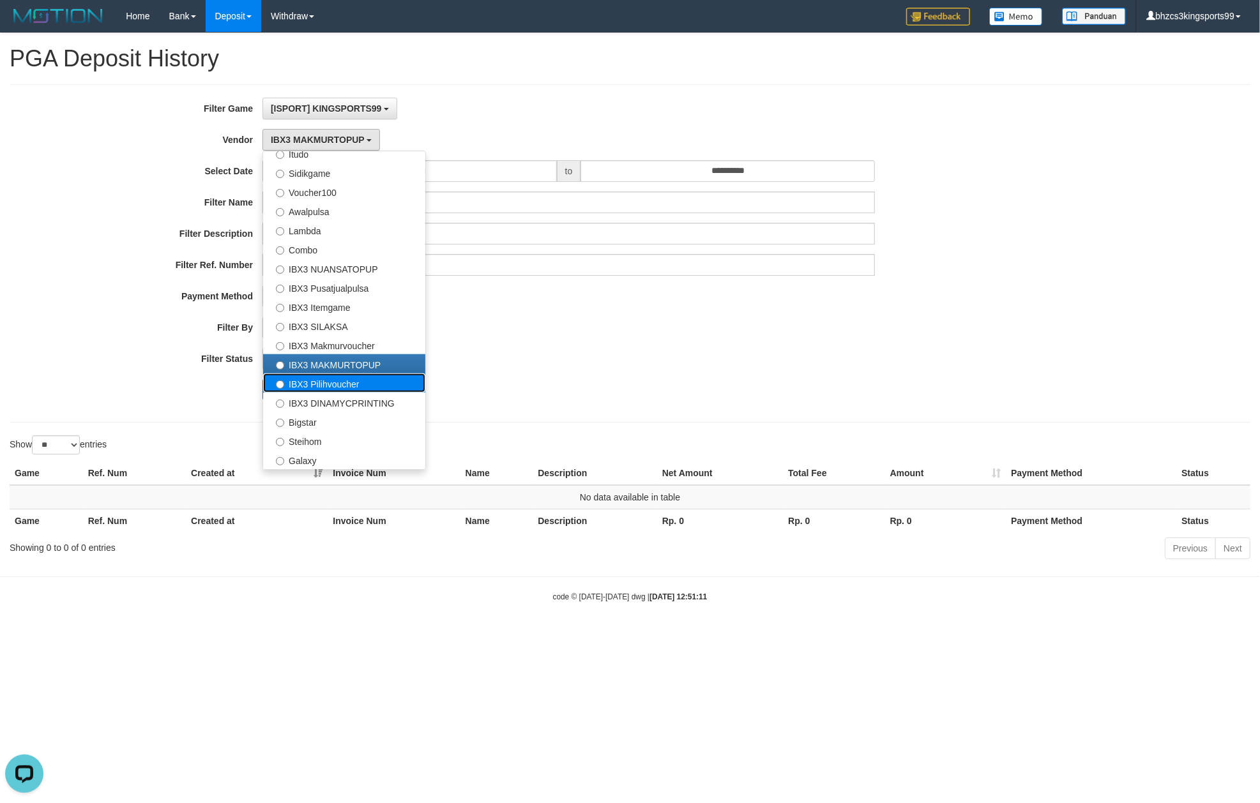
click at [312, 382] on label "IBX3 Pilihvoucher" at bounding box center [344, 383] width 162 height 19
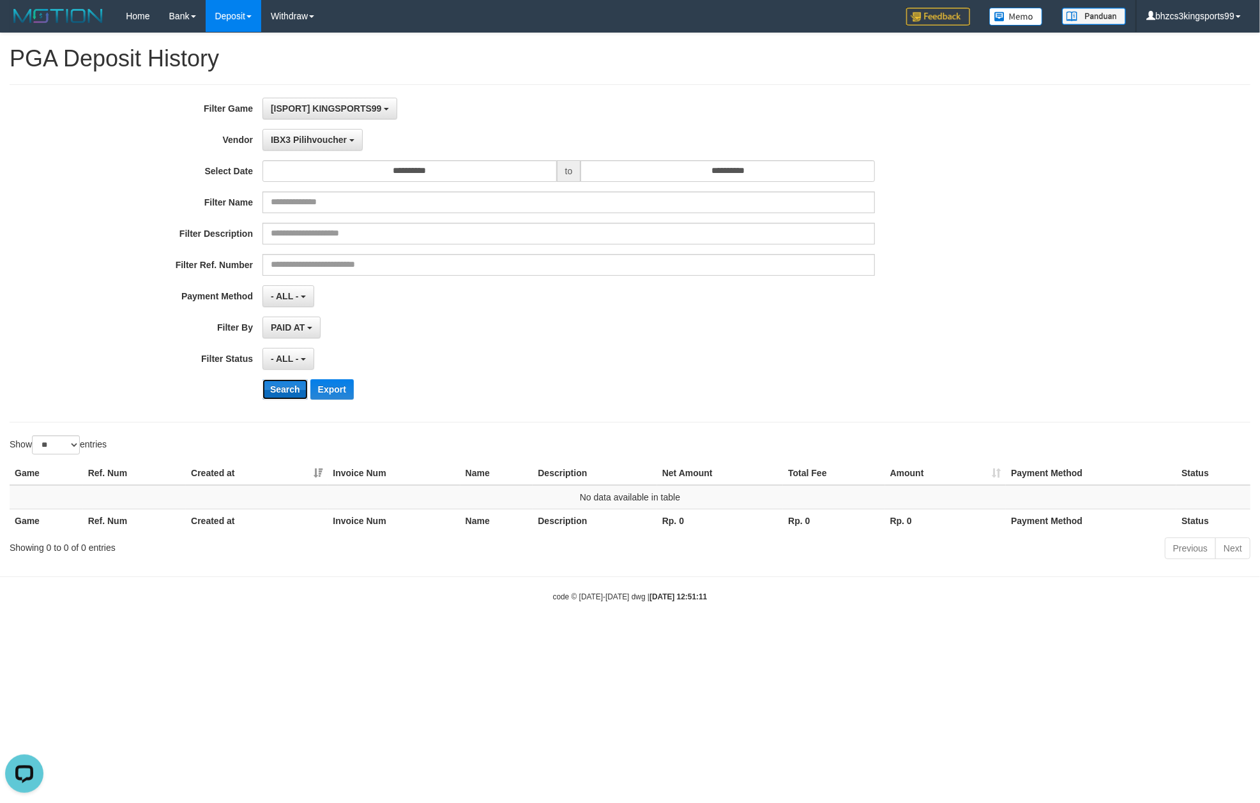
click at [282, 398] on button "Search" at bounding box center [284, 389] width 45 height 20
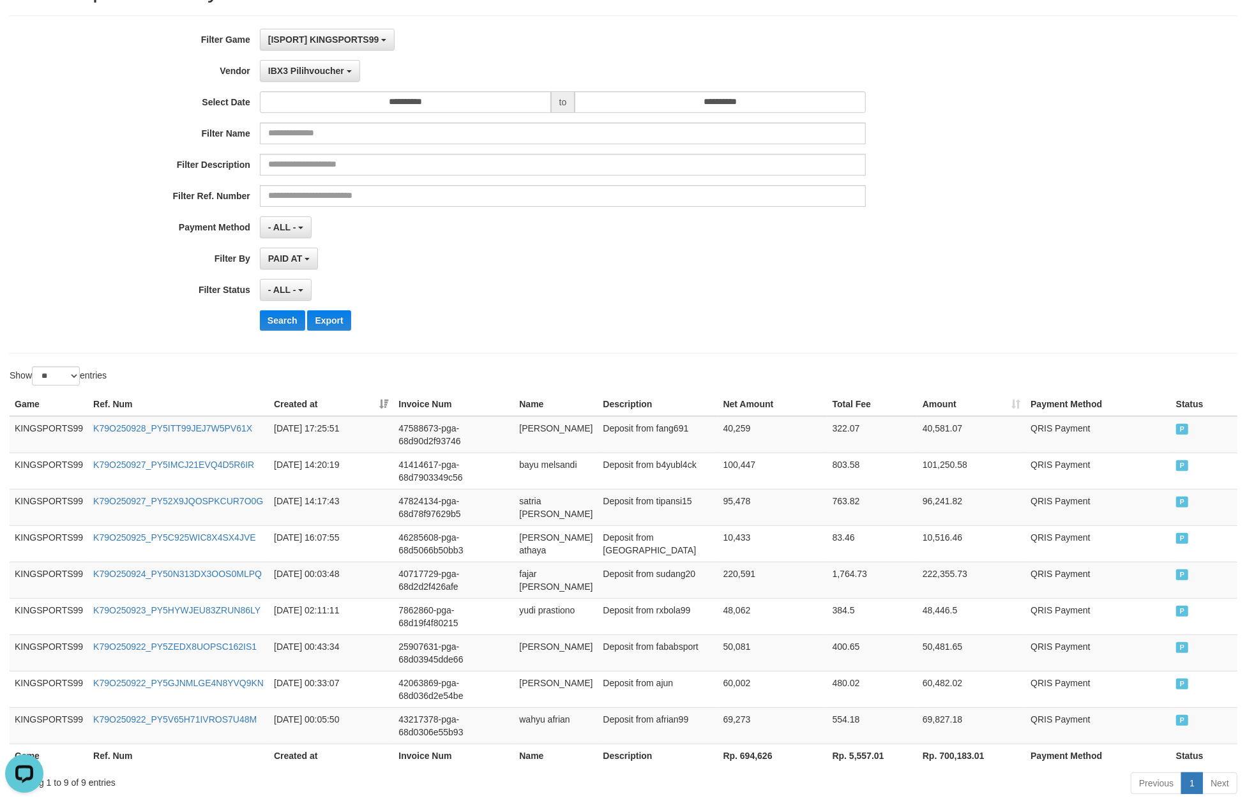
scroll to position [0, 0]
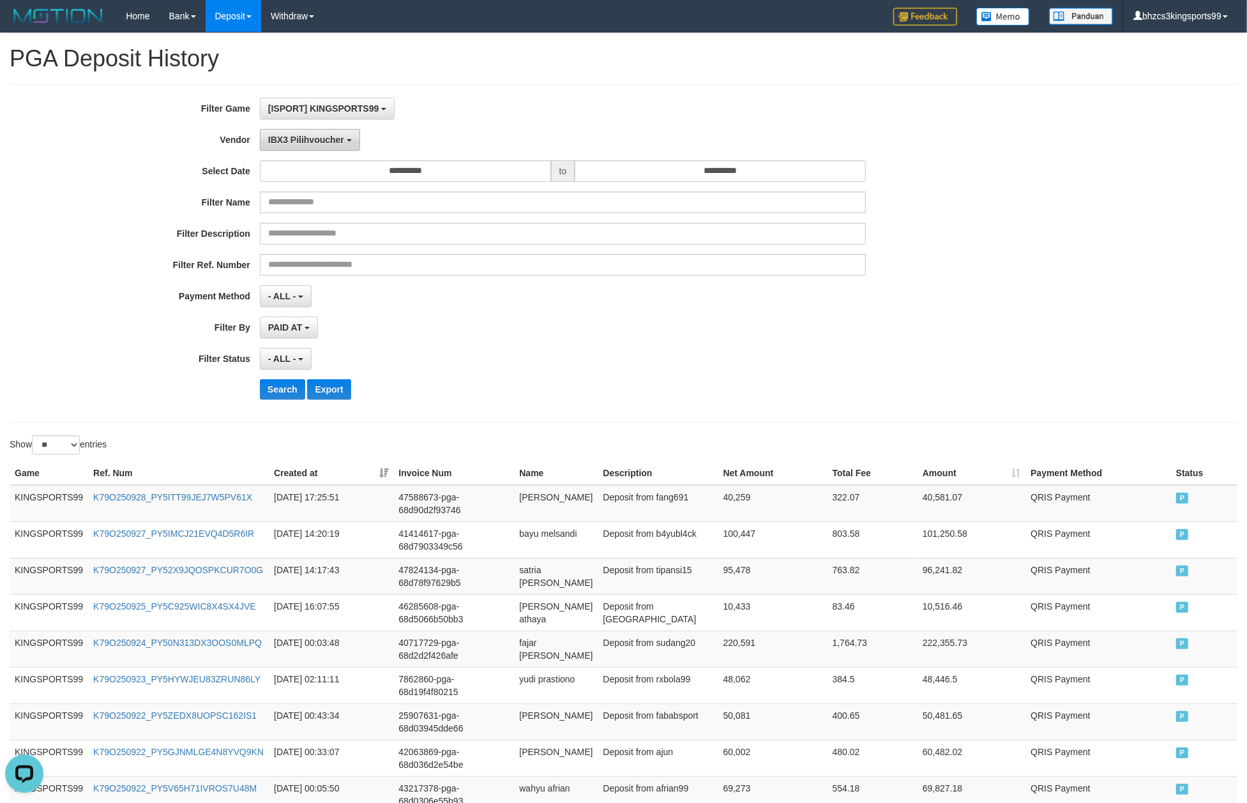
click at [310, 146] on button "IBX3 Pilihvoucher" at bounding box center [310, 140] width 100 height 22
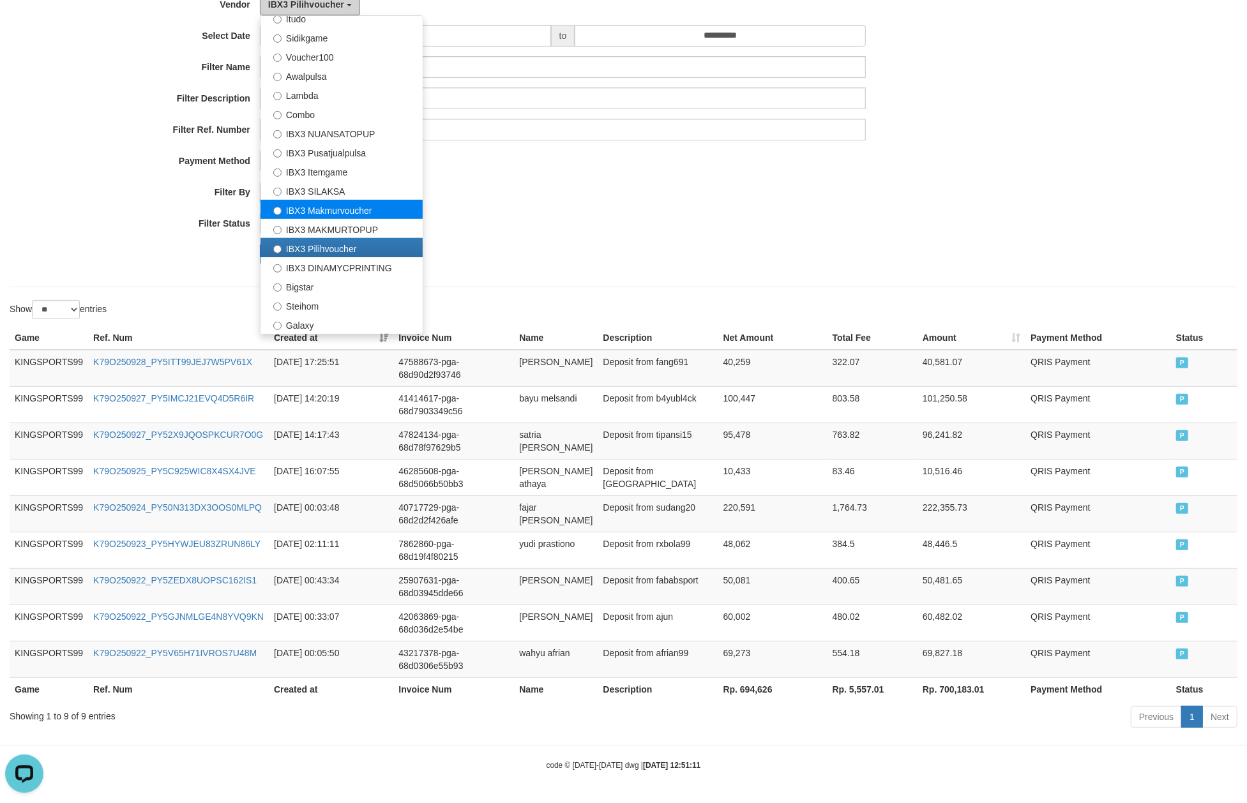
scroll to position [139, 0]
click at [342, 257] on label "IBX3 DINAMYCPRINTING" at bounding box center [342, 266] width 162 height 19
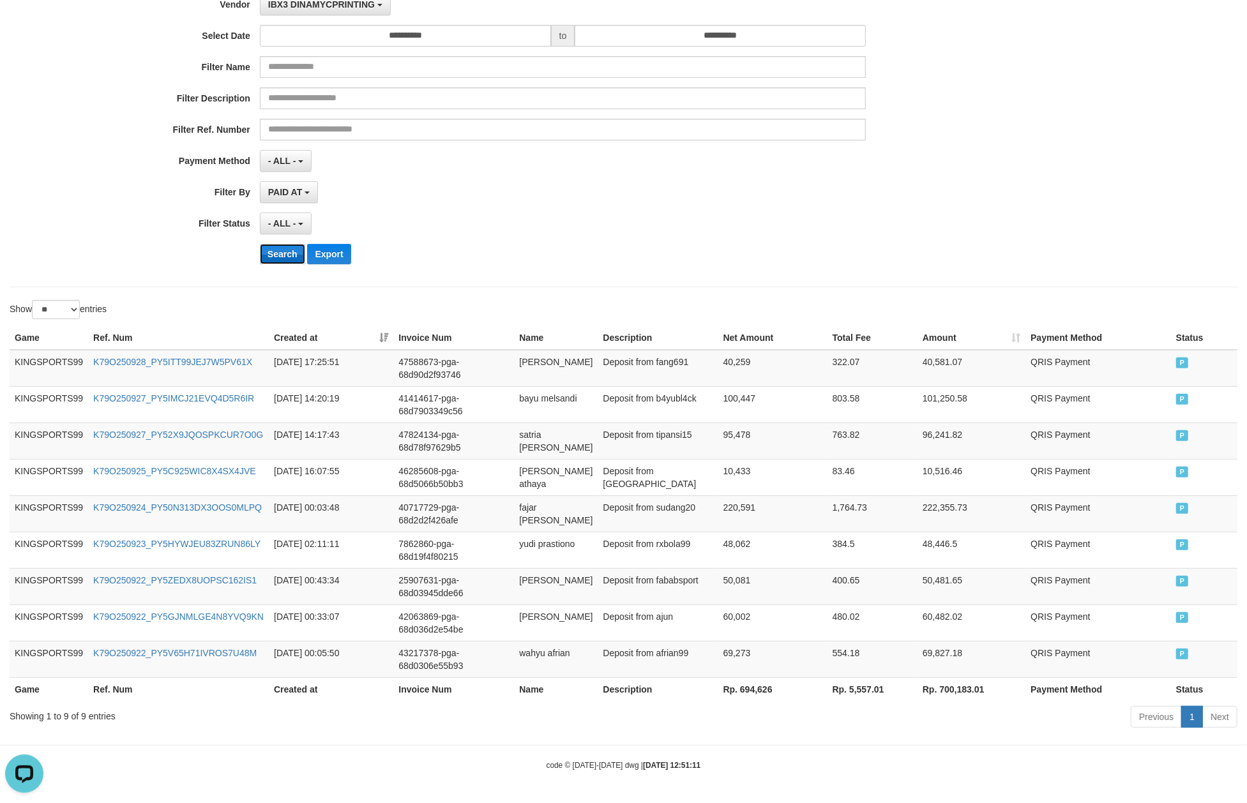
click at [284, 248] on button "Search" at bounding box center [282, 254] width 45 height 20
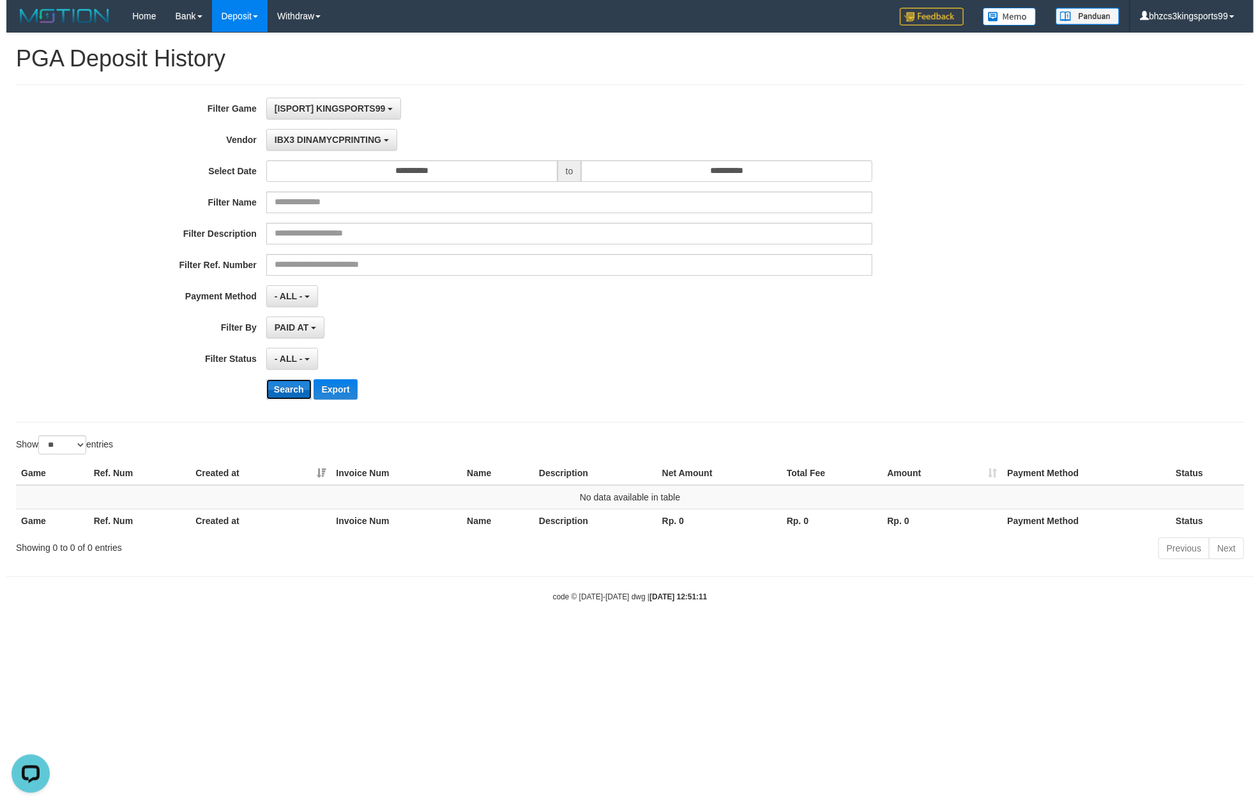
scroll to position [0, 0]
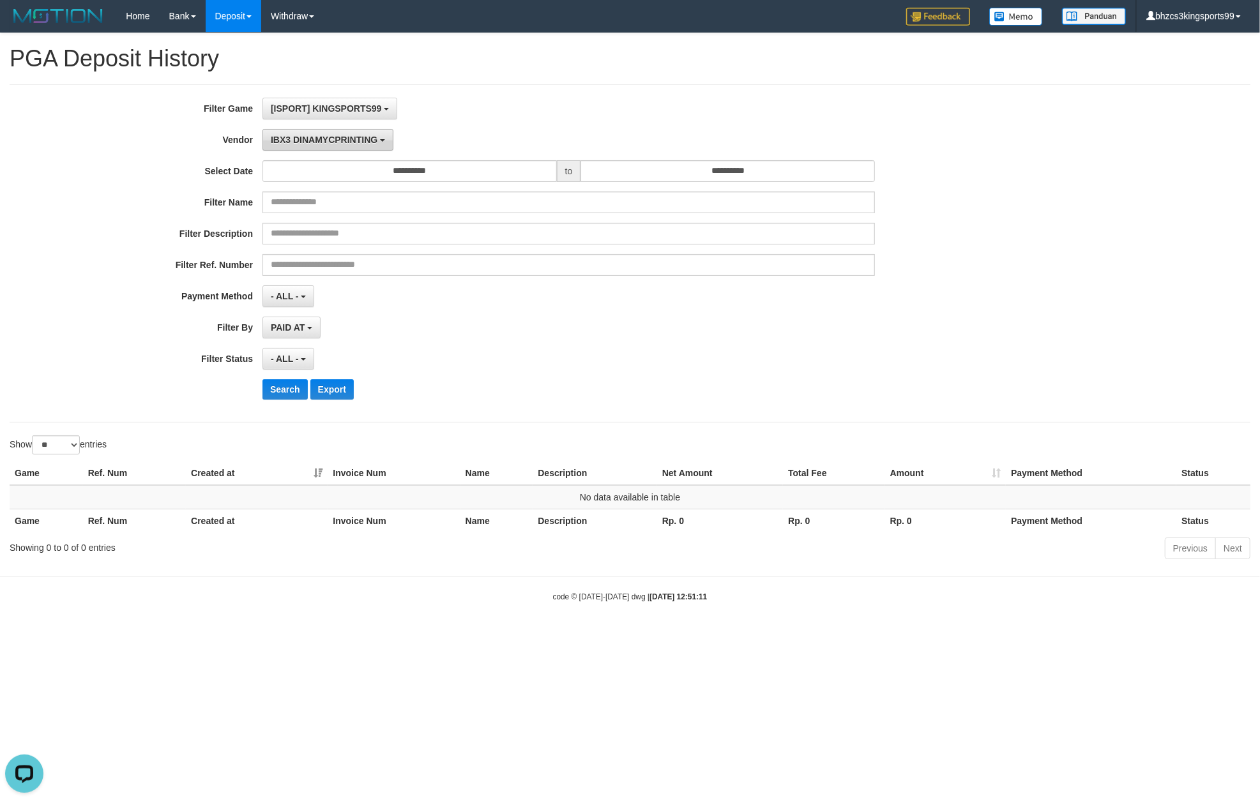
click at [356, 147] on button "IBX3 DINAMYCPRINTING" at bounding box center [327, 140] width 131 height 22
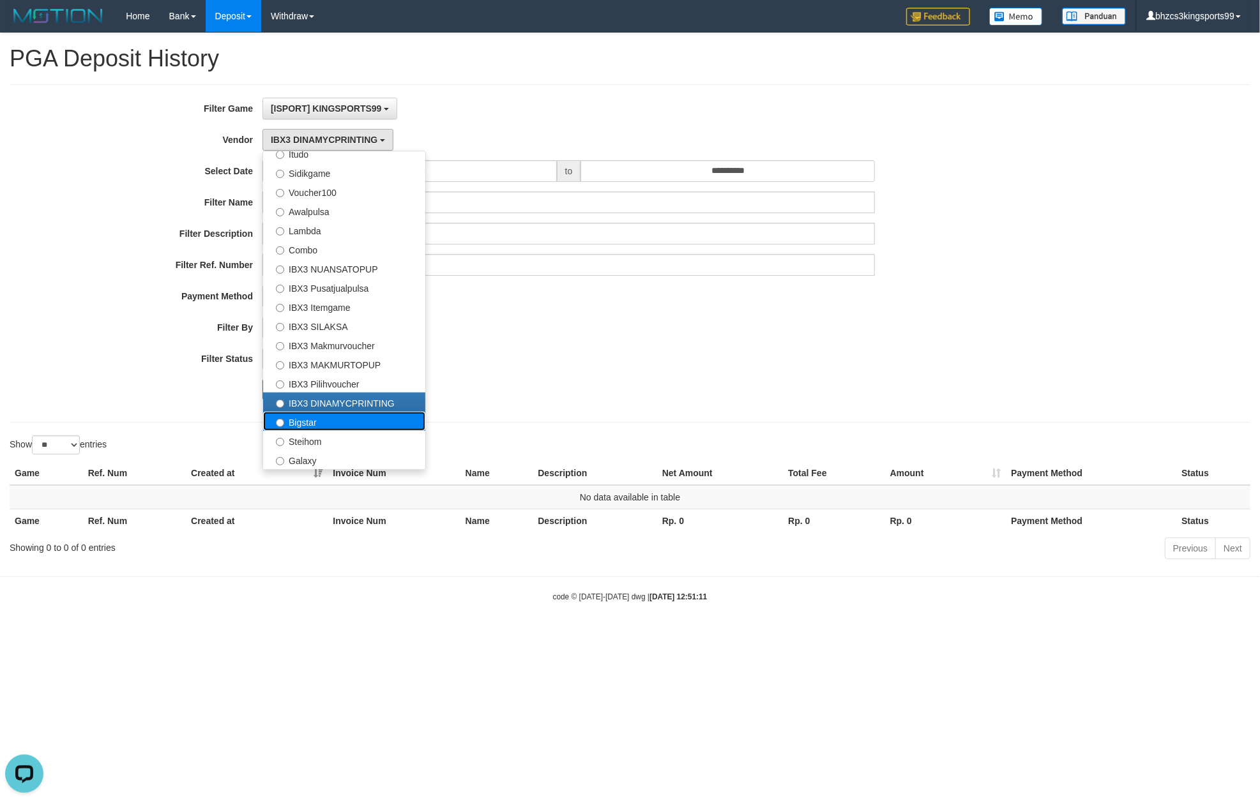
click at [345, 420] on label "Bigstar" at bounding box center [344, 421] width 162 height 19
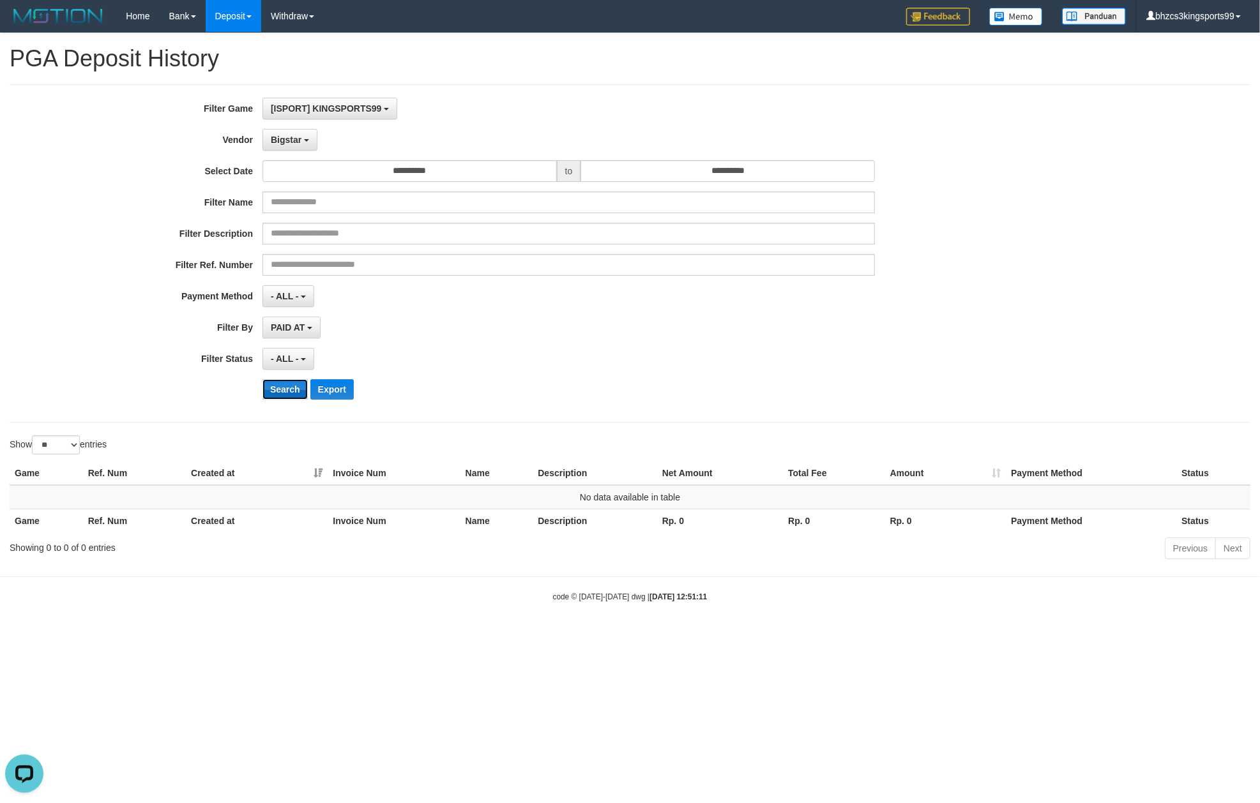
click at [278, 397] on button "Search" at bounding box center [284, 389] width 45 height 20
click at [295, 133] on button "Bigstar" at bounding box center [289, 140] width 55 height 22
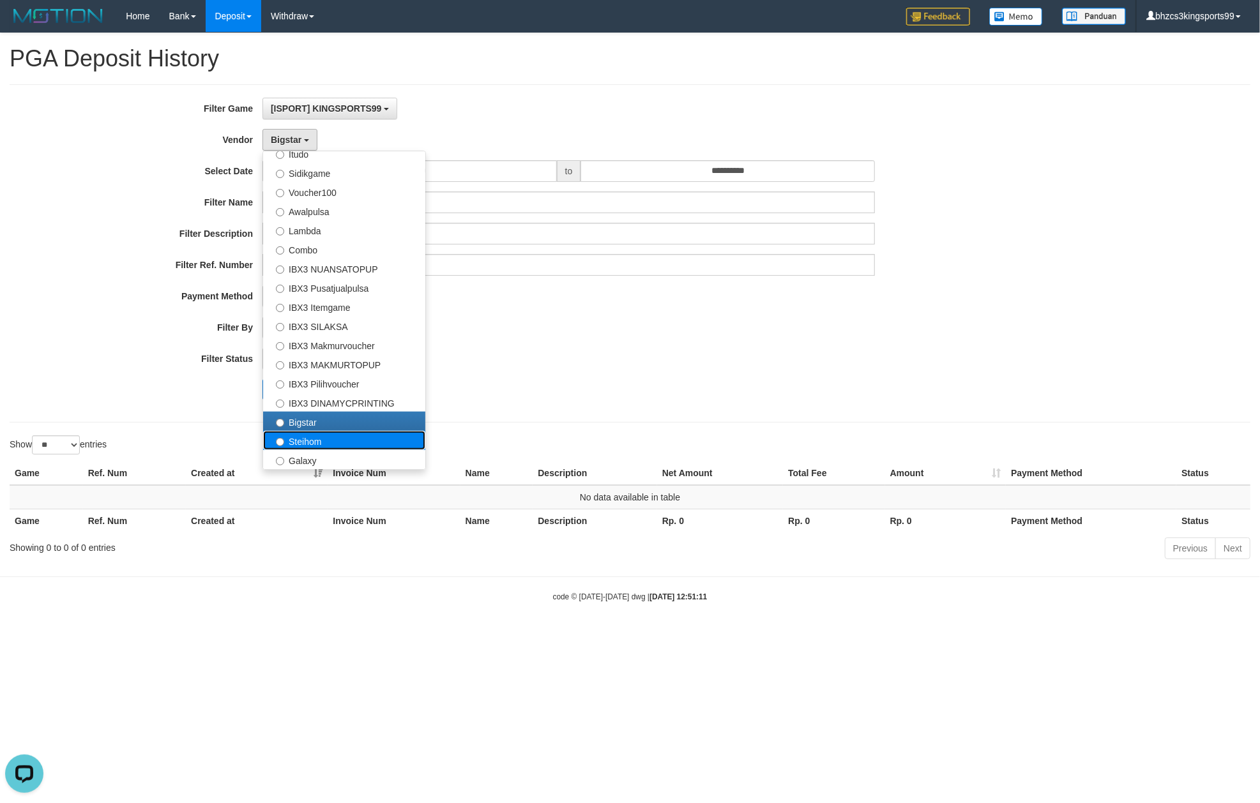
click at [312, 444] on label "Steihom" at bounding box center [344, 440] width 162 height 19
select select "**********"
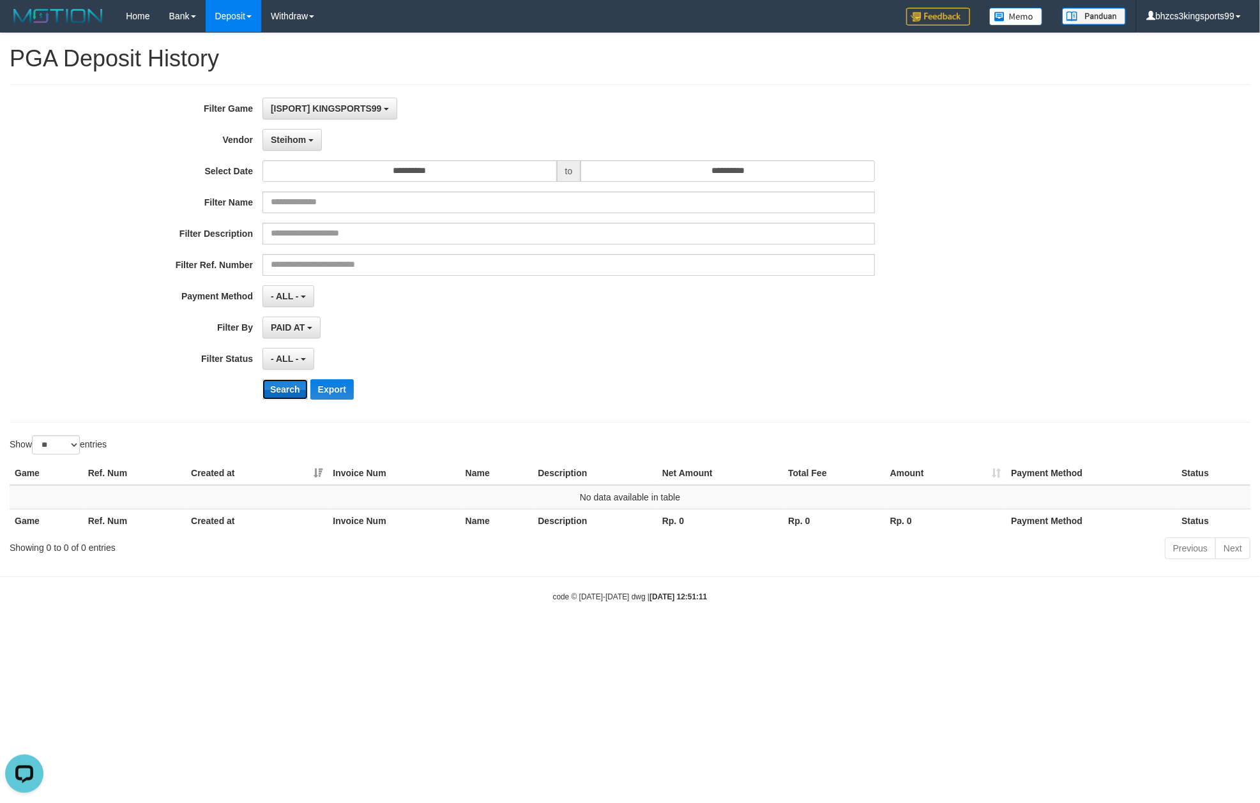
click at [272, 396] on button "Search" at bounding box center [284, 389] width 45 height 20
